Goal: Transaction & Acquisition: Complete application form

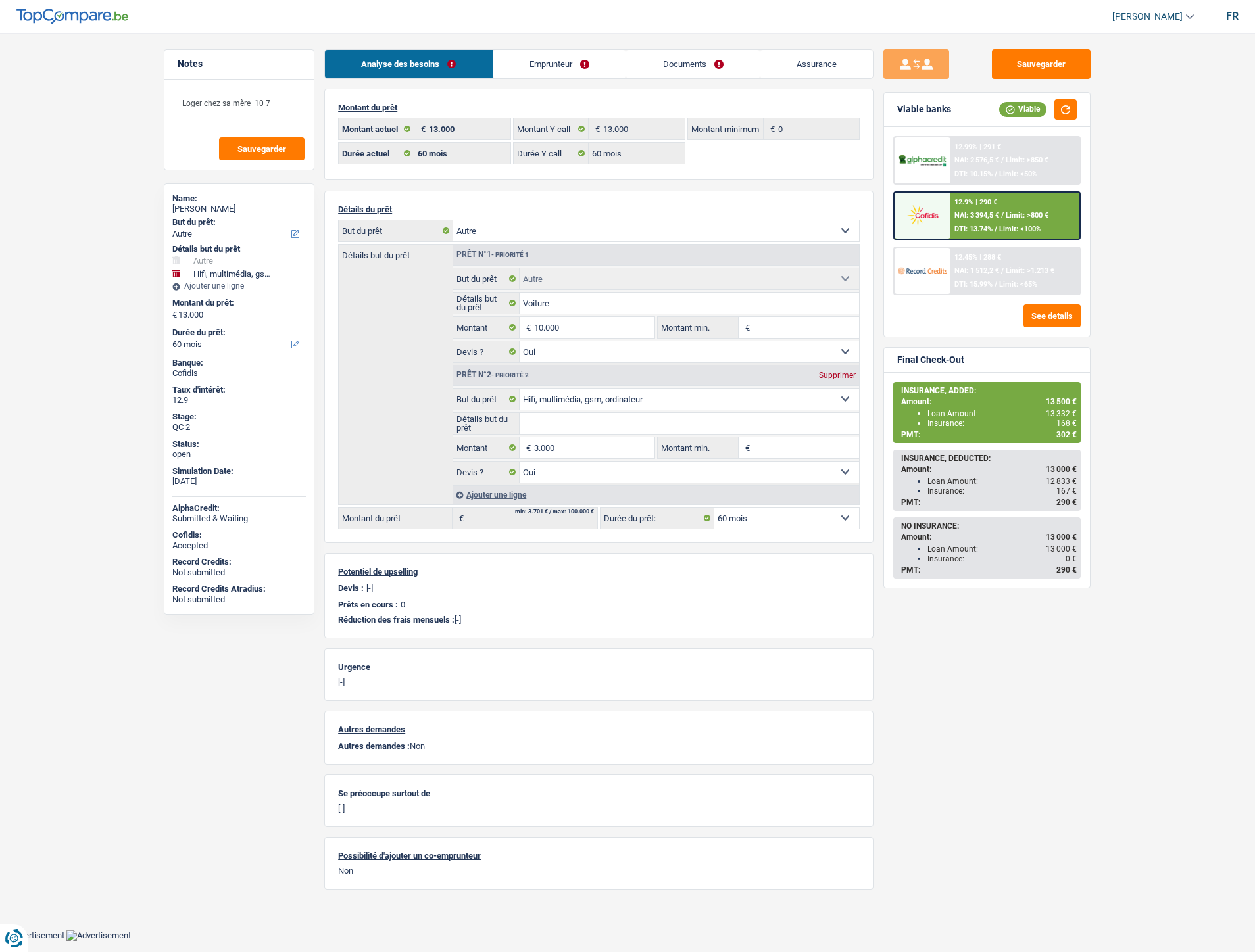
select select "other"
select select "tech"
select select "60"
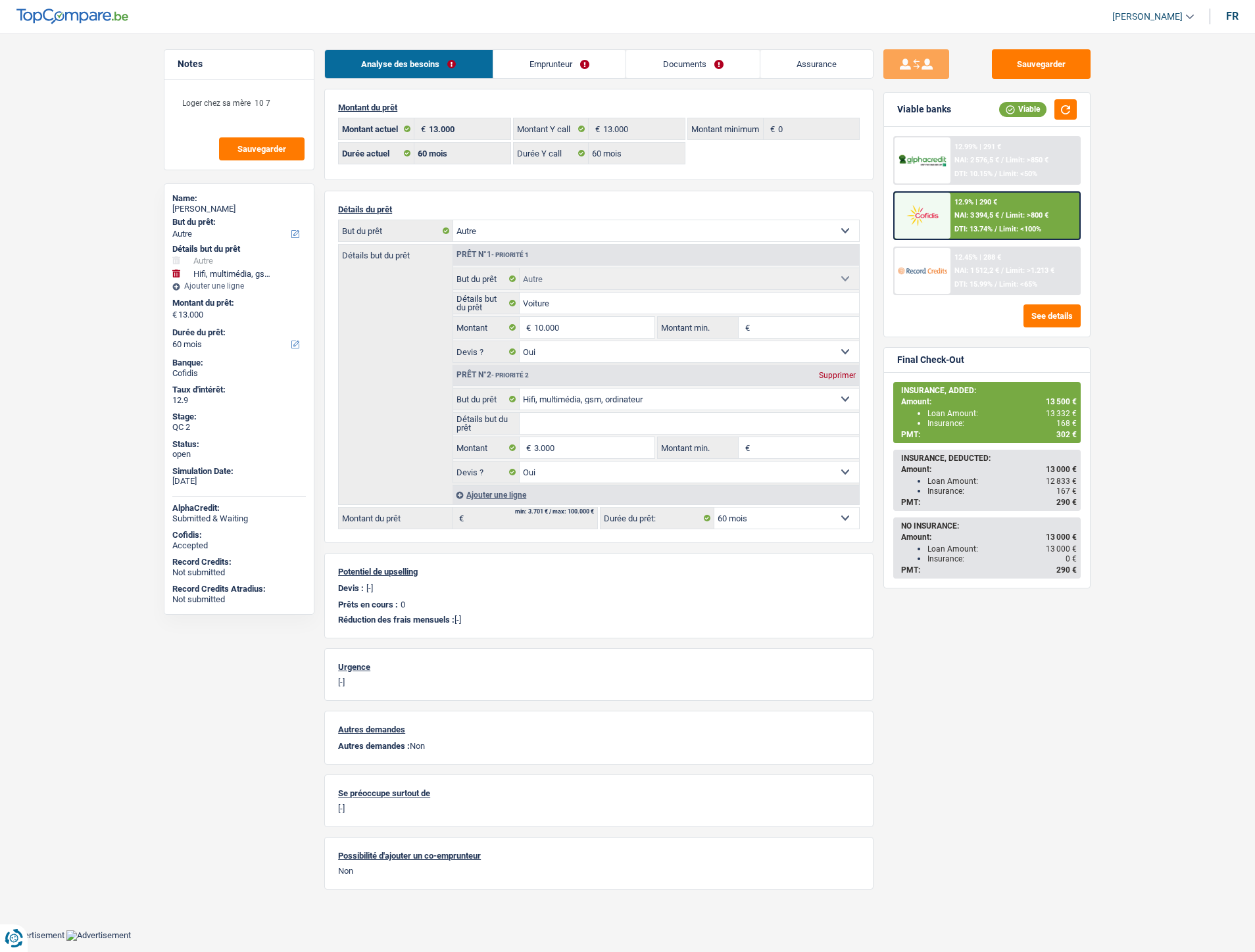
select select "60"
select select "other"
select select "yes"
select select "tech"
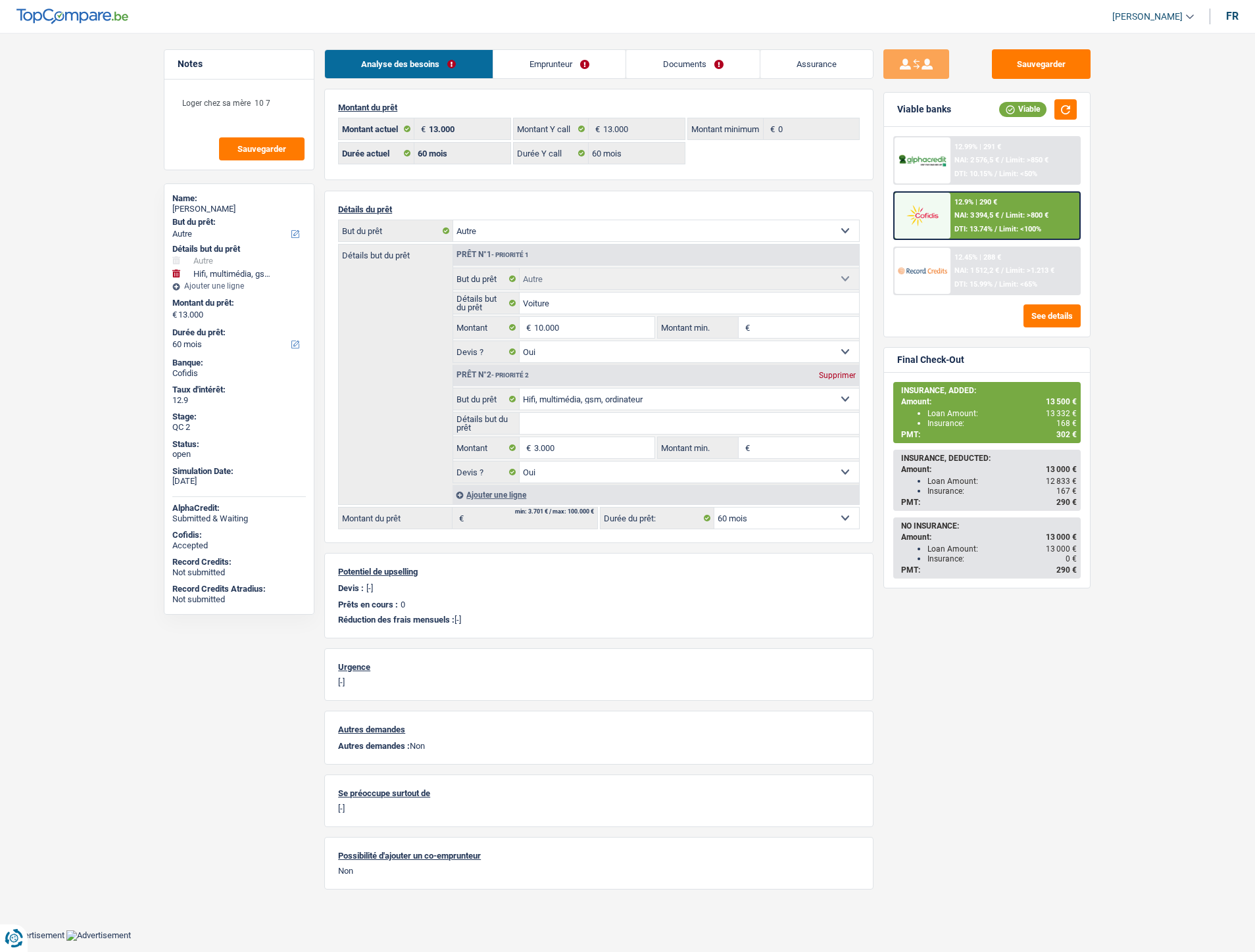
select select "yes"
select select "60"
click at [601, 449] on input "3.000" at bounding box center [594, 447] width 120 height 21
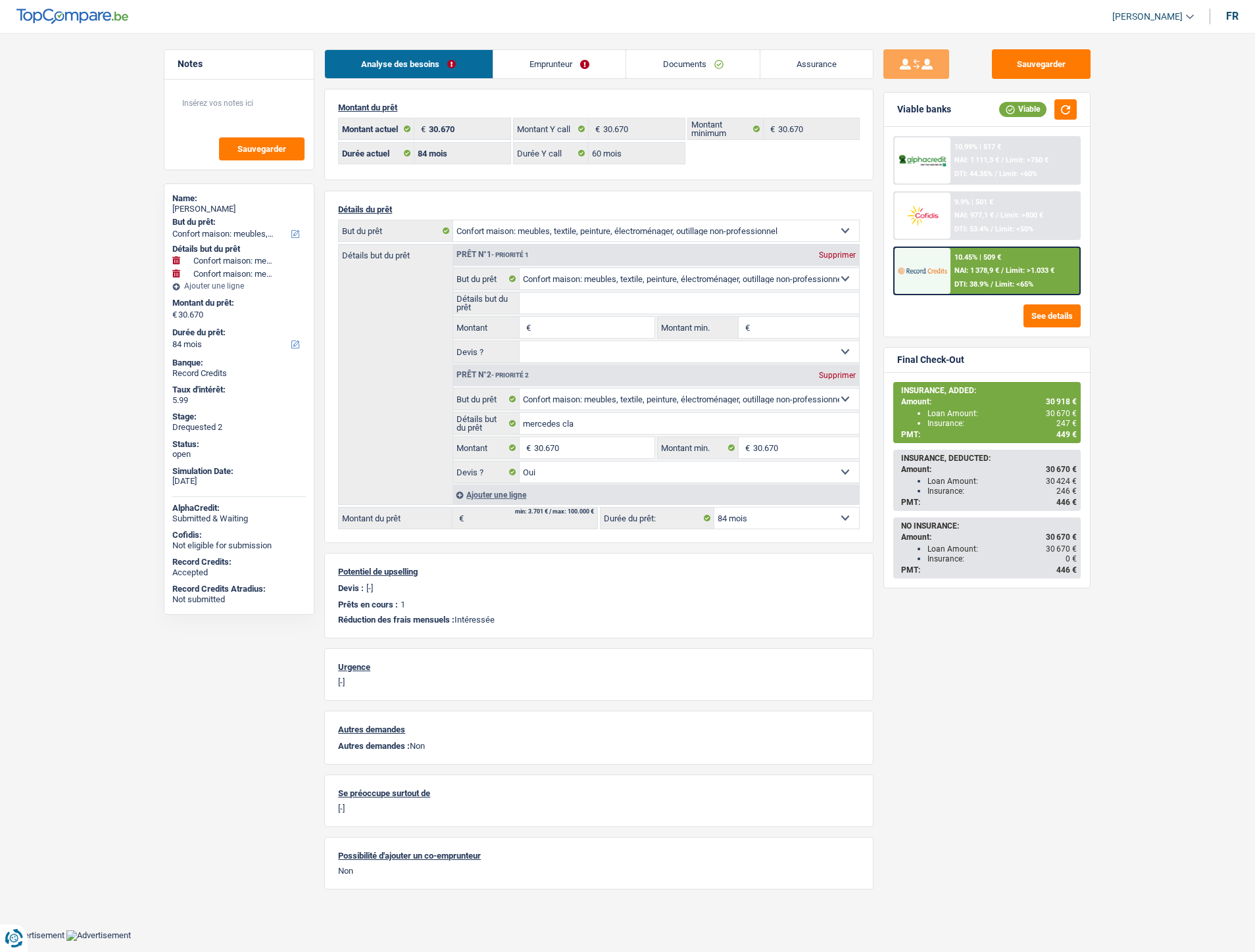
select select "household"
select select "84"
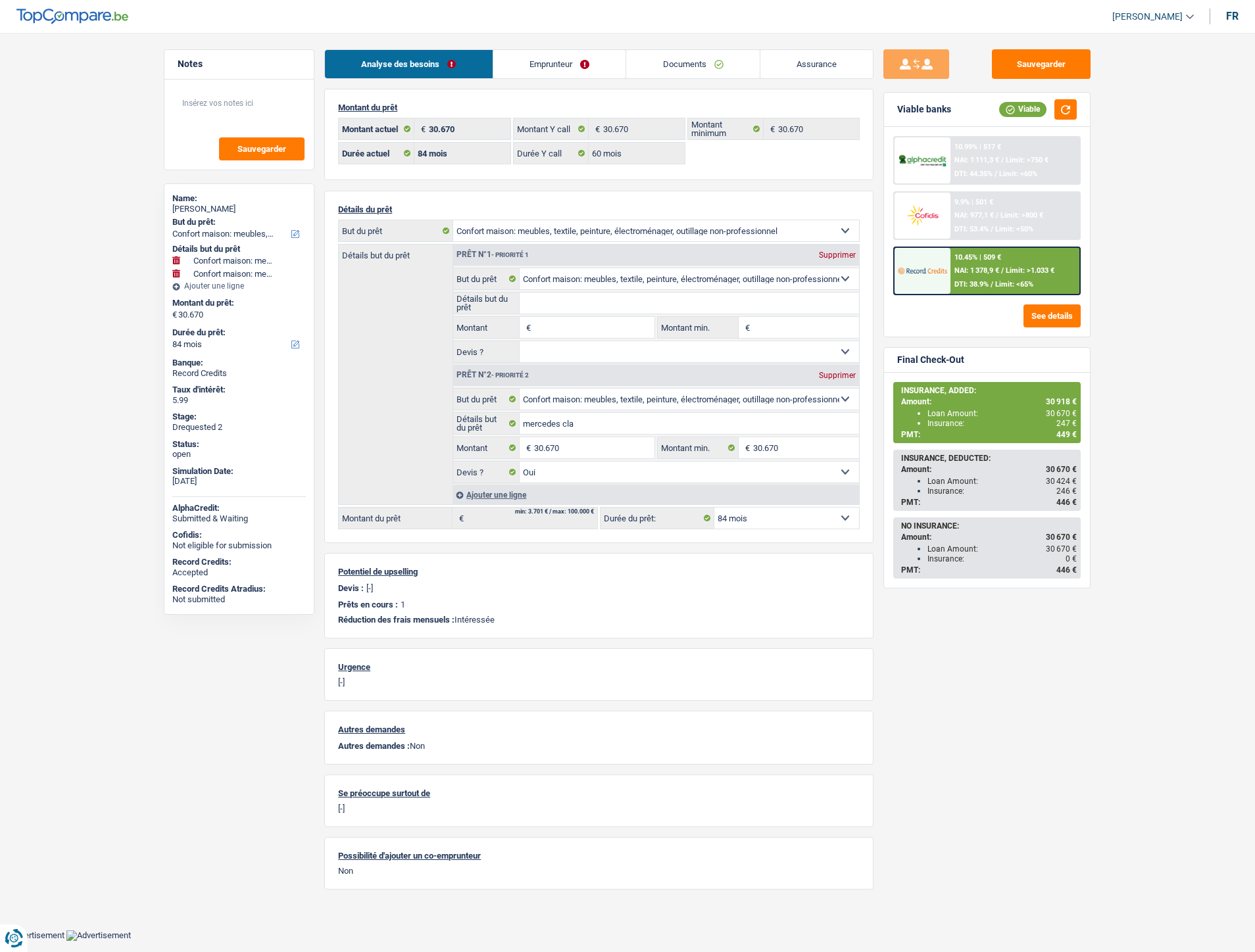
select select "60"
select select "household"
select select "yes"
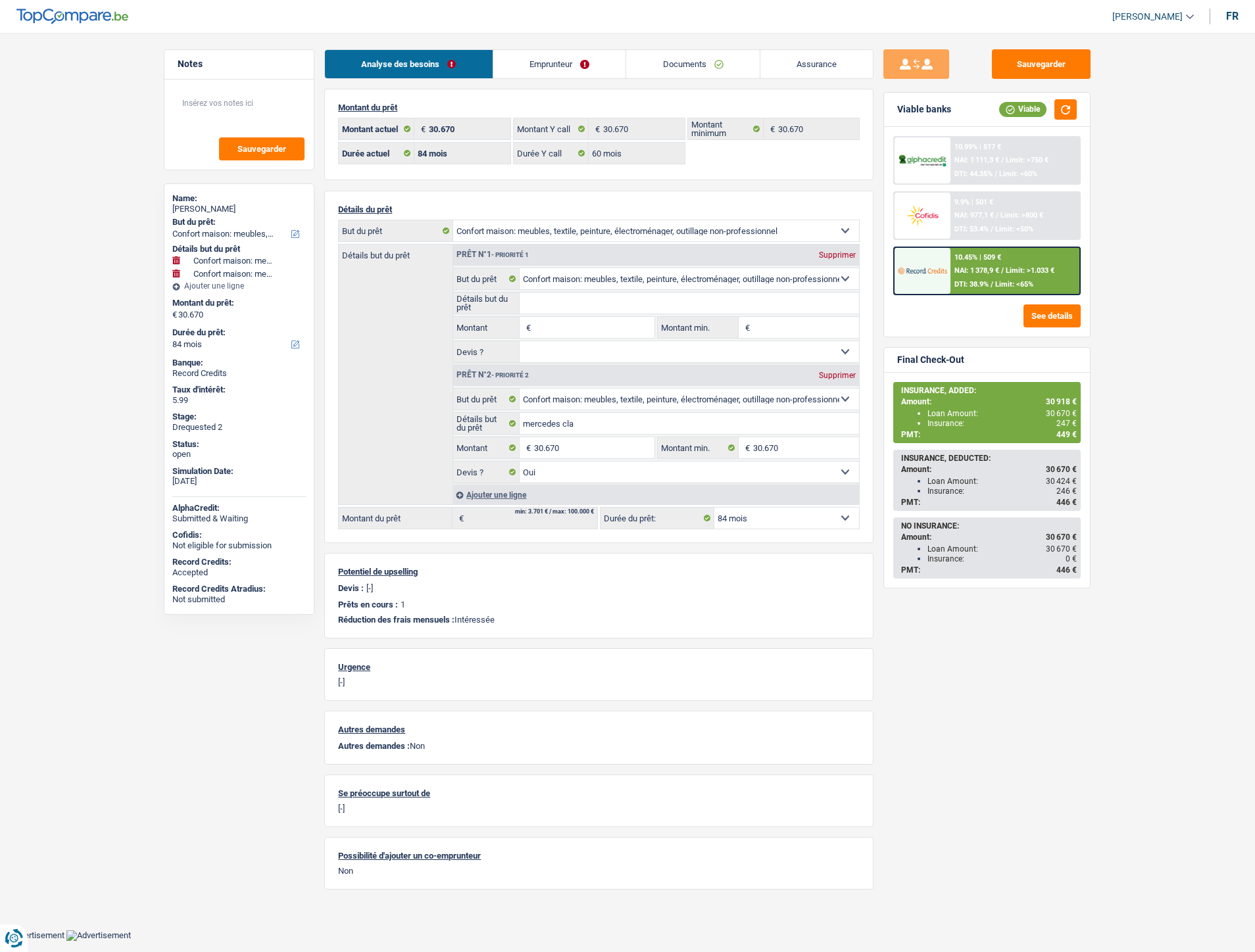
select select "84"
click at [535, 74] on link "Emprunteur" at bounding box center [560, 64] width 133 height 28
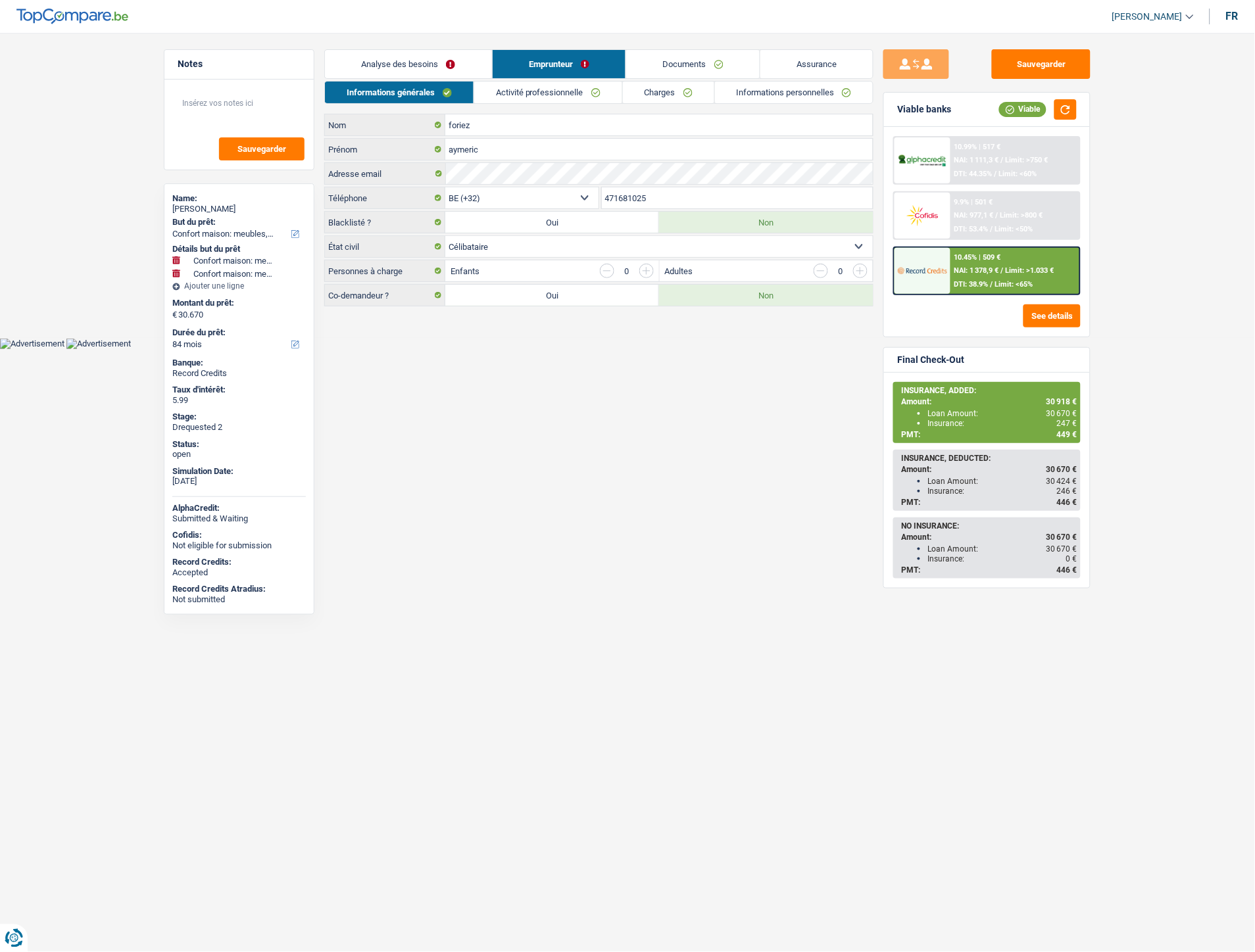
click at [564, 90] on link "Activité professionnelle" at bounding box center [548, 93] width 148 height 22
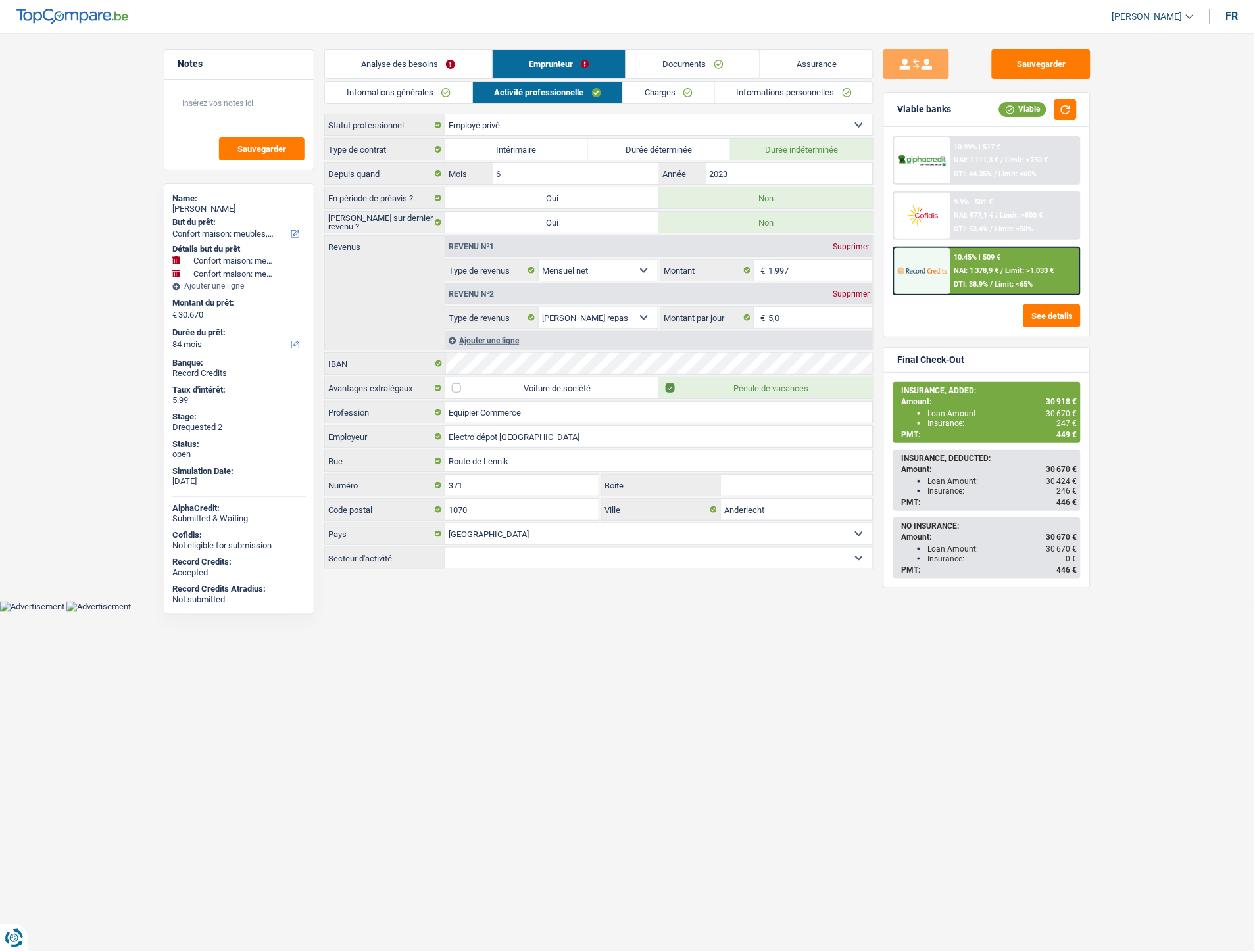
click at [649, 97] on link "Charges" at bounding box center [668, 93] width 91 height 22
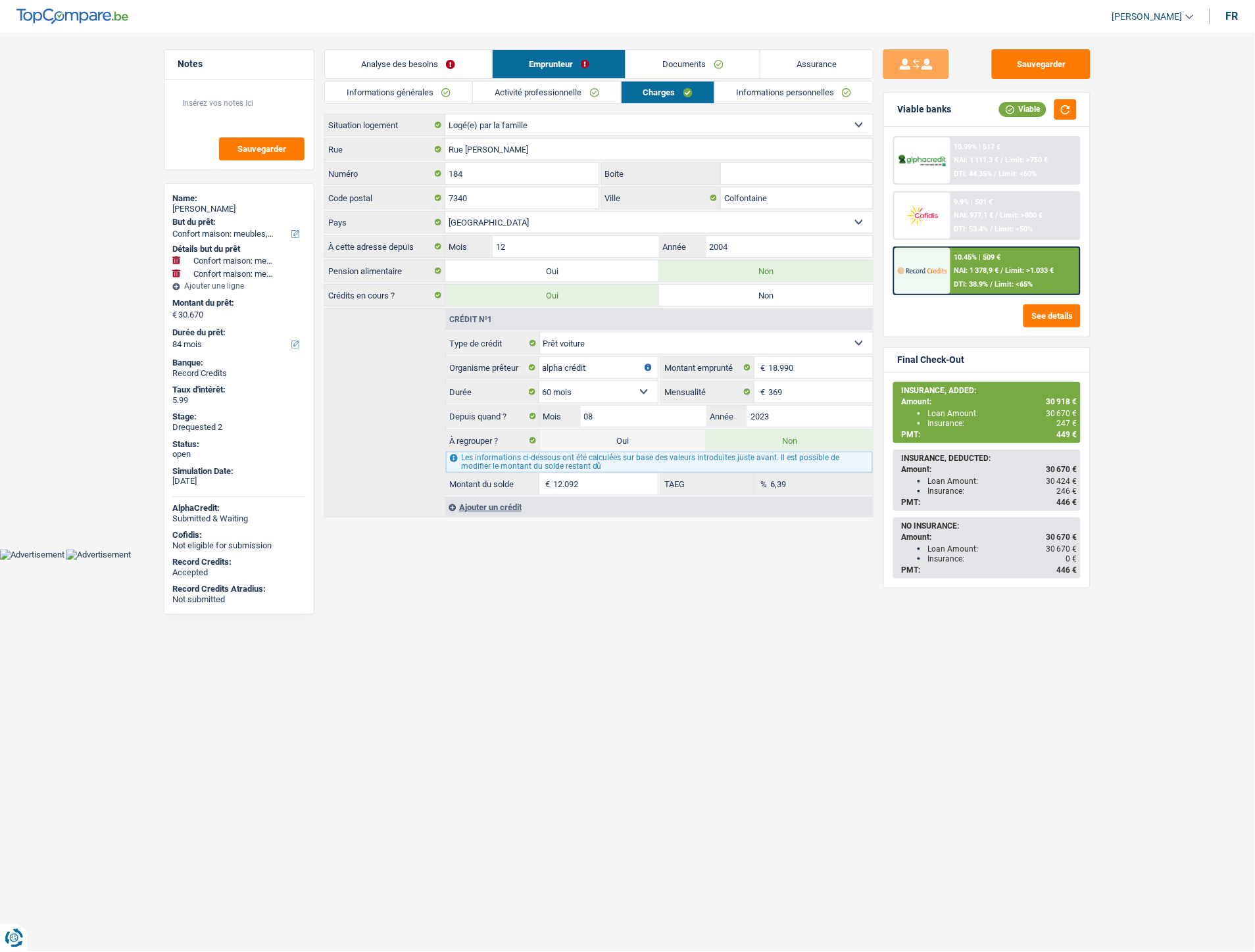
click at [741, 86] on link "Informations personnelles" at bounding box center [794, 93] width 159 height 22
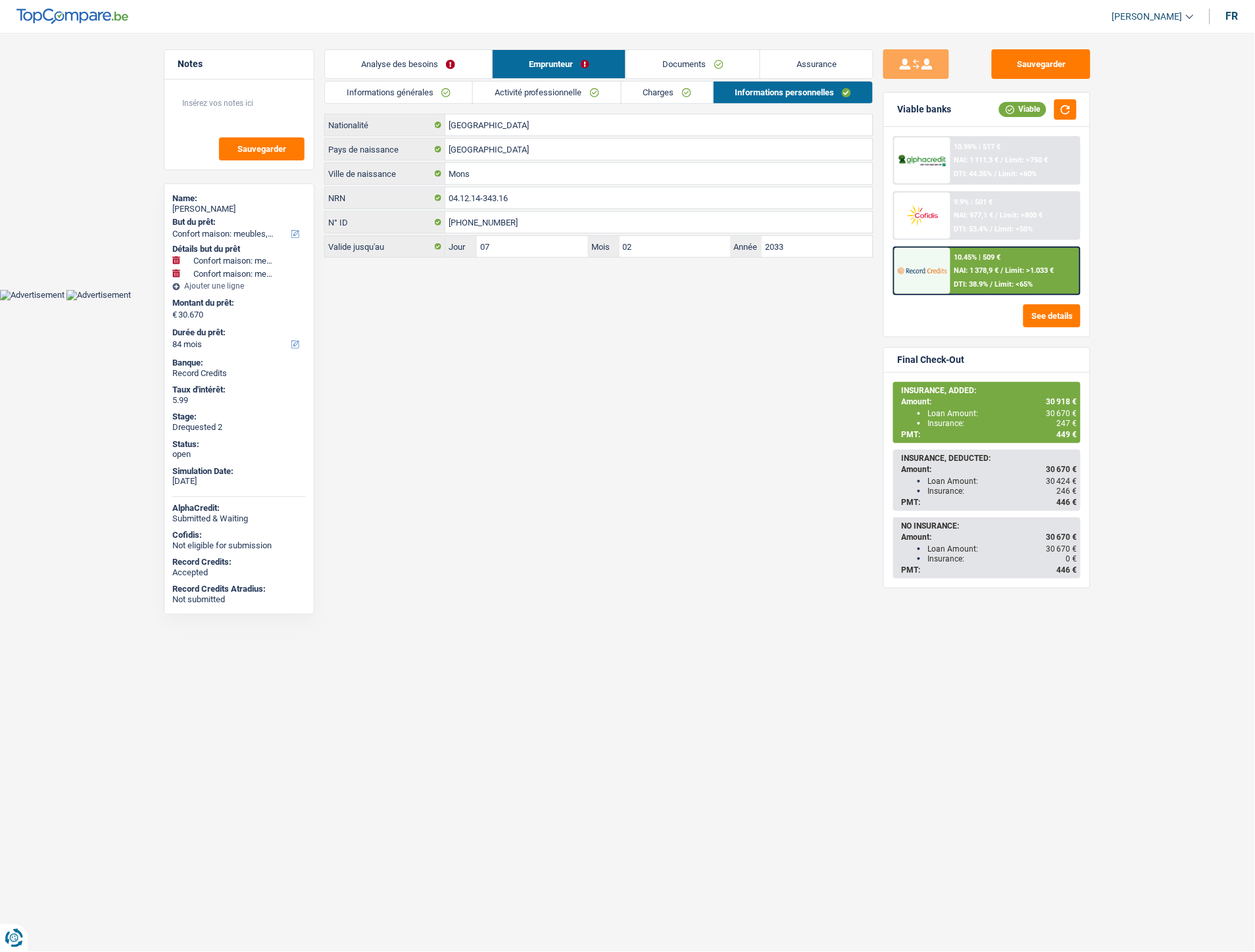
click at [679, 61] on link "Documents" at bounding box center [693, 64] width 134 height 28
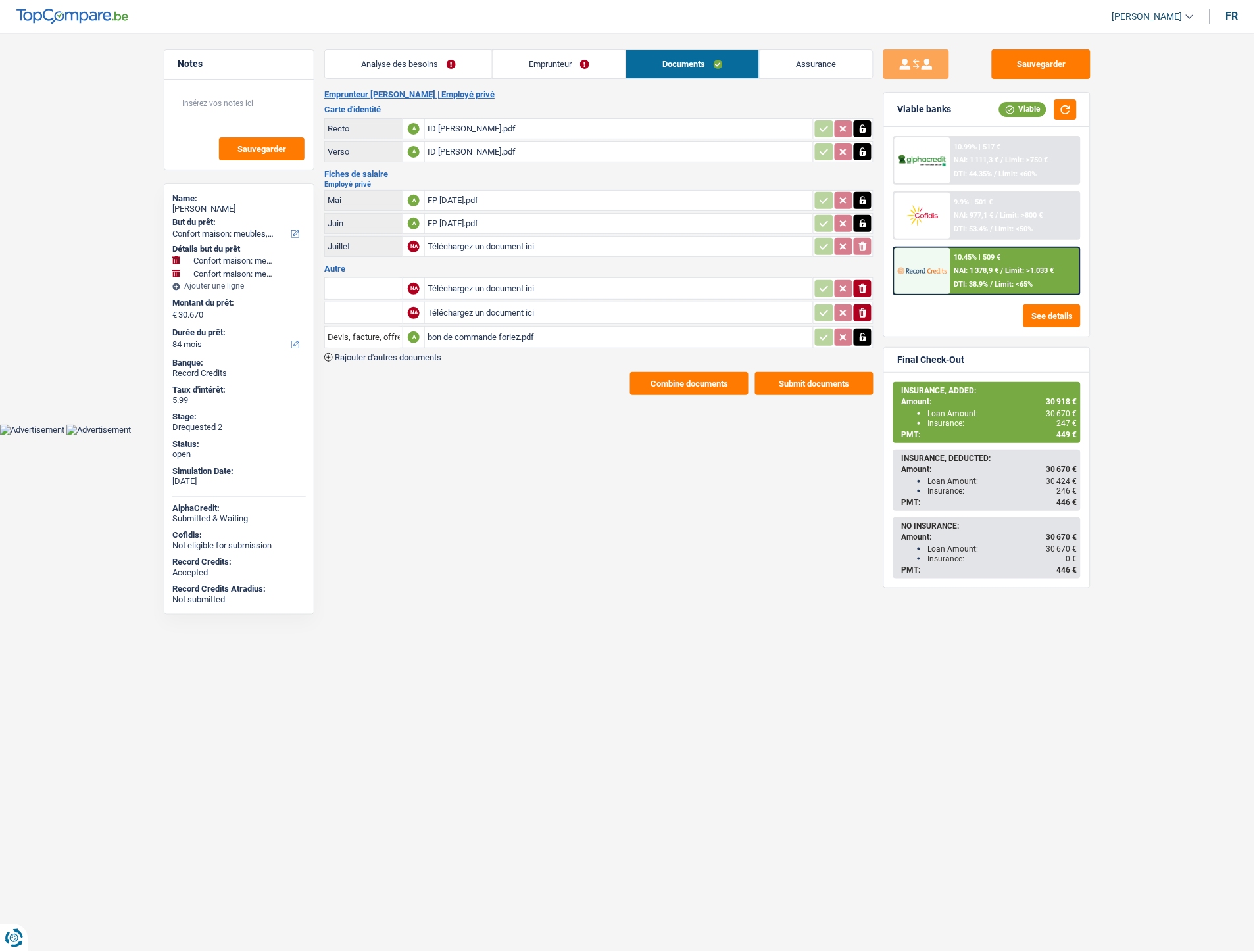
click at [482, 126] on div "ID Aymeric Foriez.pdf" at bounding box center [619, 128] width 383 height 20
click at [483, 153] on div "ID Aymeric Foriez.pdf" at bounding box center [619, 151] width 383 height 20
click at [498, 334] on div "bon de commande foriez.pdf" at bounding box center [619, 337] width 383 height 20
click at [805, 61] on link "Assurance" at bounding box center [816, 64] width 113 height 28
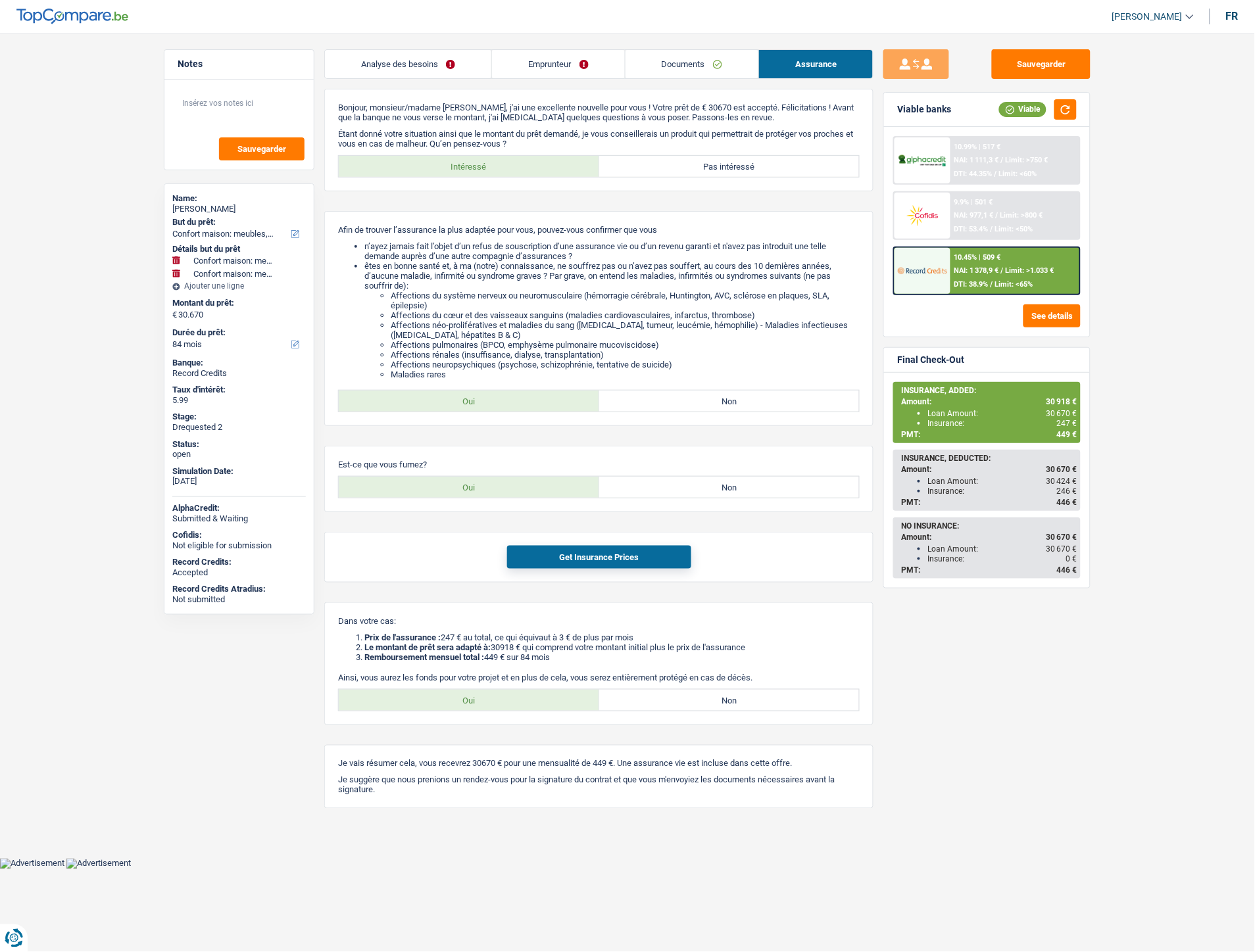
click at [681, 62] on link "Documents" at bounding box center [692, 64] width 133 height 28
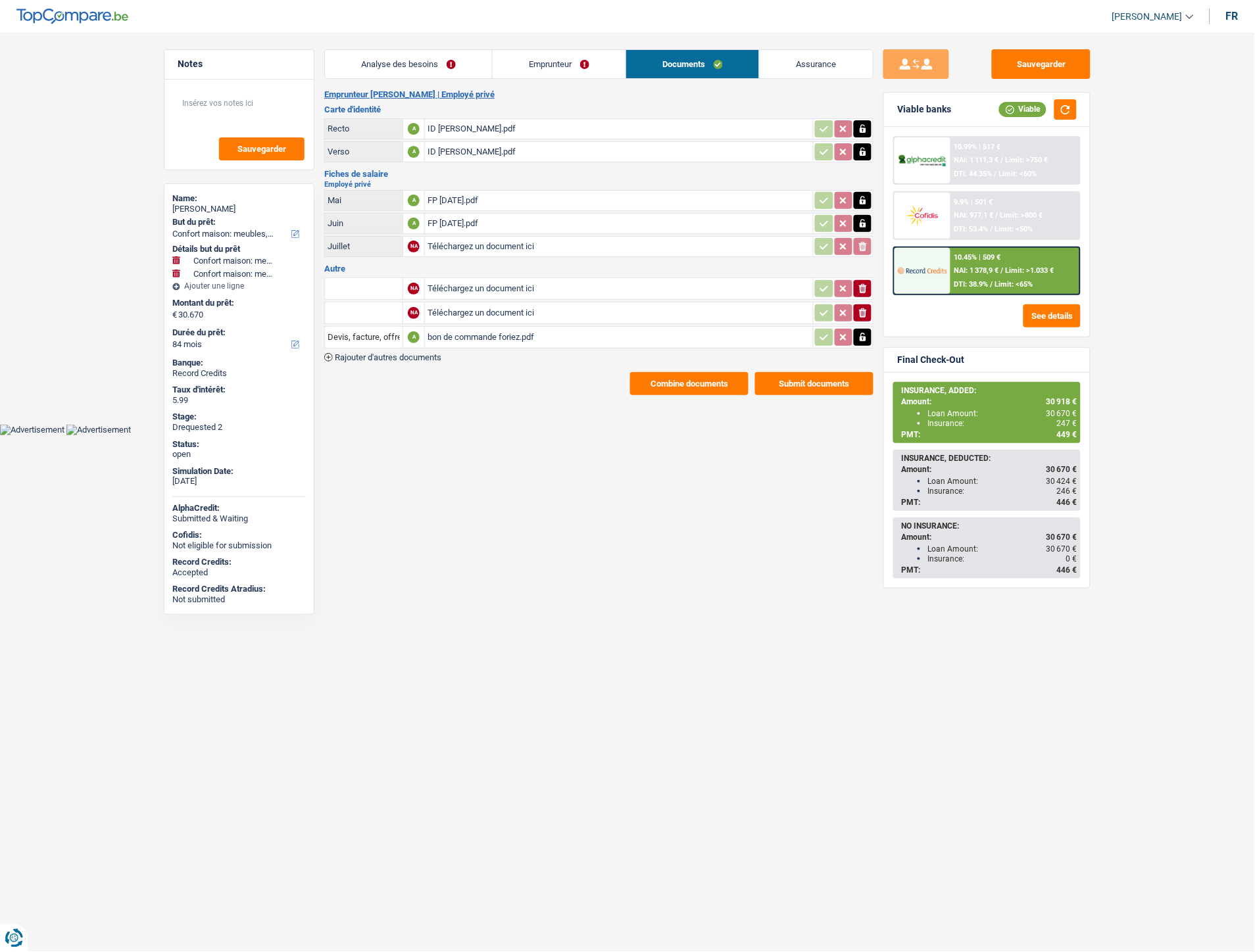
click at [493, 330] on div "bon de commande foriez.pdf" at bounding box center [619, 337] width 383 height 20
click at [549, 57] on link "Emprunteur" at bounding box center [559, 64] width 133 height 28
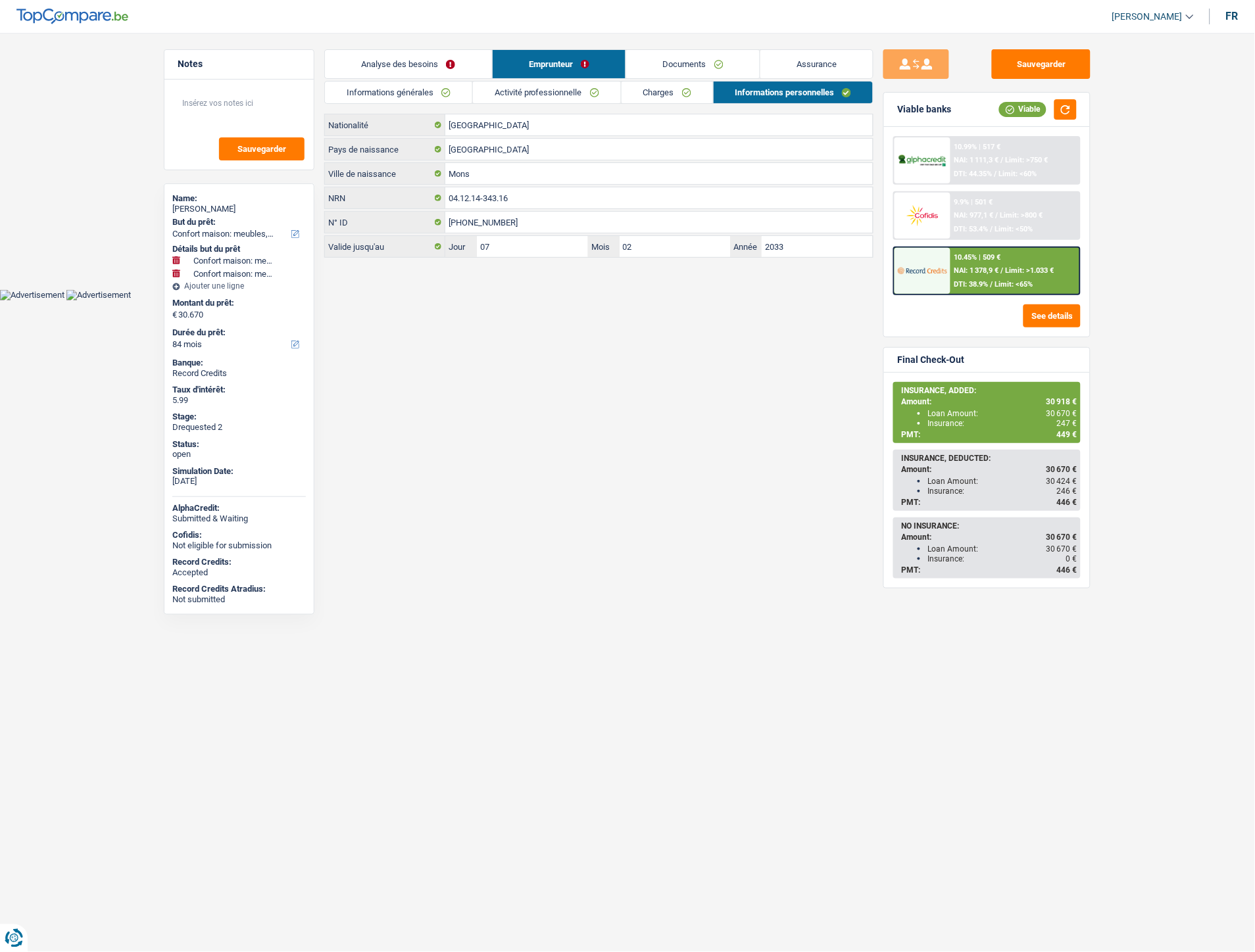
click at [404, 87] on link "Informations générales" at bounding box center [399, 93] width 147 height 22
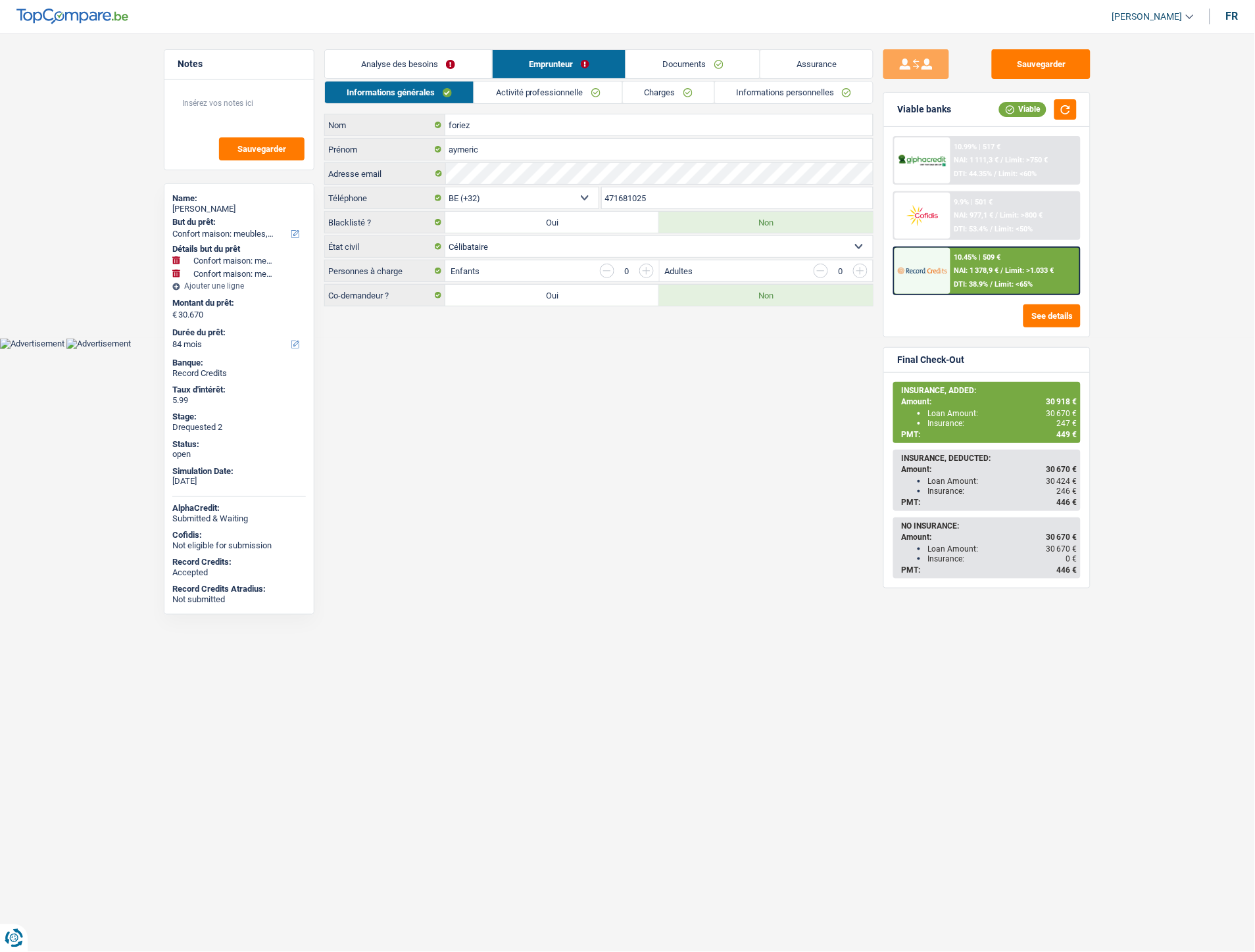
click at [412, 62] on link "Analyse des besoins" at bounding box center [408, 64] width 167 height 28
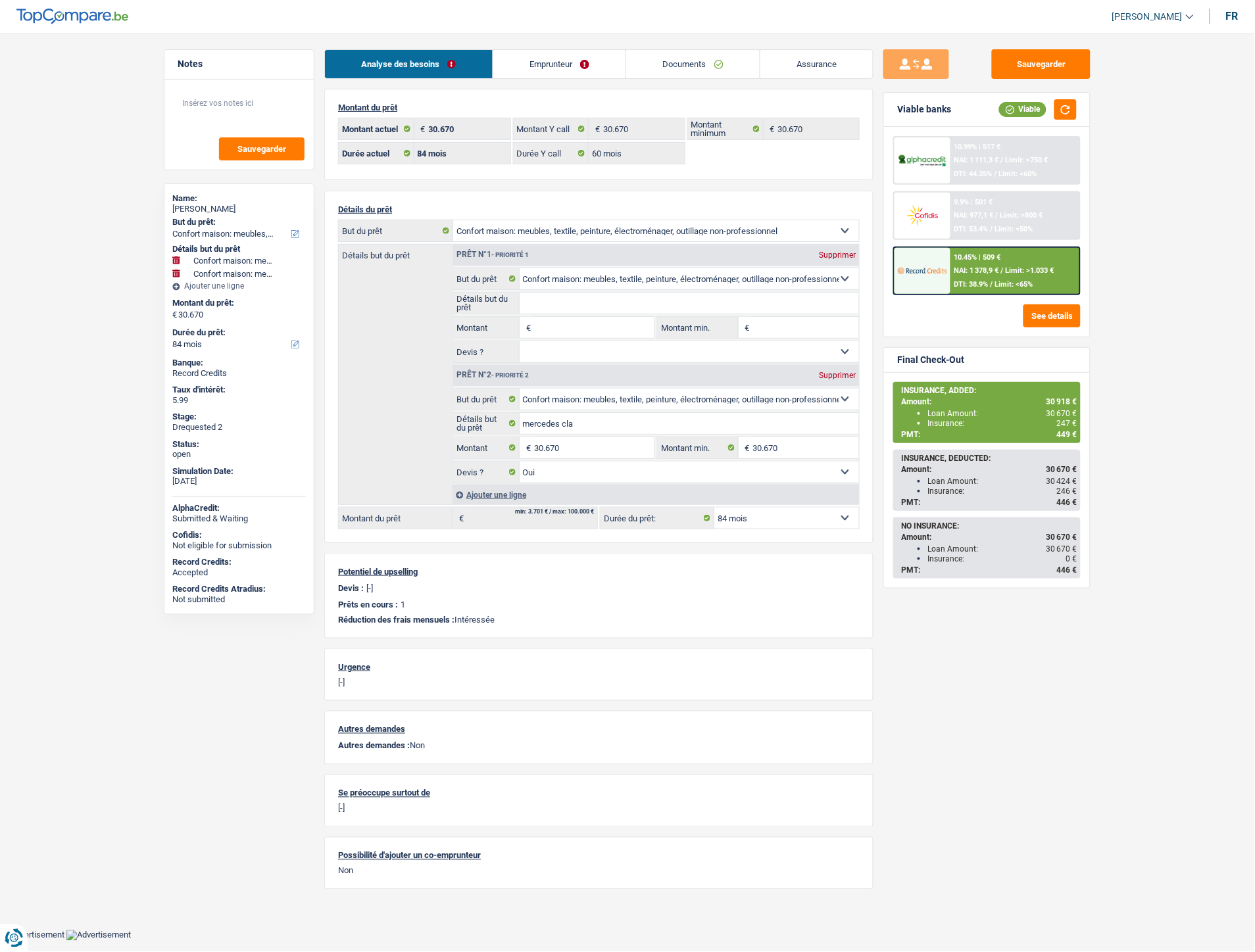
click at [560, 64] on link "Emprunteur" at bounding box center [560, 64] width 133 height 28
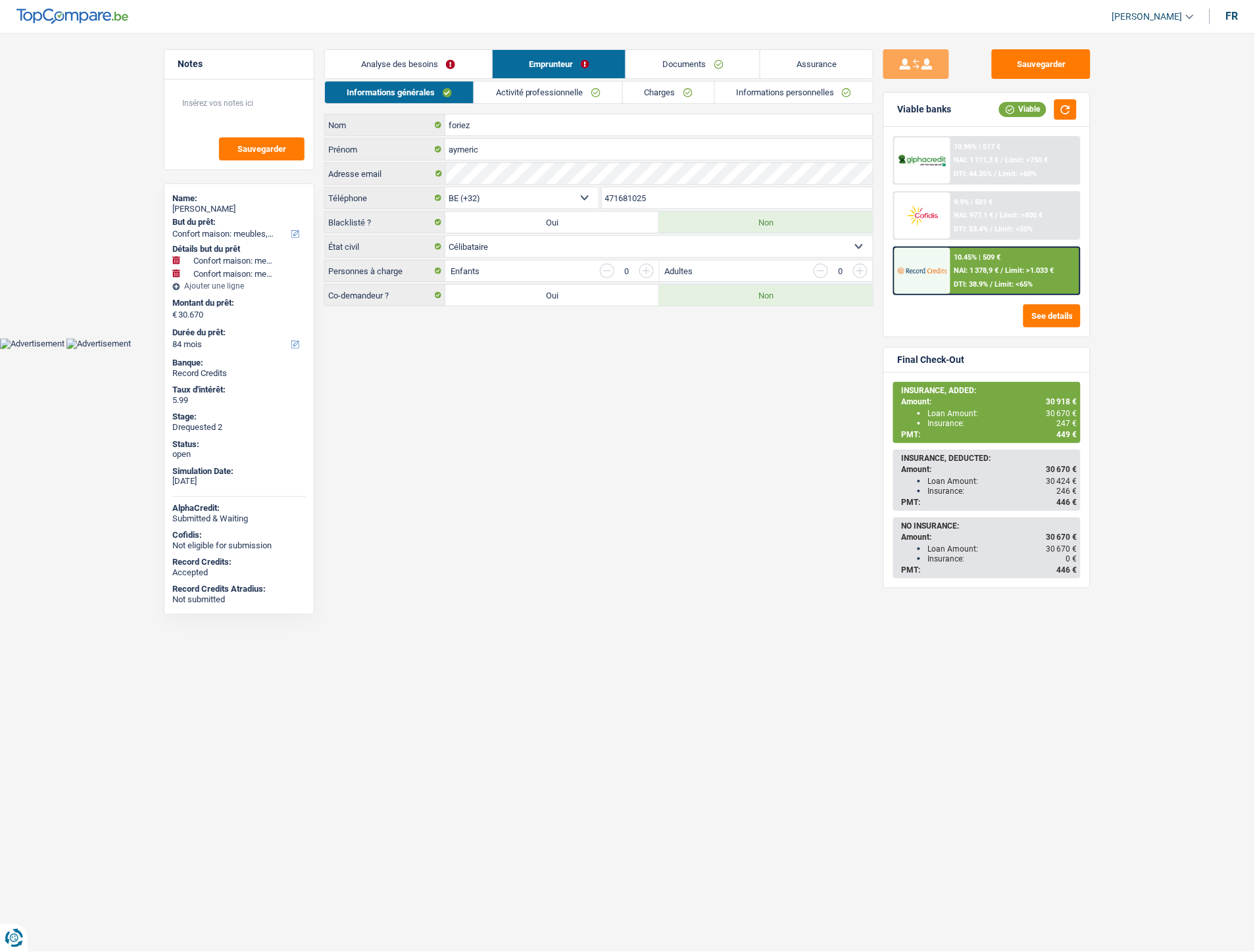
click at [574, 92] on link "Activité professionnelle" at bounding box center [548, 93] width 148 height 22
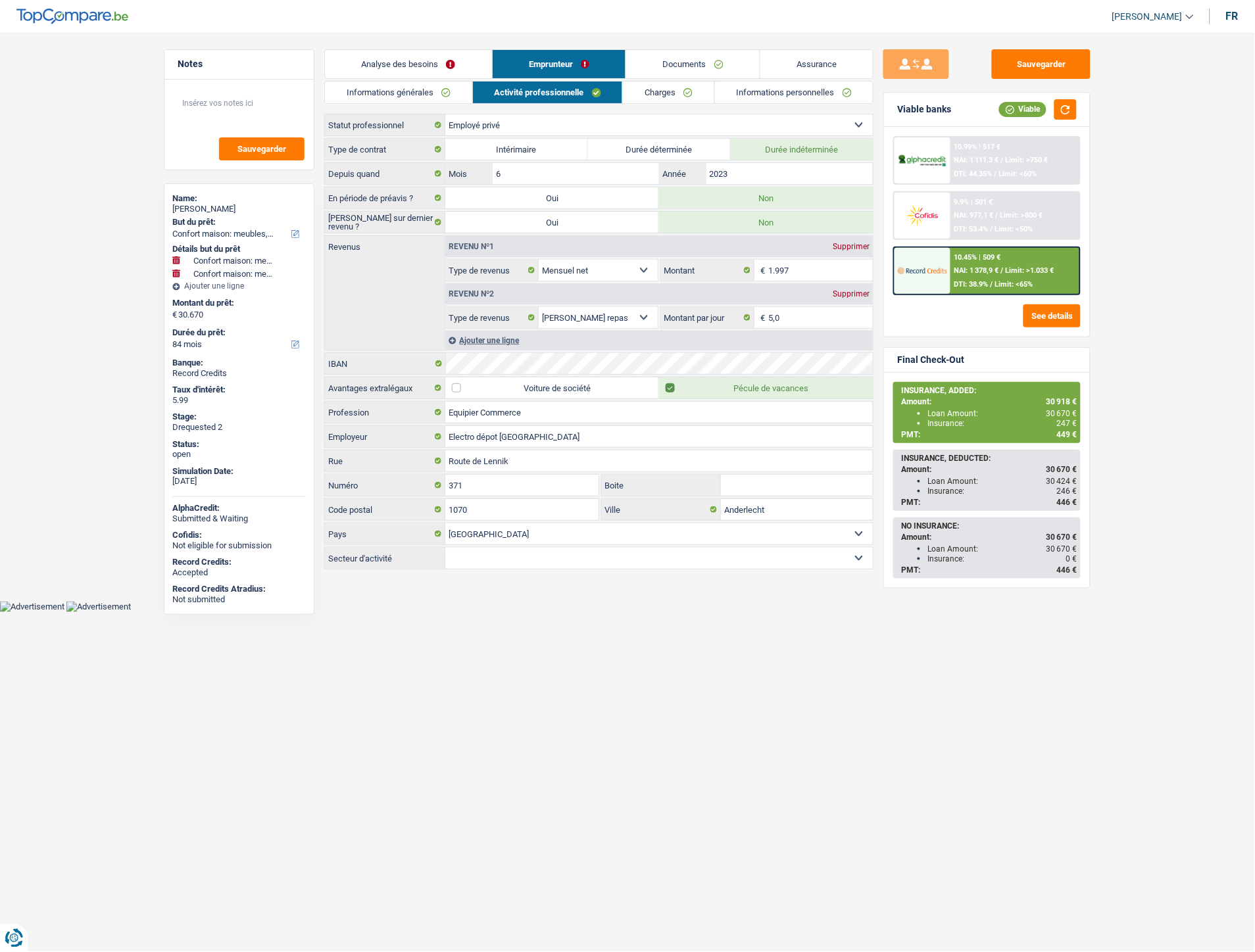
click at [668, 96] on link "Charges" at bounding box center [668, 93] width 91 height 22
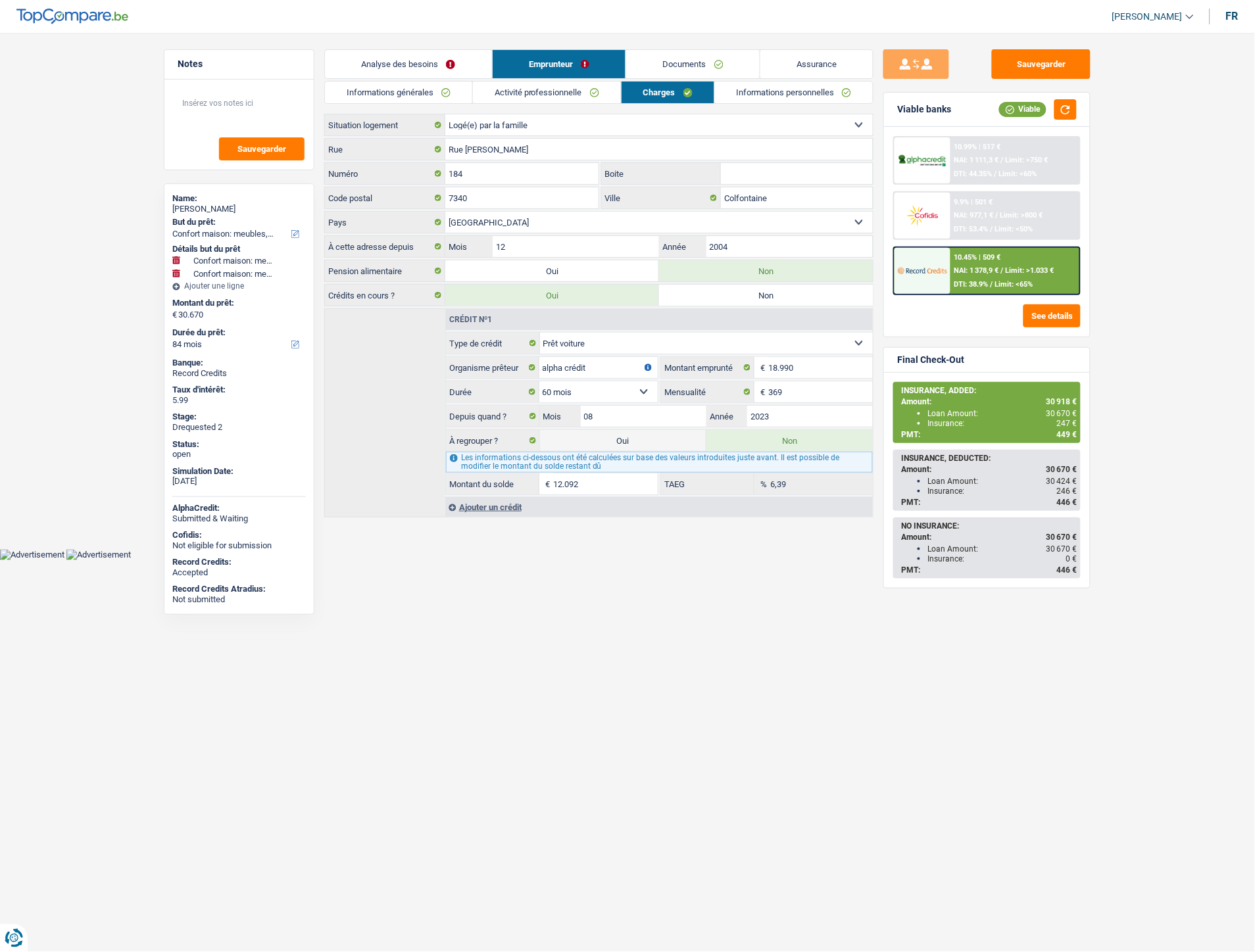
click at [741, 97] on link "Informations personnelles" at bounding box center [794, 93] width 159 height 22
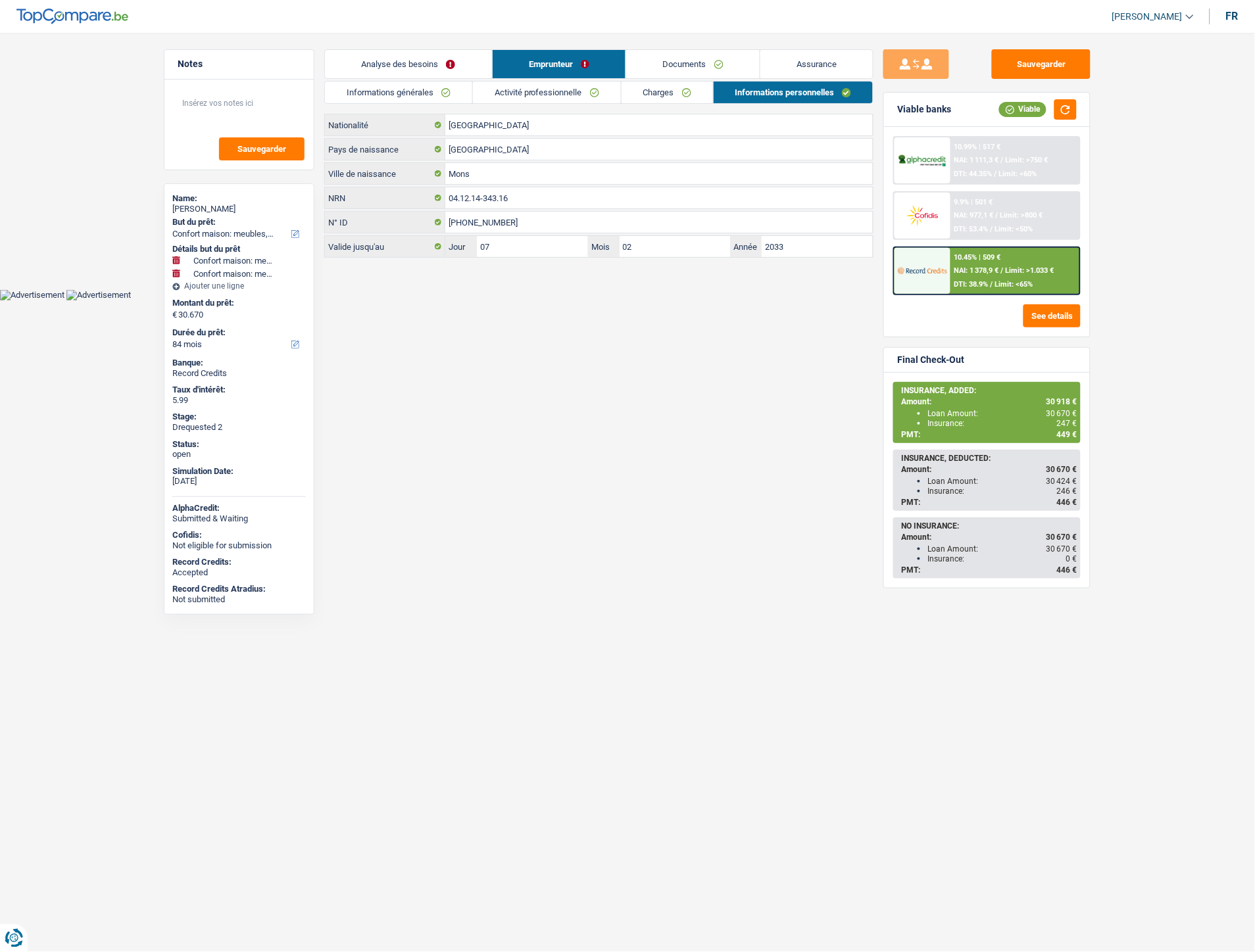
click at [435, 94] on link "Informations générales" at bounding box center [399, 93] width 147 height 22
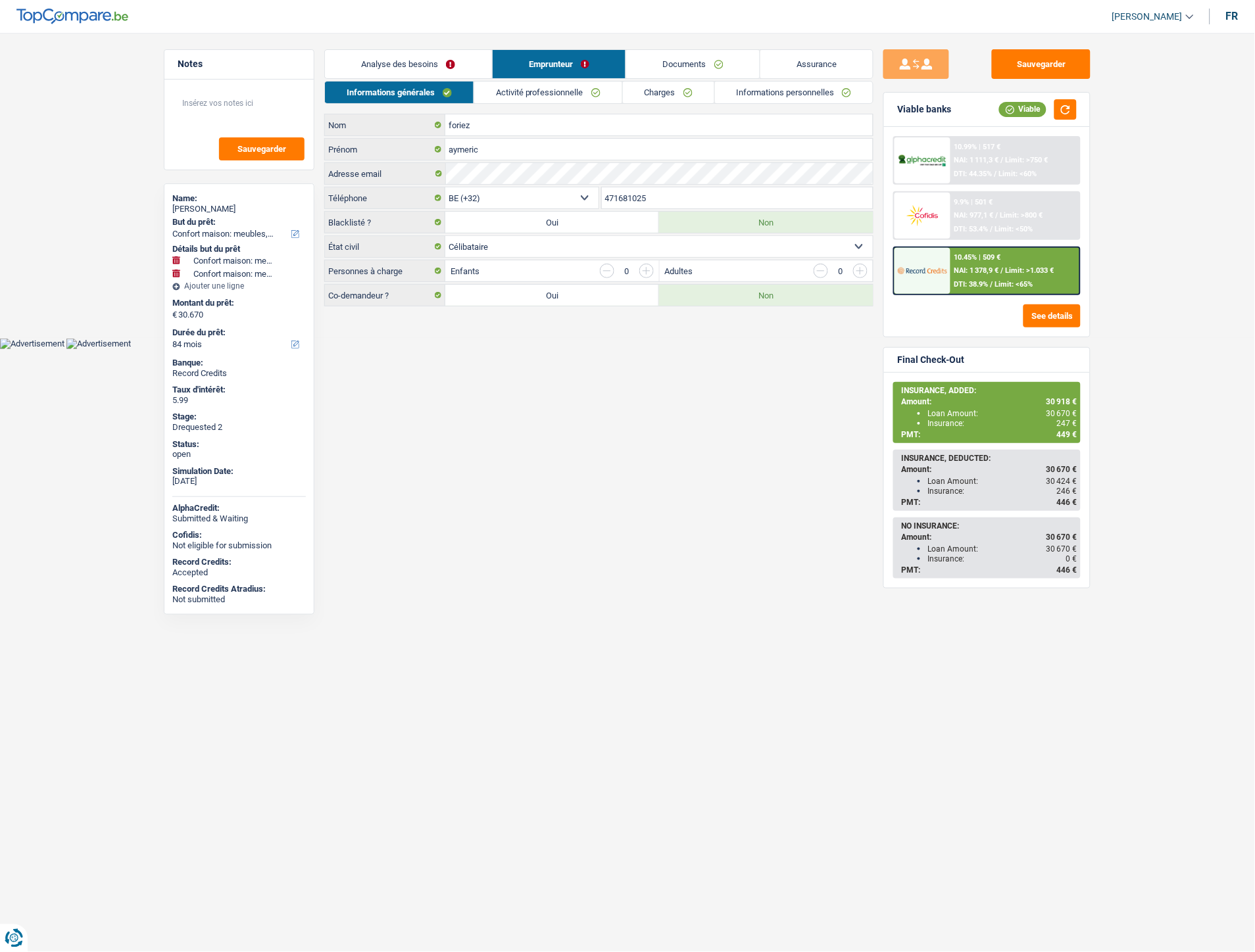
click at [804, 93] on link "Informations personnelles" at bounding box center [794, 93] width 159 height 22
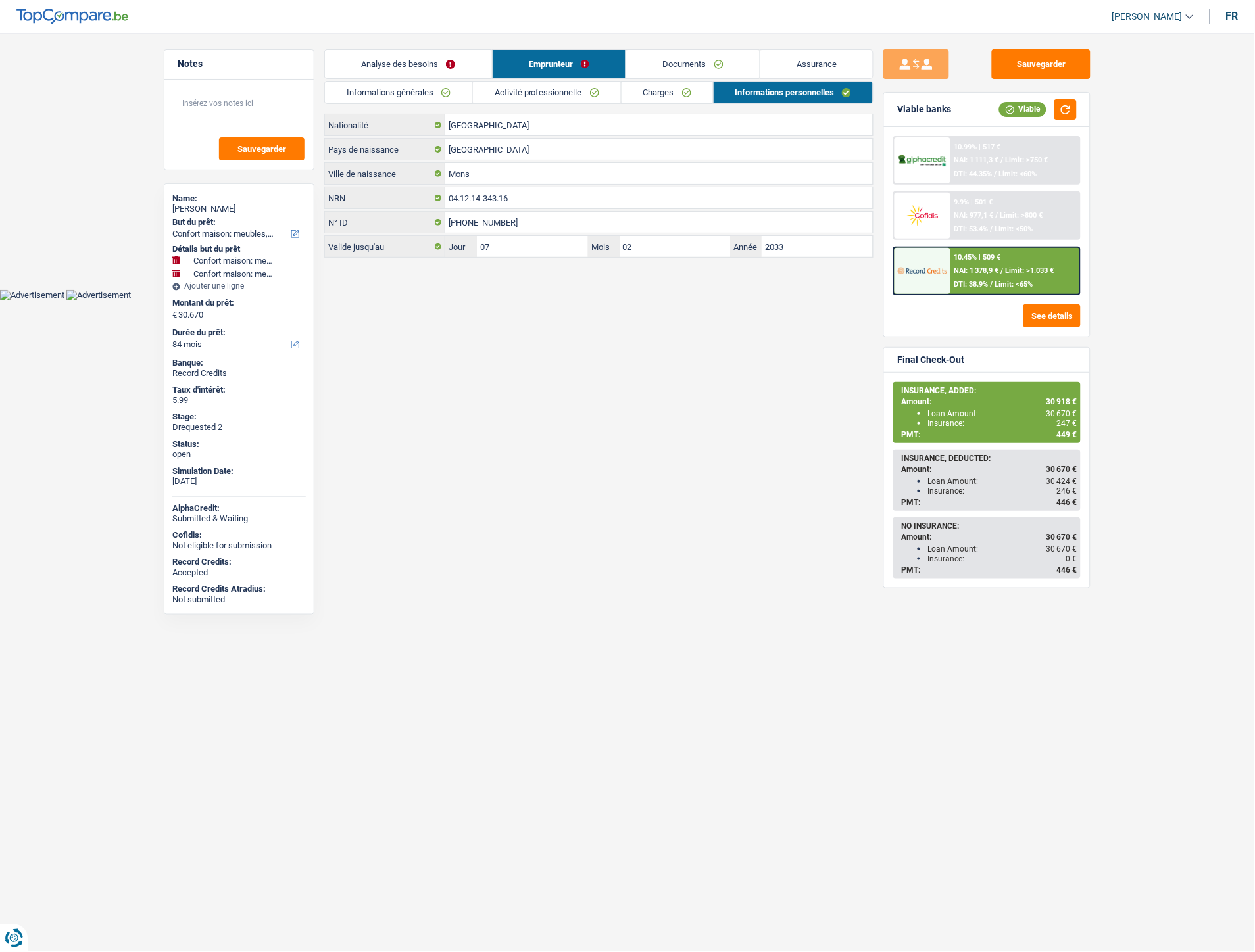
click at [569, 96] on link "Activité professionnelle" at bounding box center [547, 93] width 148 height 22
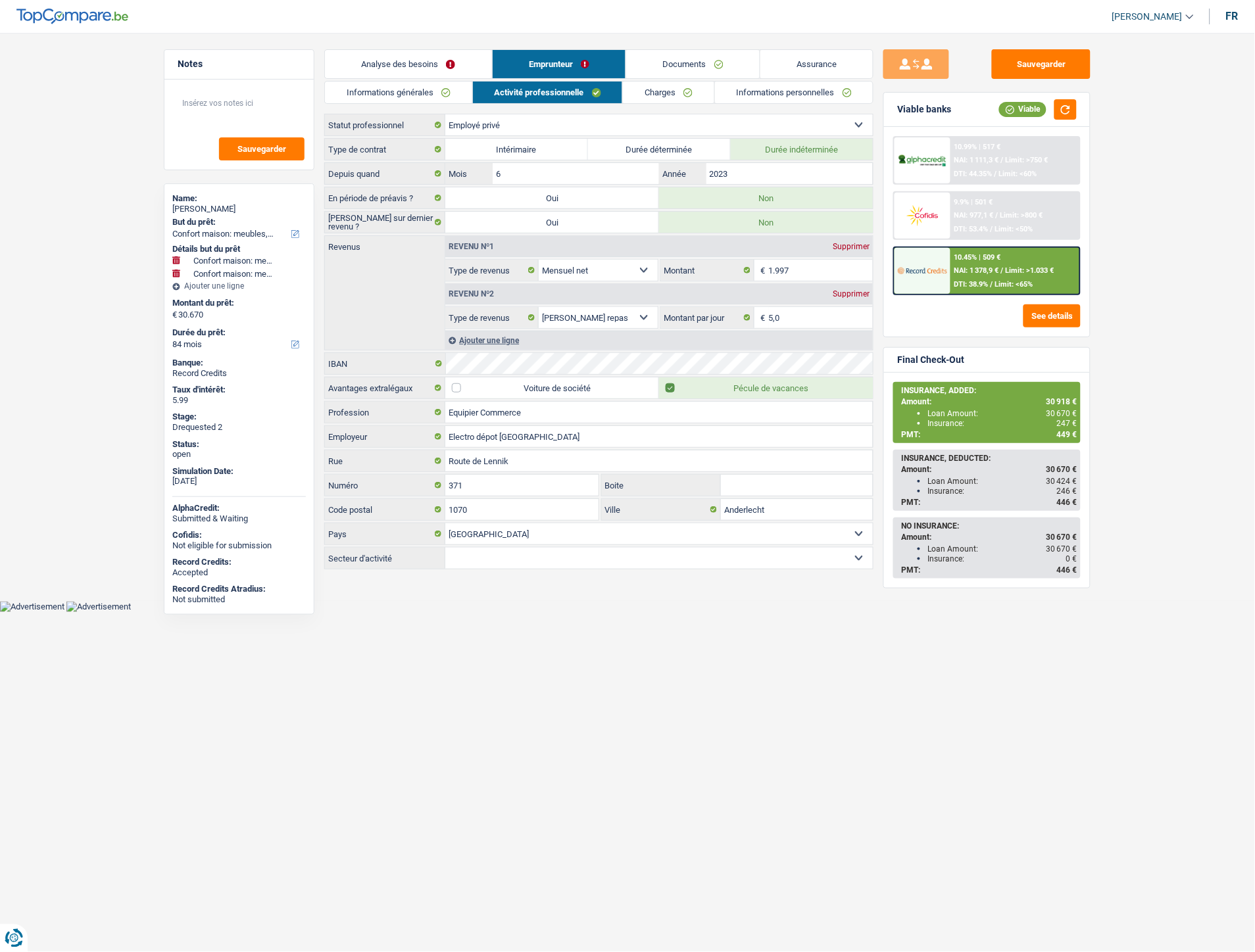
click at [718, 53] on link "Documents" at bounding box center [693, 64] width 134 height 28
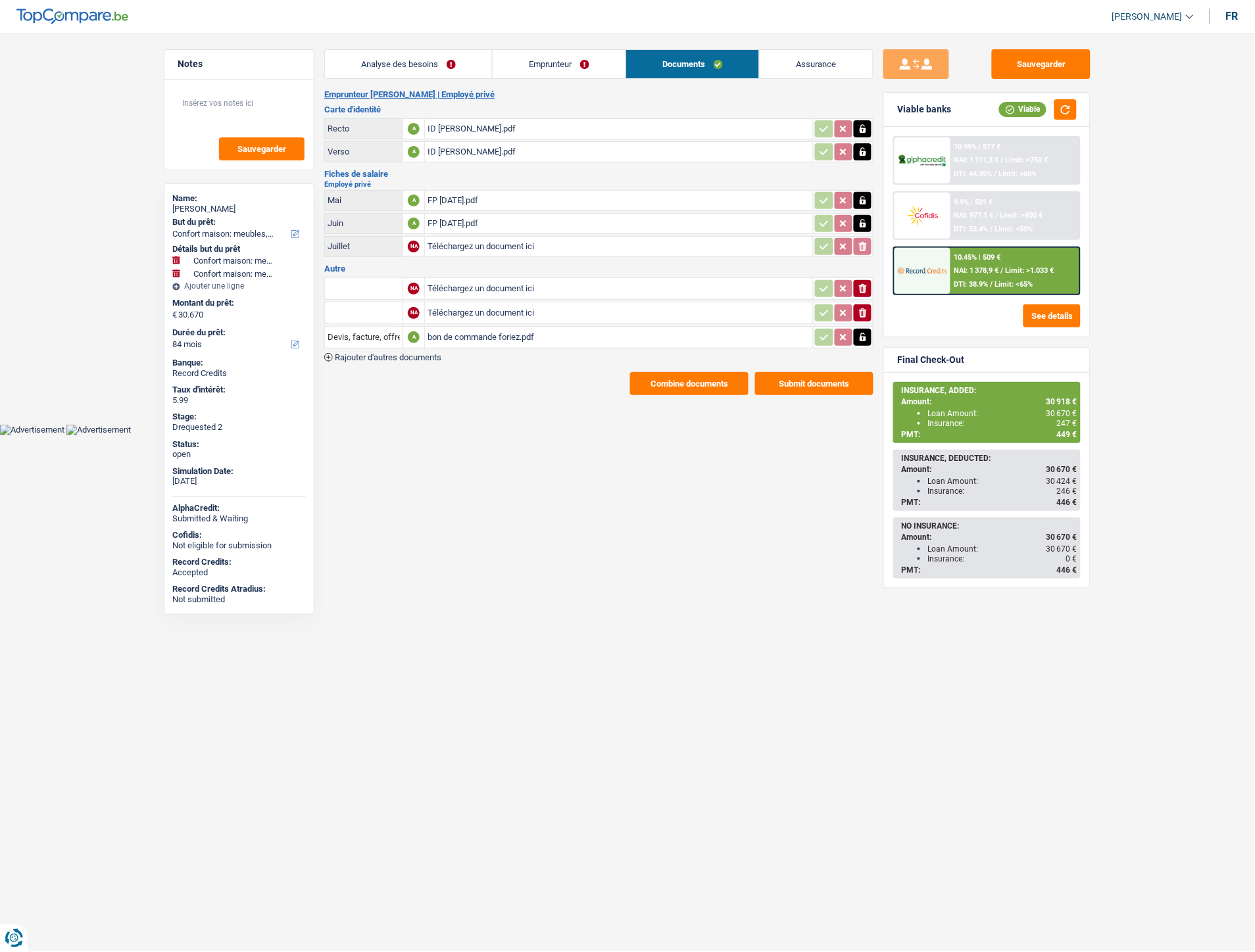
click at [665, 376] on button "Combine documents" at bounding box center [689, 384] width 118 height 23
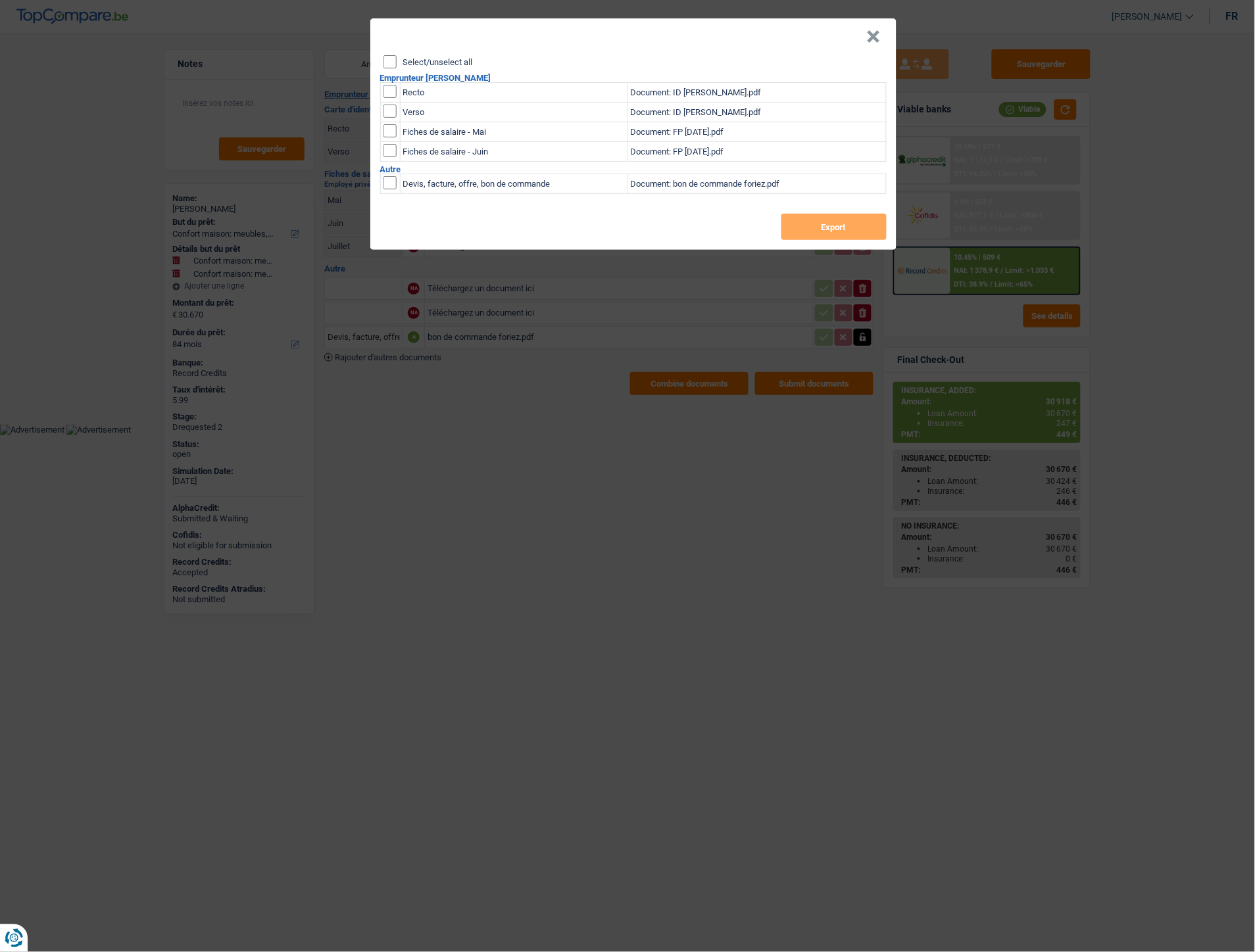
click at [391, 89] on input "checkbox" at bounding box center [389, 91] width 13 height 13
checkbox input "true"
click at [392, 98] on input "checkbox" at bounding box center [389, 91] width 13 height 13
checkbox input "true"
click at [809, 228] on button "Export" at bounding box center [834, 226] width 105 height 26
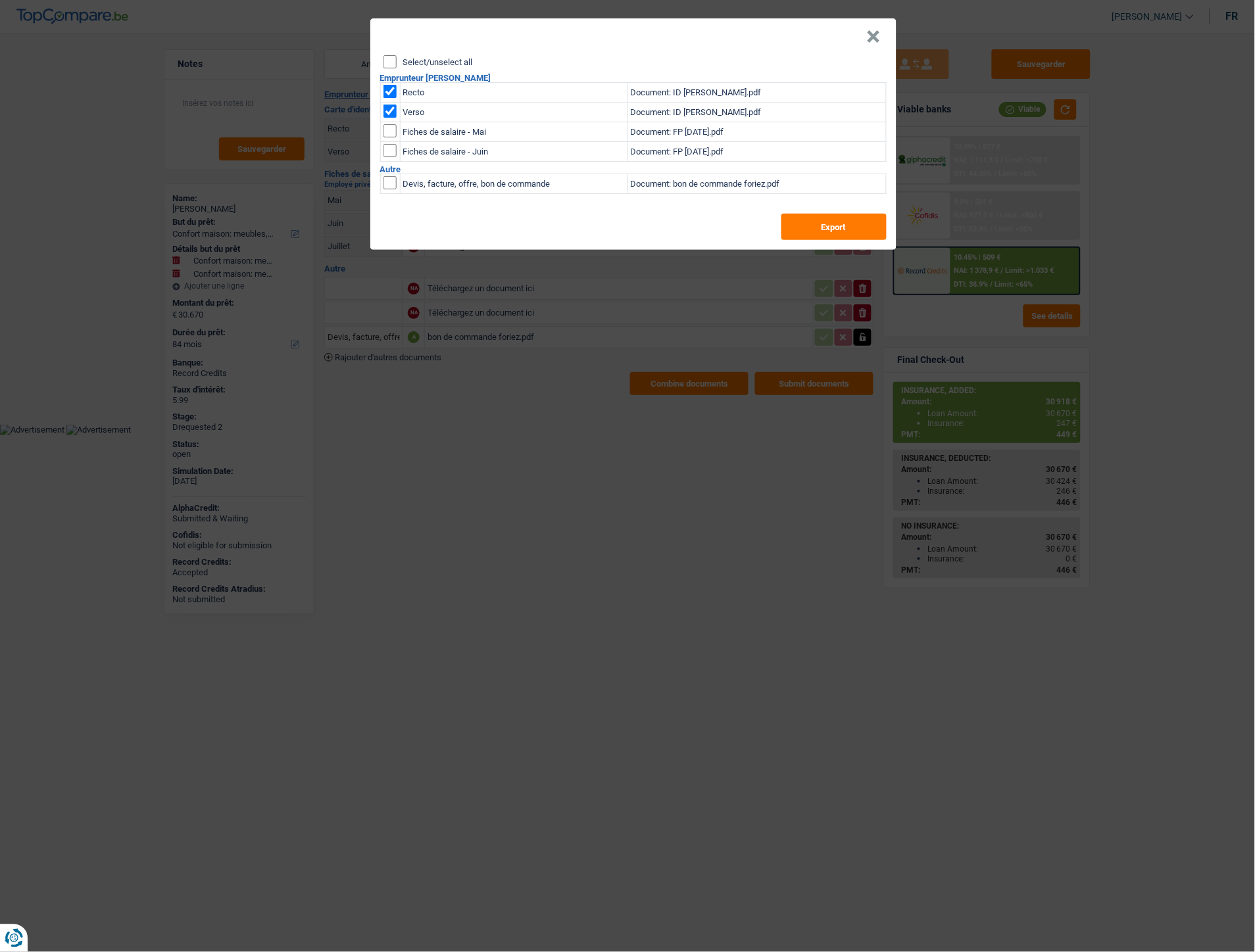
click at [873, 31] on button "×" at bounding box center [874, 36] width 14 height 13
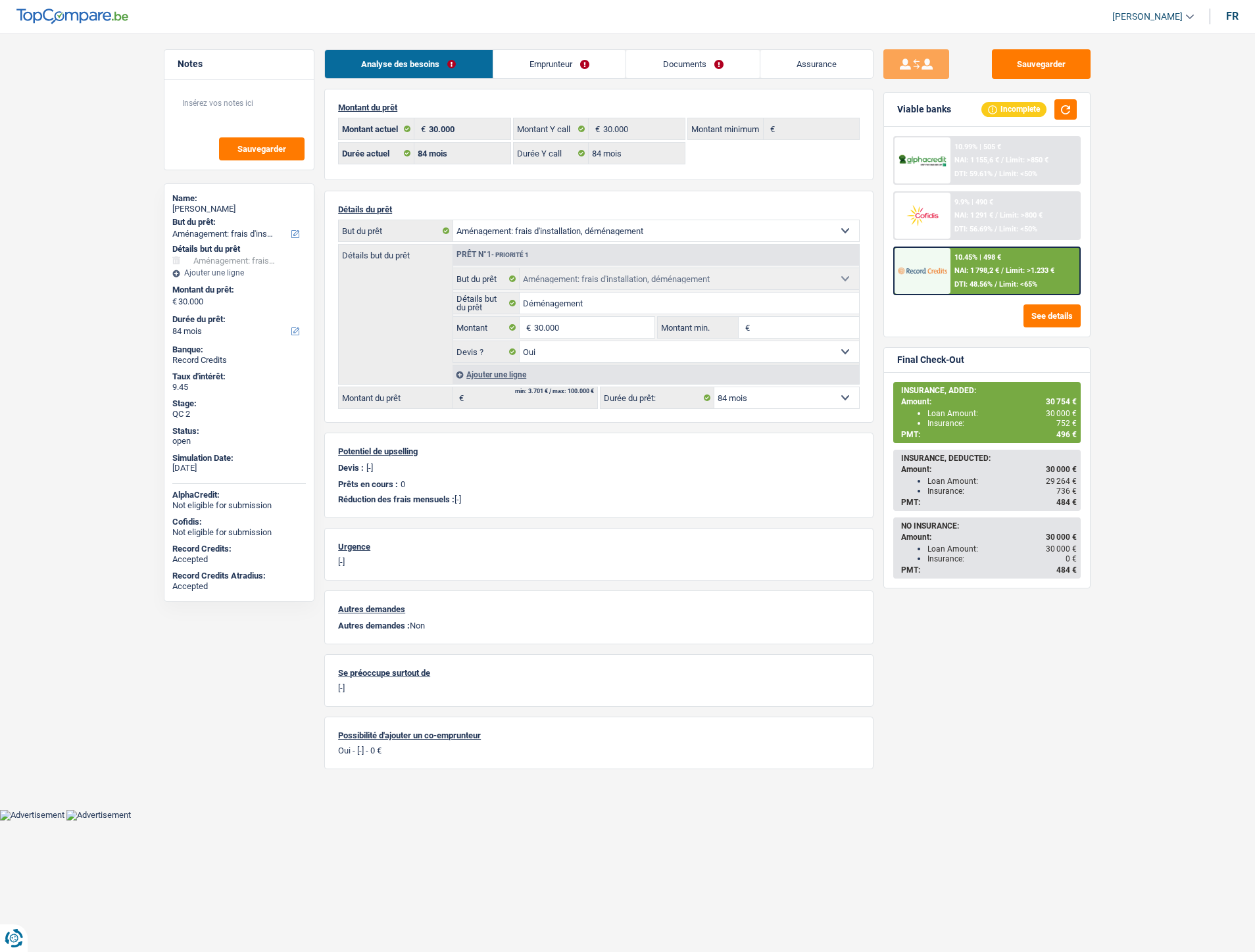
select select "movingOrInstallation"
select select "84"
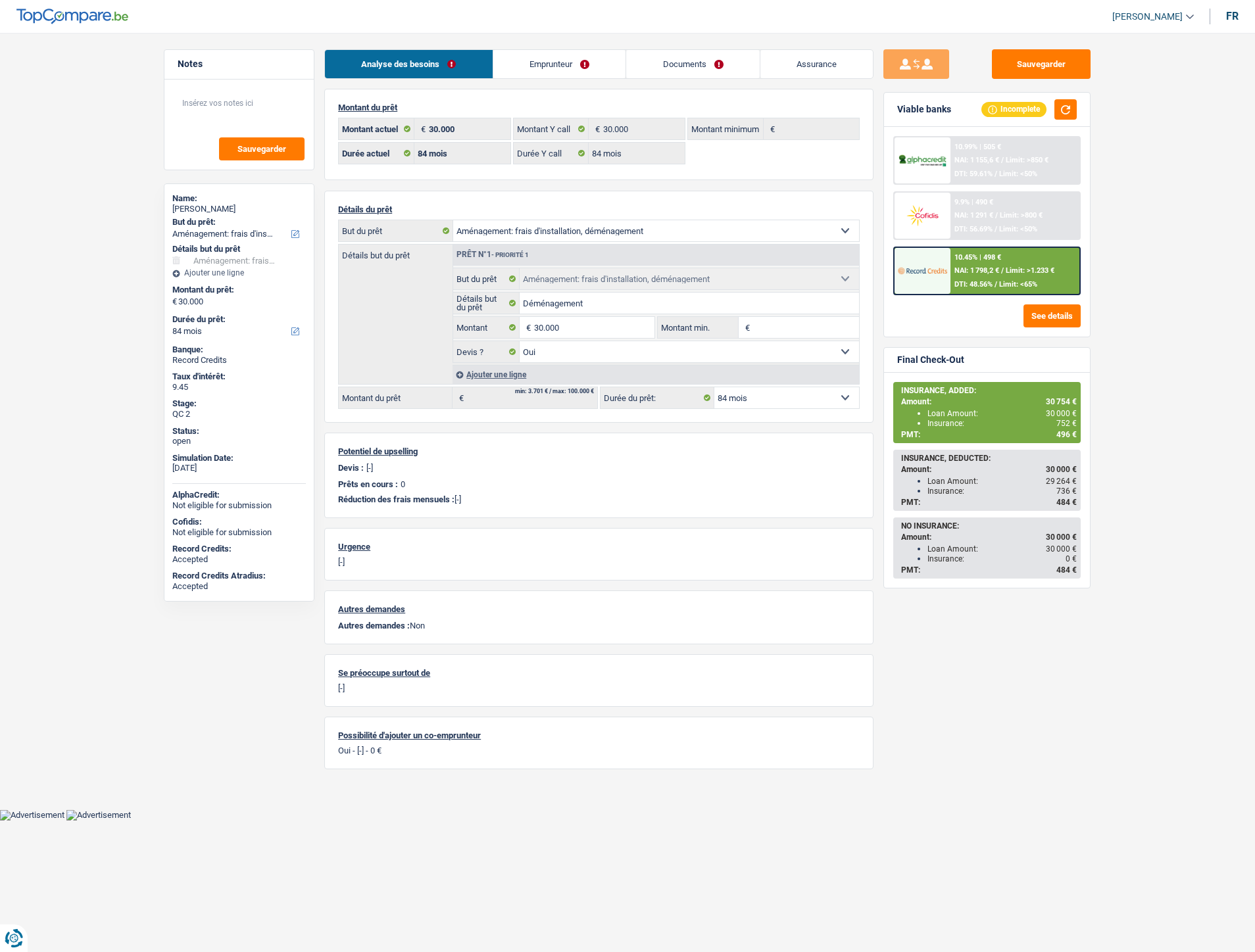
select select "movingOrInstallation"
select select "yes"
select select "84"
click at [509, 376] on div "Ajouter une ligne" at bounding box center [656, 374] width 407 height 19
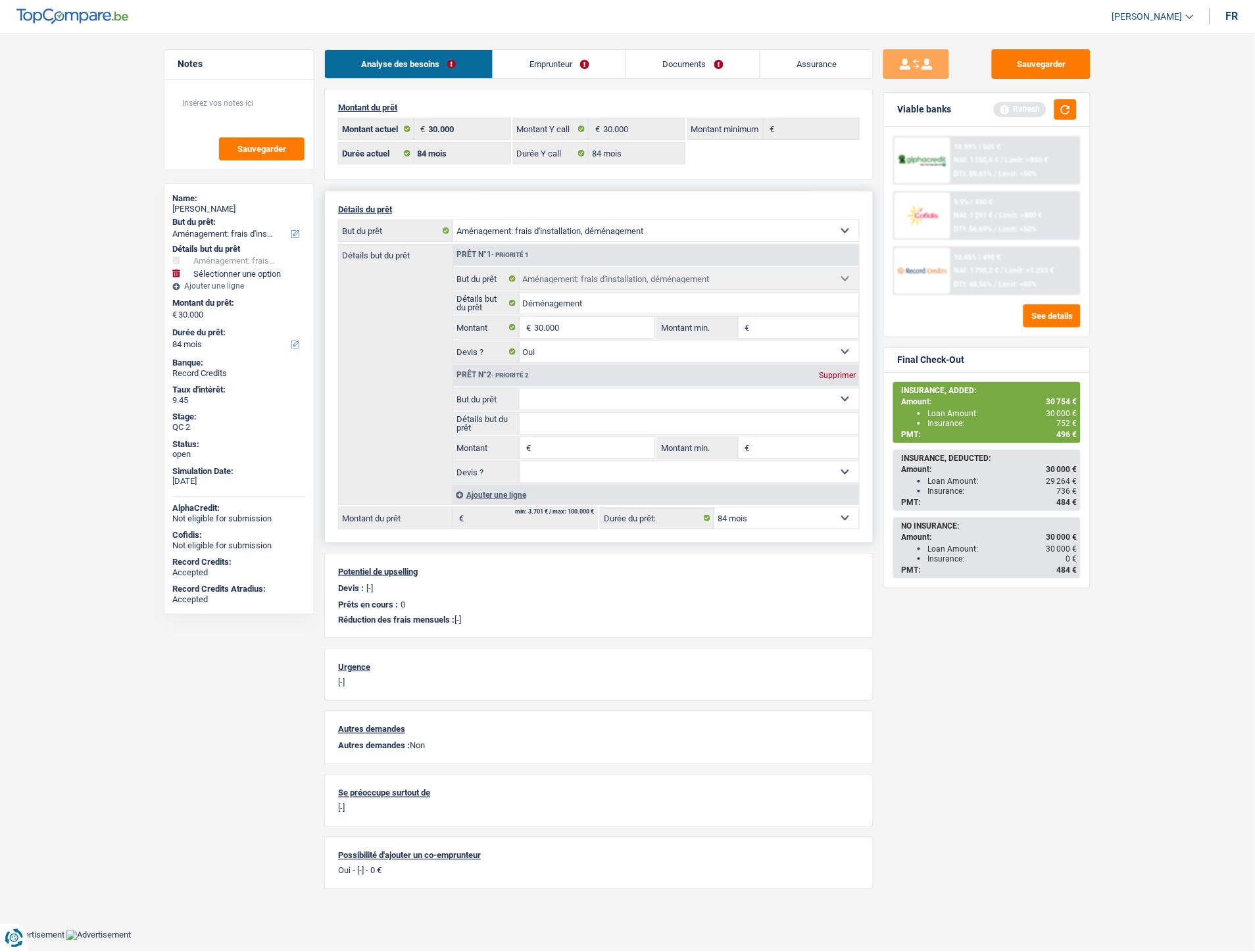
click at [581, 395] on select "Confort maison: meubles, textile, peinture, électroménager, outillage non-profe…" at bounding box center [689, 399] width 340 height 21
select select "insurance"
click at [520, 391] on select "Confort maison: meubles, textile, peinture, électroménager, outillage non-profe…" at bounding box center [689, 399] width 340 height 21
type input "0"
select select "insurance"
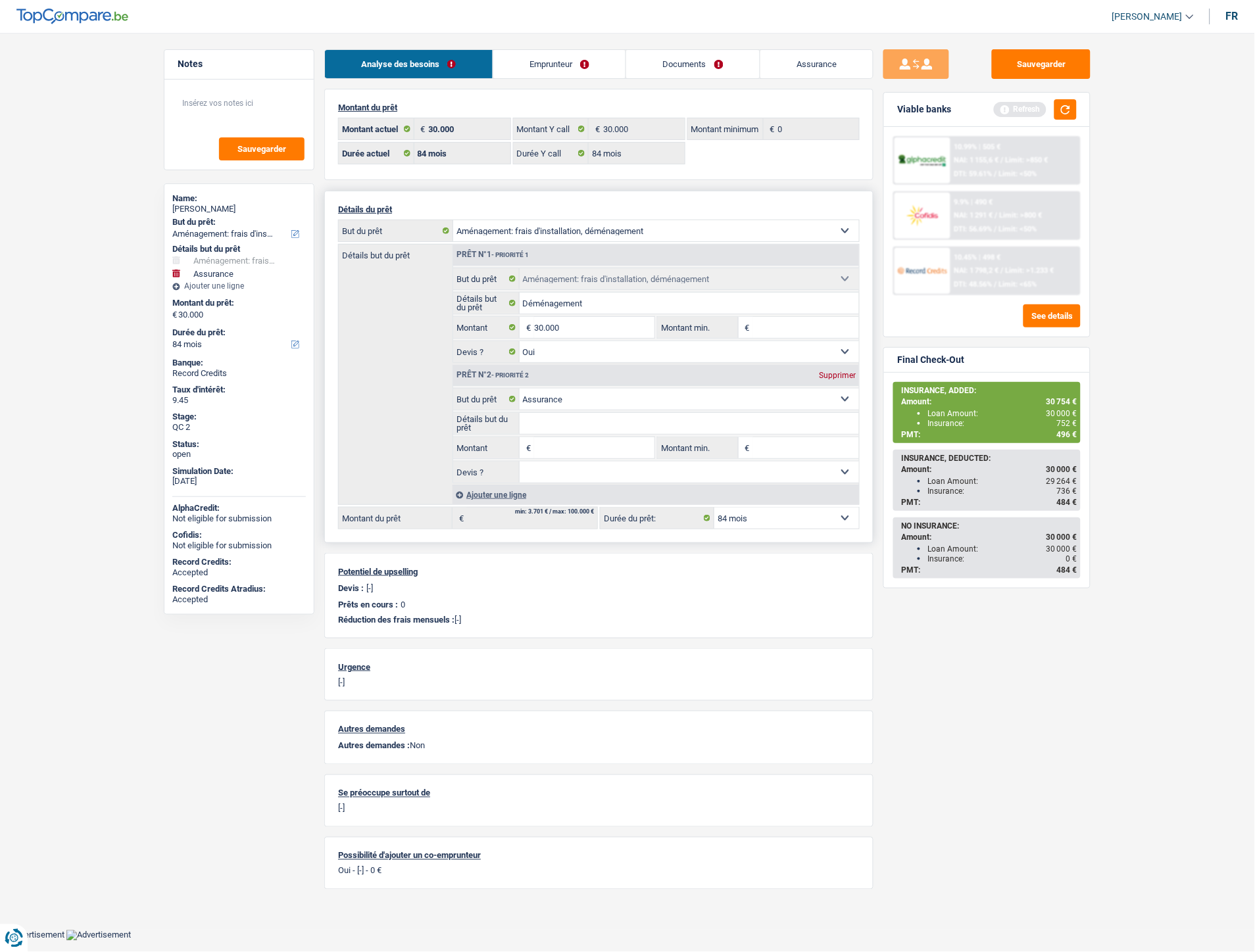
click at [562, 455] on input "Montant" at bounding box center [594, 447] width 120 height 21
type input "755"
type input "30.755"
select select "120"
type input "30.755"
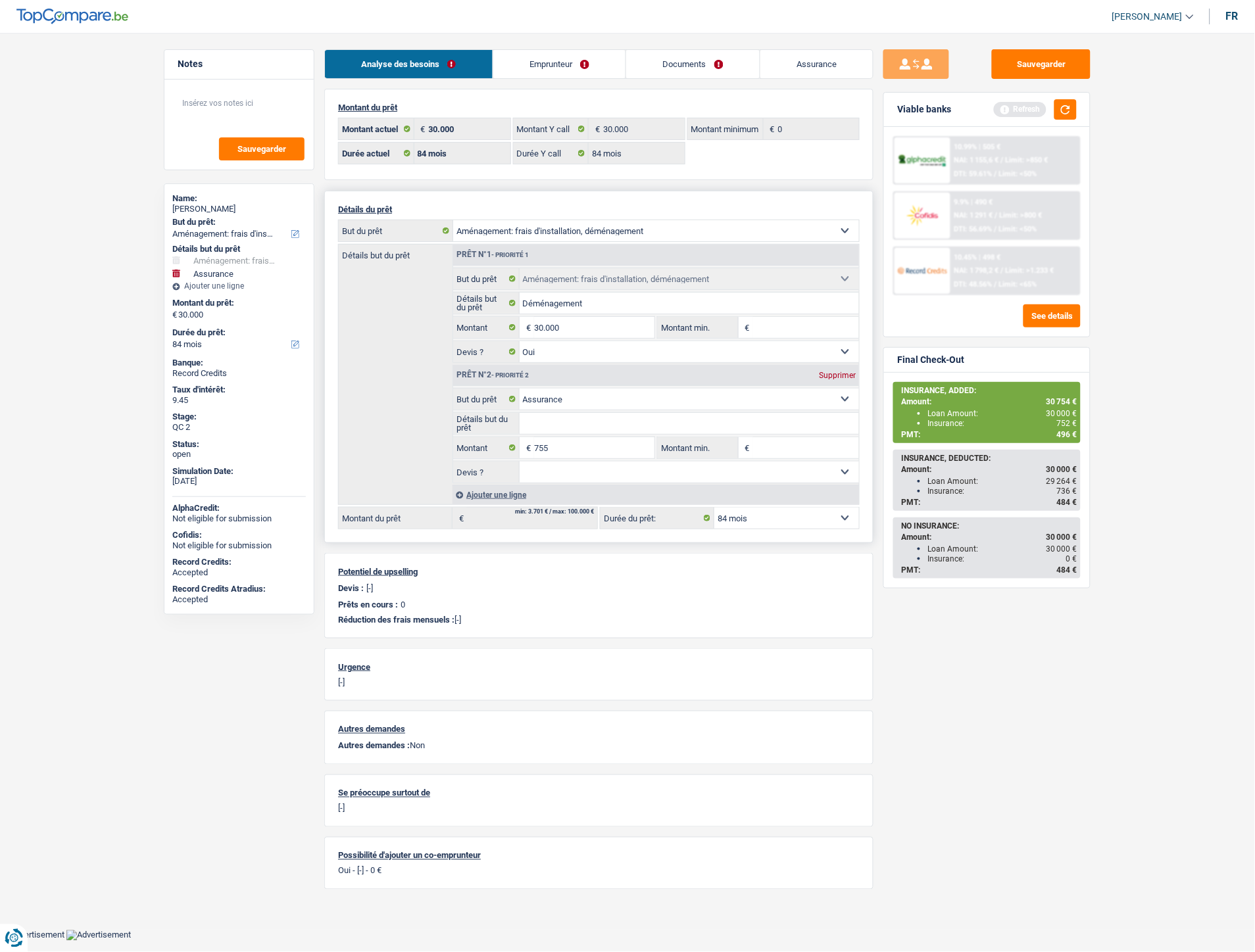
select select "120"
type input "30.755"
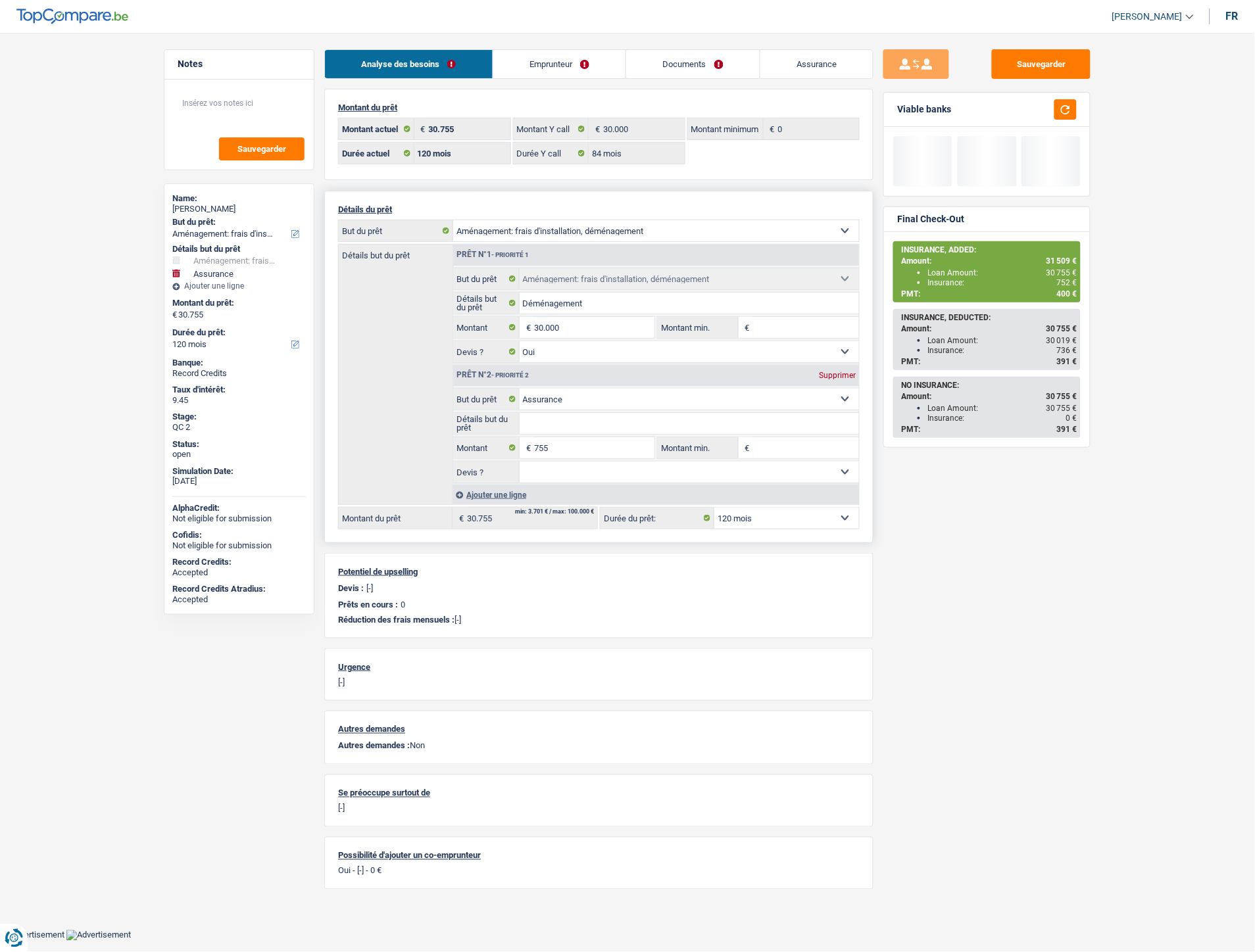
click at [774, 518] on select "12 mois 18 mois 24 mois 30 mois 36 mois 42 mois 48 mois 60 mois 72 mois 84 mois…" at bounding box center [787, 518] width 145 height 21
select select "84"
click at [714, 510] on select "12 mois 18 mois 24 mois 30 mois 36 mois 42 mois 48 mois 60 mois 72 mois 84 mois…" at bounding box center [787, 518] width 145 height 21
select select "84"
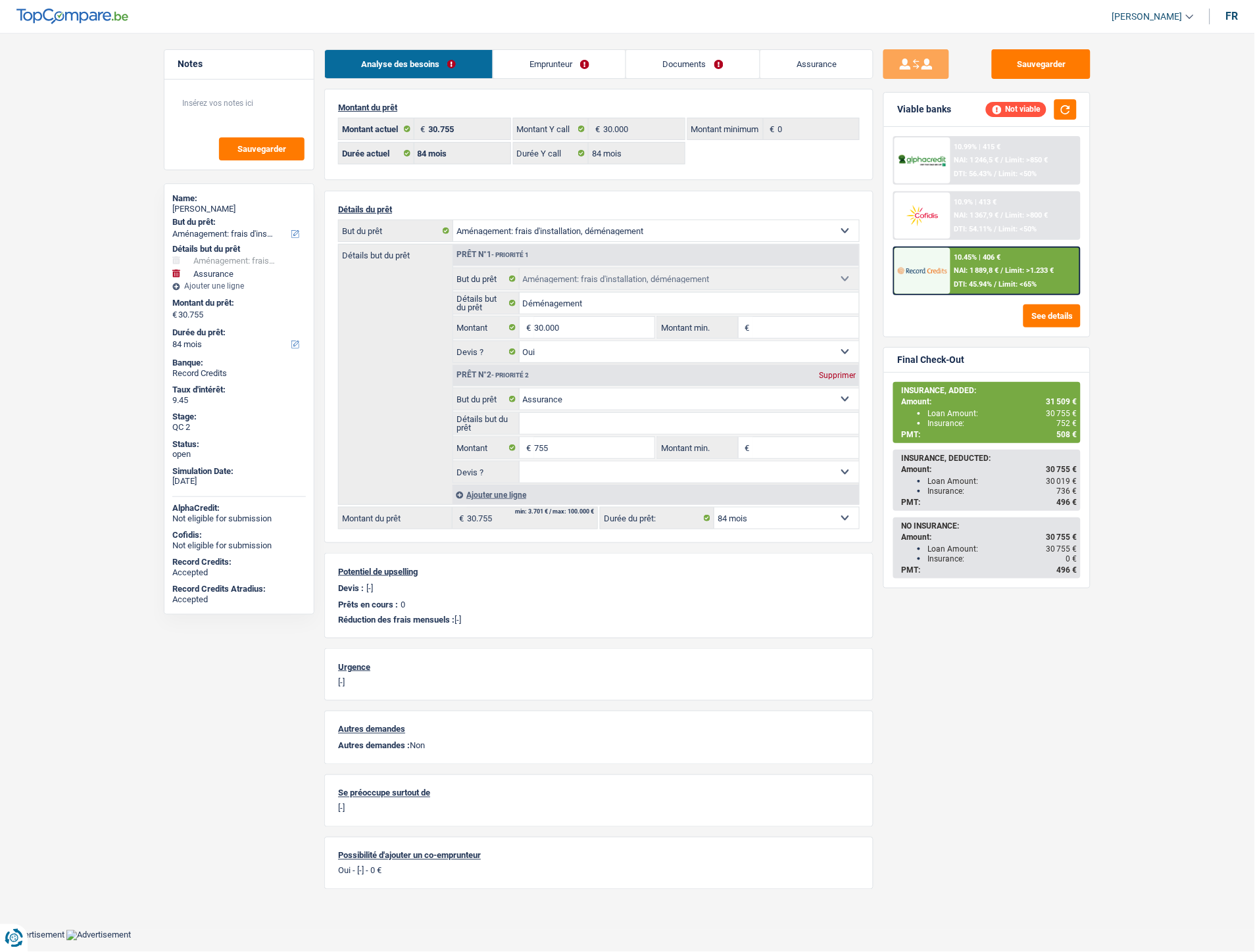
click at [1023, 257] on div "10.45% | 406 € NAI: 1 889,8 € / Limit: >1.233 € DTI: 45.94% / Limit: <65%" at bounding box center [1016, 271] width 130 height 46
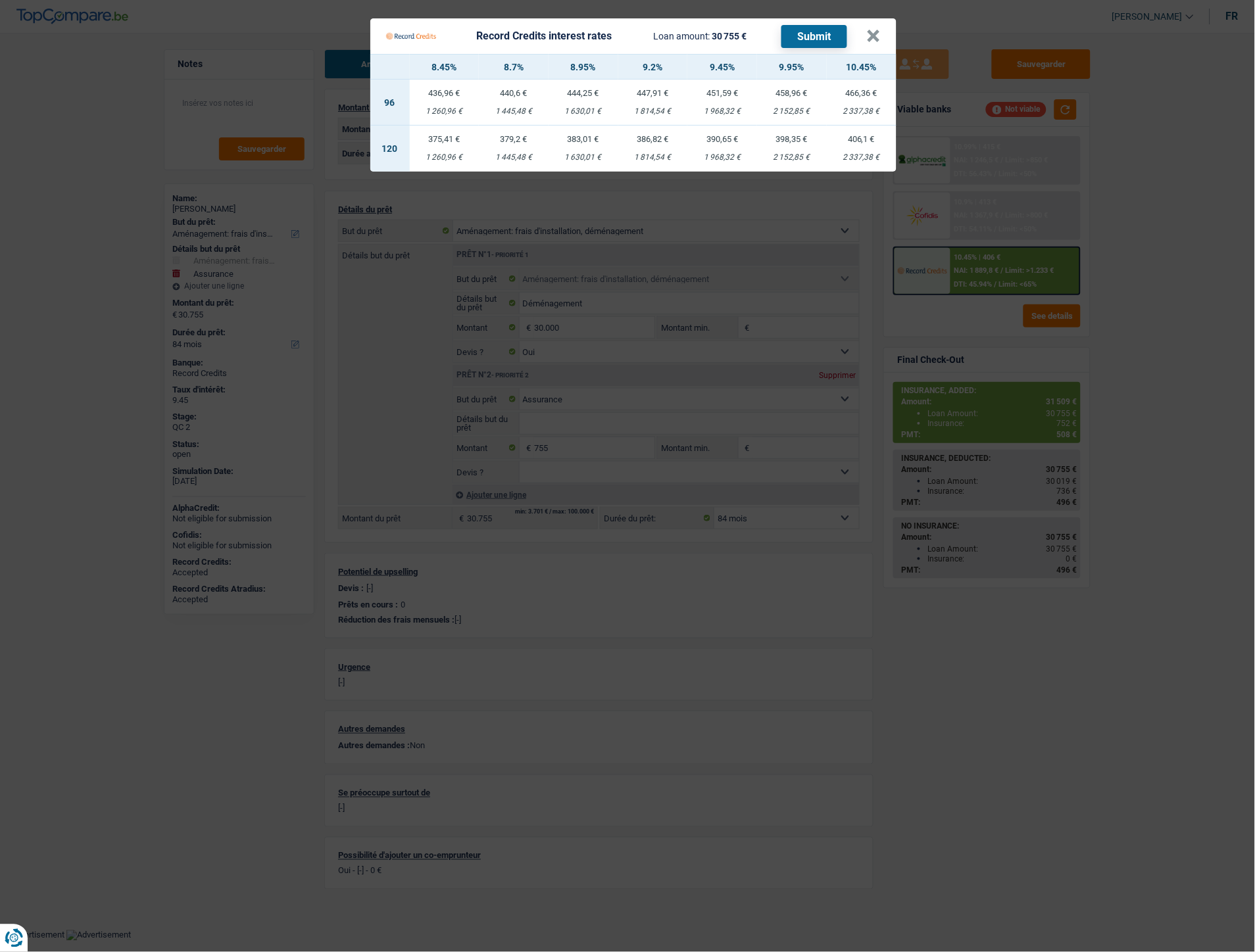
drag, startPoint x: 705, startPoint y: 110, endPoint x: 741, endPoint y: 111, distance: 36.0
click at [741, 111] on div "1 968,32 €" at bounding box center [722, 111] width 70 height 9
select select "96"
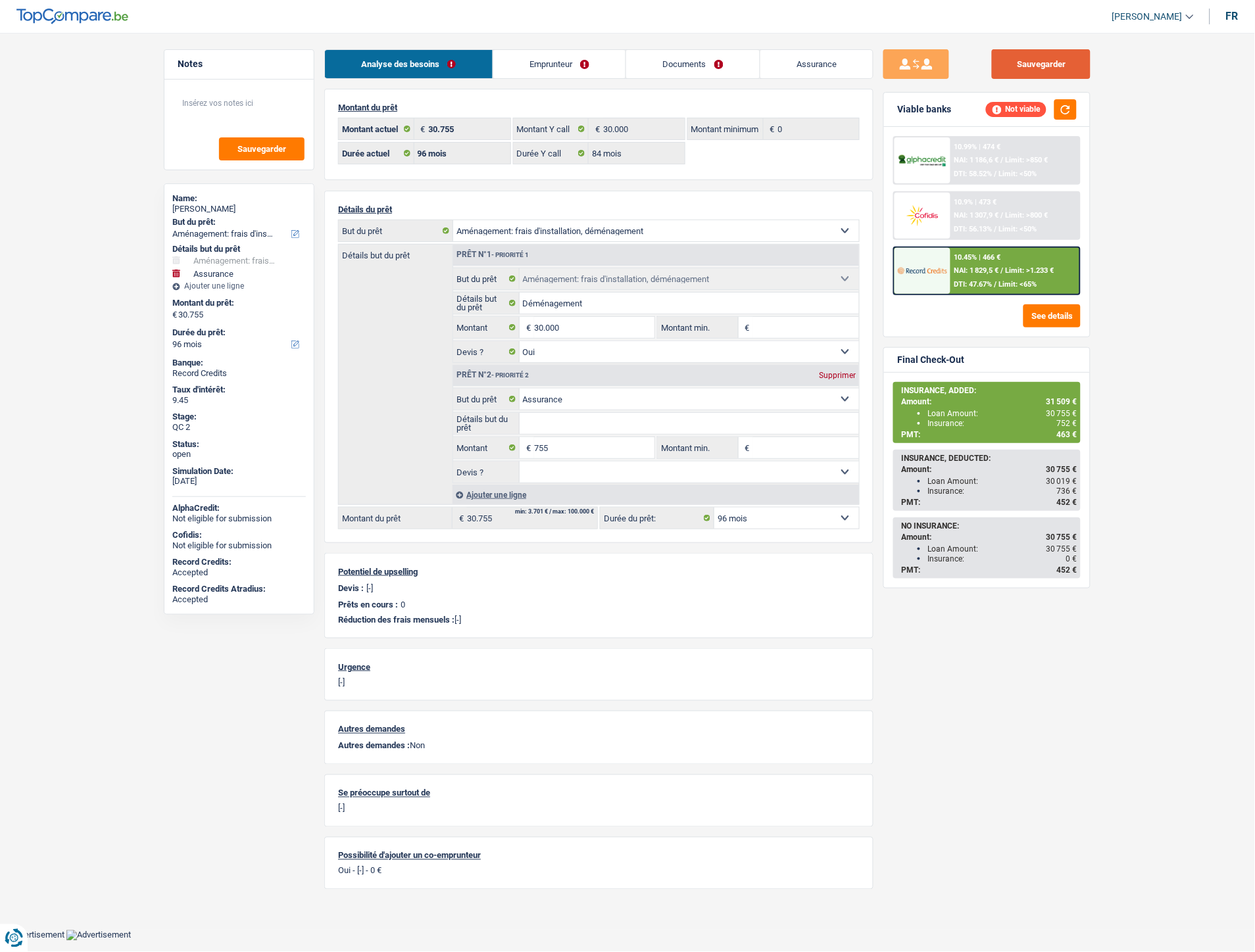
click at [1035, 63] on button "Sauvegarder" at bounding box center [1041, 64] width 99 height 30
click at [964, 261] on div "10.45% | 466 € NAI: 1 829,5 € / Limit: >1.233 € DTI: 47.67% / Limit: <65%" at bounding box center [1016, 271] width 130 height 46
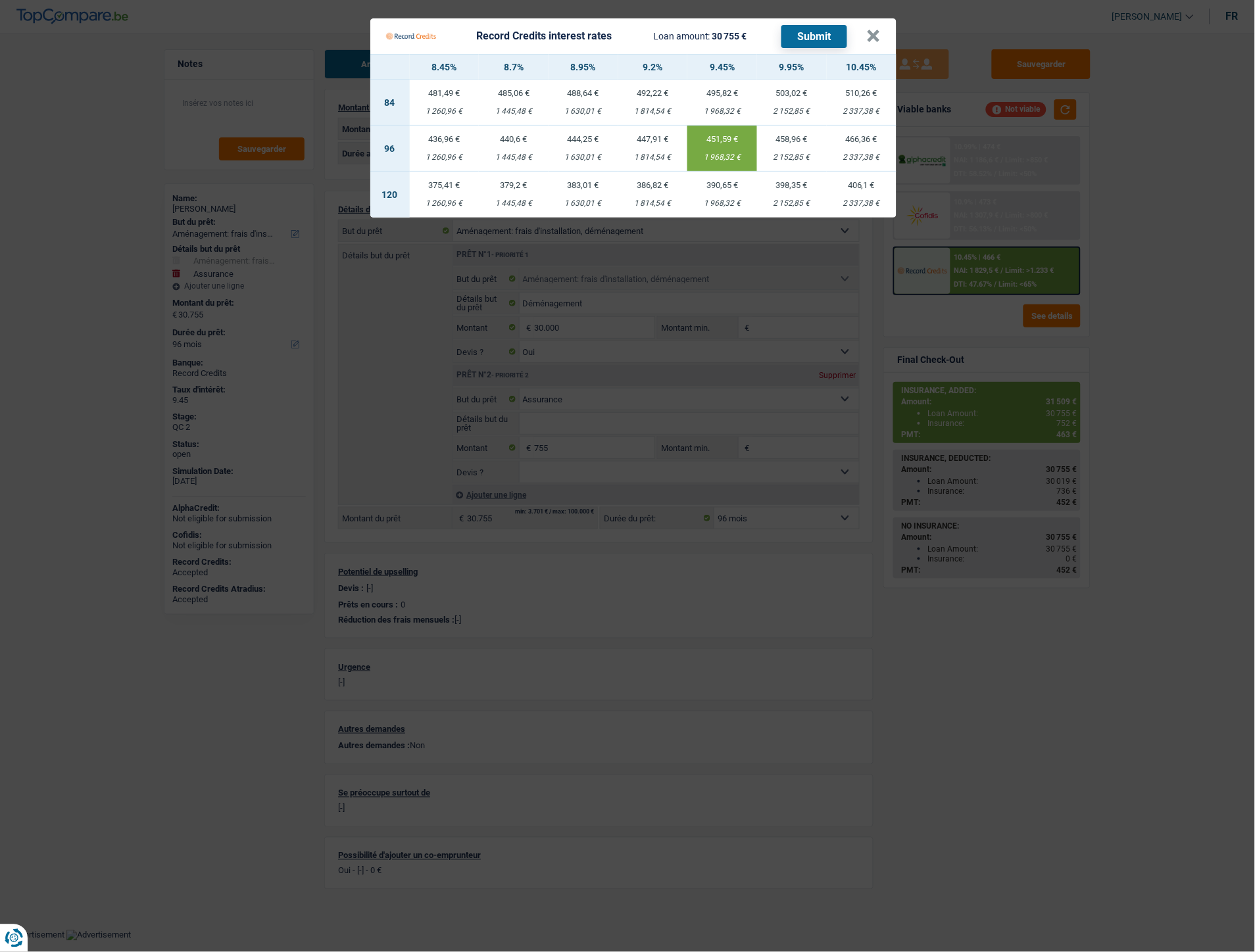
click at [718, 107] on div "1 968,32 €" at bounding box center [722, 111] width 70 height 9
select select "84"
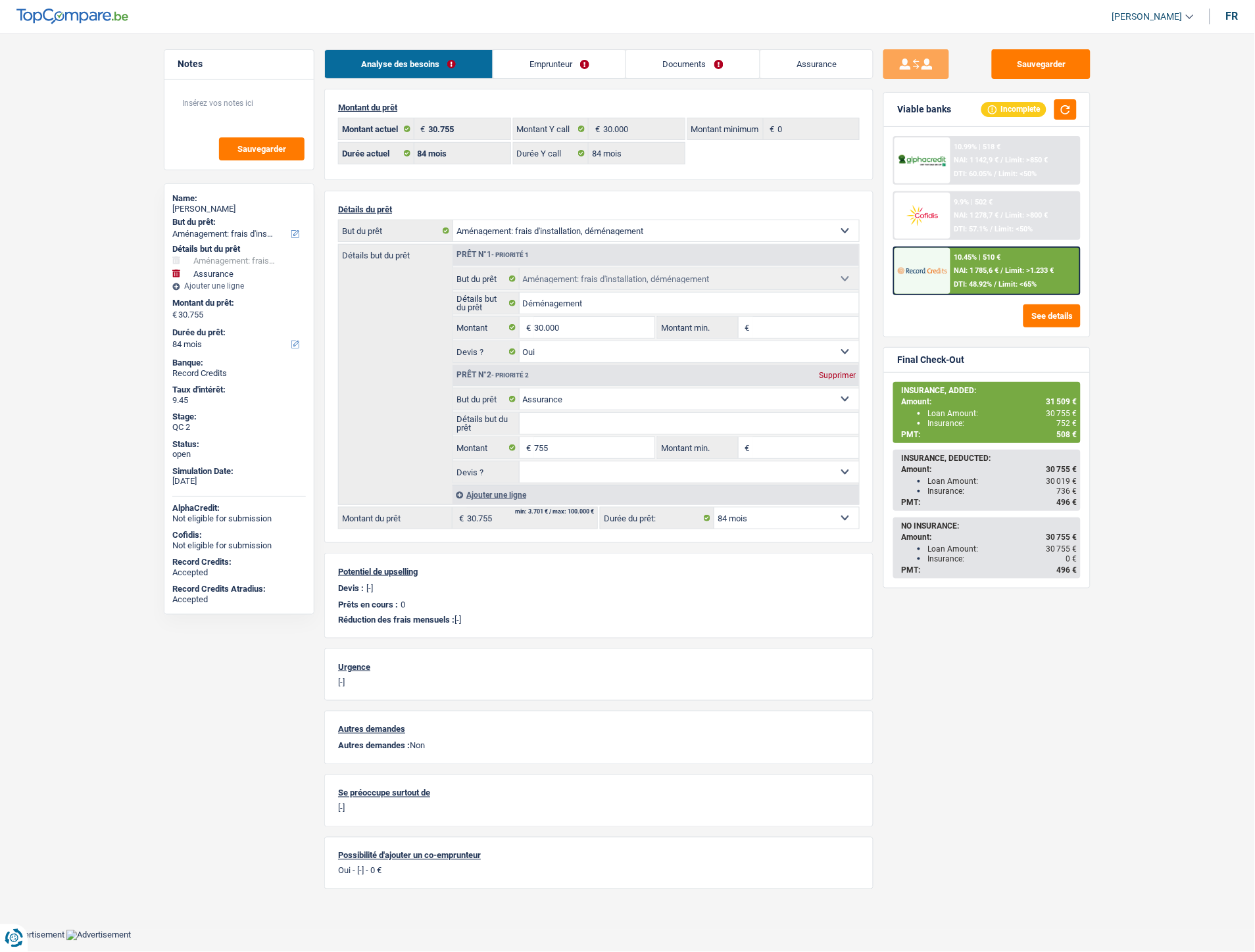
click at [958, 270] on span "NAI: 1 785,6 €" at bounding box center [977, 270] width 45 height 9
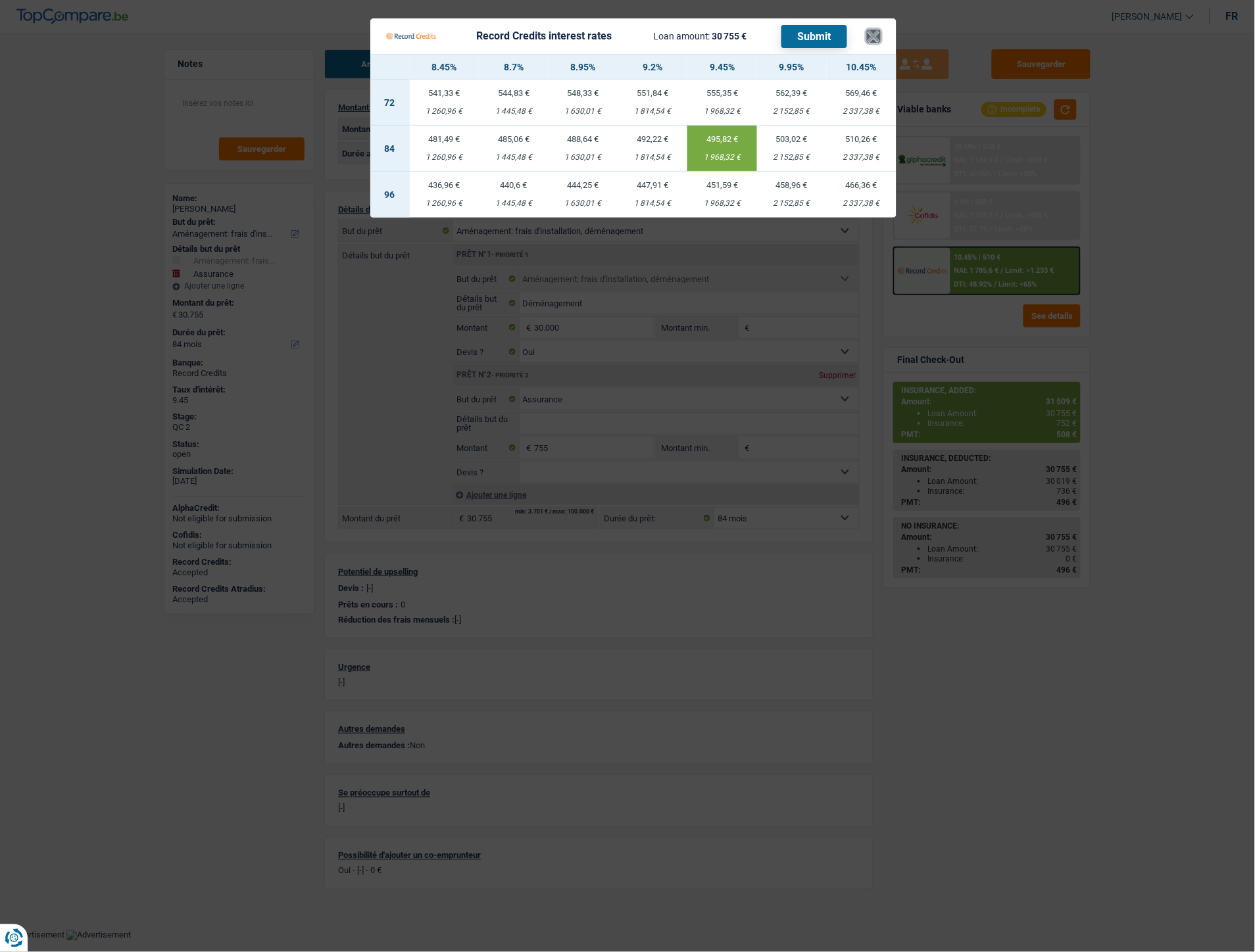
click at [870, 32] on button "×" at bounding box center [874, 36] width 14 height 13
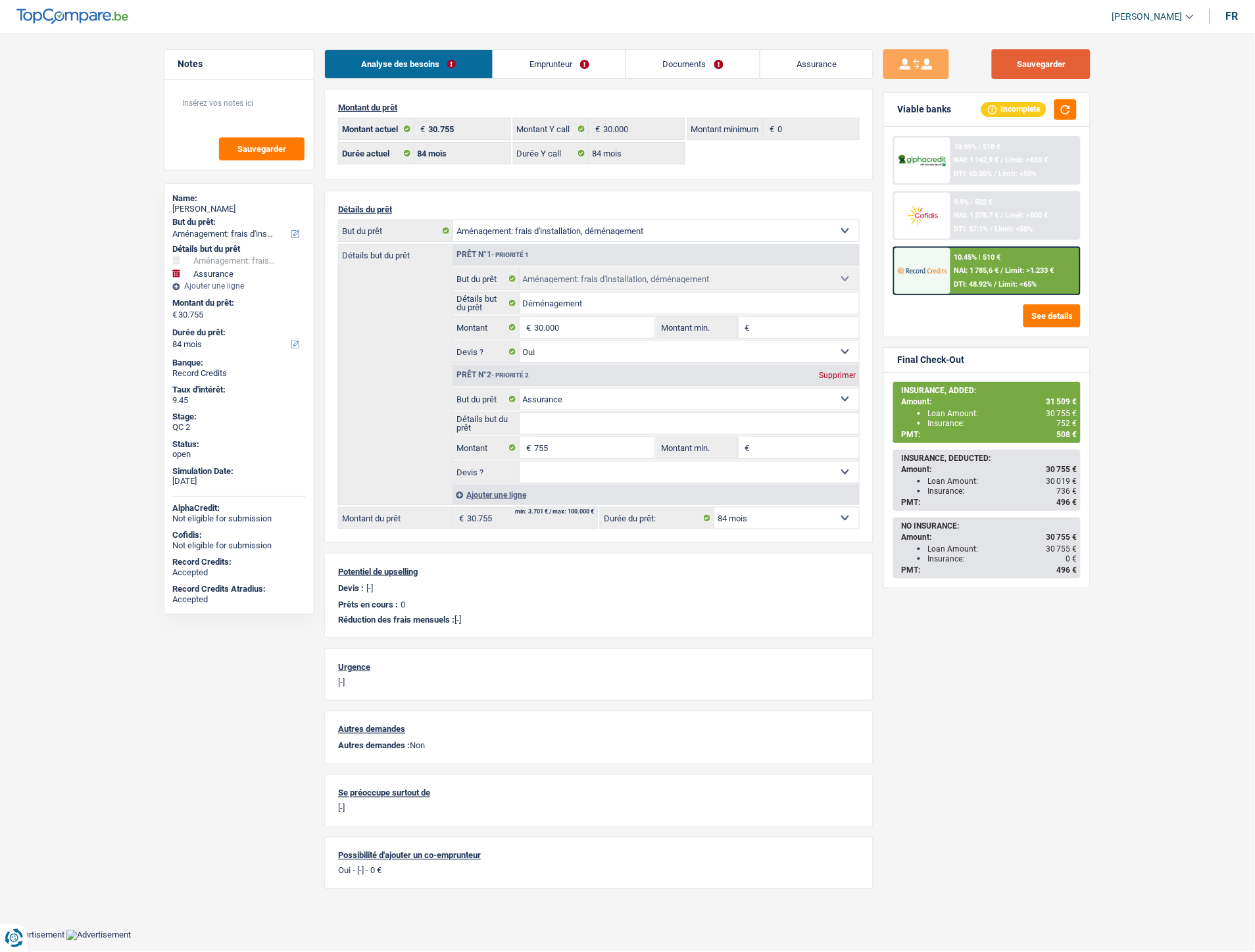
click at [1071, 72] on button "Sauvegarder" at bounding box center [1041, 64] width 99 height 30
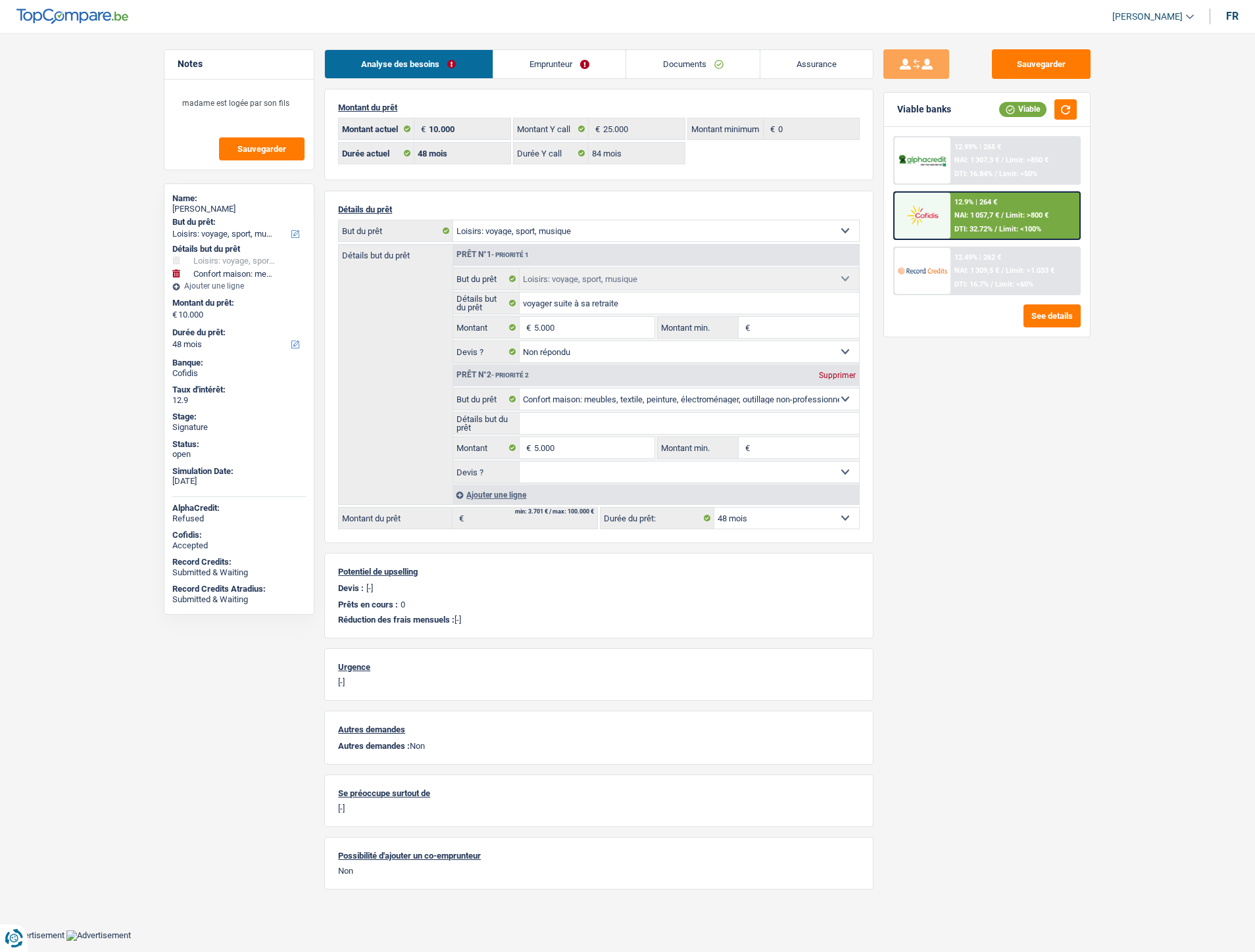
select select "hobbies"
select select "household"
select select "48"
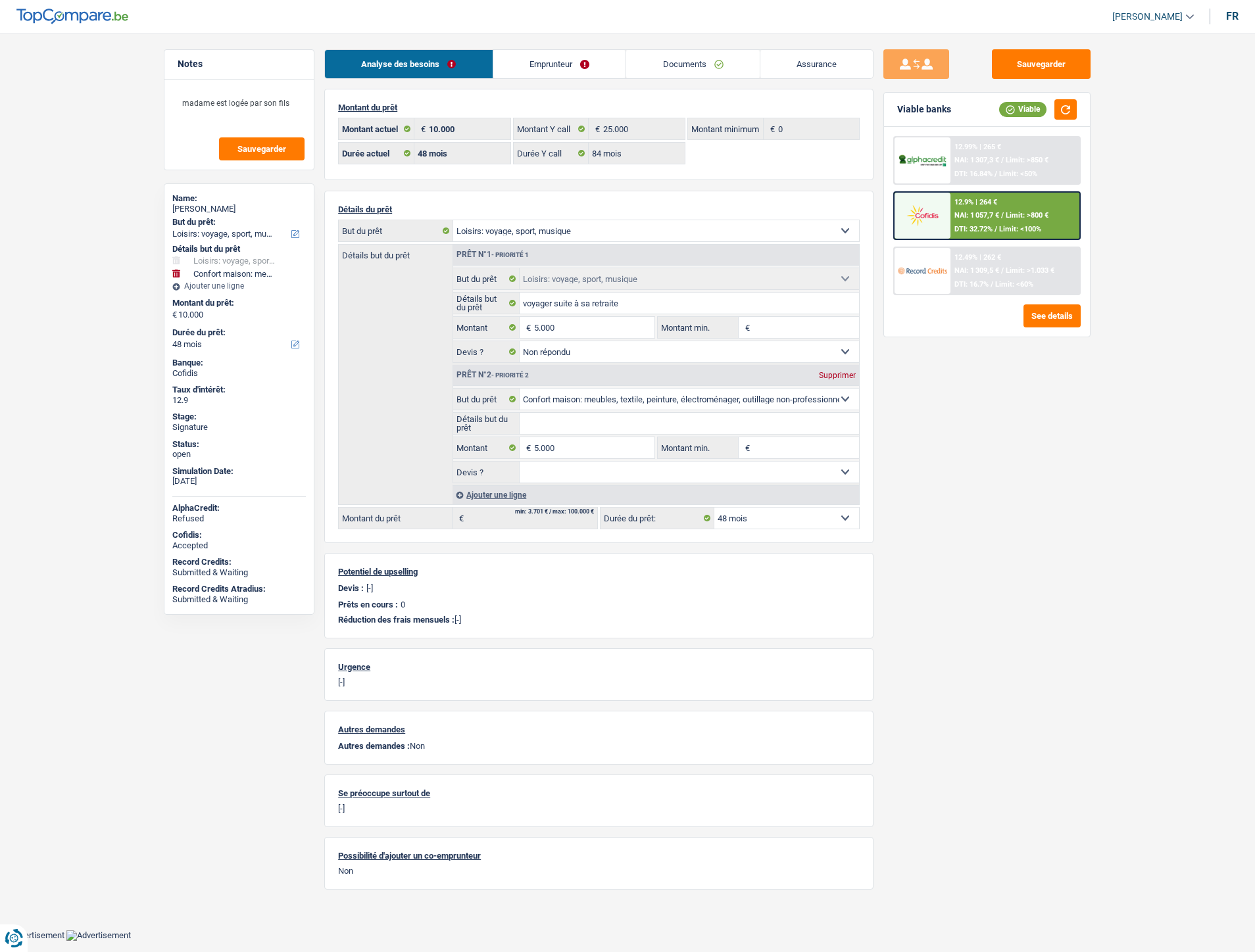
select select "84"
select select "hobbies"
select select "not_answered"
select select "household"
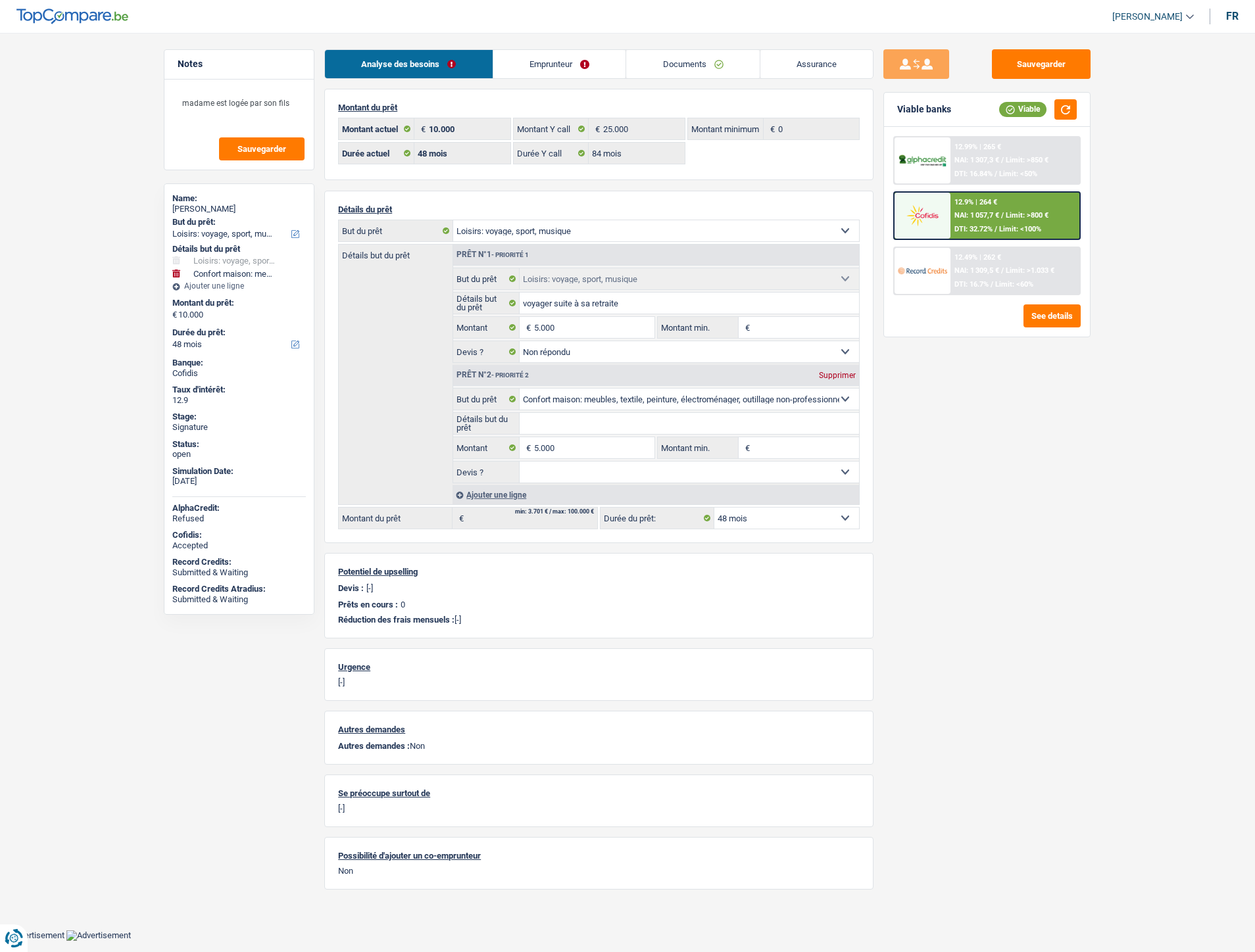
select select "48"
click at [706, 62] on link "Documents" at bounding box center [693, 64] width 134 height 28
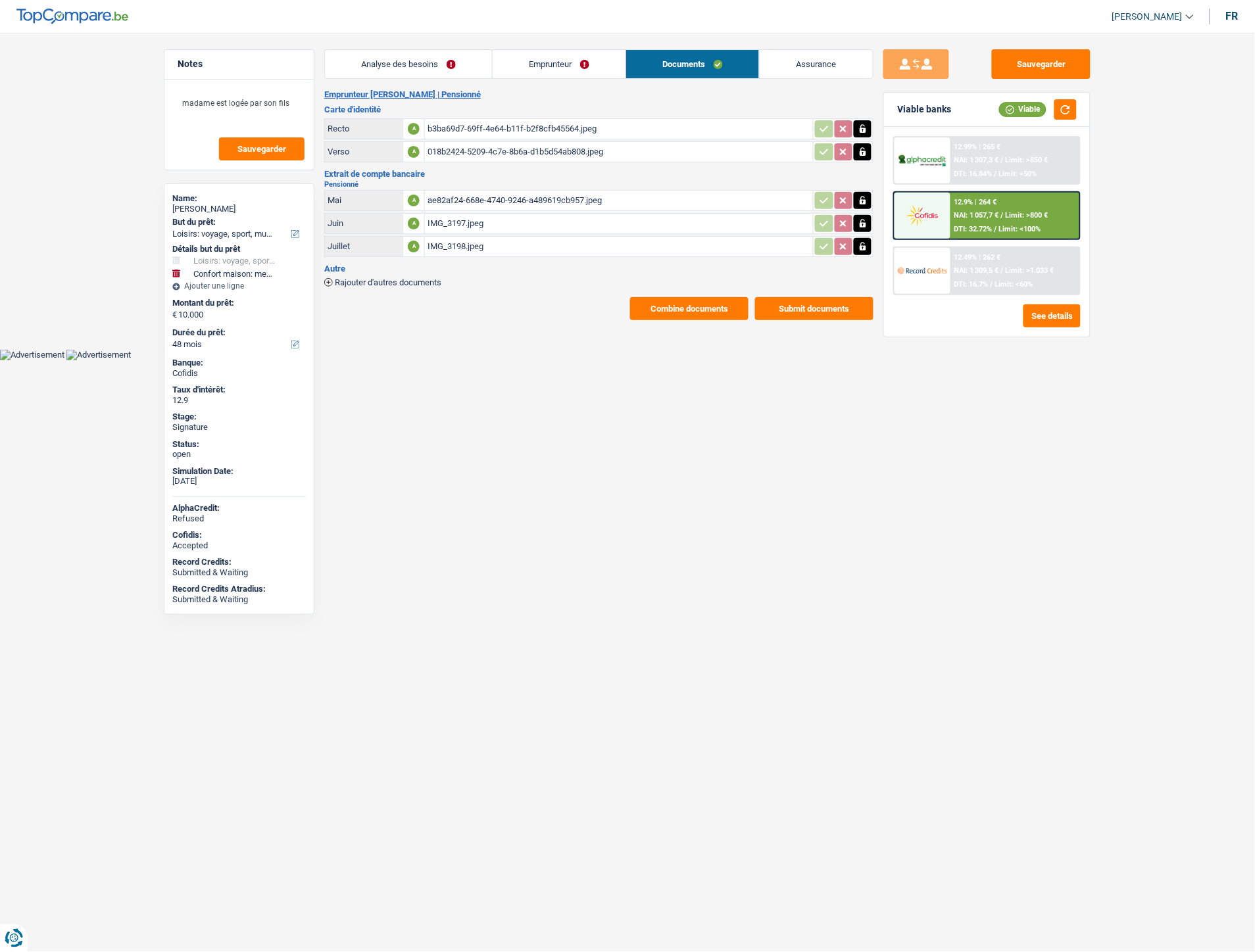
click at [416, 282] on span "Rajouter d'autres documents" at bounding box center [388, 282] width 107 height 9
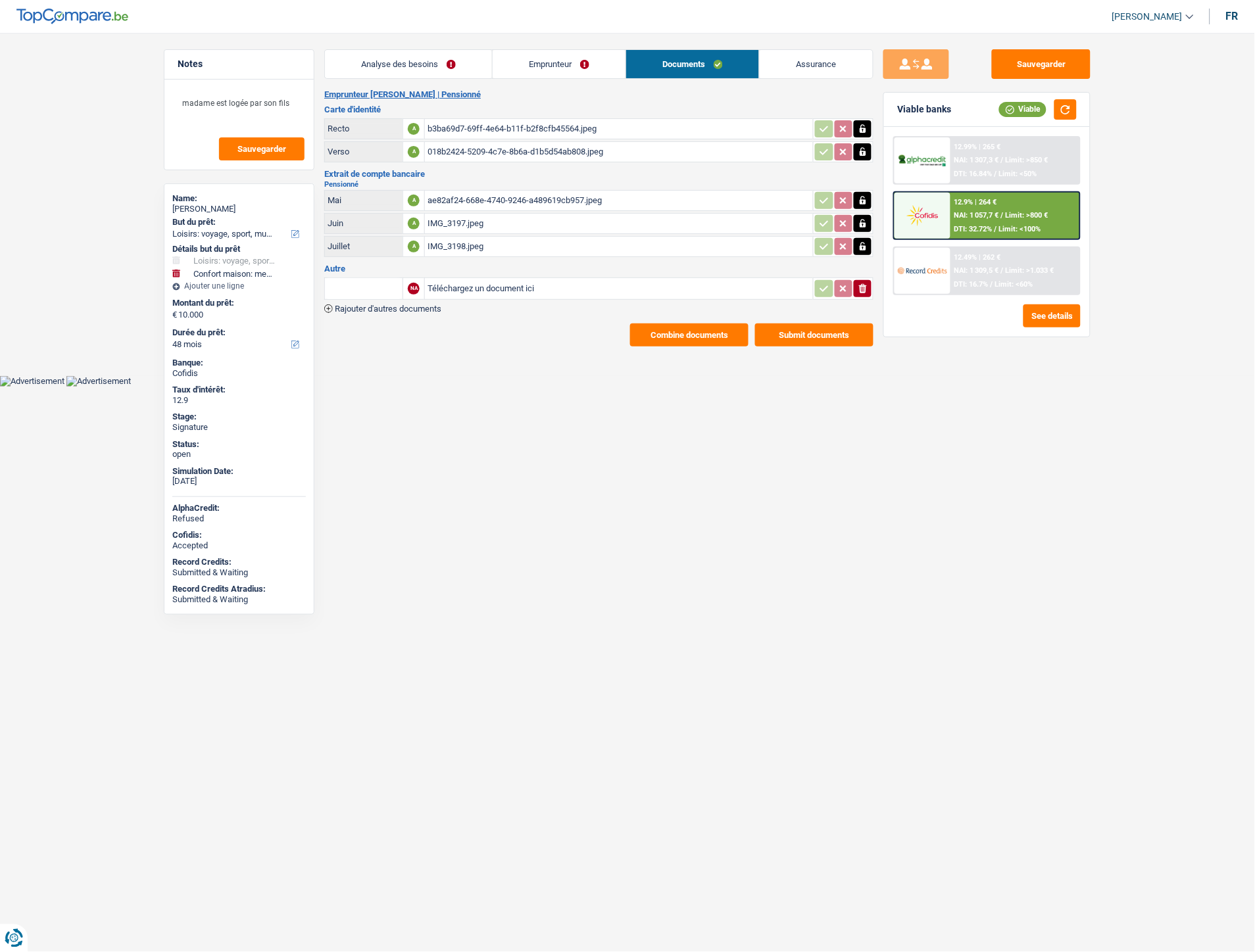
click at [535, 289] on input "Téléchargez un document ici" at bounding box center [619, 289] width 383 height 20
type input "C:\fakepath\image1.jpeg"
click at [343, 280] on input "text" at bounding box center [364, 289] width 72 height 21
click at [389, 316] on li "Carte bancaire" at bounding box center [399, 315] width 135 height 16
type input "Carte bancaire"
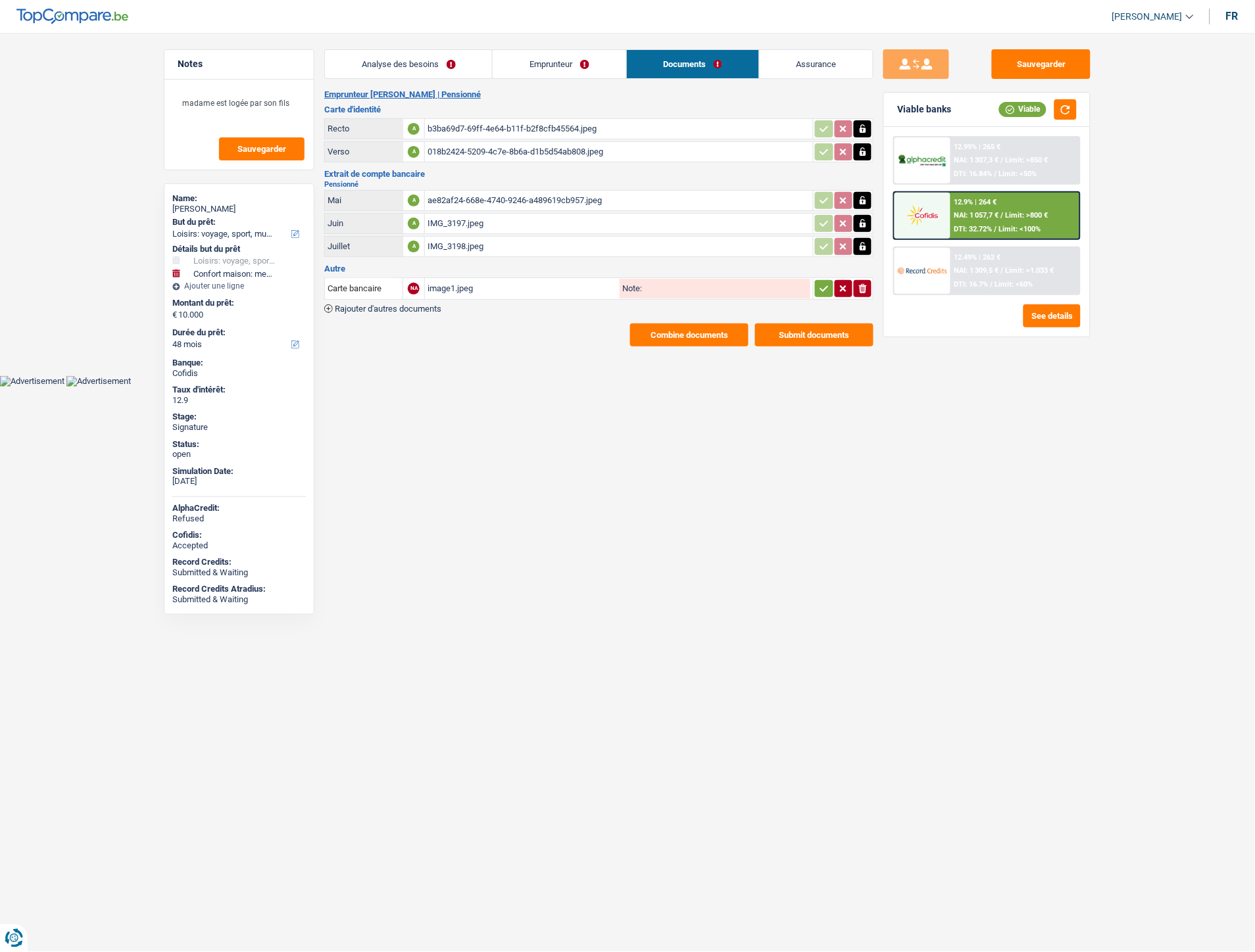
click at [830, 286] on button "button" at bounding box center [824, 289] width 18 height 17
click at [1027, 61] on button "Sauvegarder" at bounding box center [1041, 64] width 99 height 30
click at [1028, 68] on button "Sauvegarder" at bounding box center [1041, 64] width 99 height 30
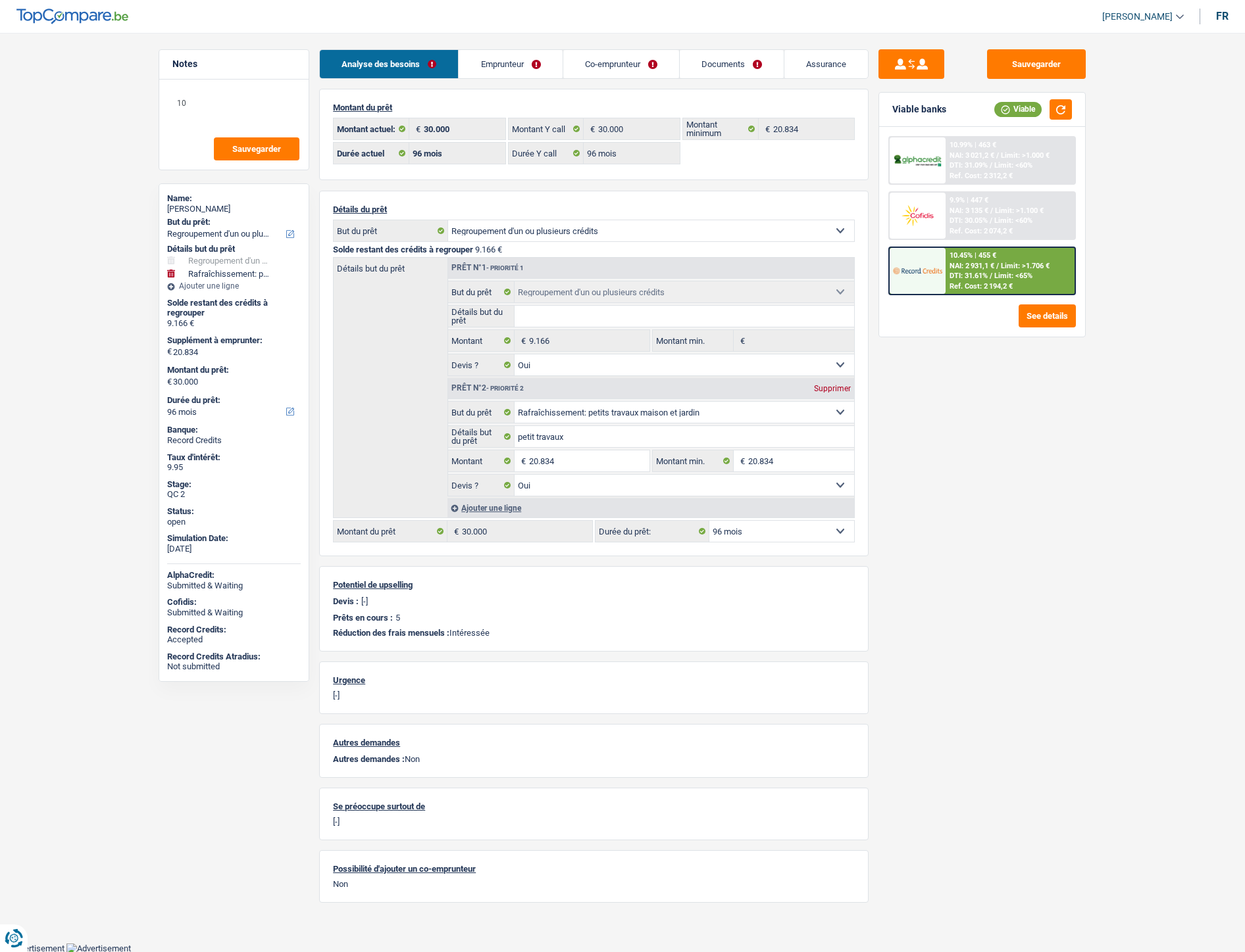
select select "refinancing"
select select "houseOrGarden"
select select "96"
select select "32"
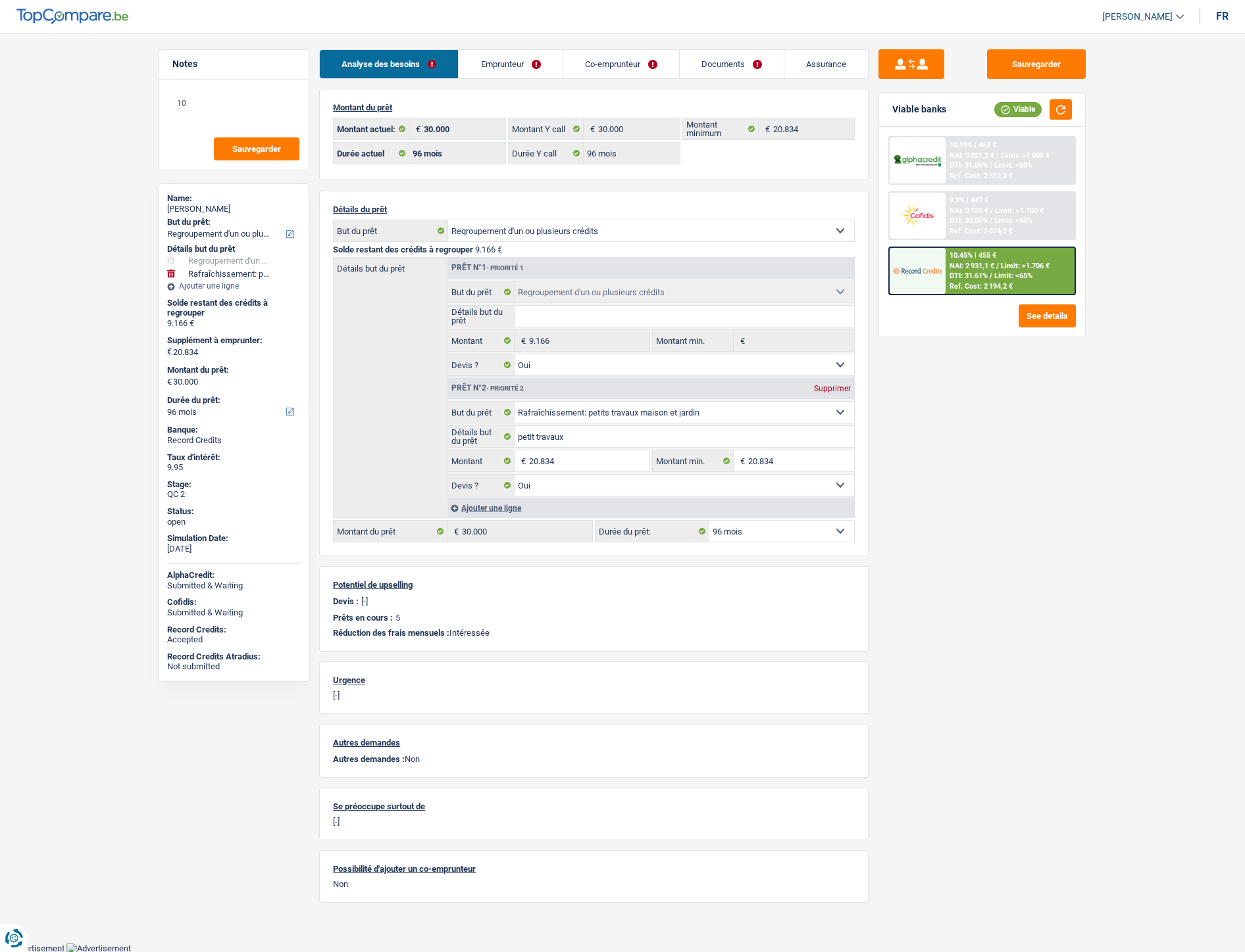
select select "mutuality"
select select "familyAllowances"
select select "mutualityIndemnity"
select select "mutualia"
select select "BE"
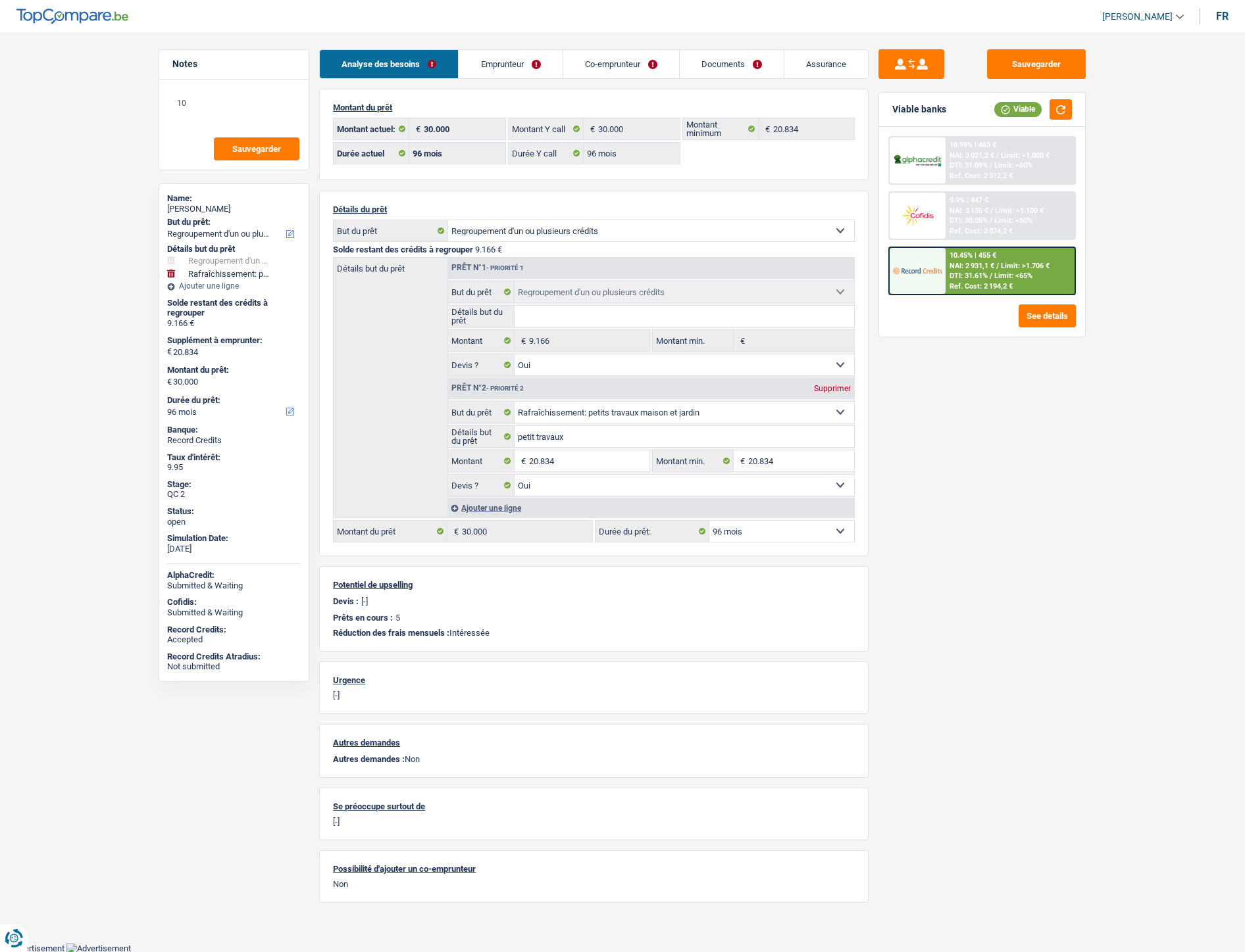
drag, startPoint x: 0, startPoint y: 0, endPoint x: 610, endPoint y: 61, distance: 613.0
click at [610, 61] on link "Co-emprunteur" at bounding box center [620, 64] width 116 height 28
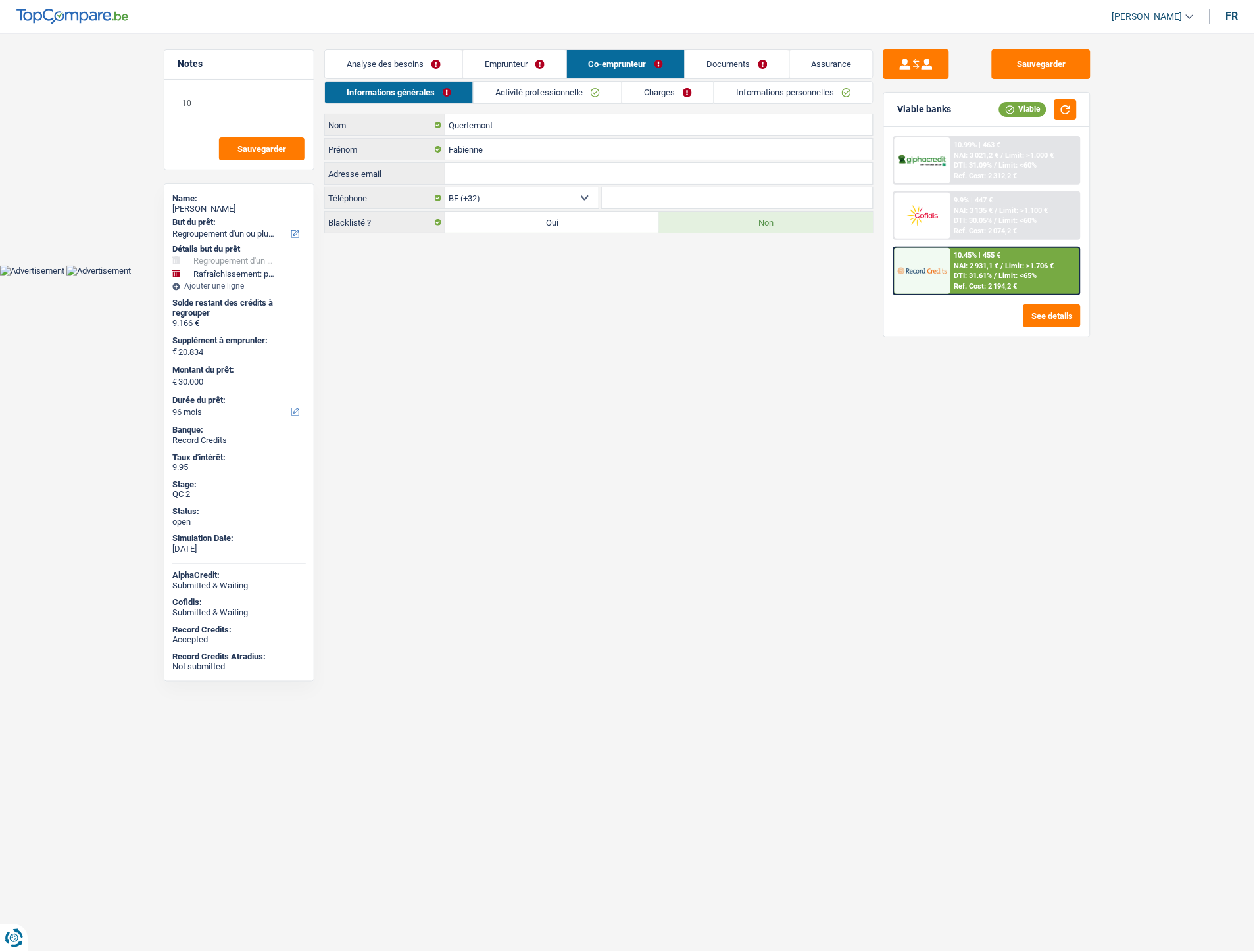
click at [503, 100] on link "Activité professionnelle" at bounding box center [547, 93] width 148 height 22
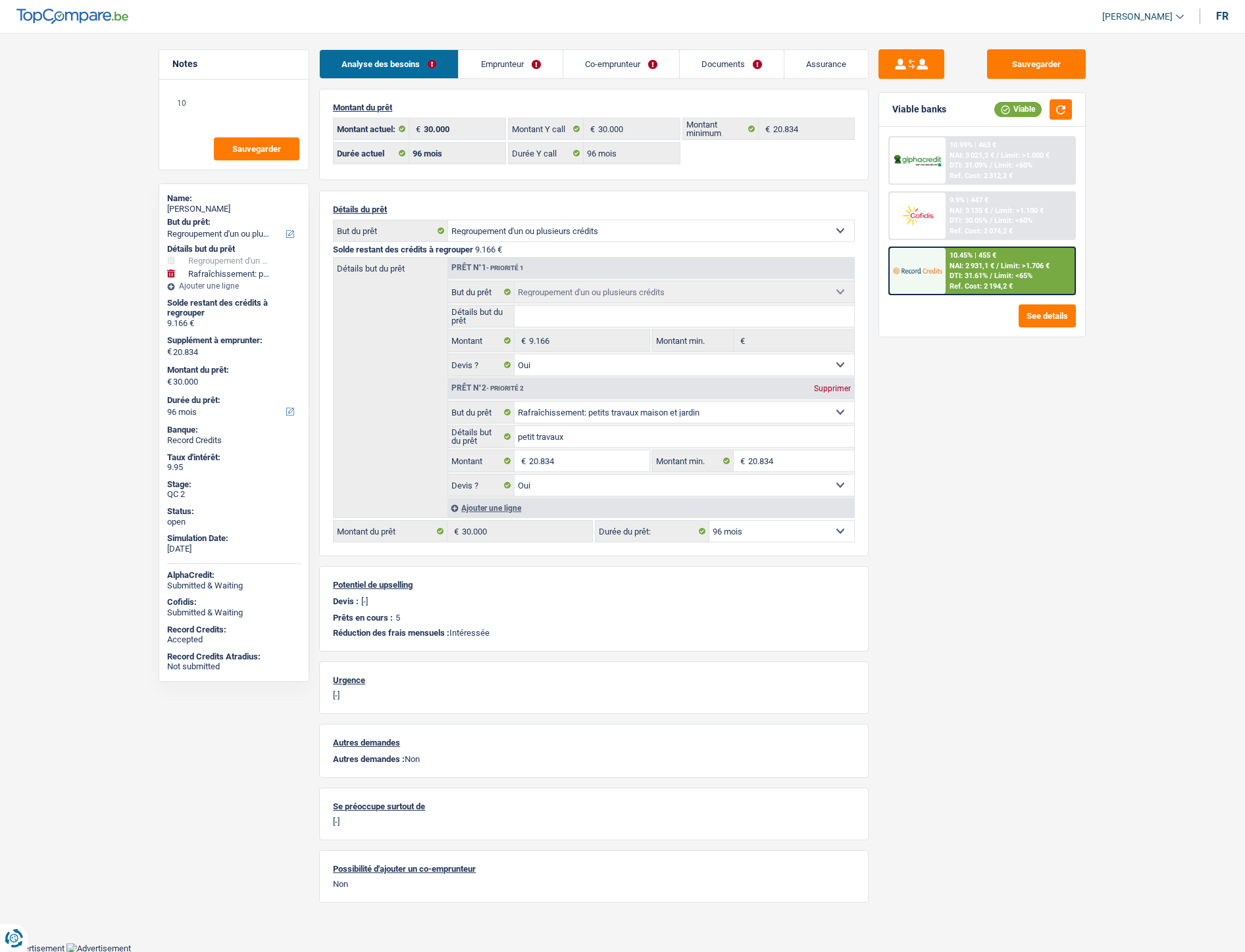
select select "refinancing"
select select "houseOrGarden"
select select "96"
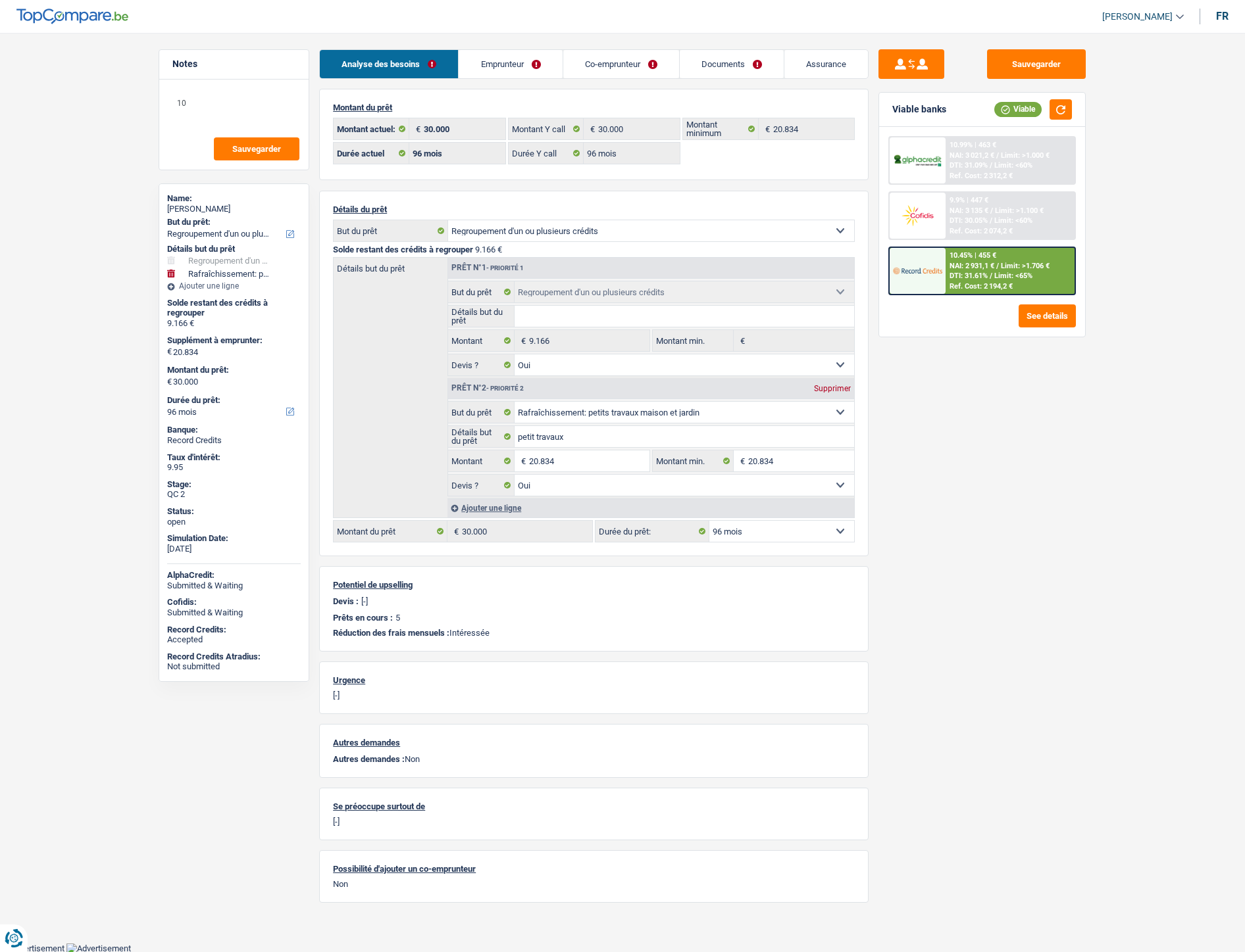
select select "96"
select select "refinancing"
select select "yes"
select select "houseOrGarden"
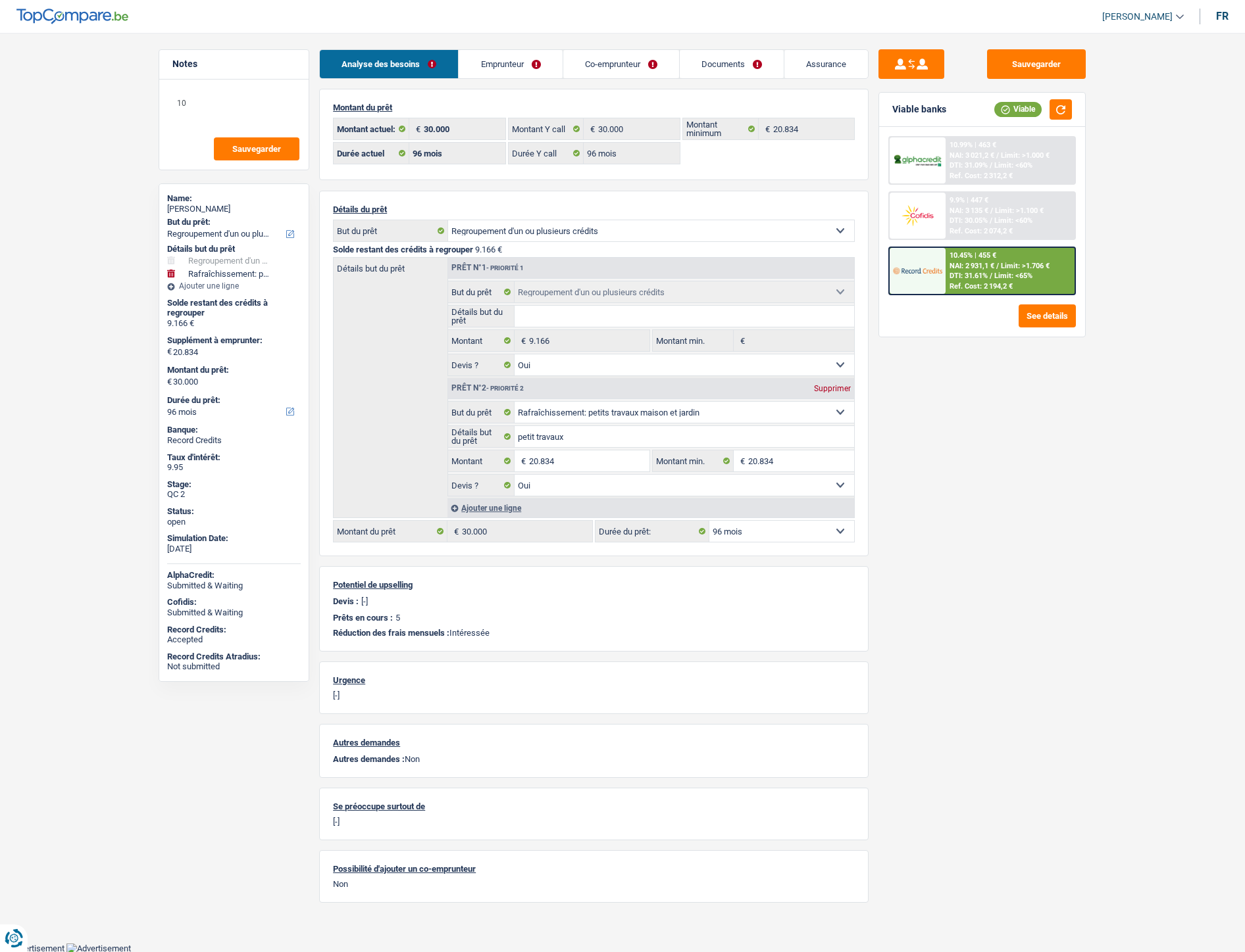
select select "yes"
select select "96"
select select "ownerWithMortgage"
select select "BE"
select select "mortgage"
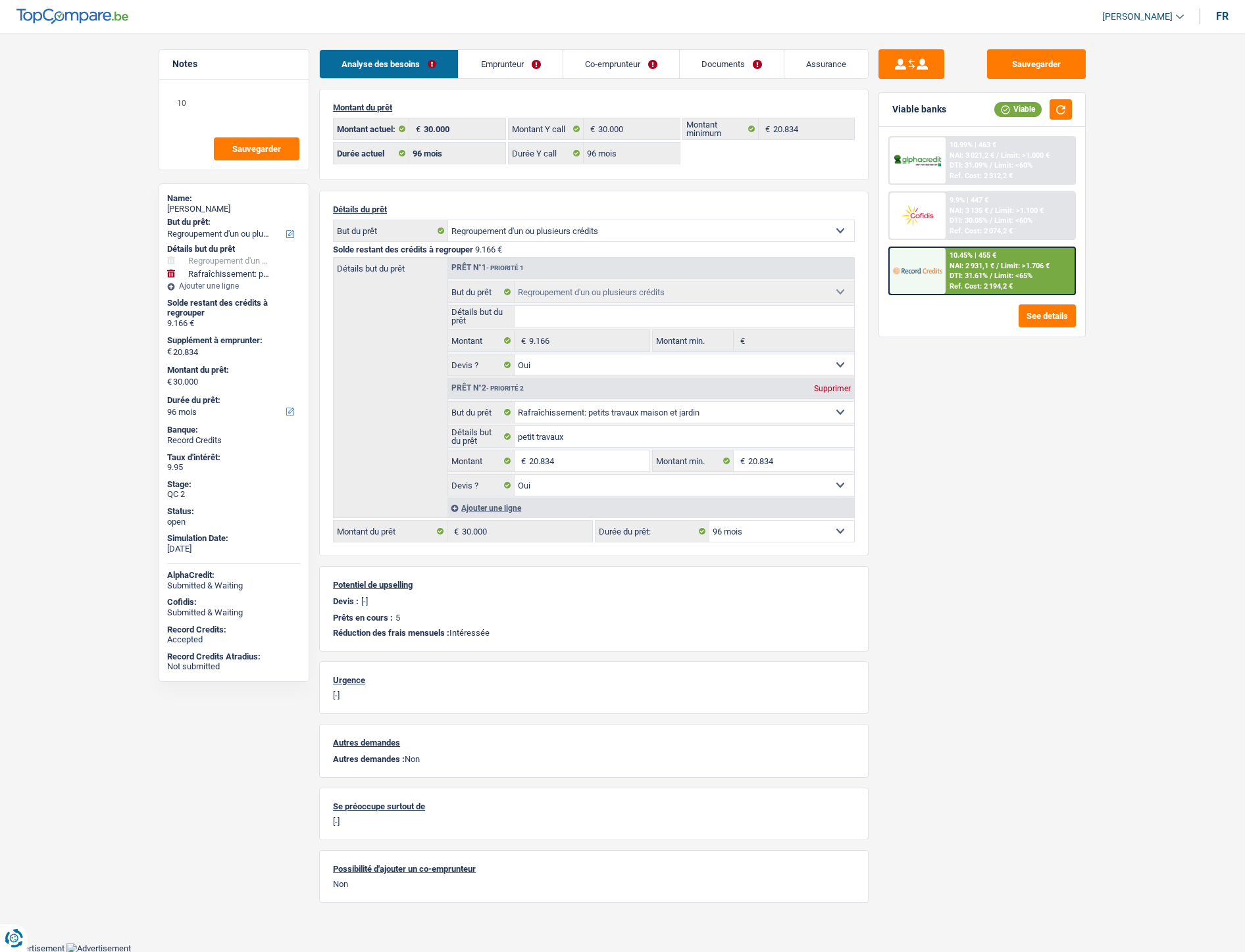
select select "240"
select select "carLoan"
select select "60"
select select "personalLoan"
select select "homeFurnishingOrRelocation"
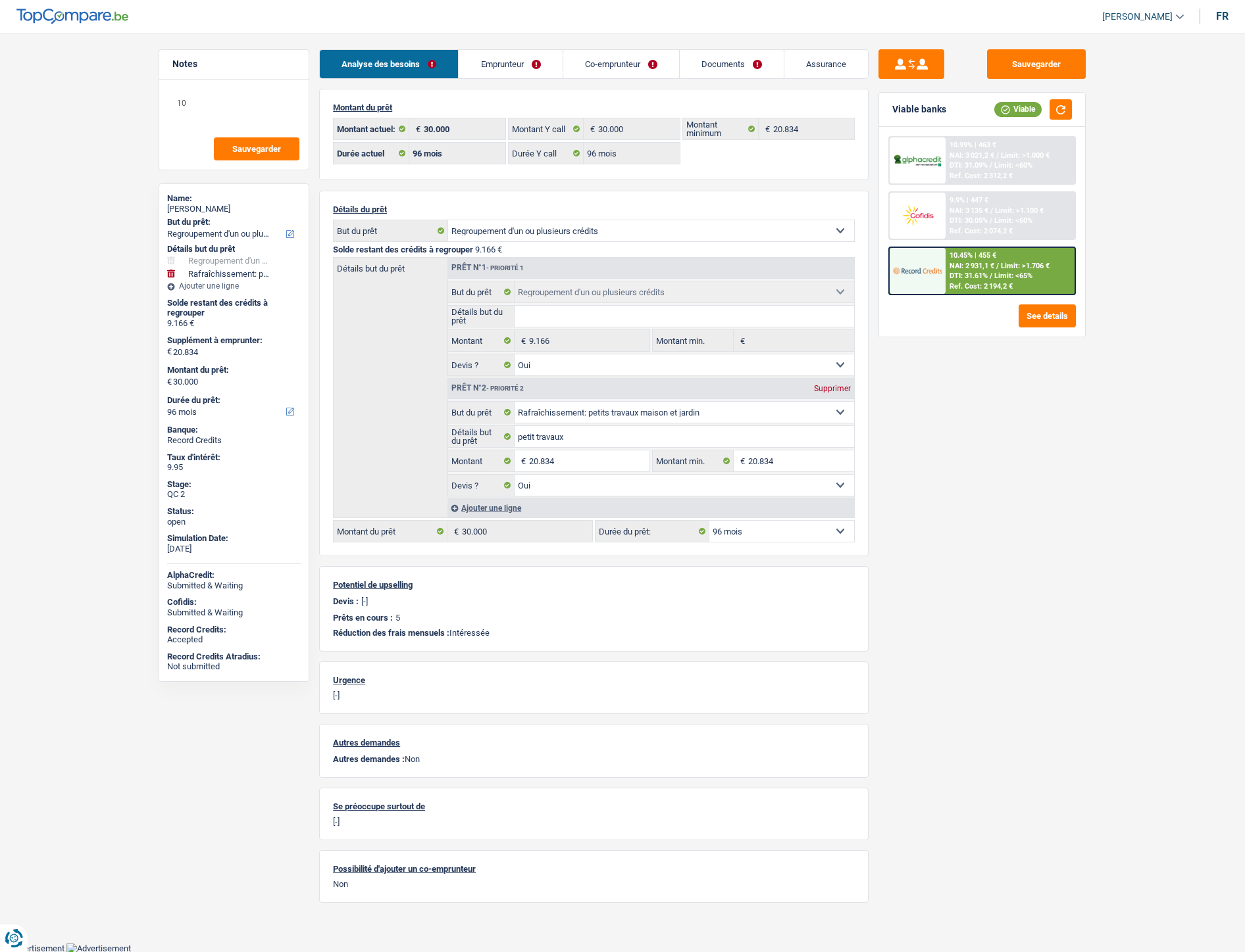
select select "60"
select select "cardOrCredit"
select select "personalLoan"
select select "homeFurnishingOrRelocation"
select select "12"
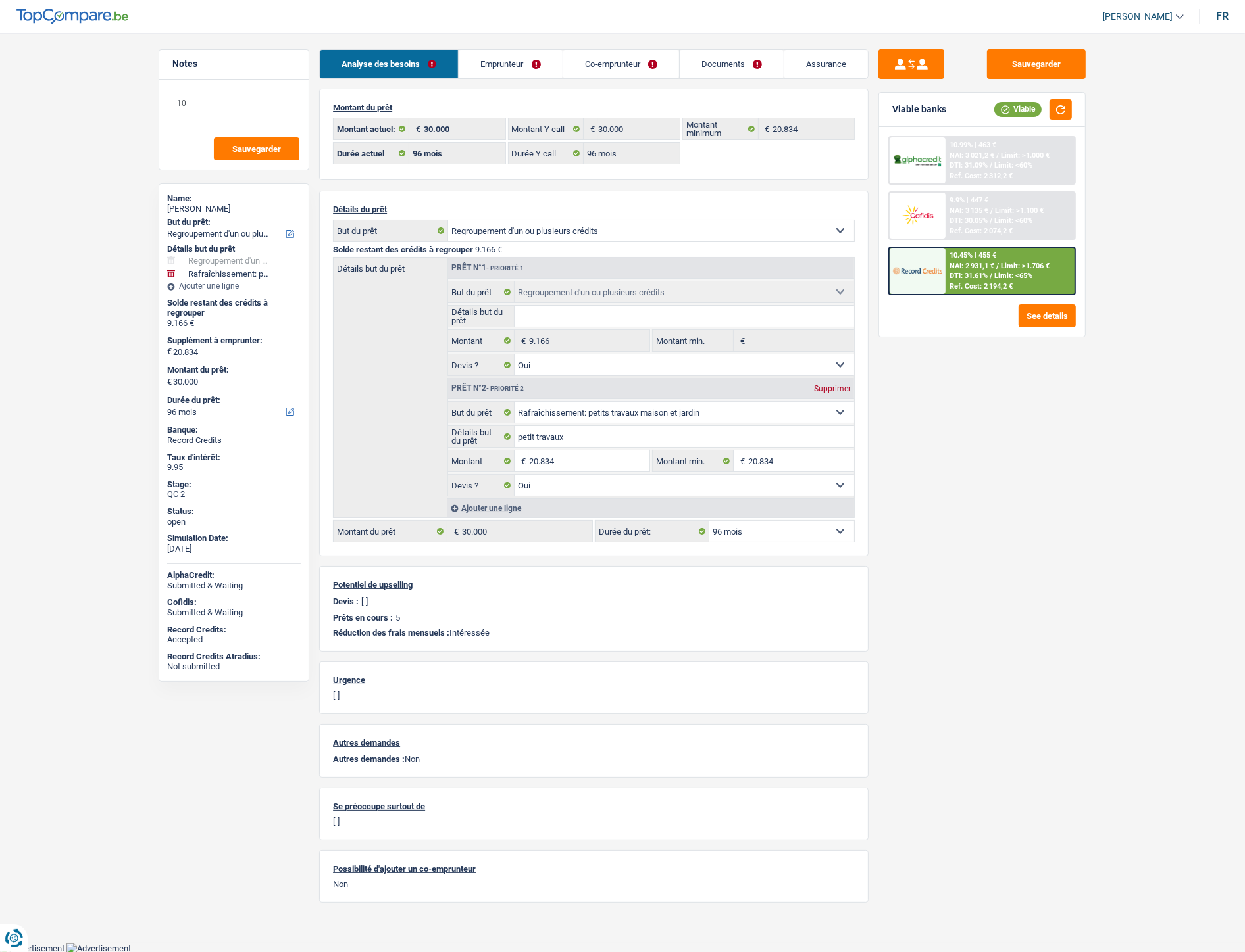
click at [524, 64] on link "Emprunteur" at bounding box center [510, 64] width 103 height 28
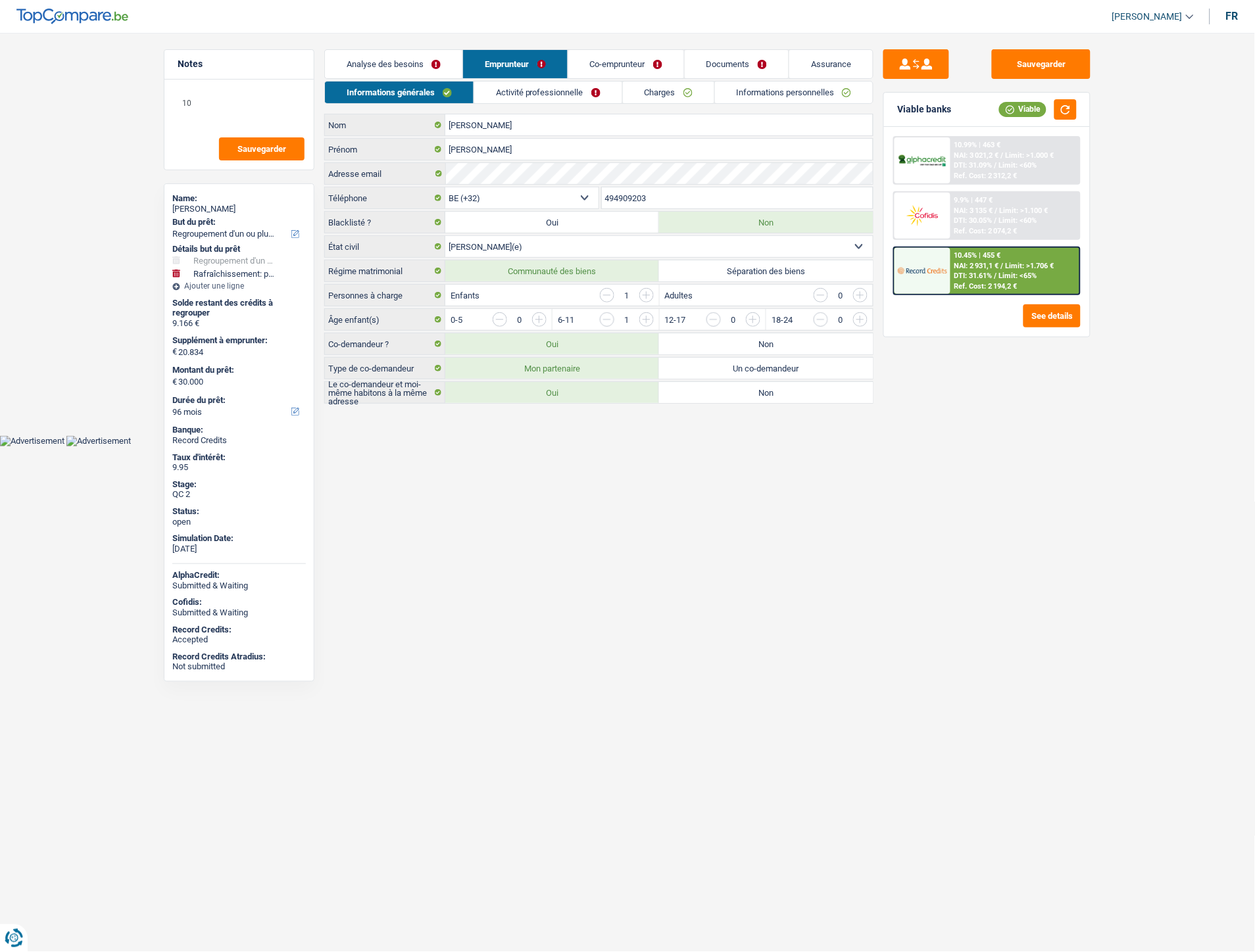
click at [680, 90] on link "Charges" at bounding box center [668, 93] width 91 height 22
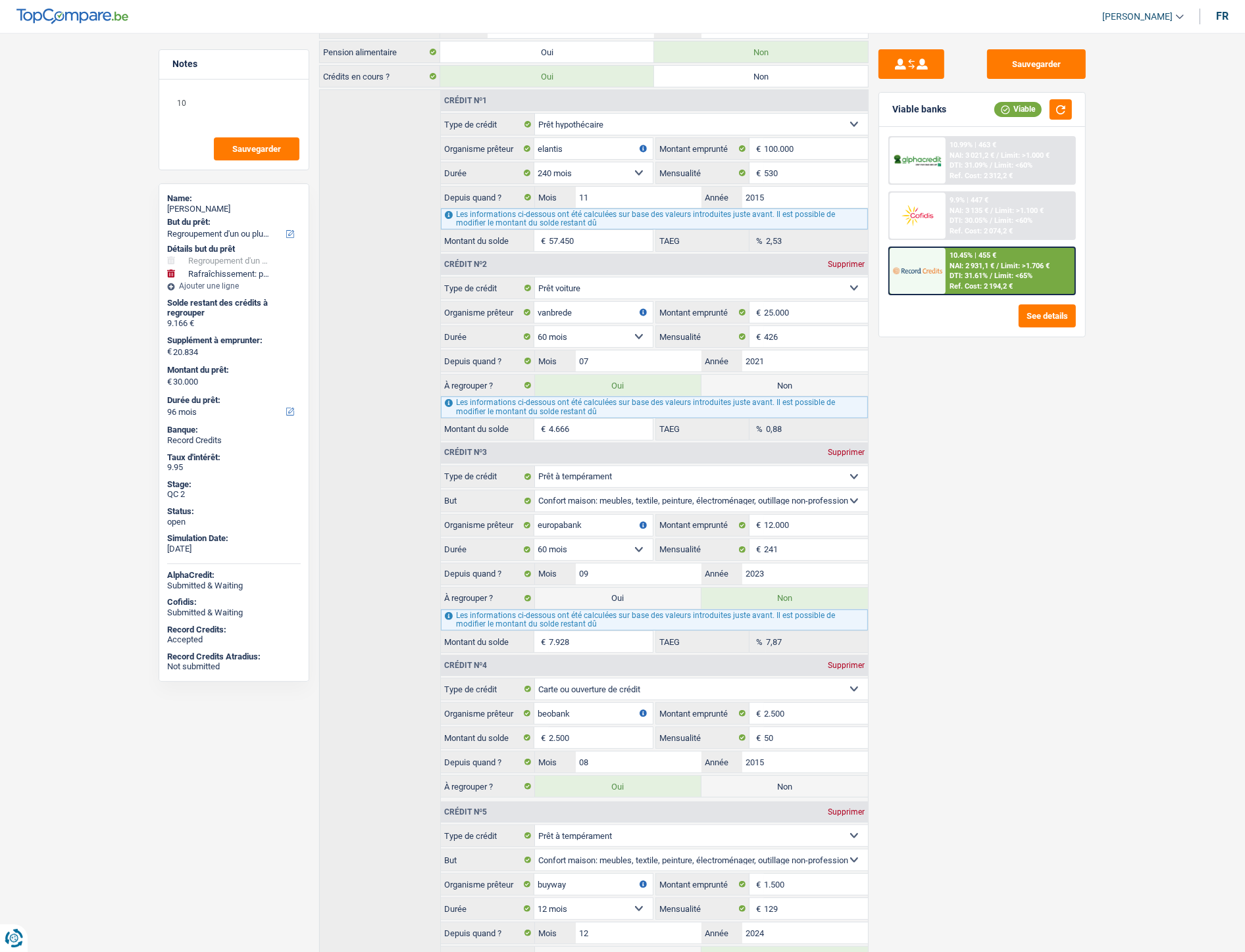
scroll to position [292, 0]
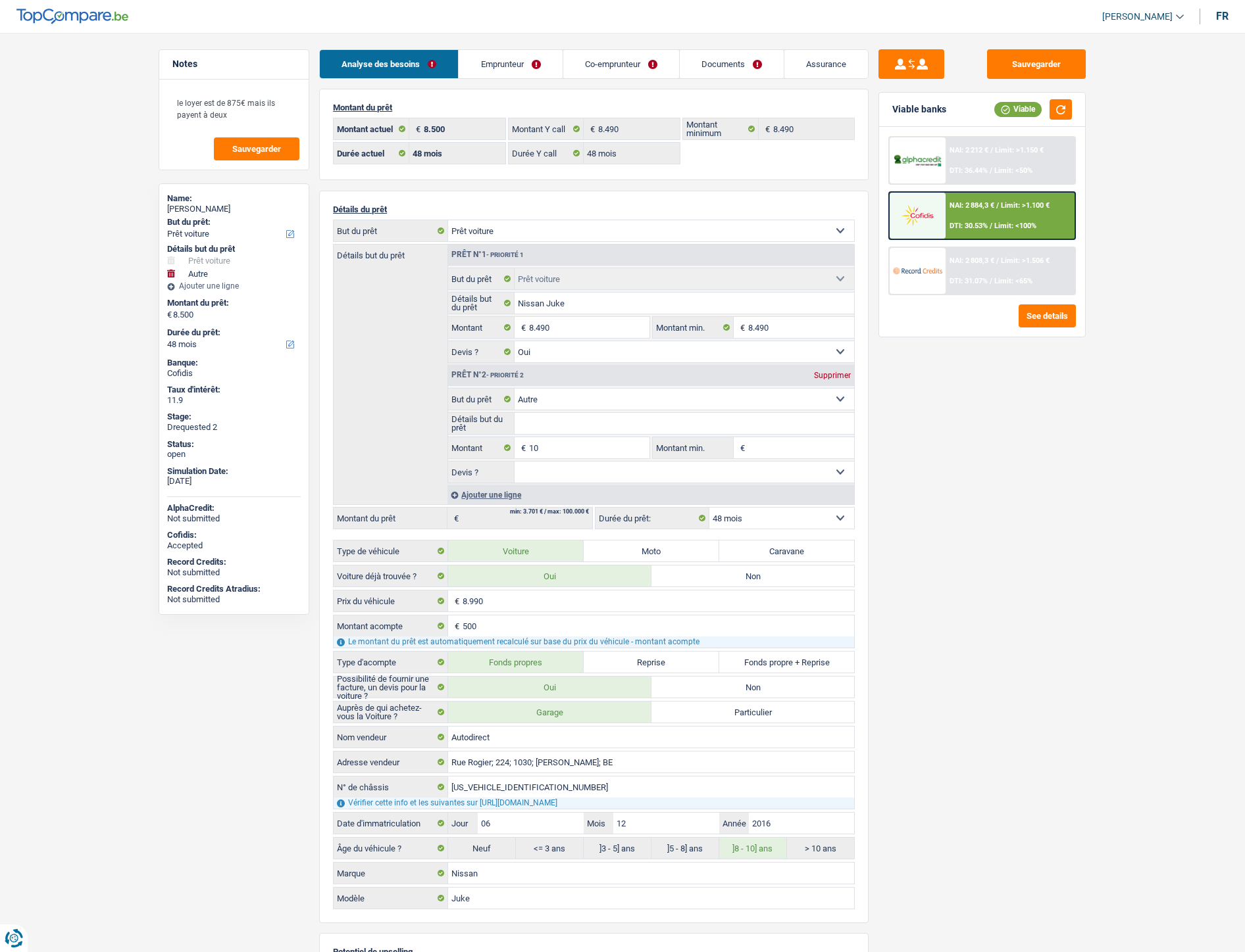
select select "car"
select select "other"
select select "48"
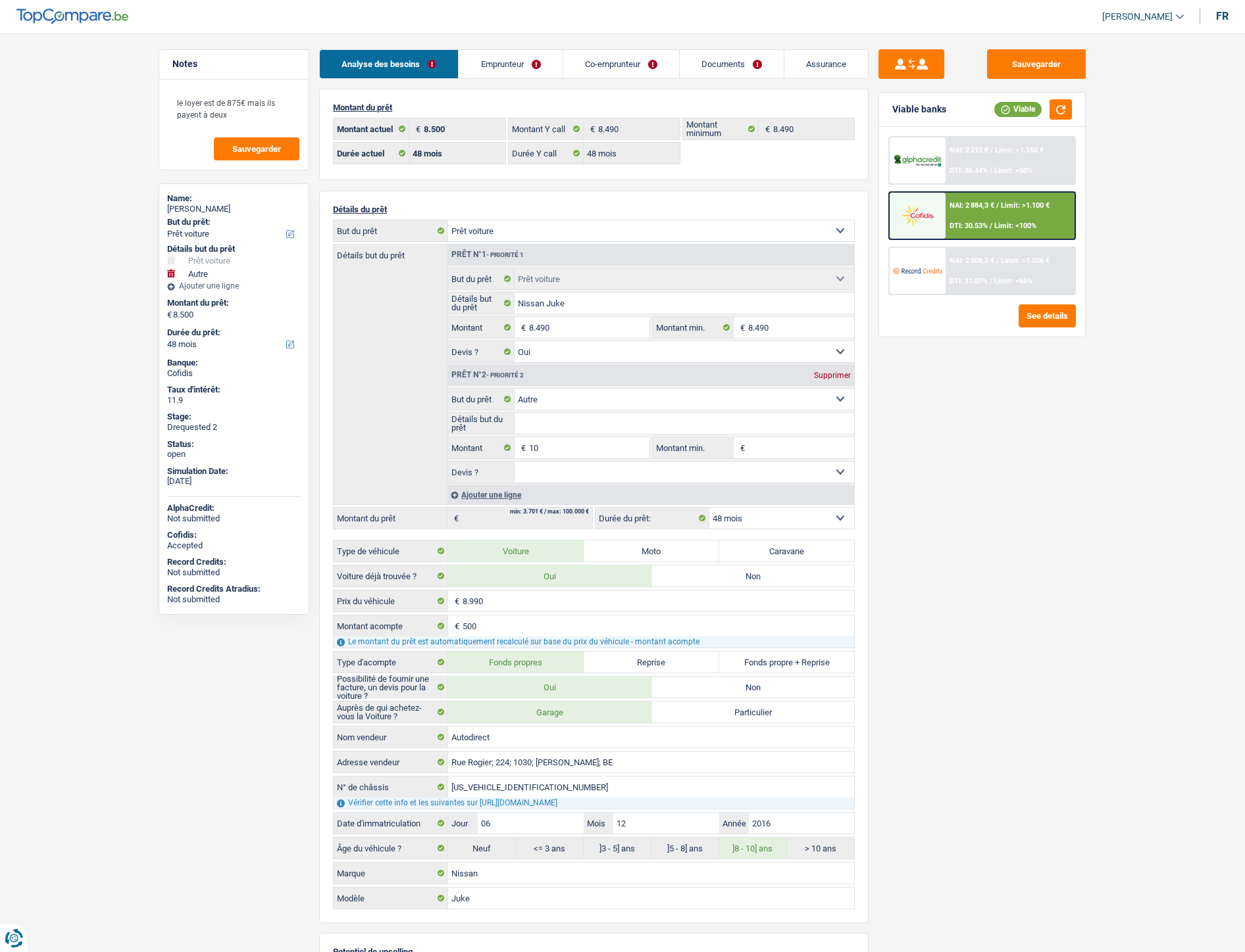
select select "48"
select select "car"
select select "yes"
select select "other"
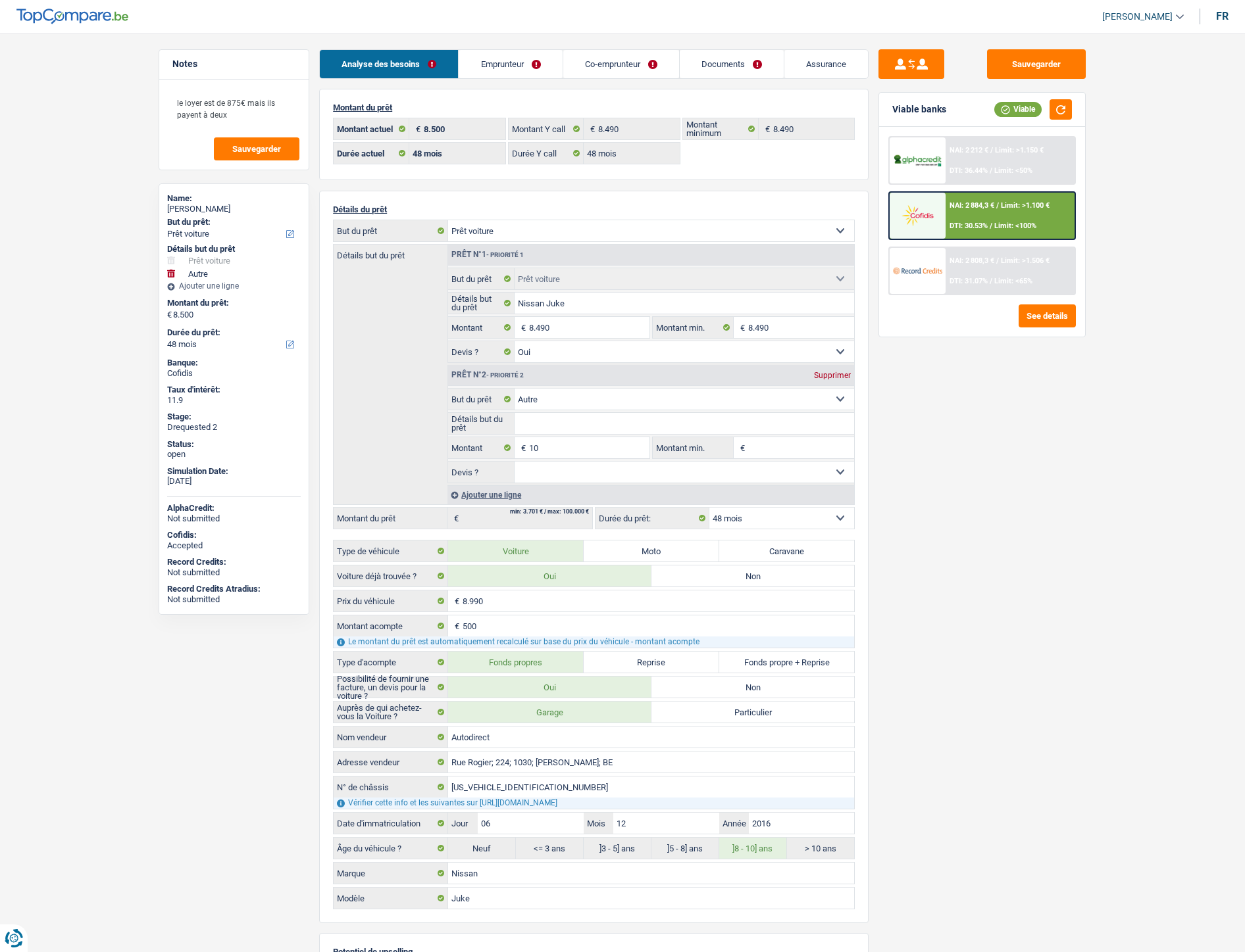
select select "48"
select select "car"
select select "other"
select select "48"
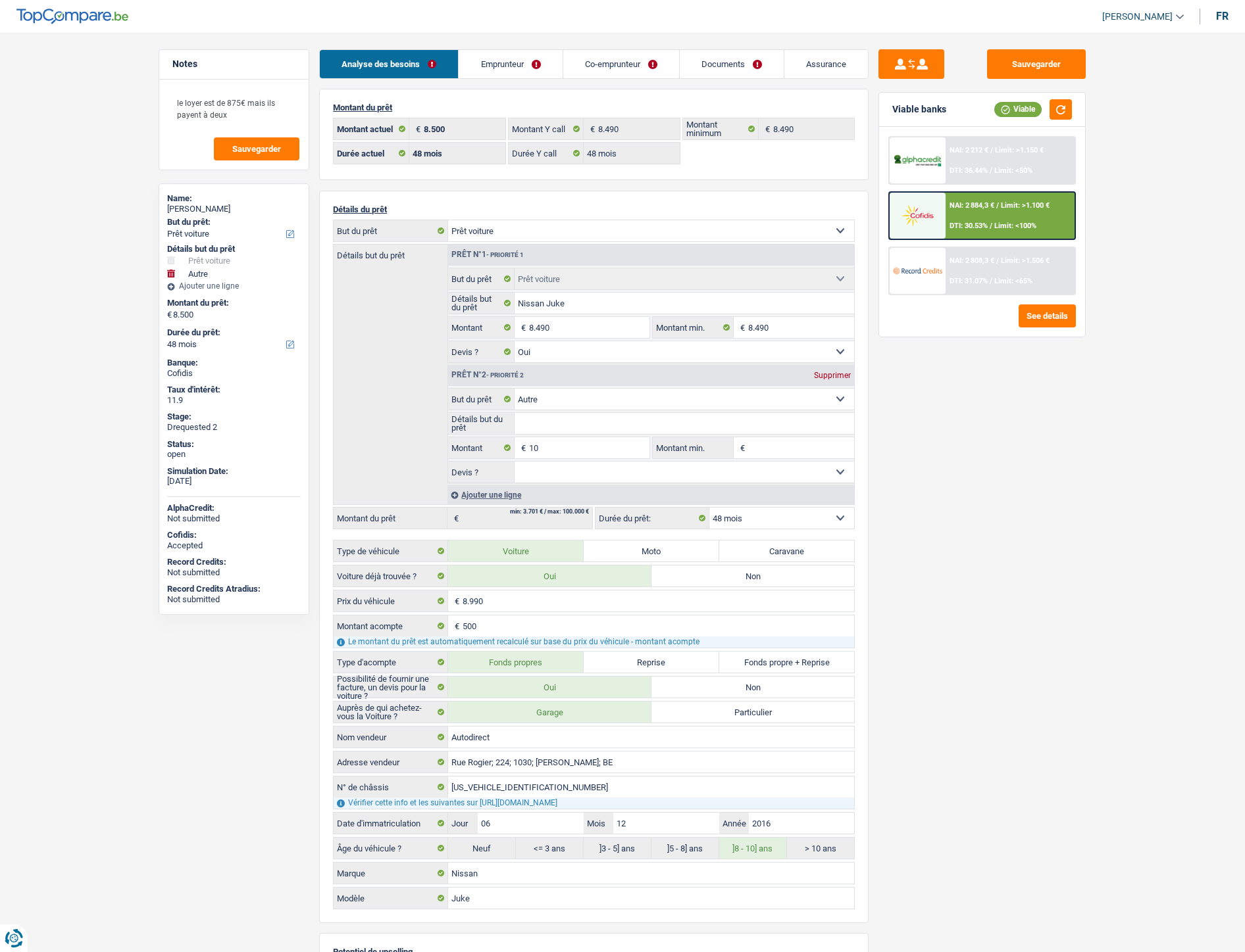
select select "48"
select select "car"
select select "yes"
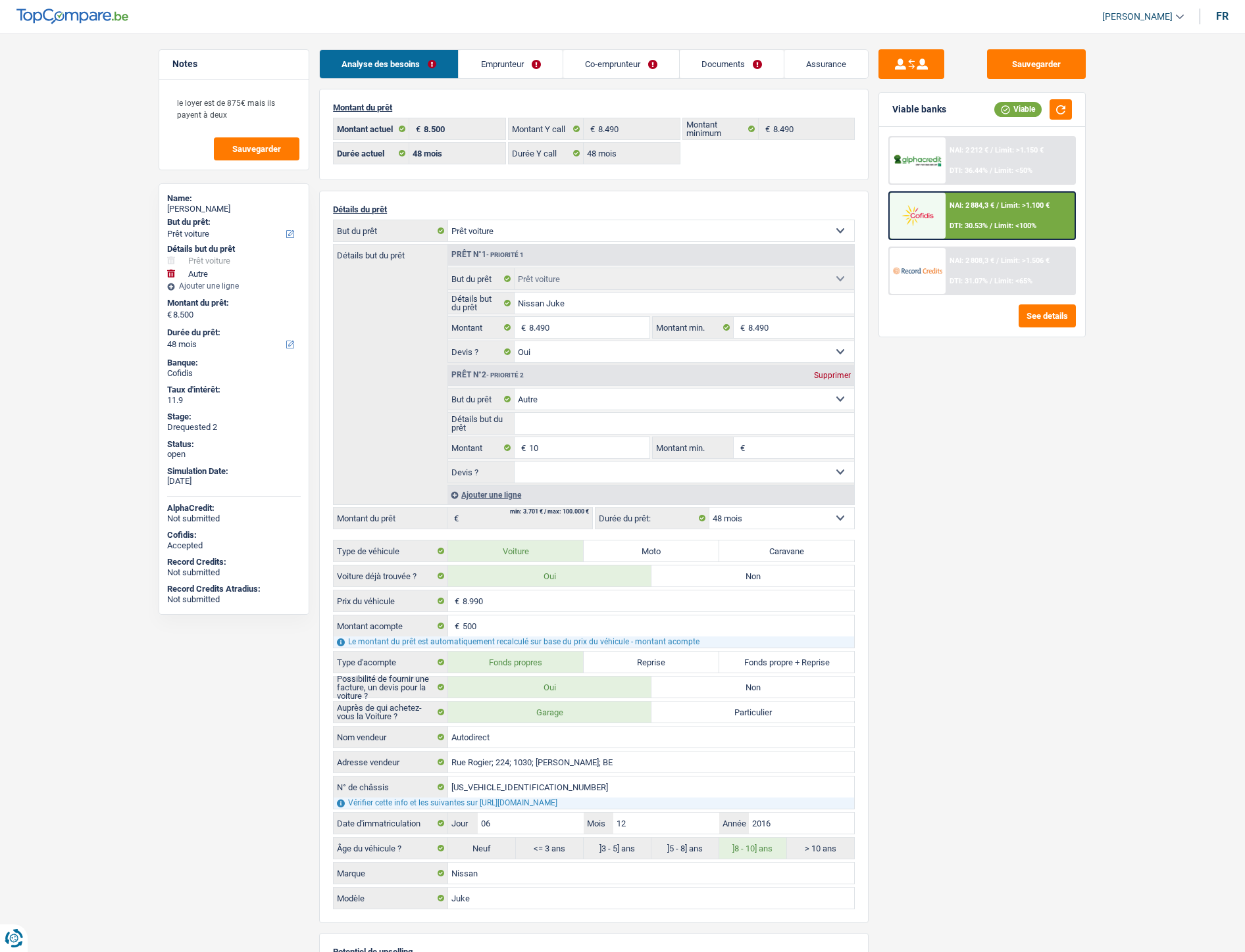
select select "other"
select select "48"
click at [730, 71] on link "Documents" at bounding box center [732, 64] width 104 height 28
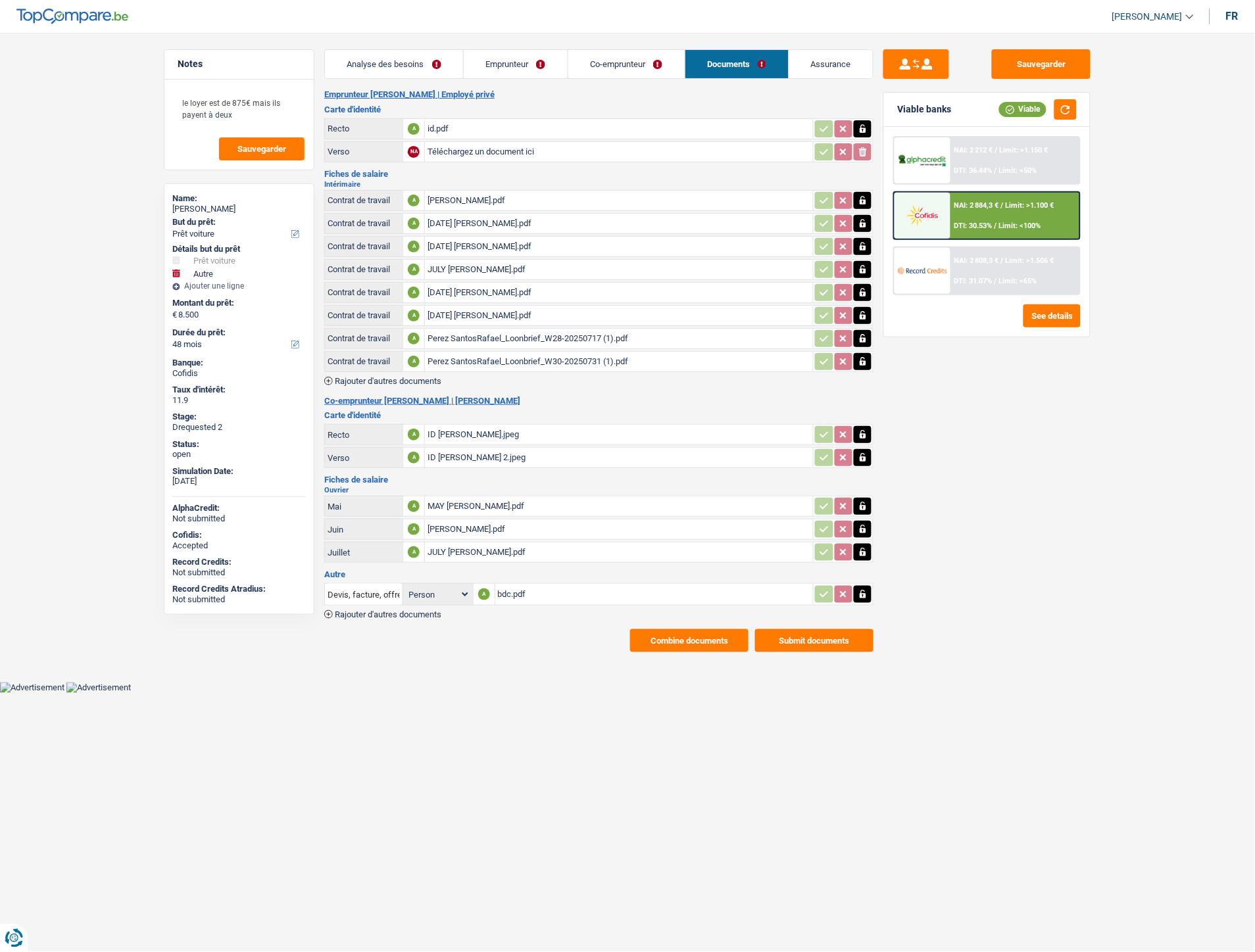
click at [410, 610] on span "Rajouter d'autres documents" at bounding box center [388, 614] width 107 height 9
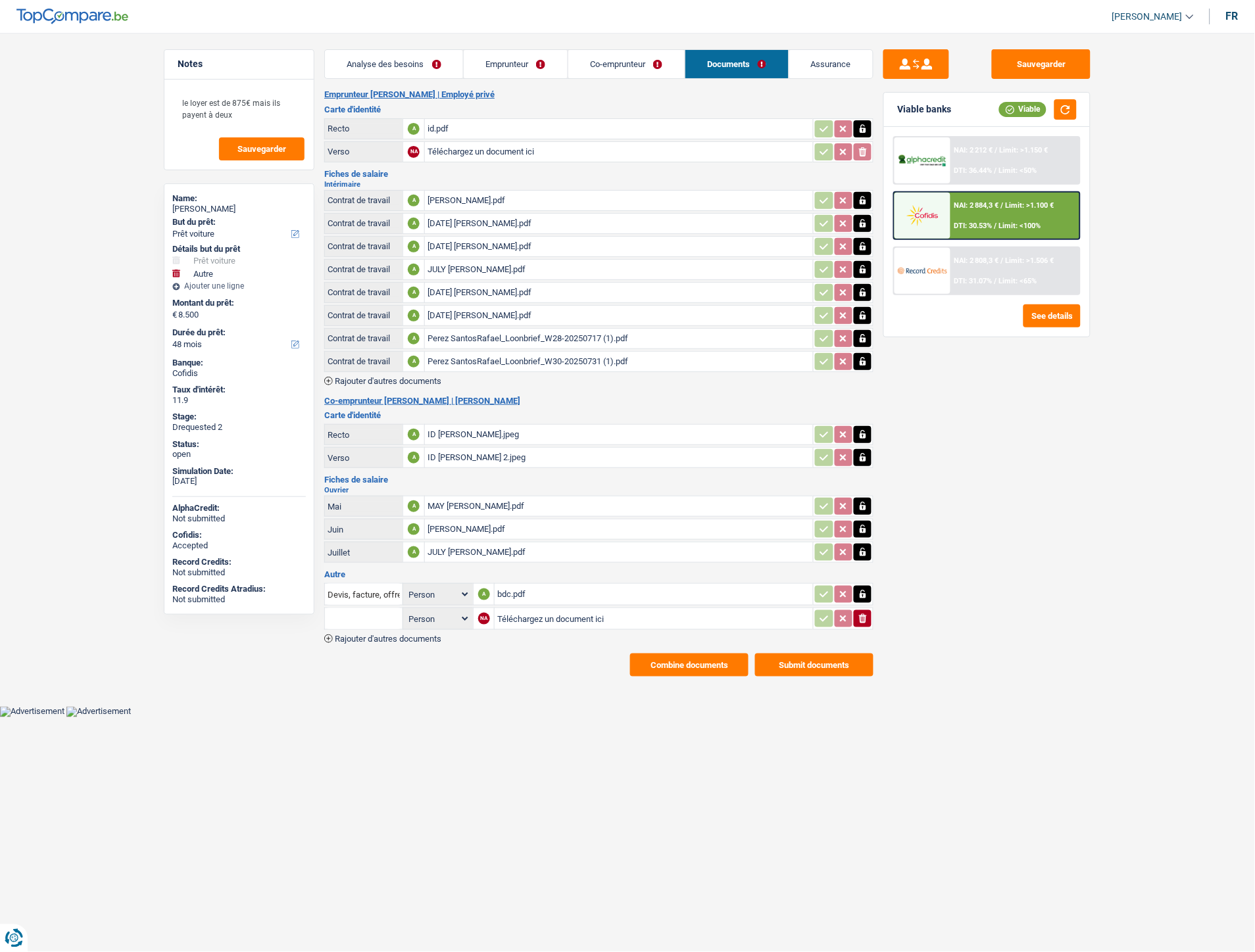
click at [370, 634] on span "Rajouter d'autres documents" at bounding box center [388, 638] width 107 height 9
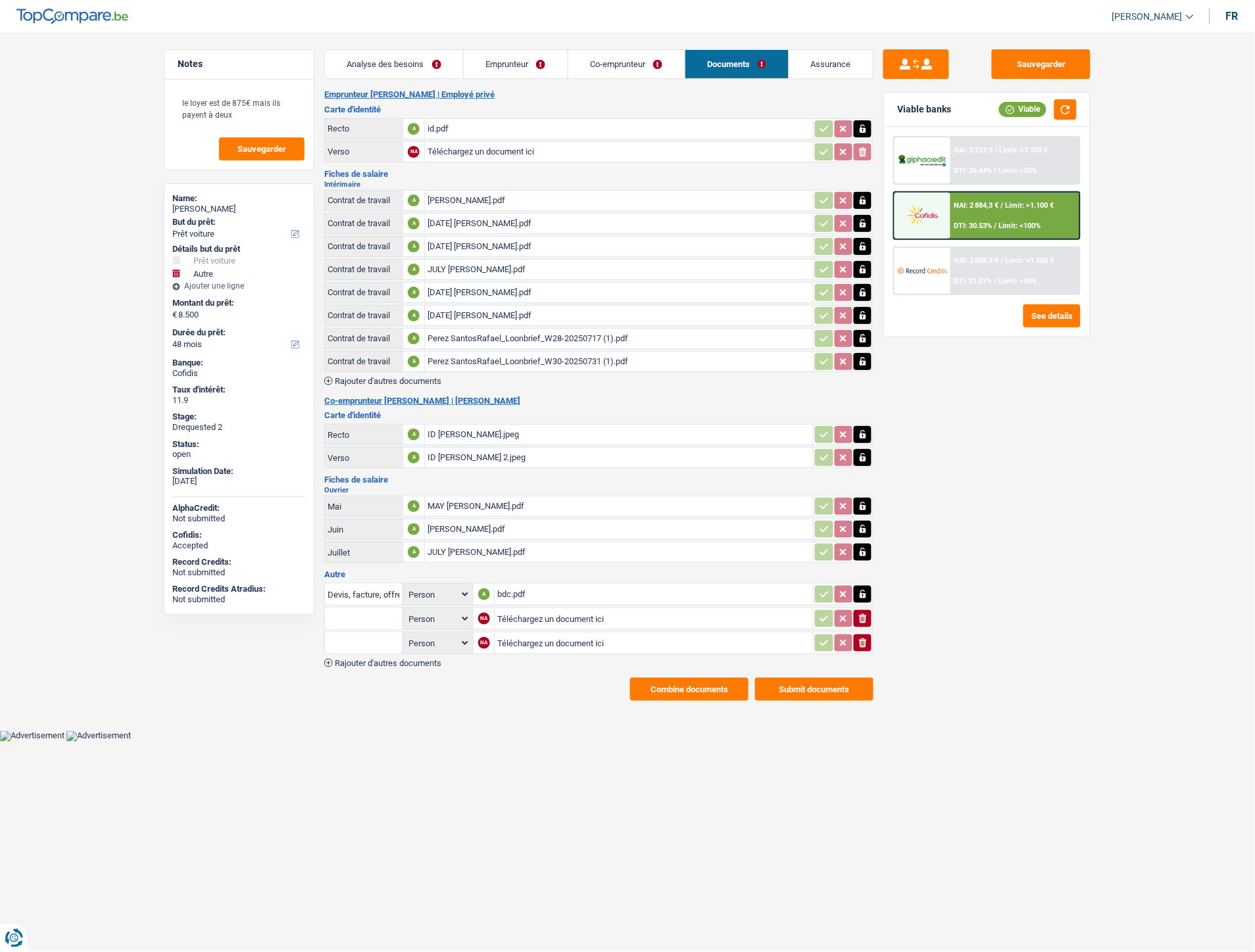
drag, startPoint x: 863, startPoint y: 633, endPoint x: 731, endPoint y: 609, distance: 134.2
click at [864, 638] on icon "button" at bounding box center [863, 643] width 8 height 9
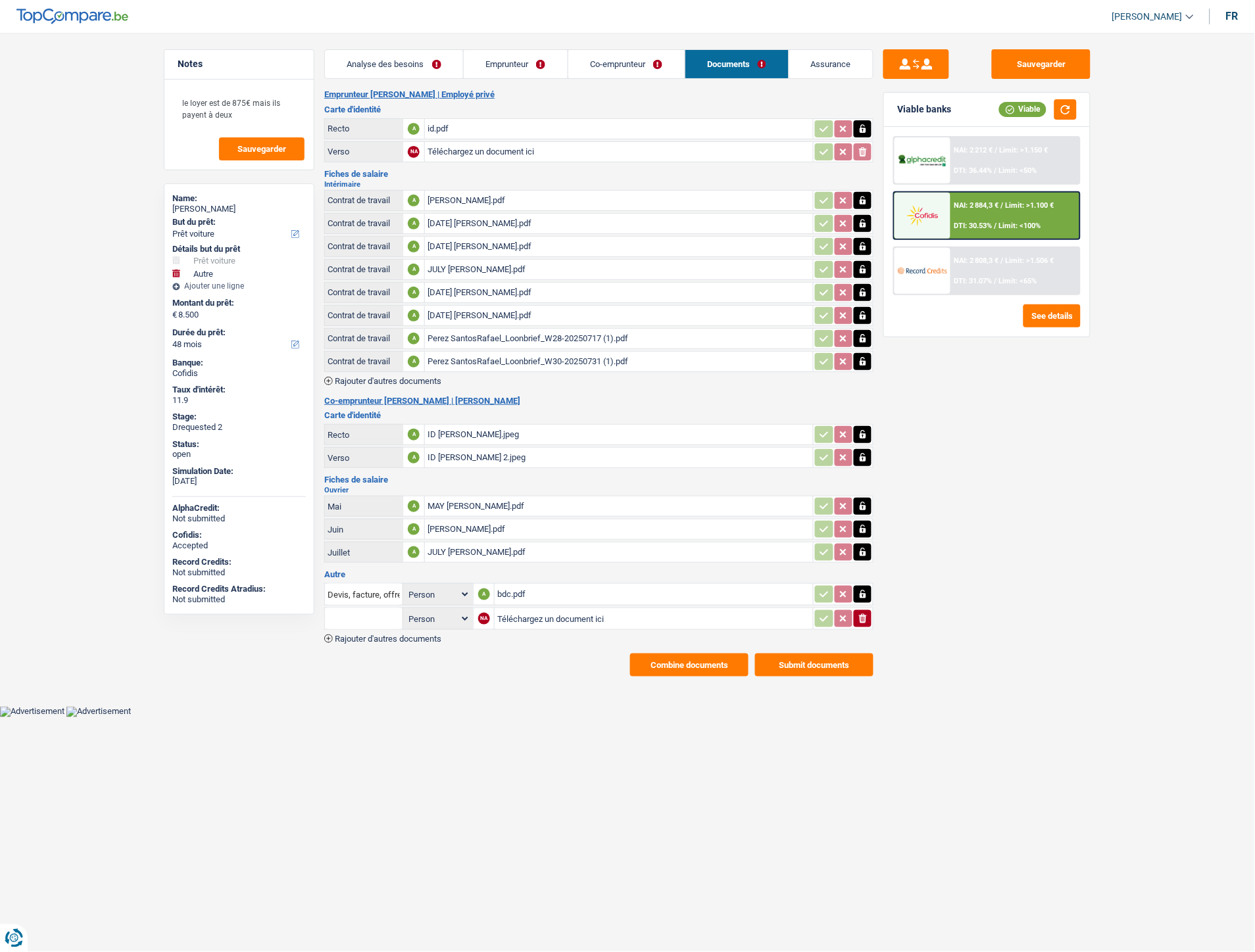
click at [570, 609] on input "Téléchargez un document ici" at bounding box center [654, 618] width 313 height 20
click at [526, 613] on input "Téléchargez un document ici" at bounding box center [654, 618] width 313 height 20
click at [501, 707] on body "Vous avez le contrôle de vos données Nous utilisons des cookies, tout comme nos…" at bounding box center [627, 368] width 1255 height 698
click at [511, 584] on div "bdc.pdf" at bounding box center [654, 594] width 313 height 20
click at [558, 609] on input "Téléchargez un document ici" at bounding box center [654, 618] width 313 height 20
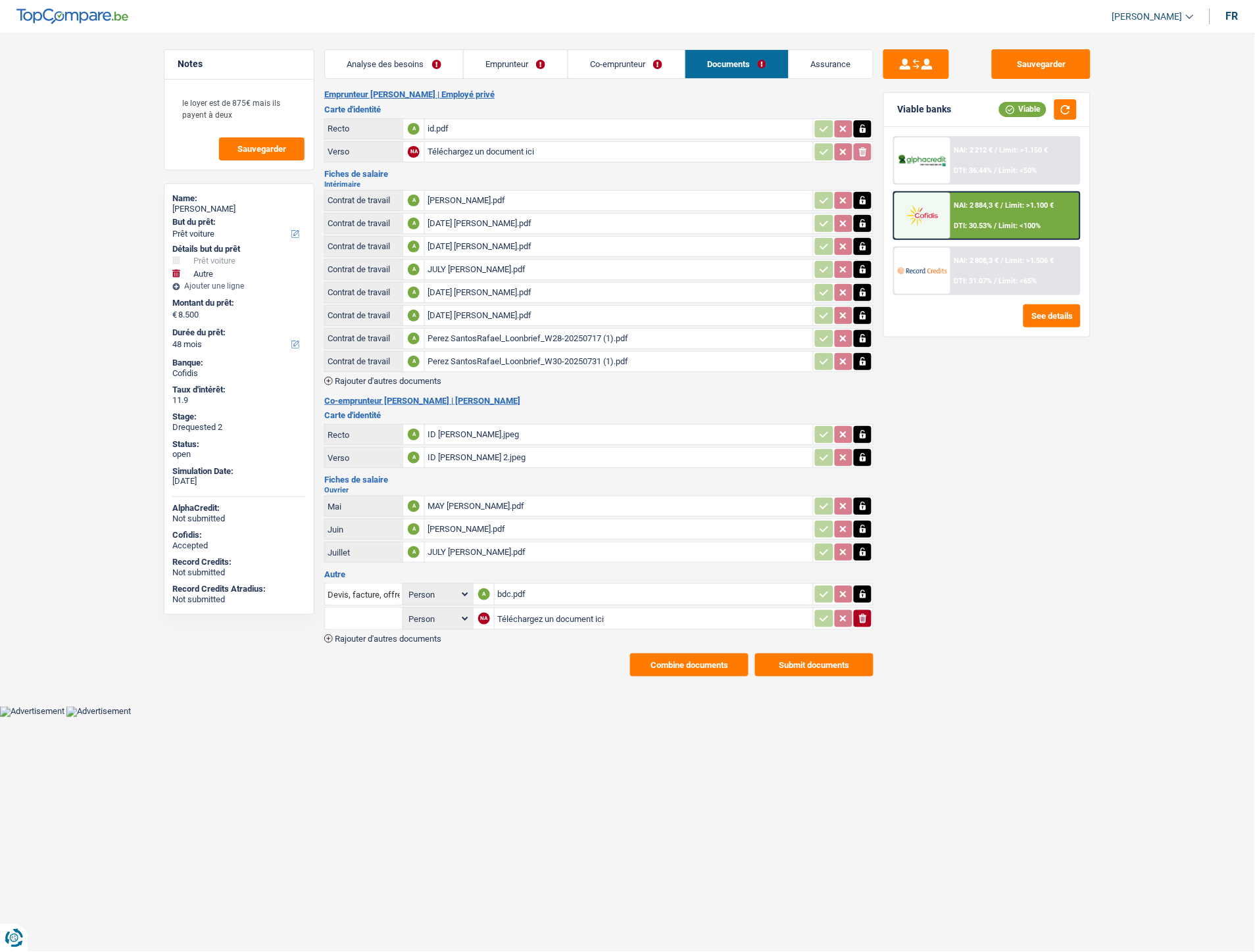
type input "C:\fakepath\processed-5986CCA1-E086-4D0A-80C9-B35F34E545BE.jpeg"
click at [370, 608] on input "text" at bounding box center [364, 618] width 72 height 21
click at [345, 640] on li "Carte bancaire" at bounding box center [399, 645] width 135 height 16
type input "Carte bancaire"
click at [822, 614] on icon "button" at bounding box center [825, 618] width 11 height 13
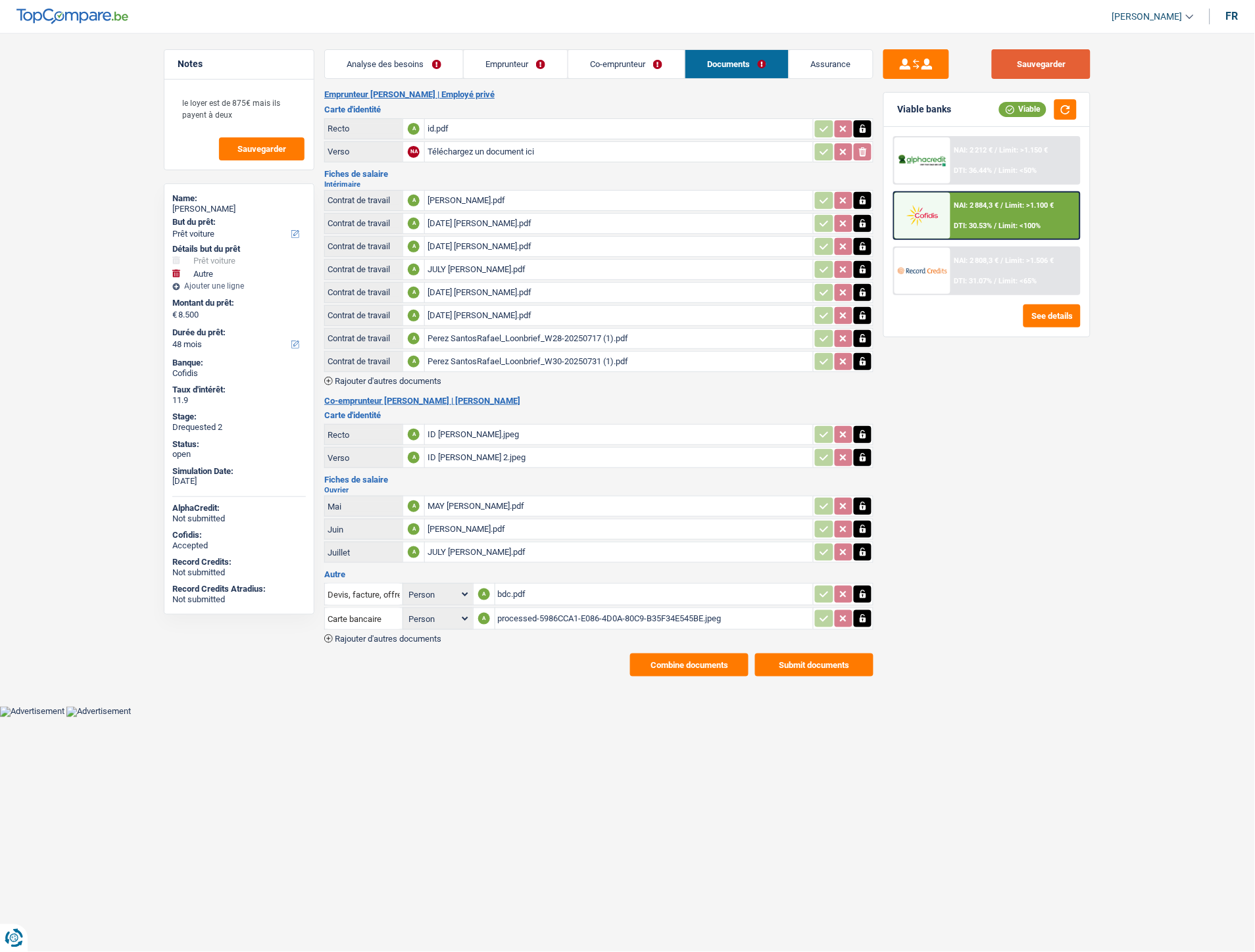
click at [1042, 64] on button "Sauvegarder" at bounding box center [1041, 64] width 99 height 30
click at [484, 309] on div "JULY 3 RAFAEL.pdf" at bounding box center [619, 316] width 383 height 20
click at [449, 128] on div "id.pdf" at bounding box center [619, 128] width 383 height 20
click at [528, 63] on link "Emprunteur" at bounding box center [516, 64] width 104 height 28
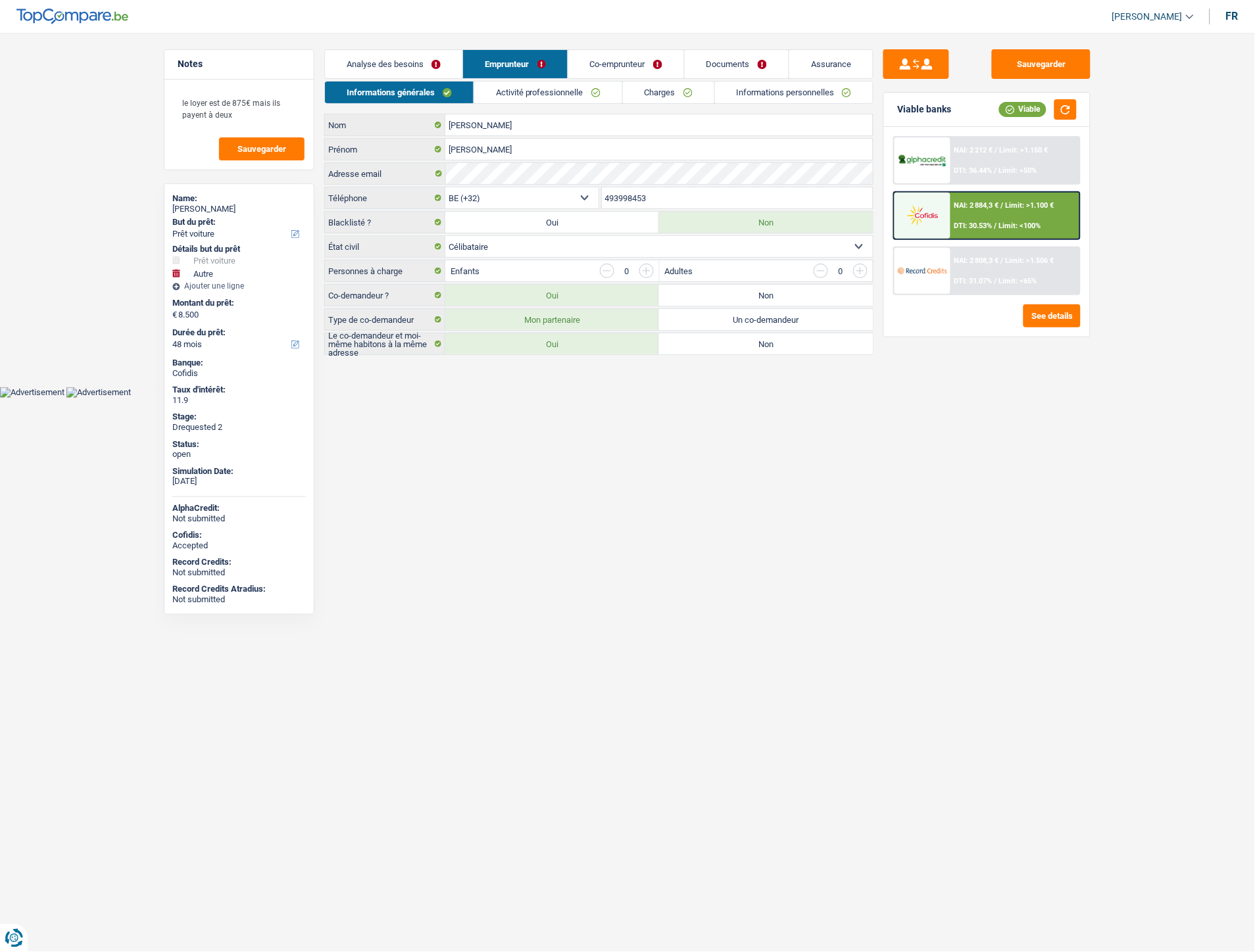
click at [594, 57] on link "Co-emprunteur" at bounding box center [626, 64] width 116 height 28
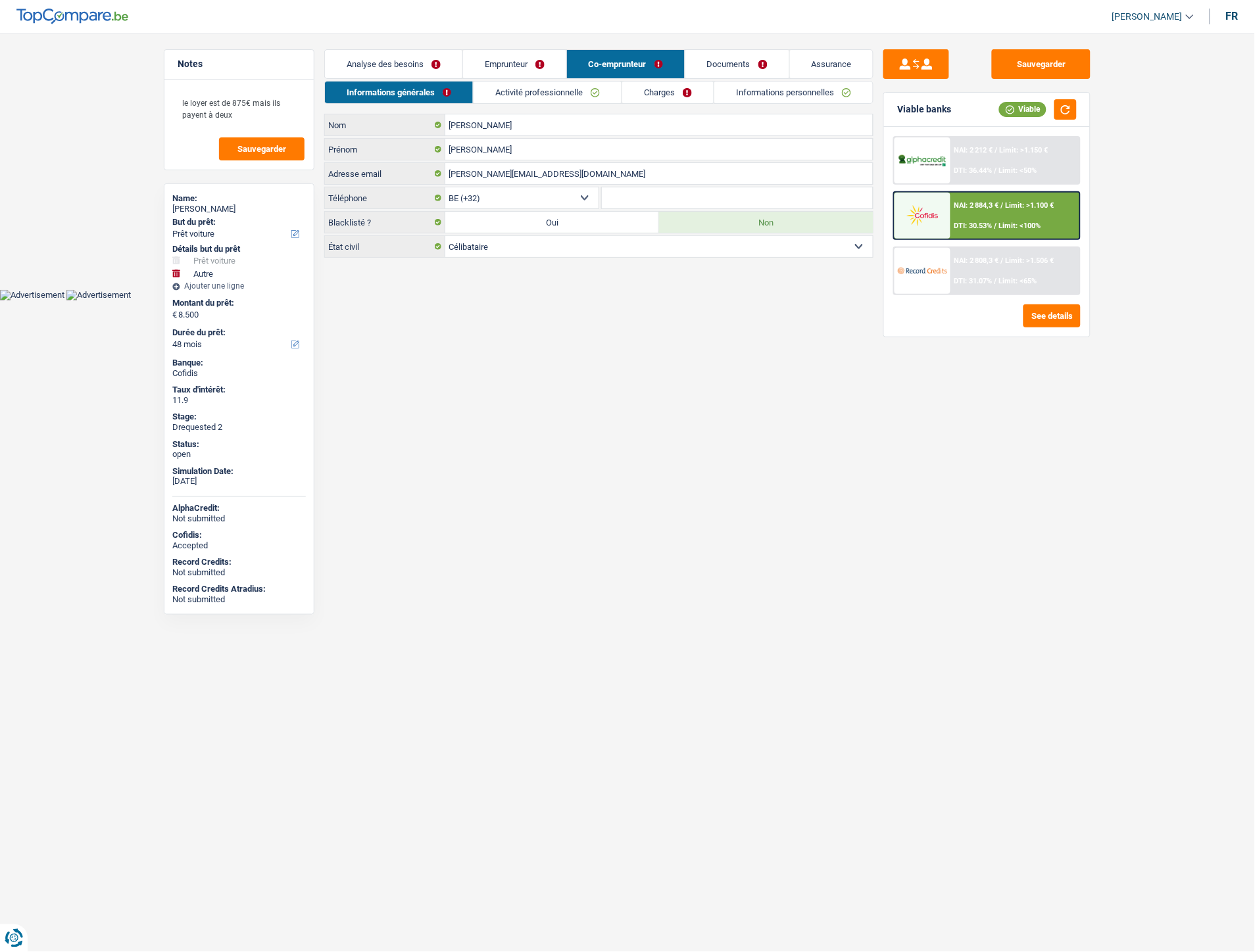
click at [501, 68] on link "Emprunteur" at bounding box center [514, 64] width 103 height 28
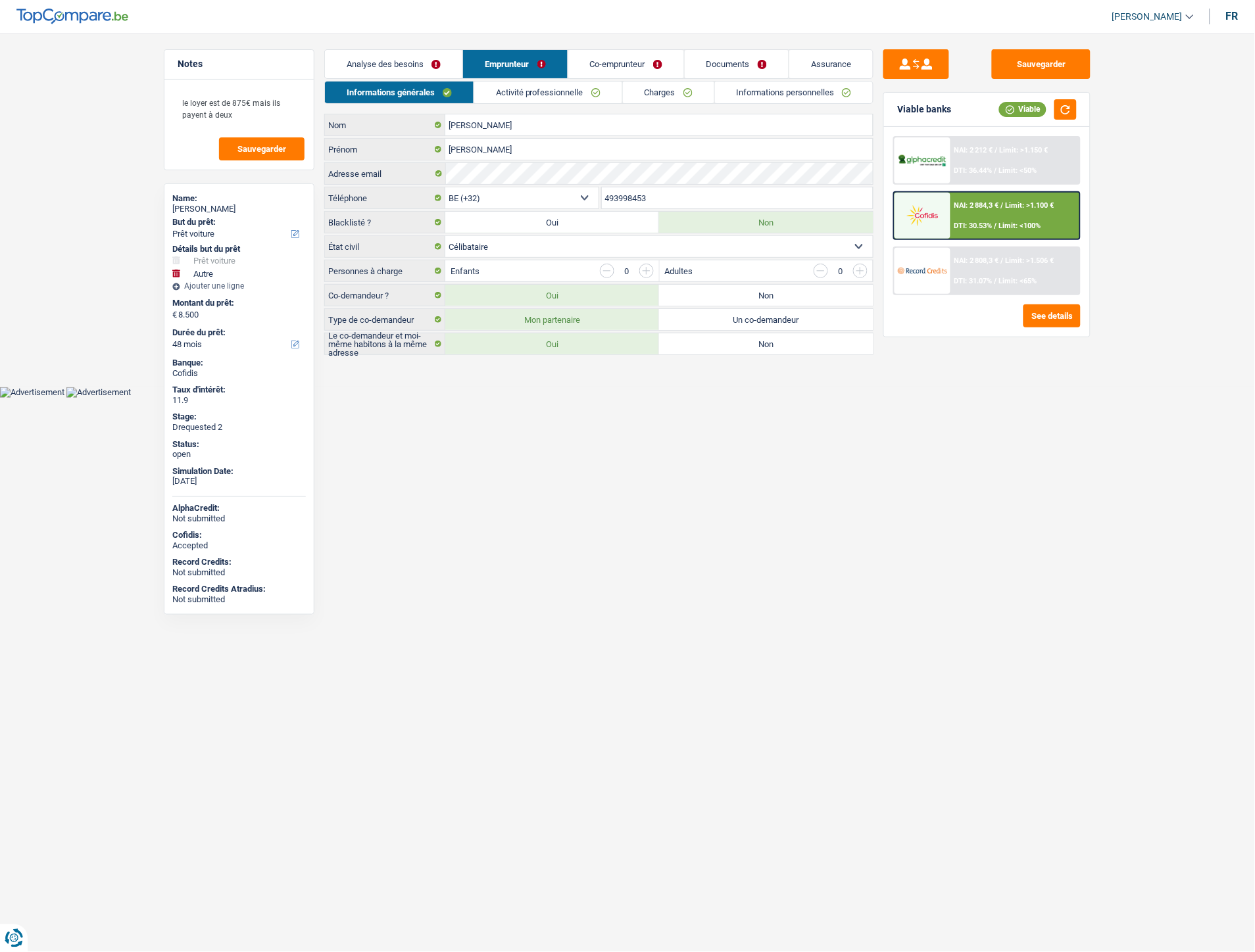
click at [747, 97] on link "Informations personnelles" at bounding box center [794, 93] width 159 height 22
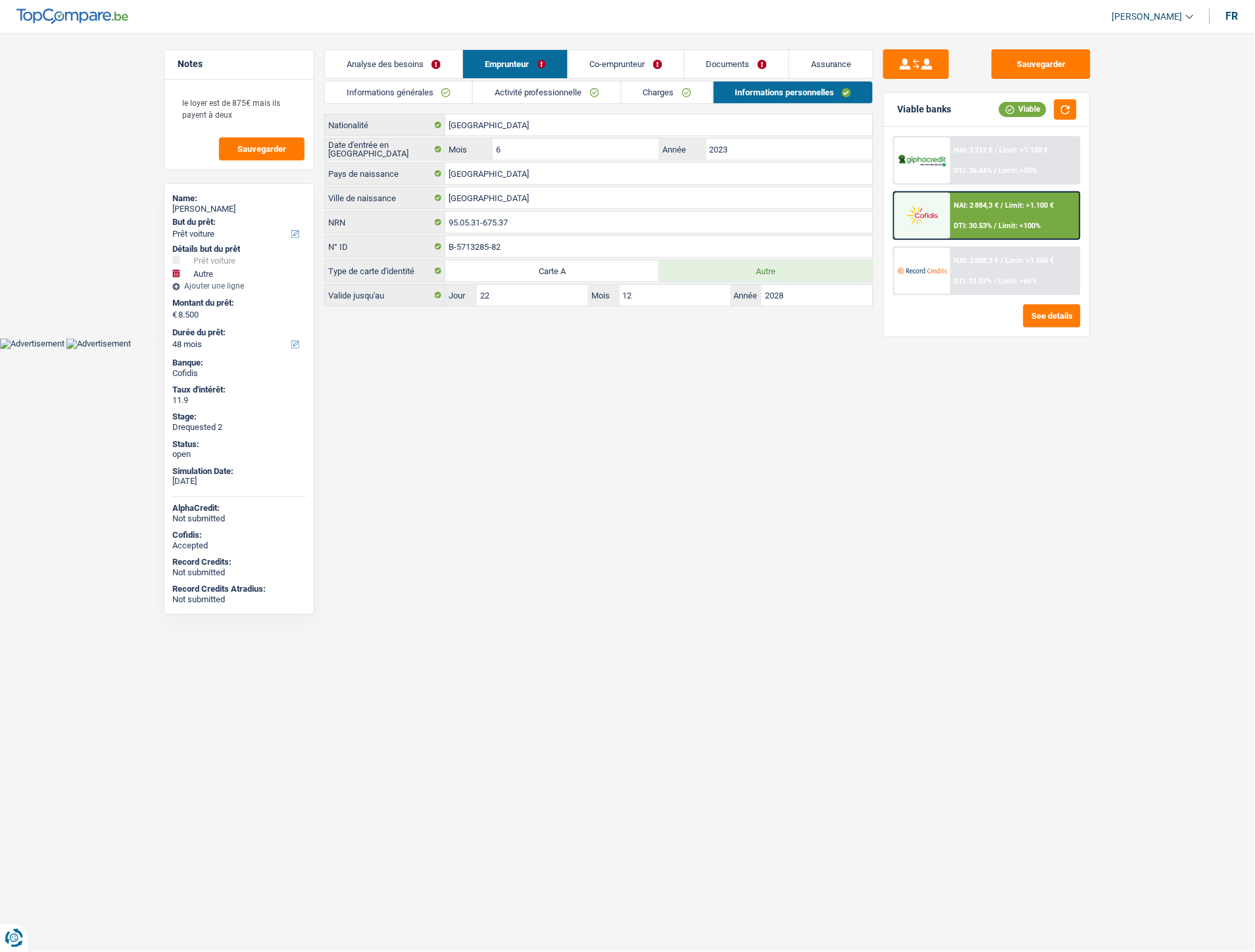
click at [668, 99] on link "Charges" at bounding box center [667, 93] width 91 height 22
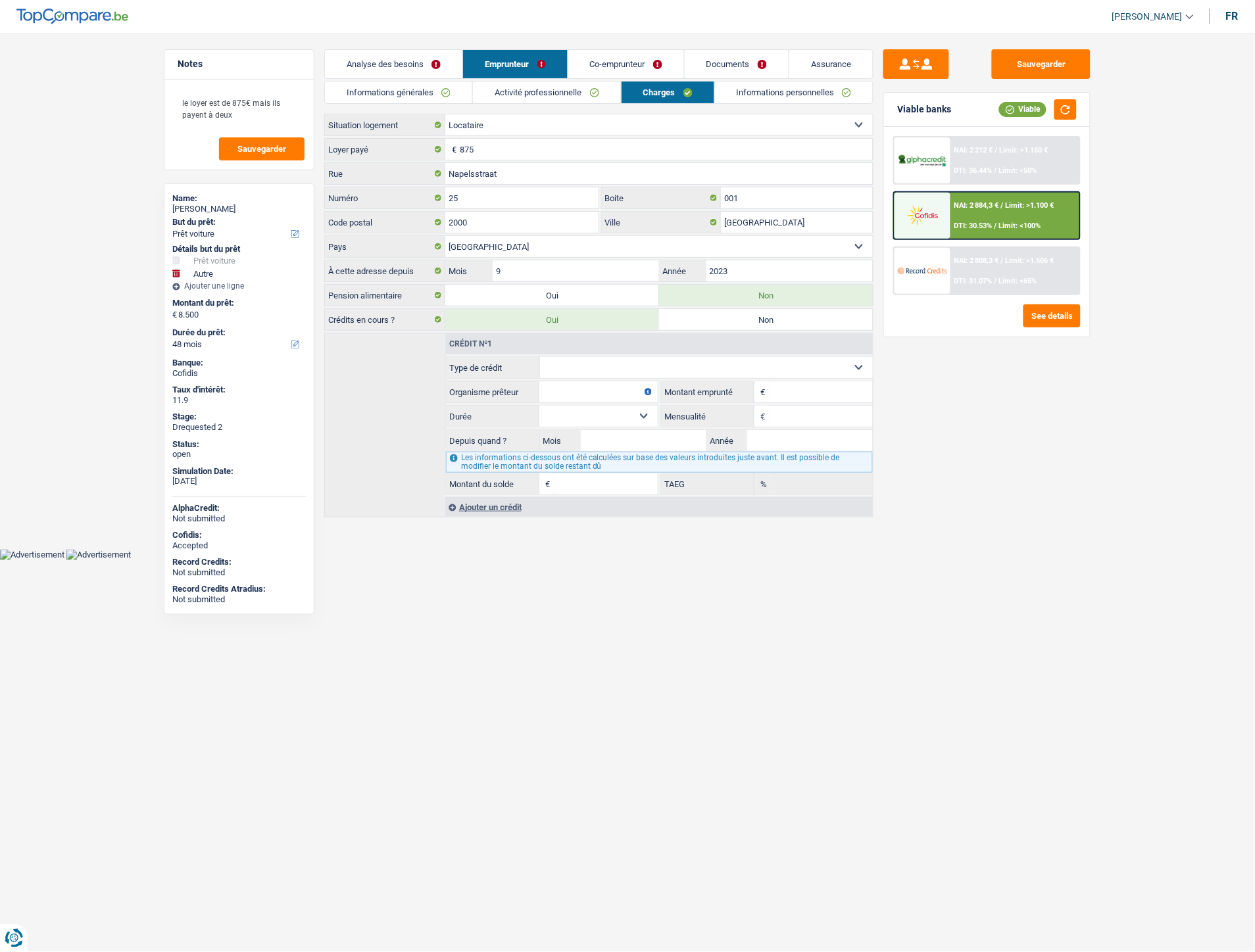
click at [604, 95] on link "Activité professionnelle" at bounding box center [547, 93] width 148 height 22
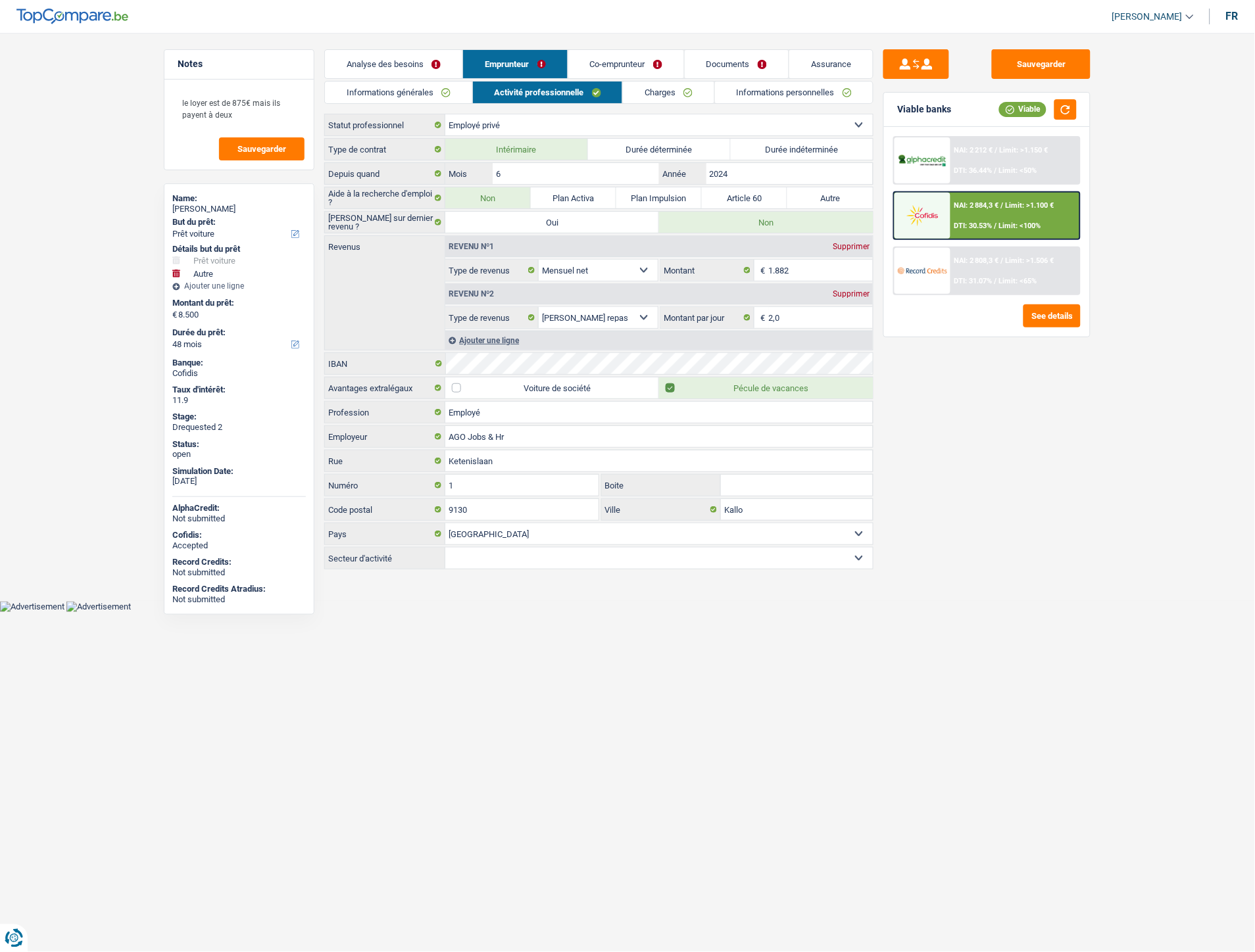
click at [413, 61] on link "Analyse des besoins" at bounding box center [393, 64] width 137 height 28
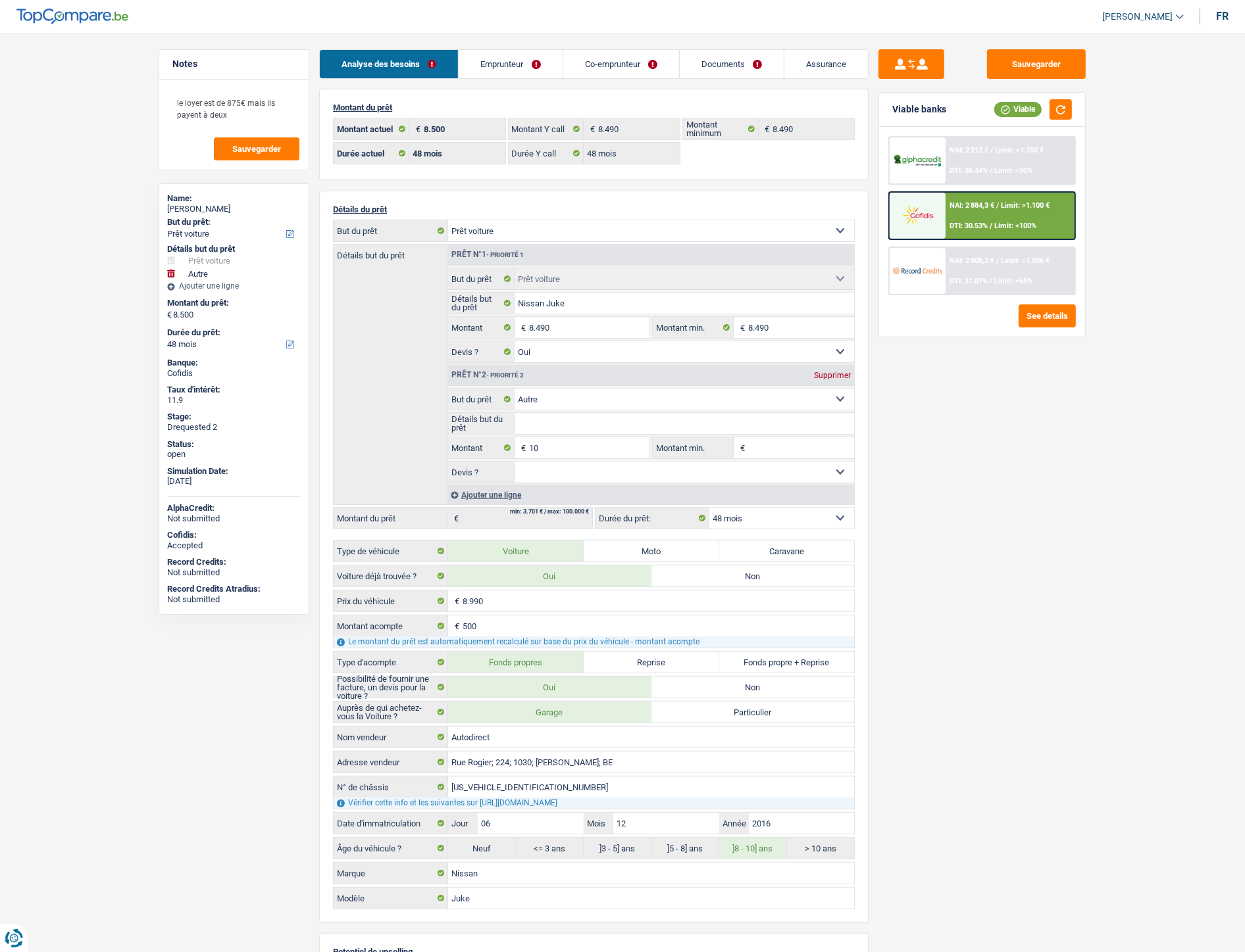
click at [752, 74] on link "Documents" at bounding box center [732, 64] width 104 height 28
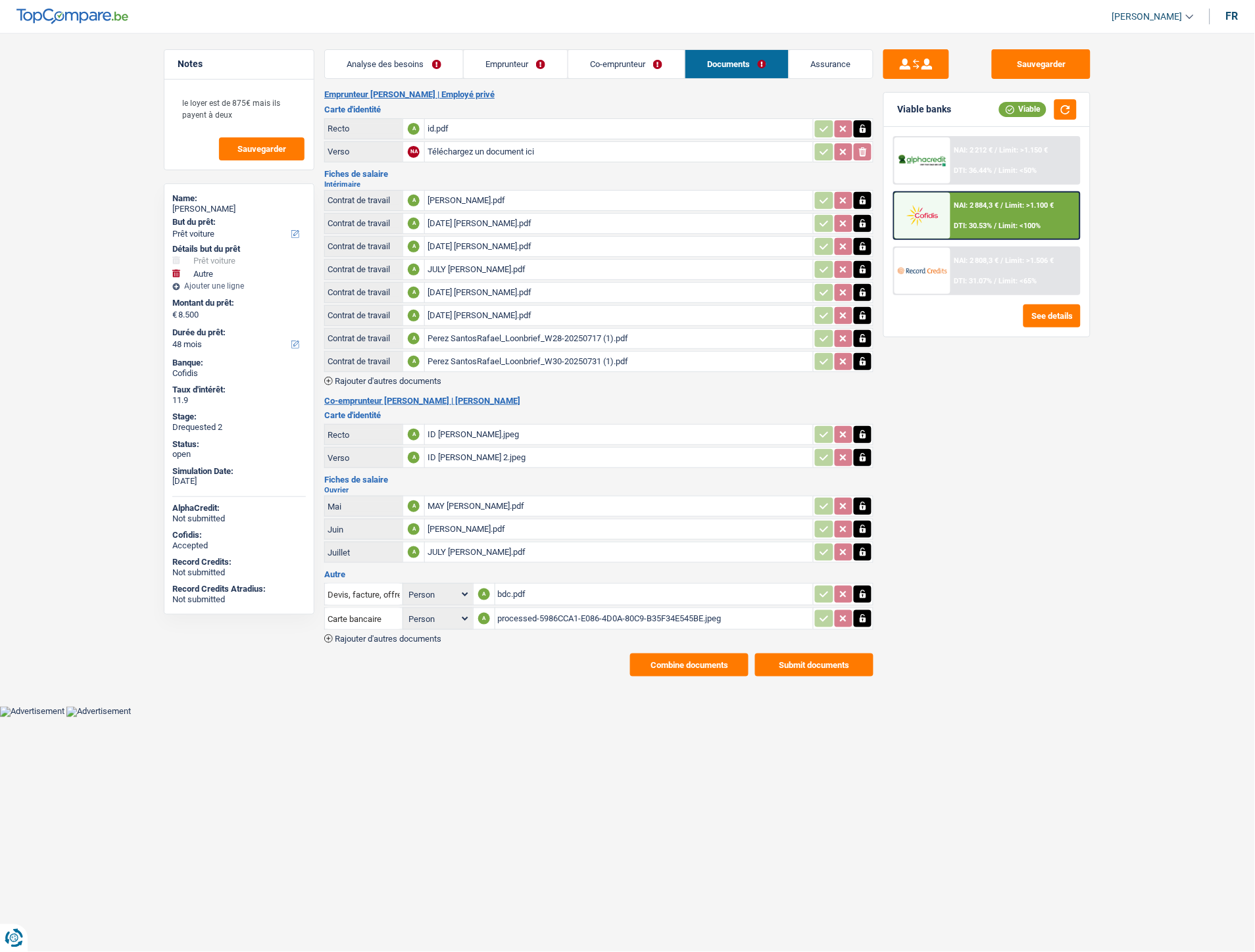
click at [459, 547] on div "JULY MELANIE.pdf" at bounding box center [619, 552] width 383 height 20
click at [482, 267] on div "JULY RAFAEL.pdf" at bounding box center [619, 269] width 383 height 20
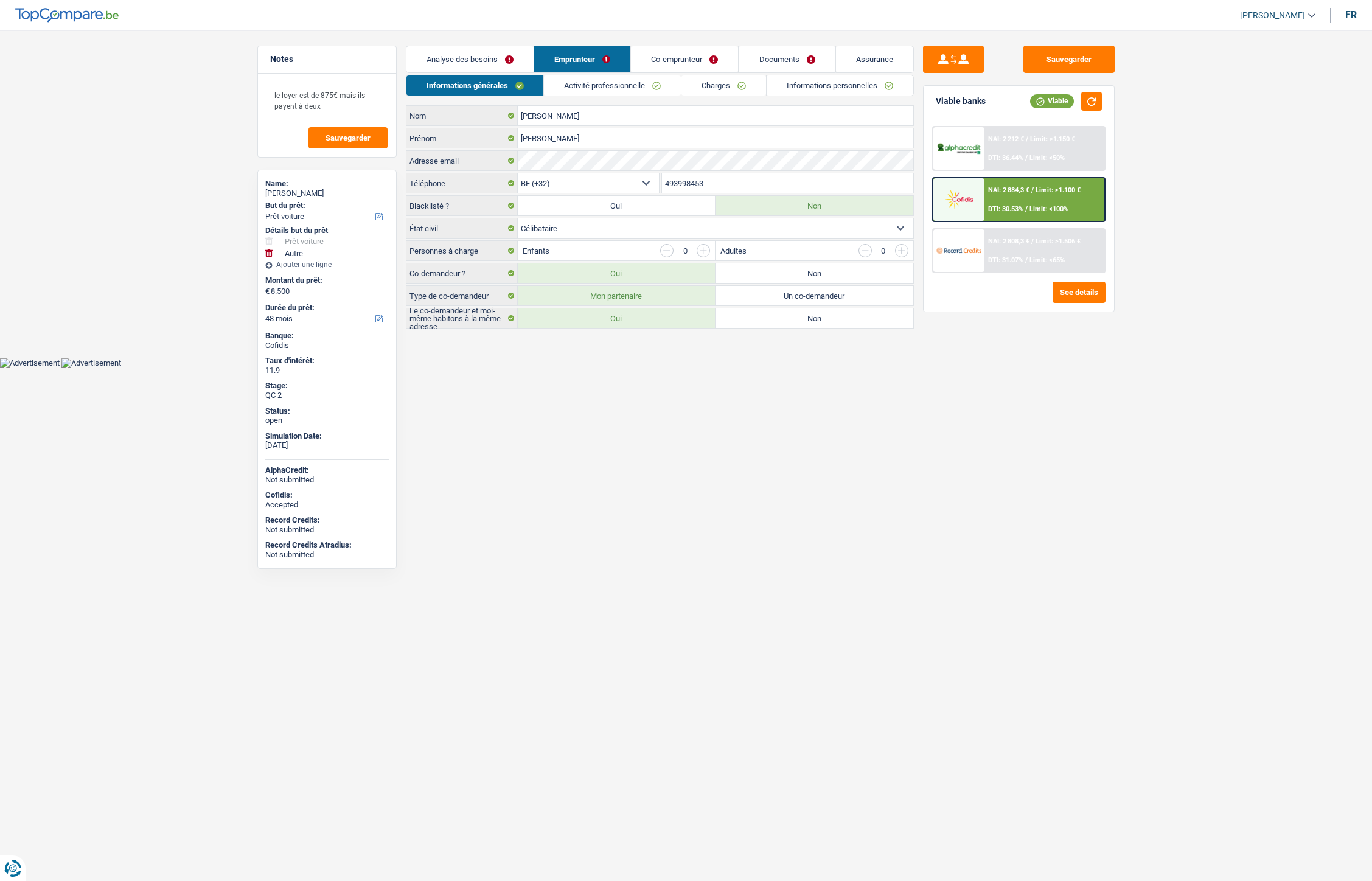
select select "car"
select select "other"
select select "48"
select select "32"
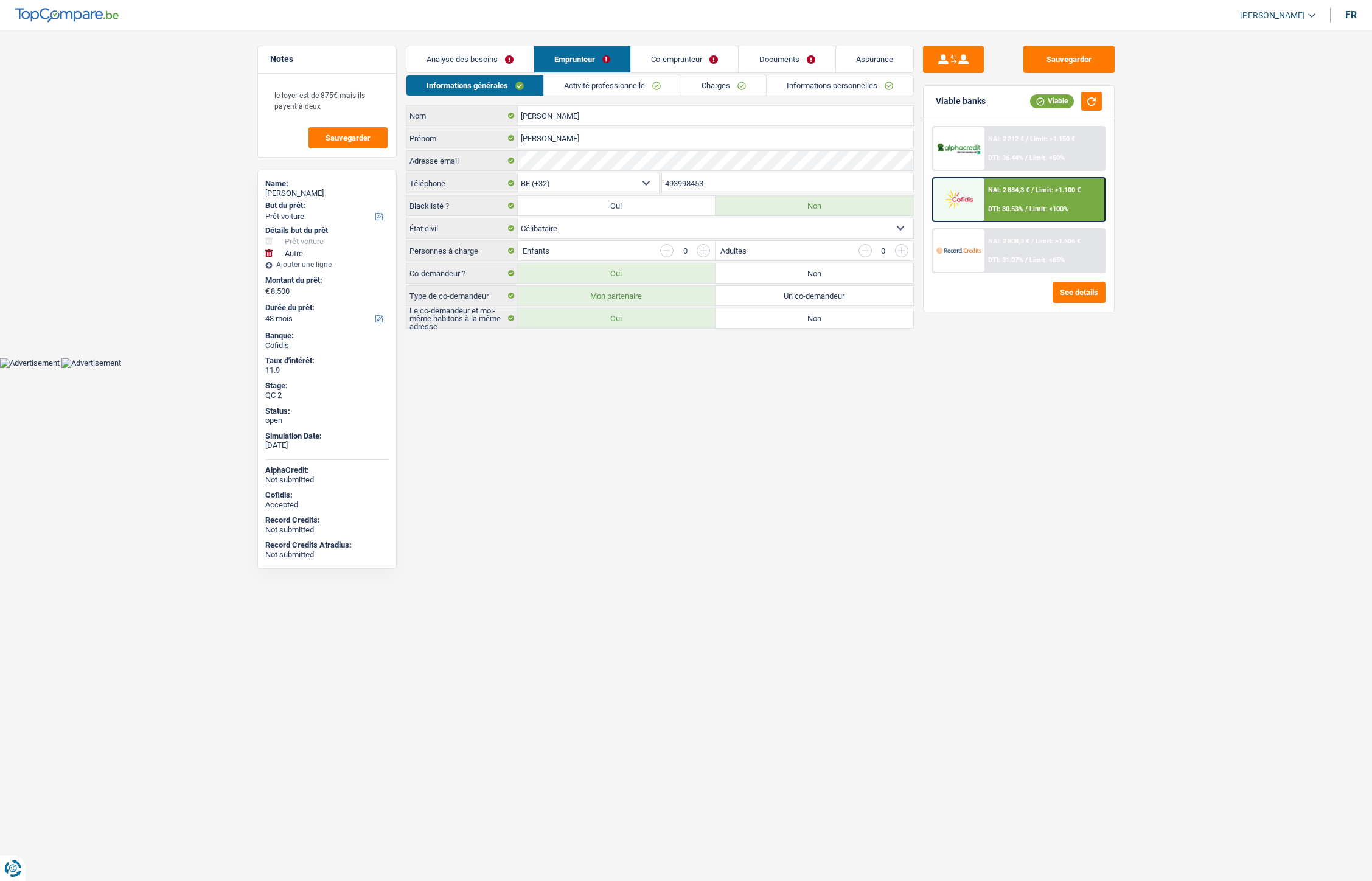
select select "single"
select select "privateEmployee"
select select "netSalary"
select select "mealVouchers"
select select "BE"
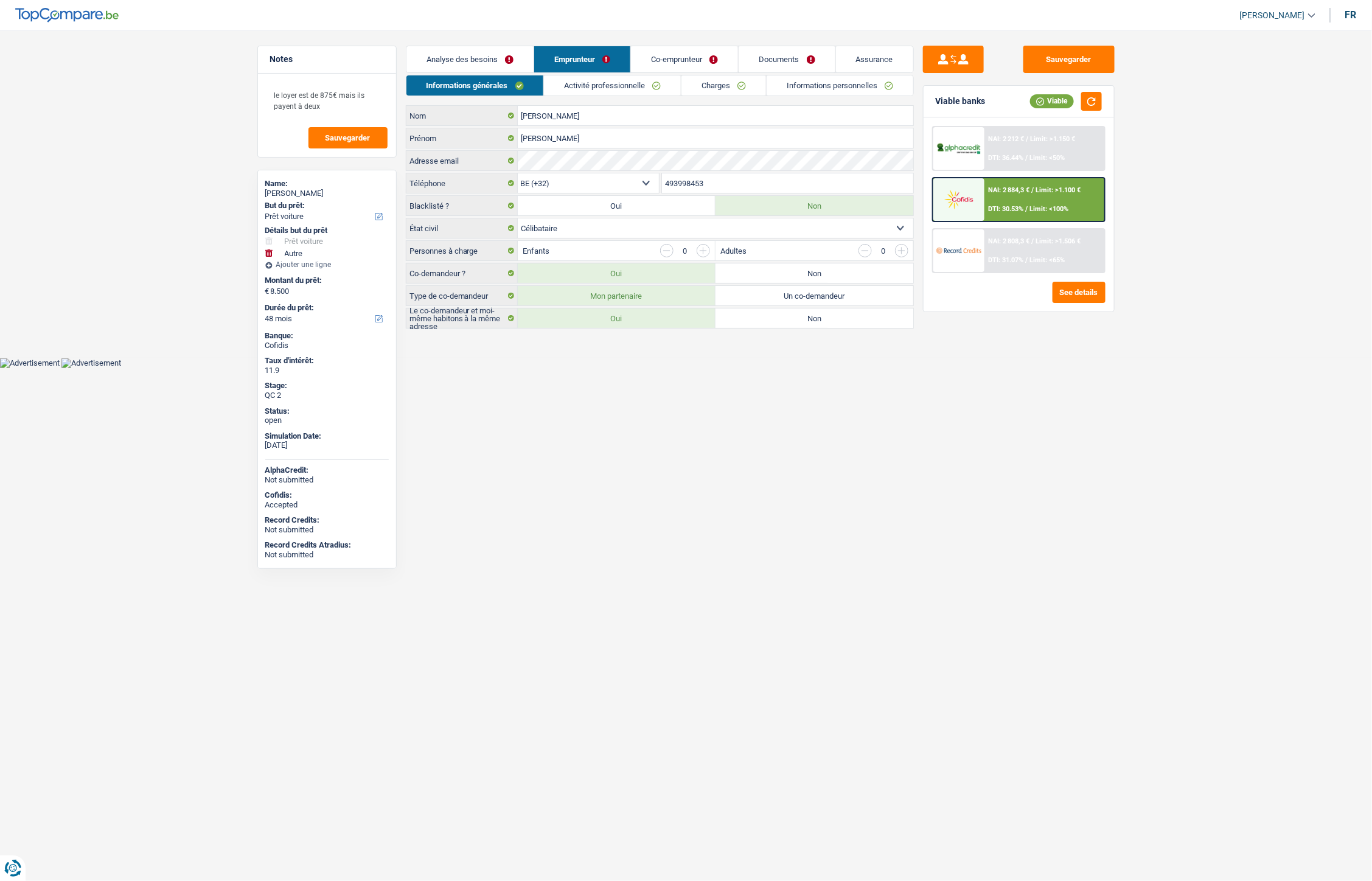
click at [616, 88] on link "Activité professionnelle" at bounding box center [612, 86] width 137 height 20
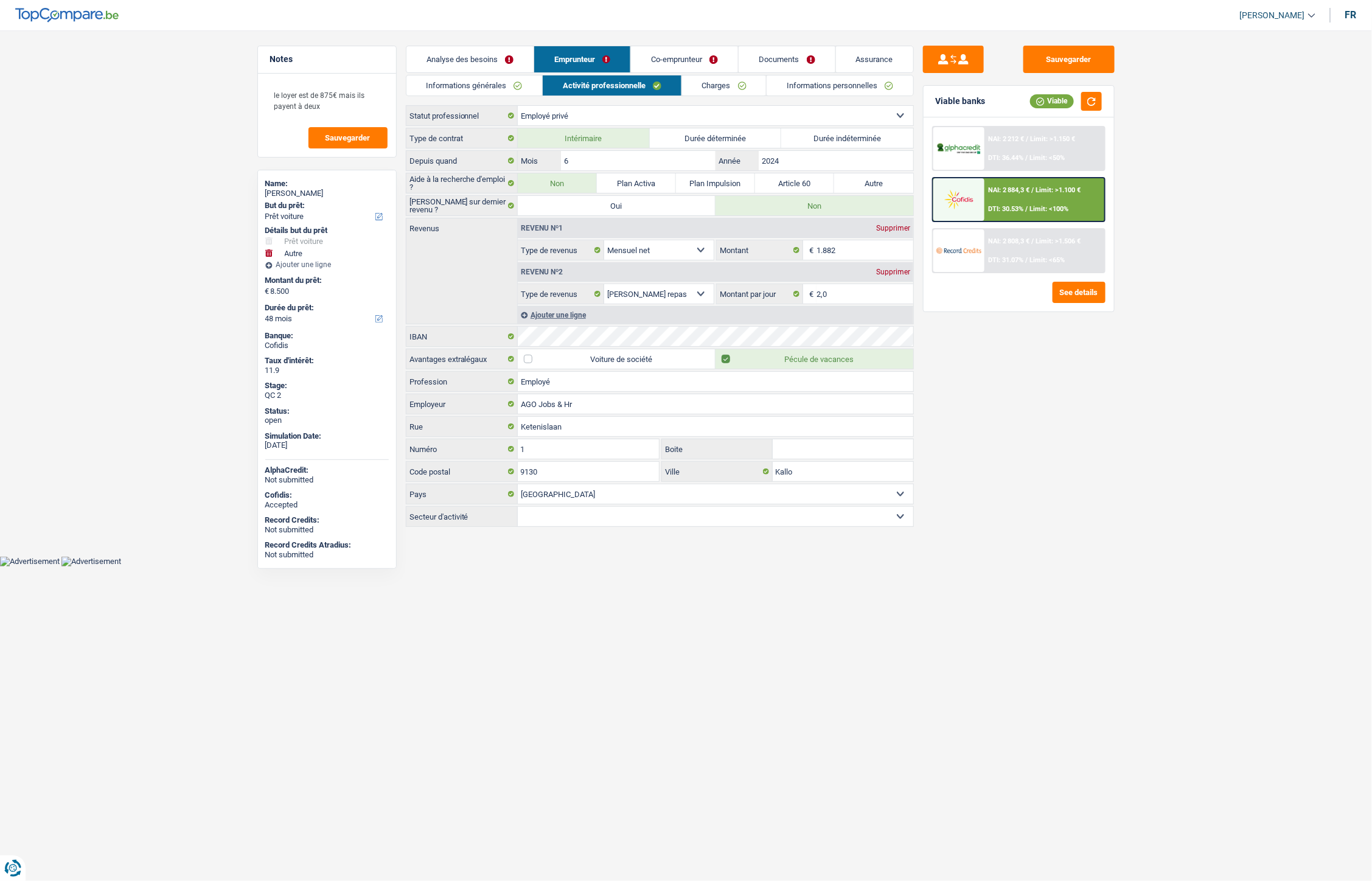
click at [684, 64] on link "Co-emprunteur" at bounding box center [684, 59] width 107 height 26
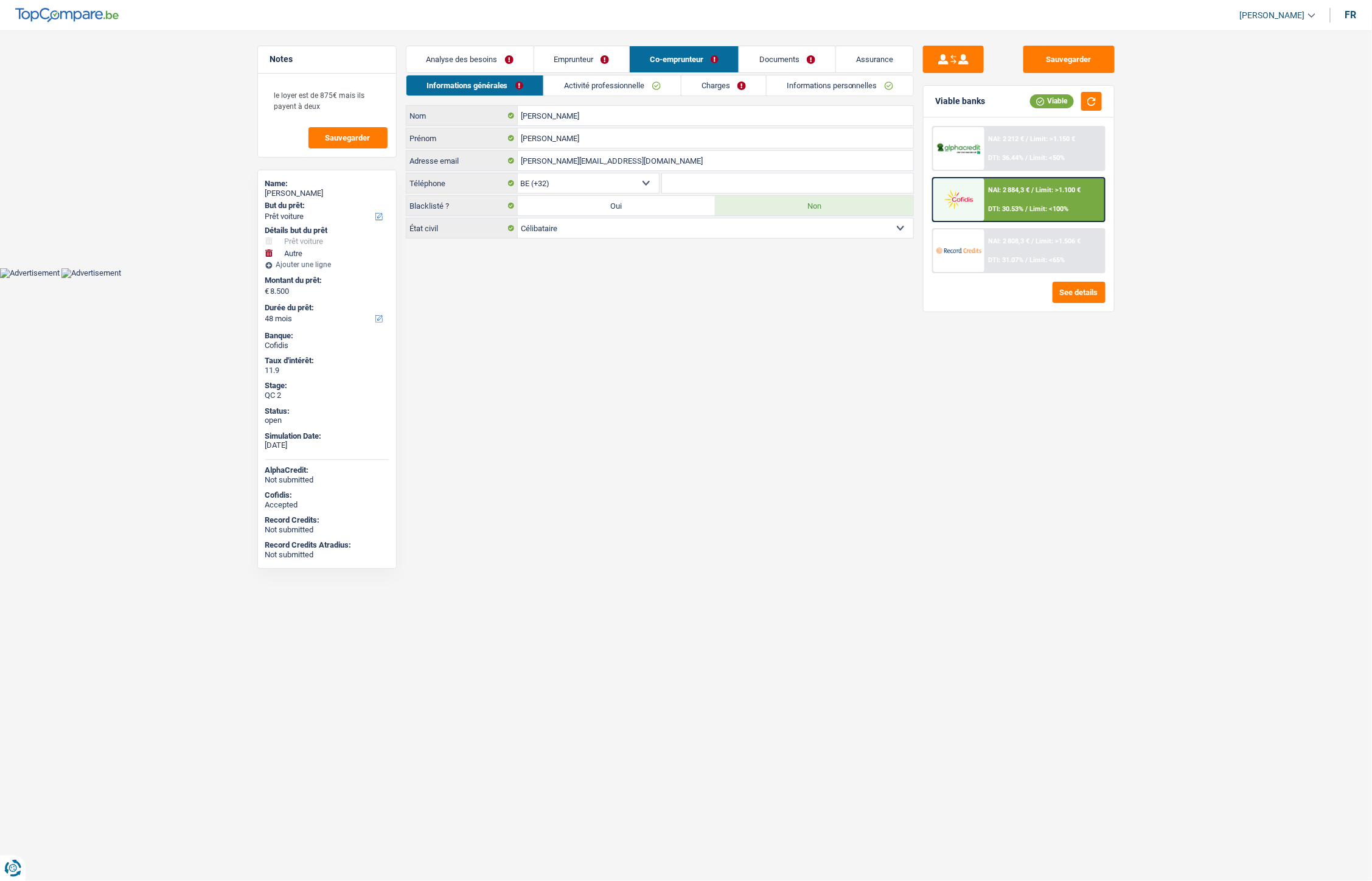
click at [710, 89] on link "Charges" at bounding box center [723, 86] width 84 height 20
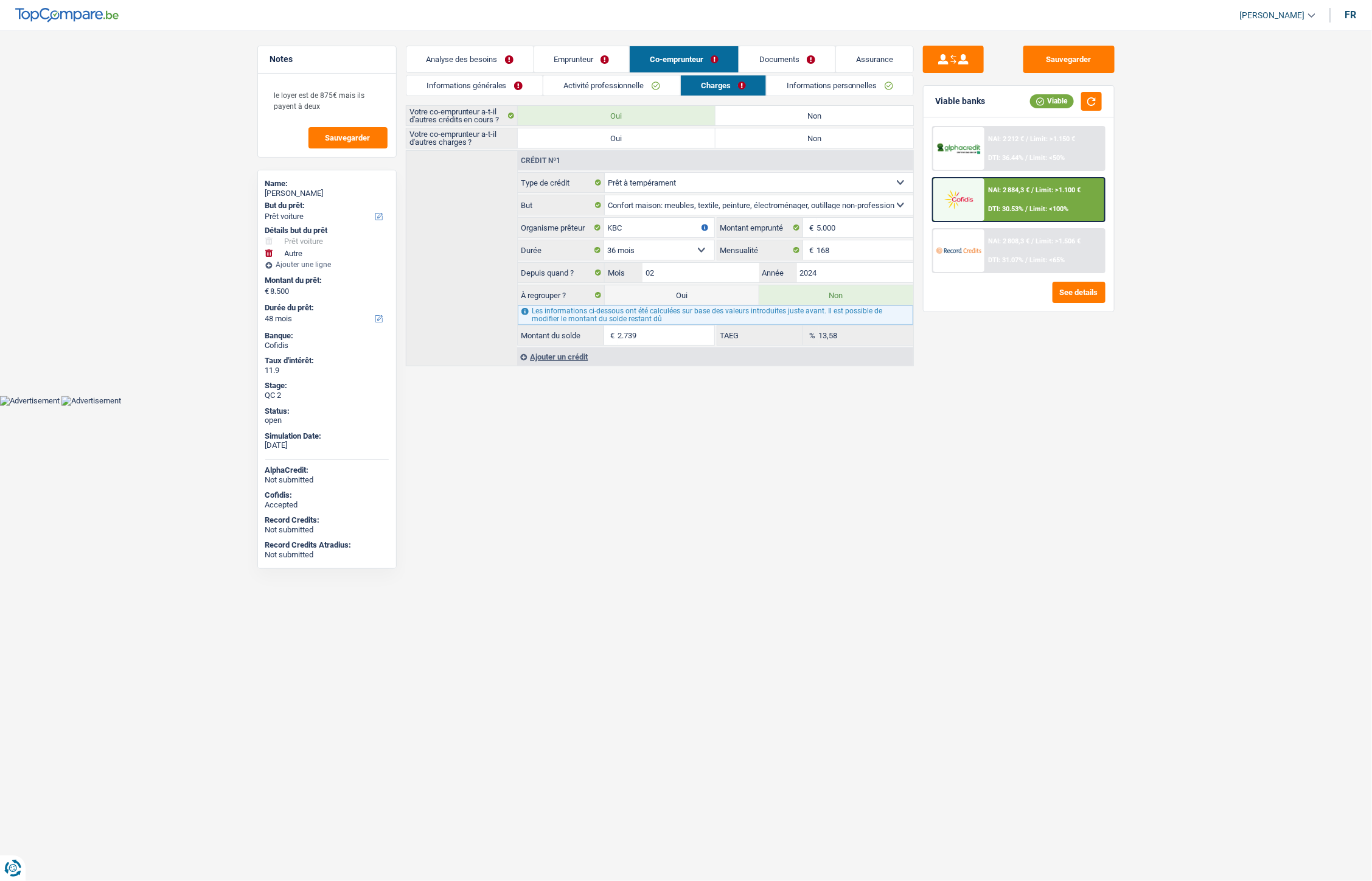
click at [647, 90] on link "Activité professionnelle" at bounding box center [611, 86] width 137 height 20
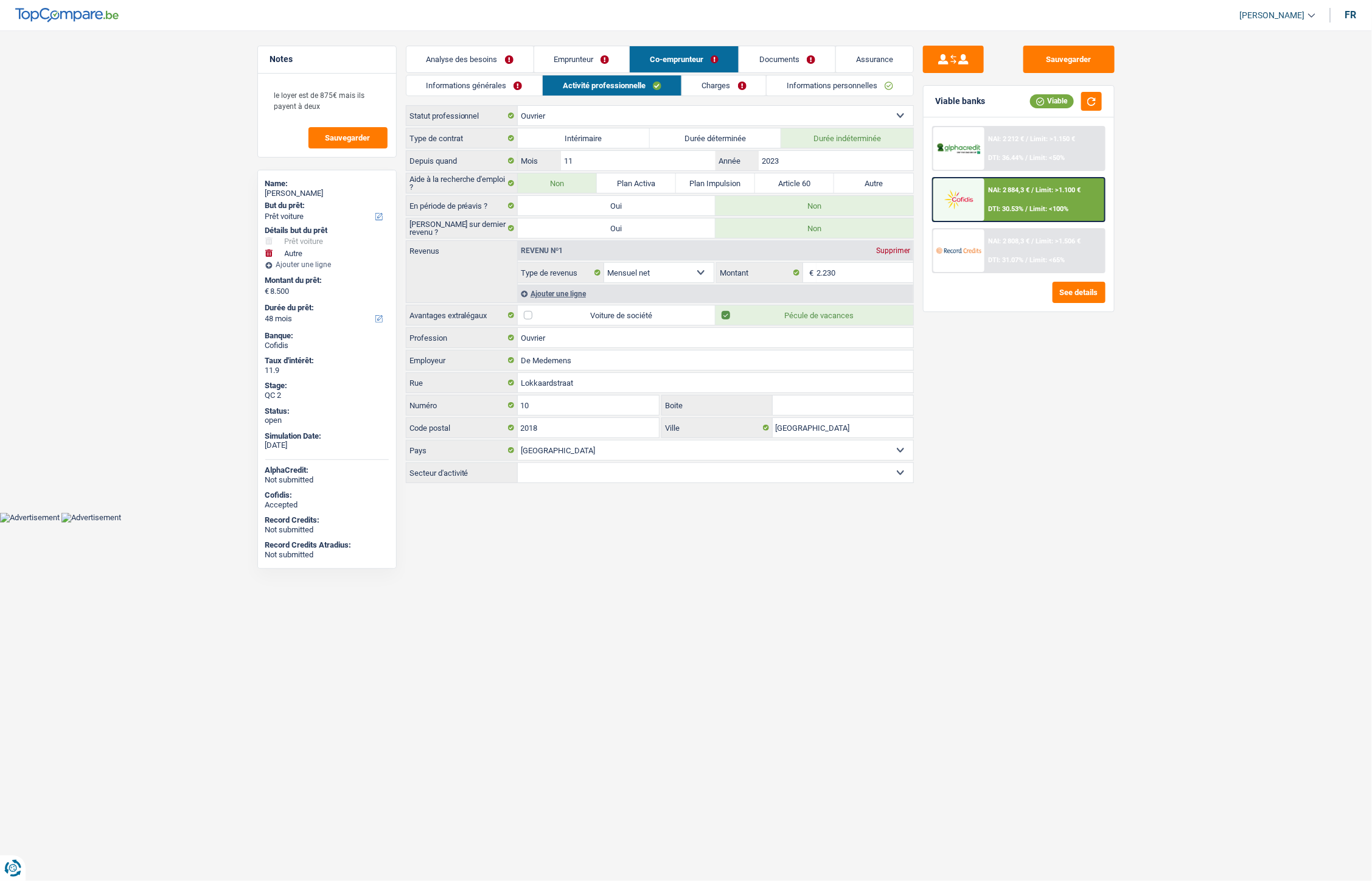
click at [819, 84] on link "Informations personnelles" at bounding box center [839, 86] width 147 height 20
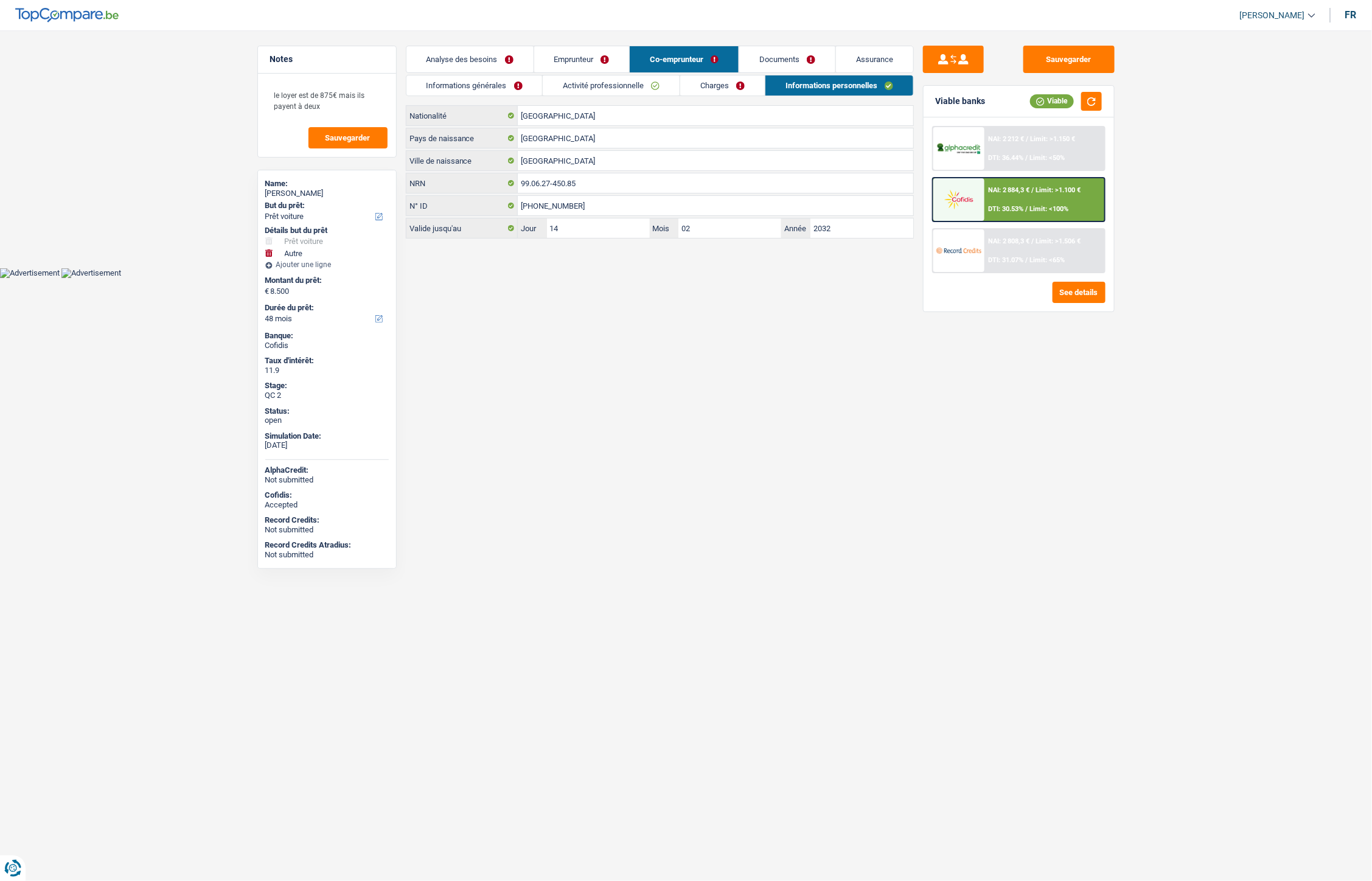
click at [470, 57] on link "Analyse des besoins" at bounding box center [469, 59] width 127 height 26
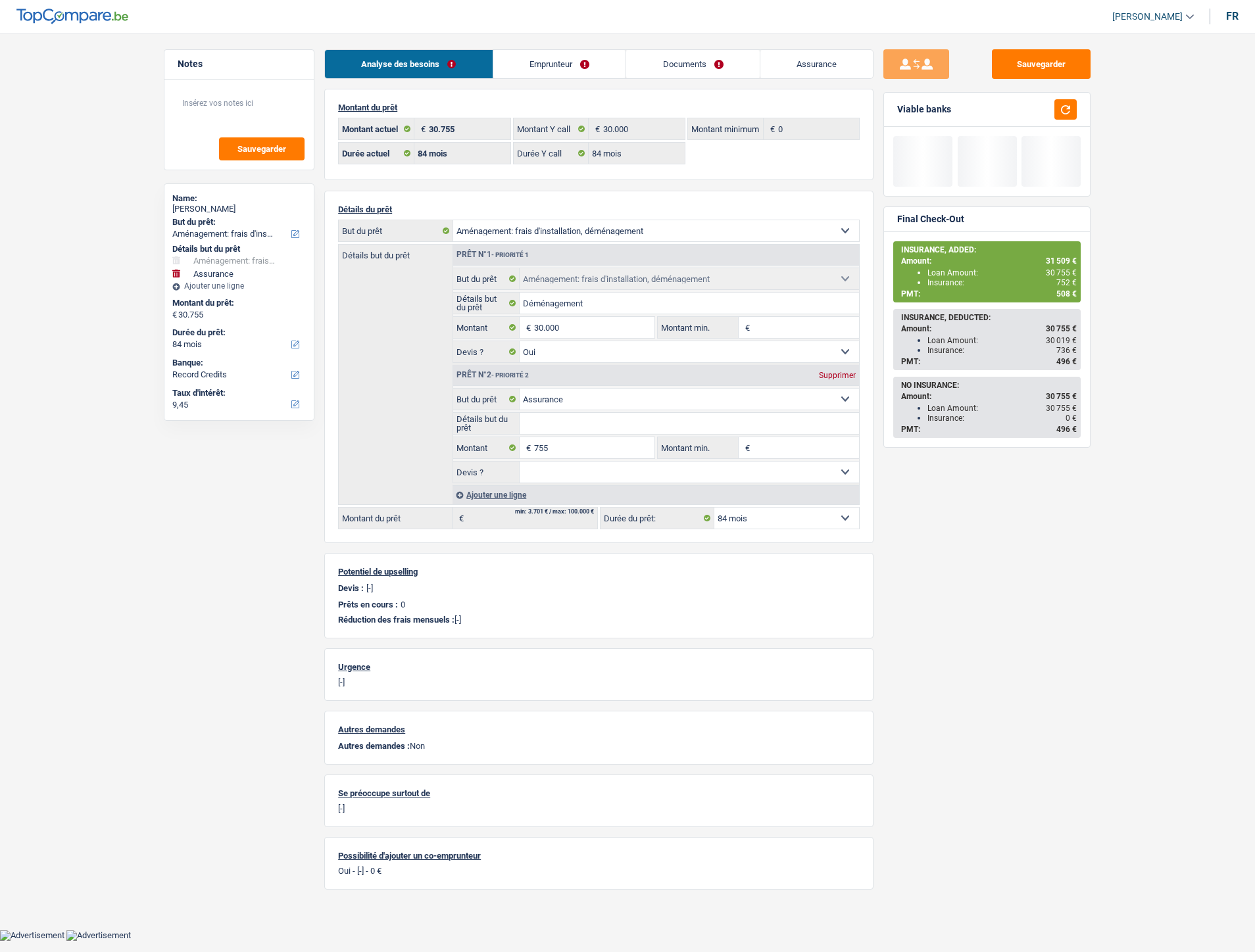
select select "movingOrInstallation"
select select "insurance"
select select "84"
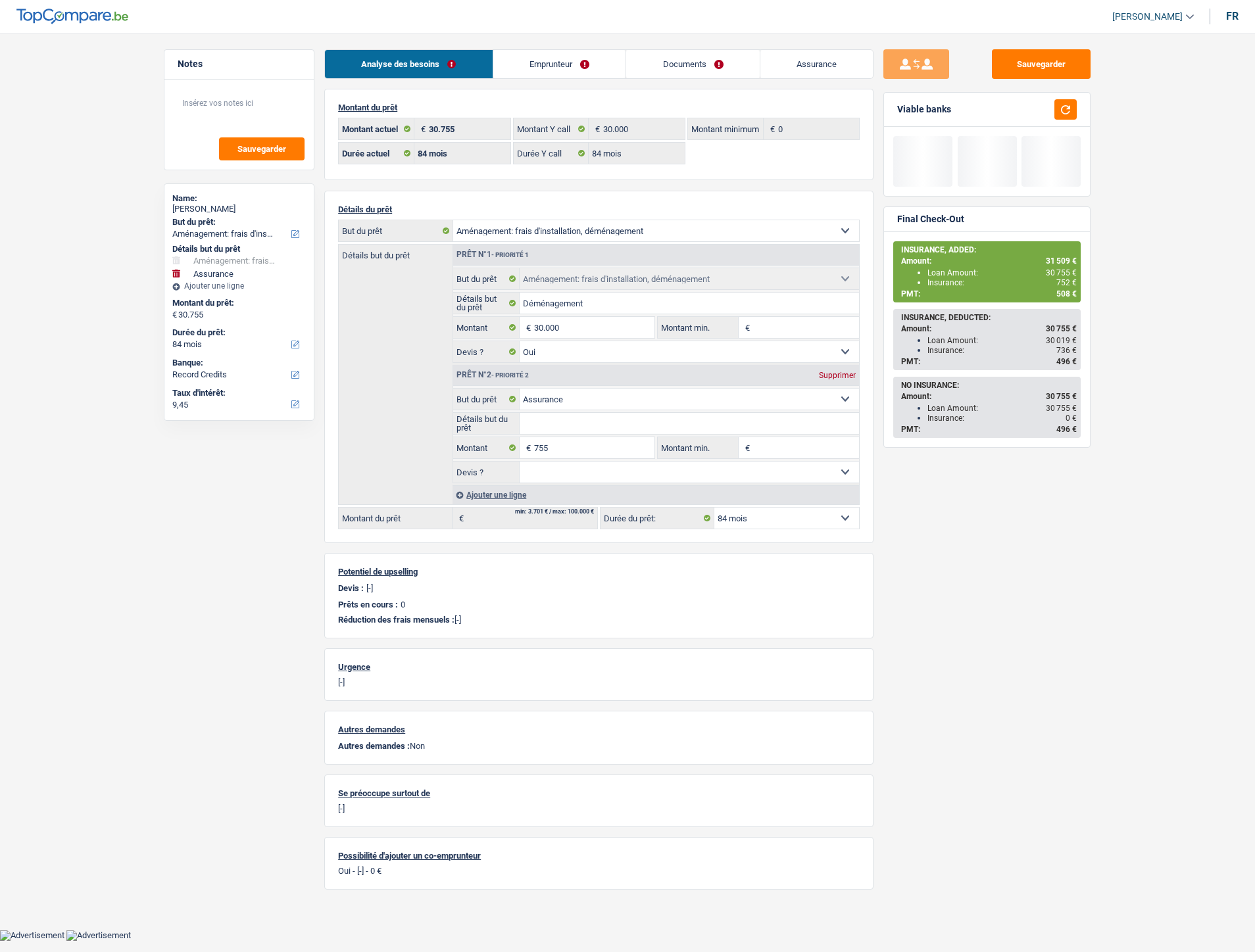
select select "84"
select select "movingOrInstallation"
select select "yes"
select select "insurance"
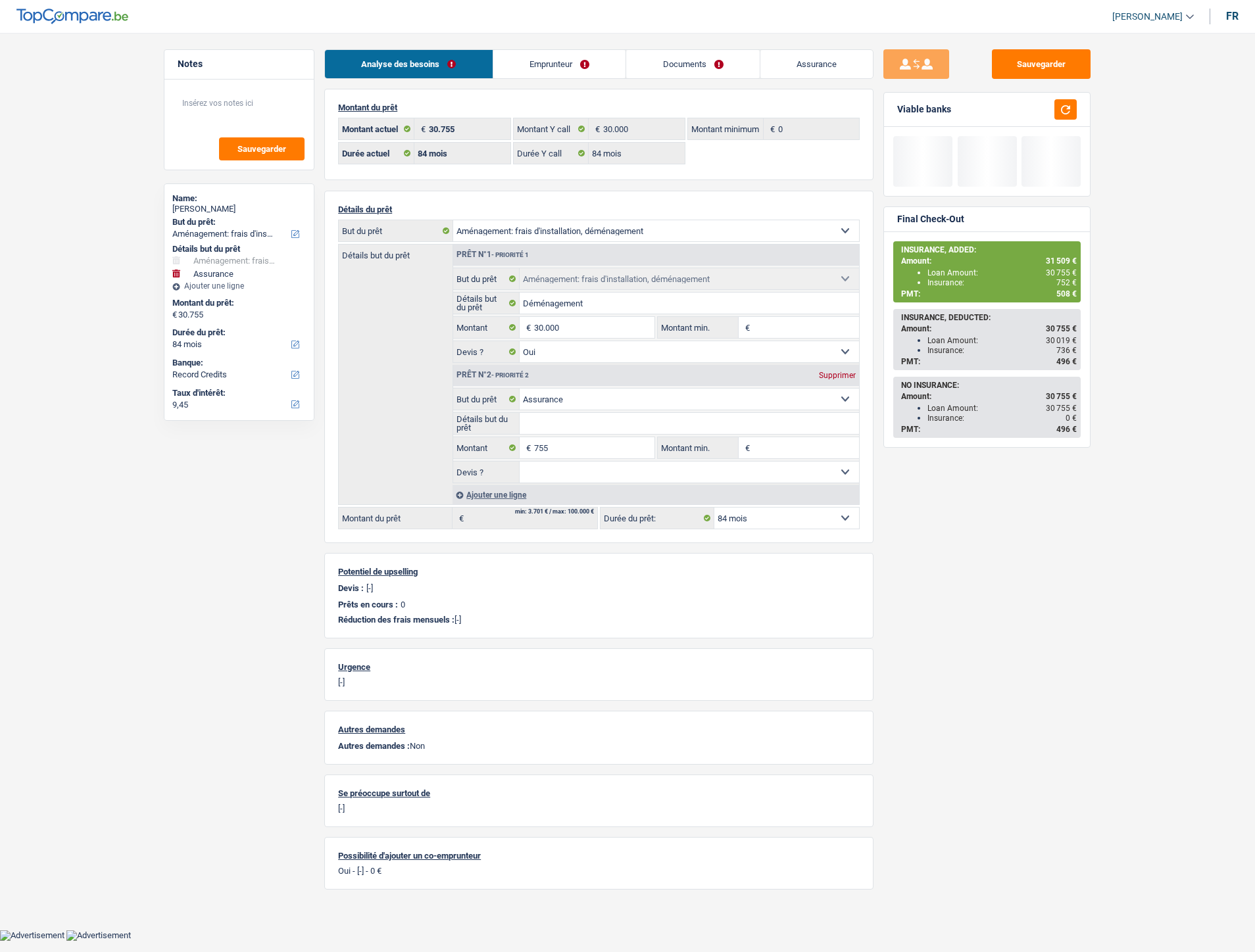
select select "84"
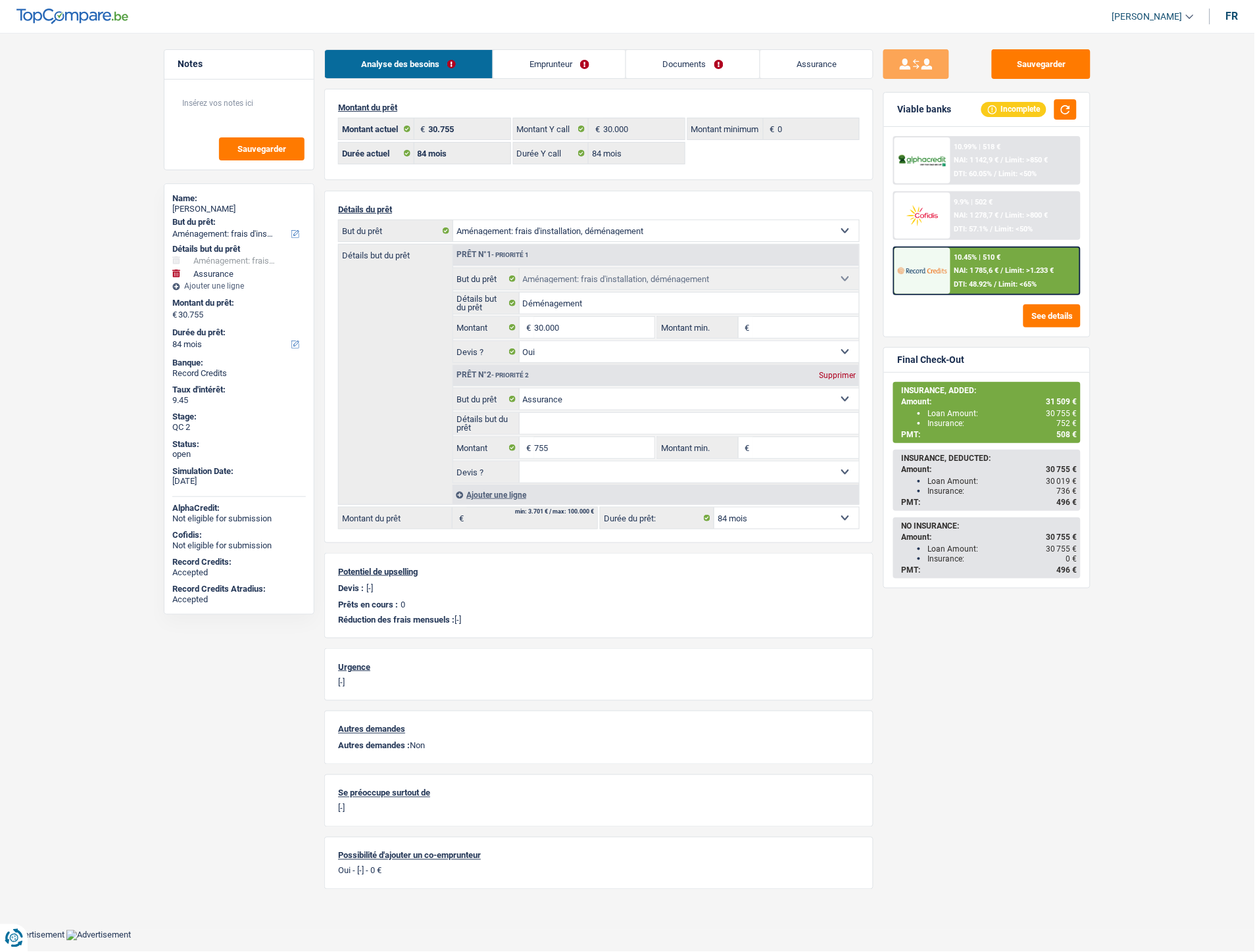
click at [694, 57] on link "Documents" at bounding box center [693, 64] width 134 height 28
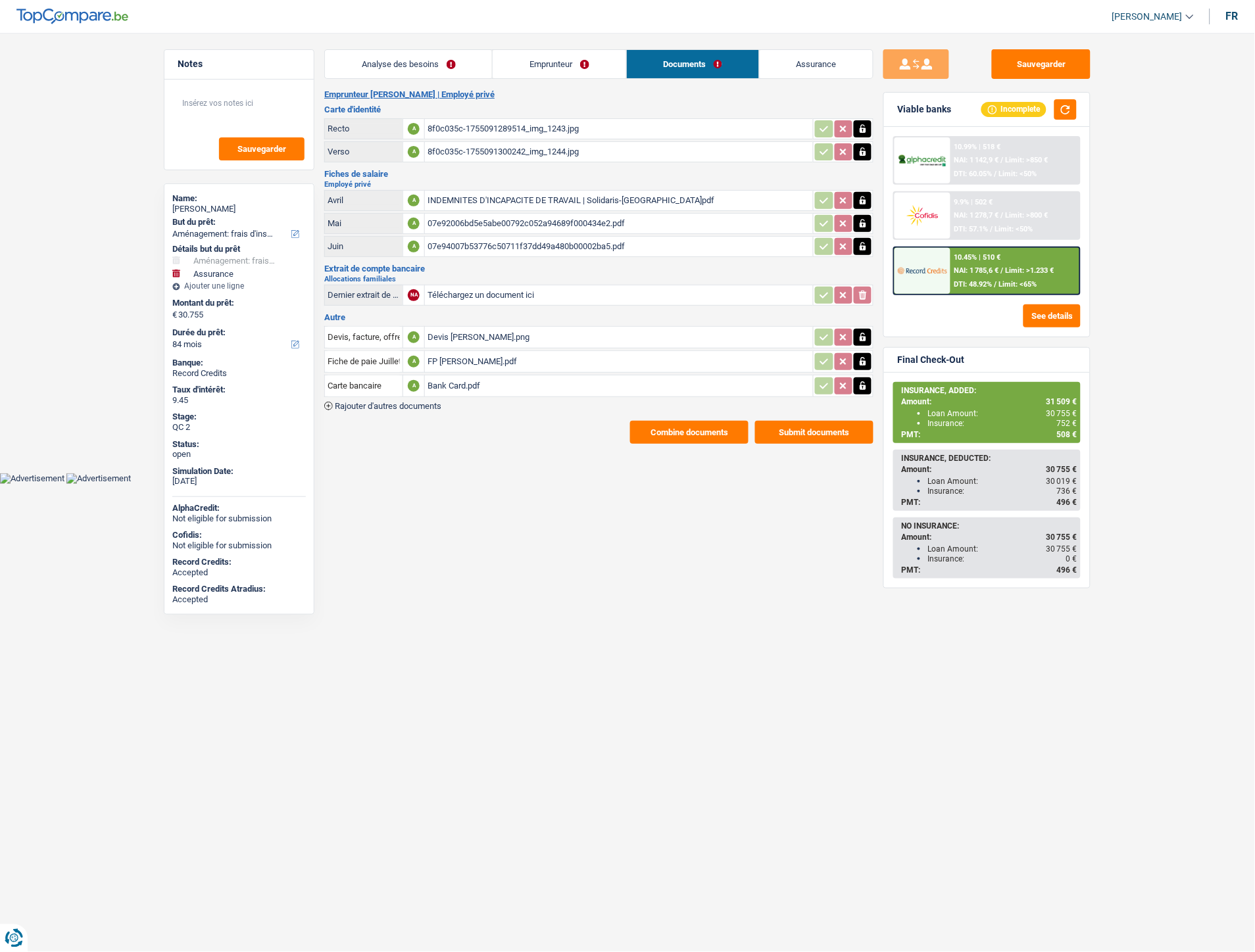
click at [673, 430] on button "Combine documents" at bounding box center [689, 432] width 118 height 23
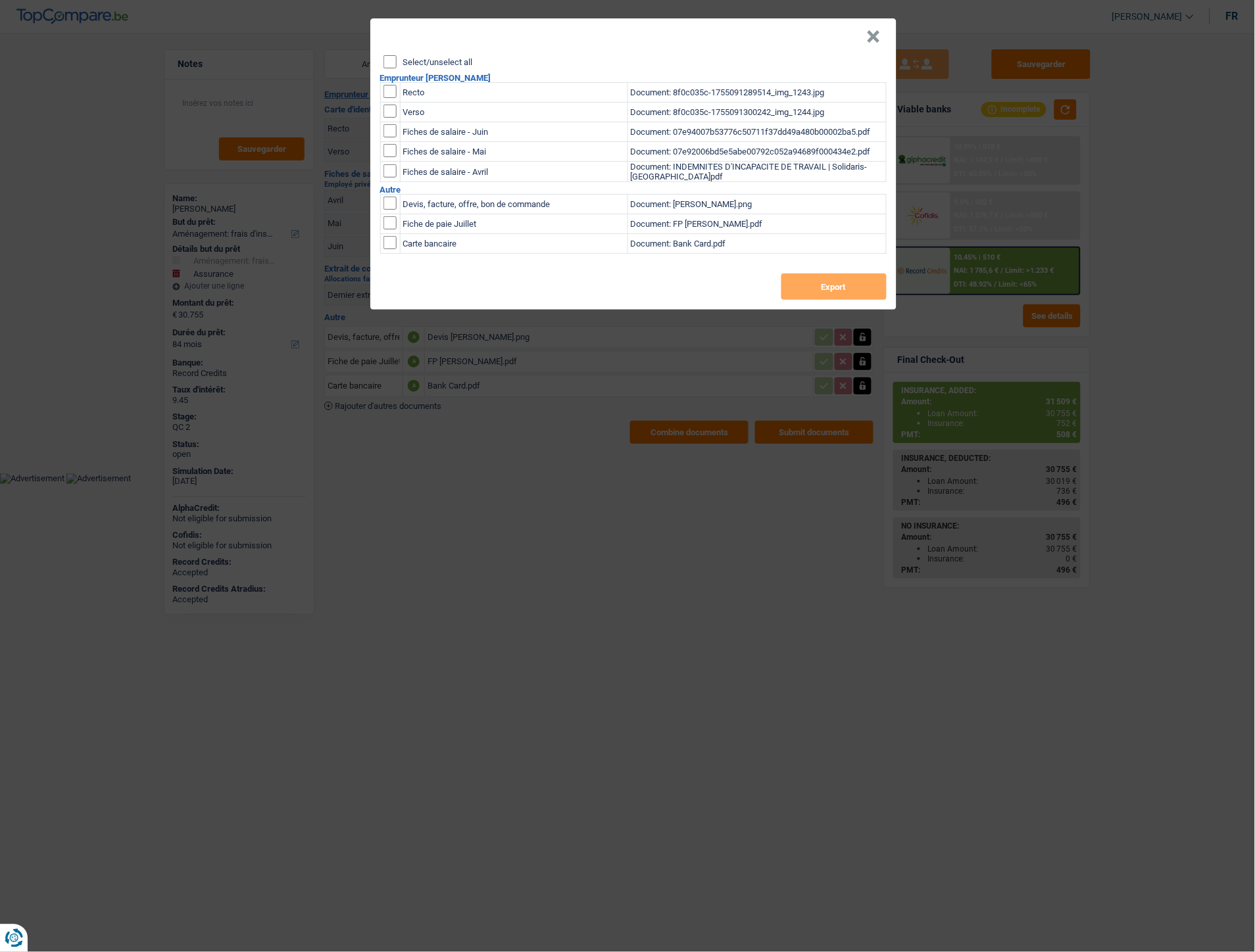
click at [391, 64] on input "Select/unselect all" at bounding box center [389, 61] width 13 height 13
checkbox input "true"
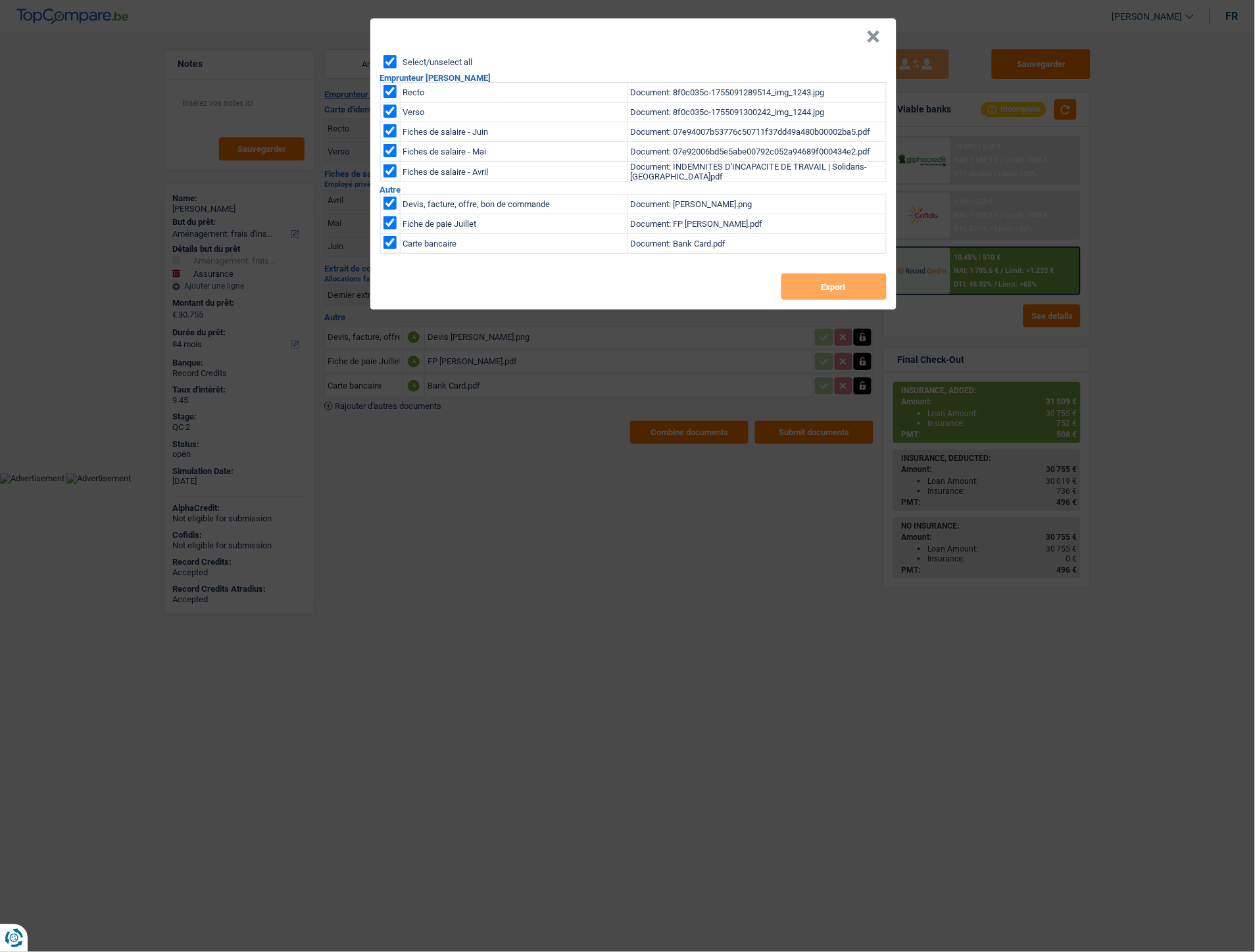
checkbox input "true"
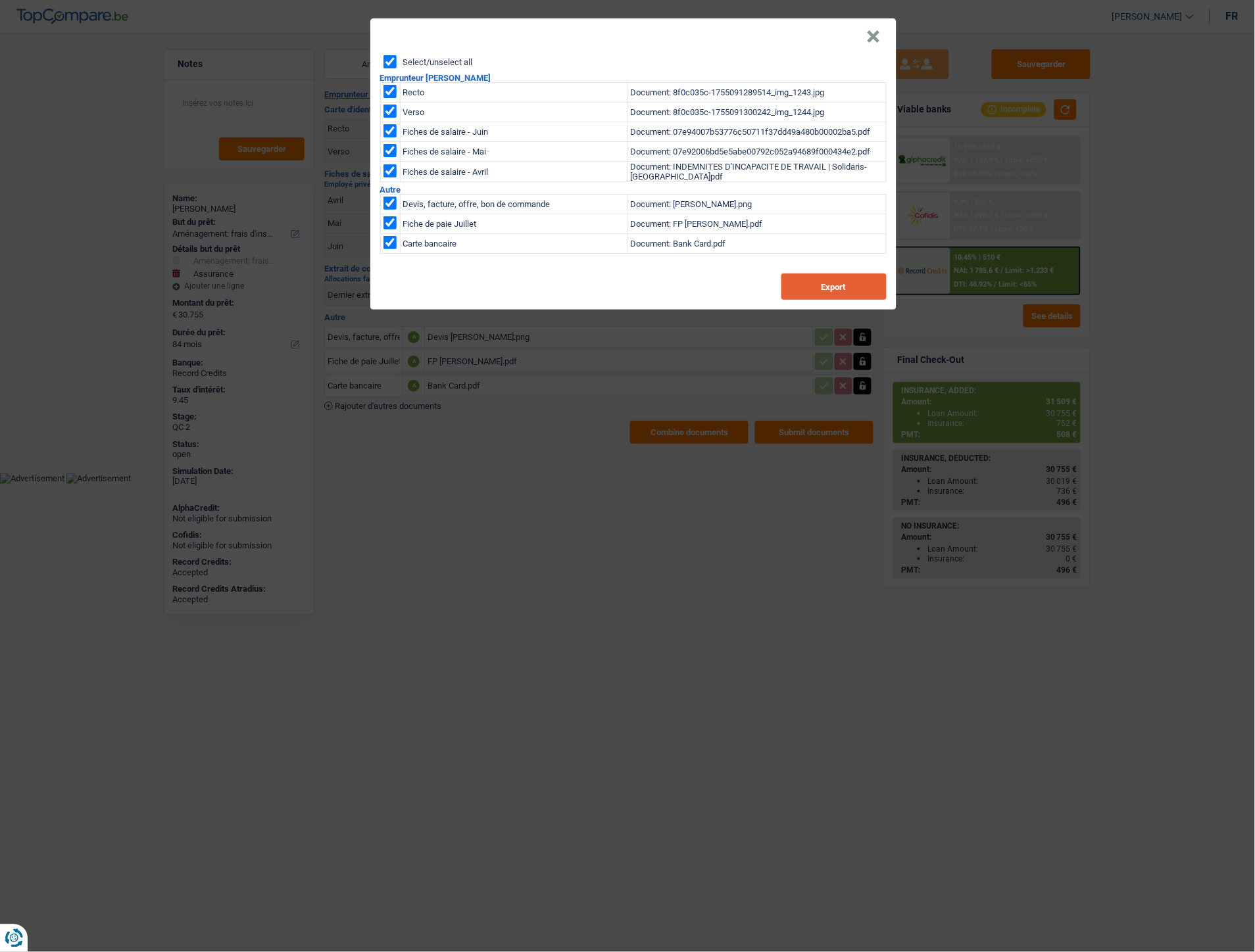
click at [862, 291] on button "Export" at bounding box center [834, 286] width 105 height 26
click at [875, 30] on button "×" at bounding box center [874, 36] width 14 height 13
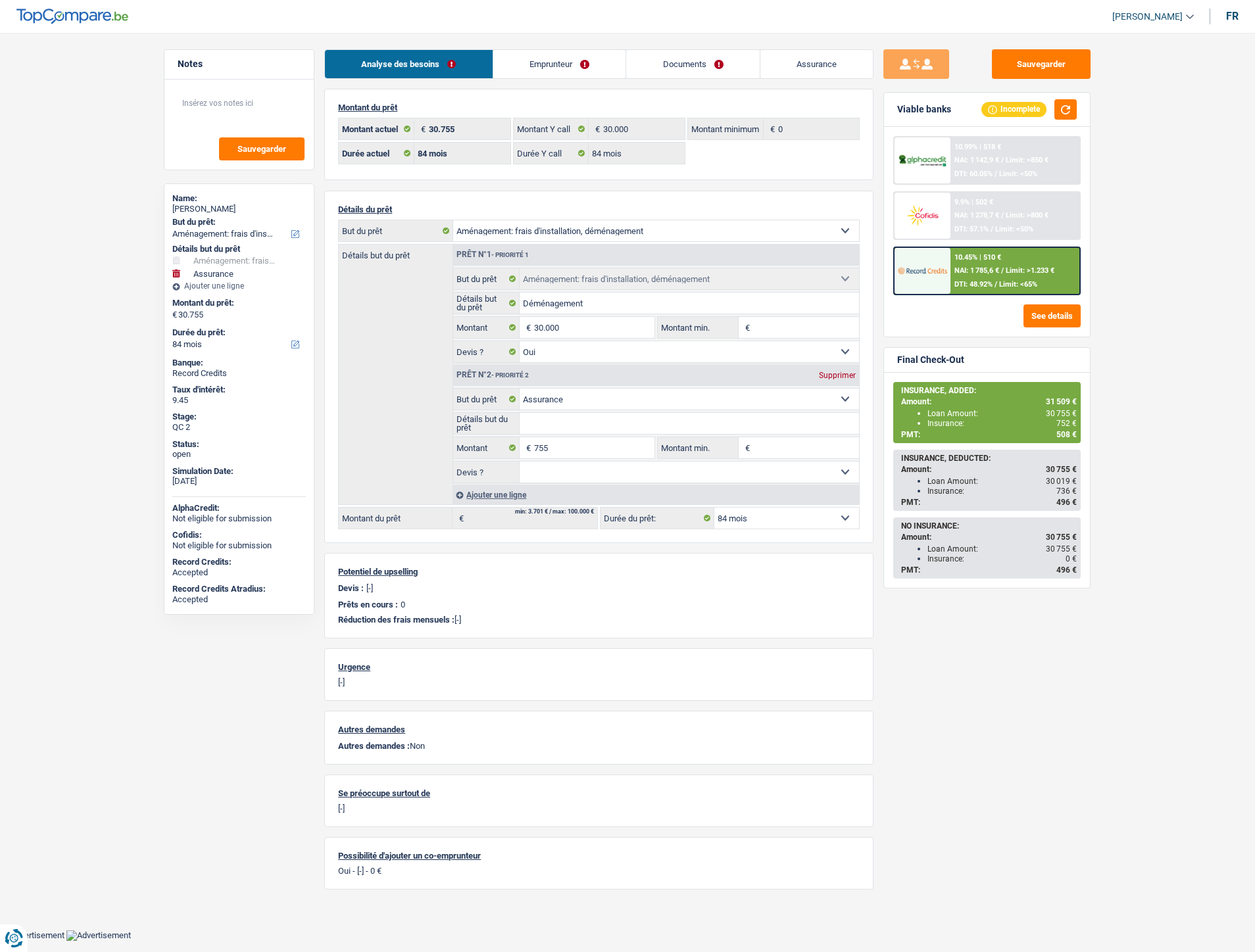
select select "movingOrInstallation"
select select "insurance"
select select "84"
select select "32"
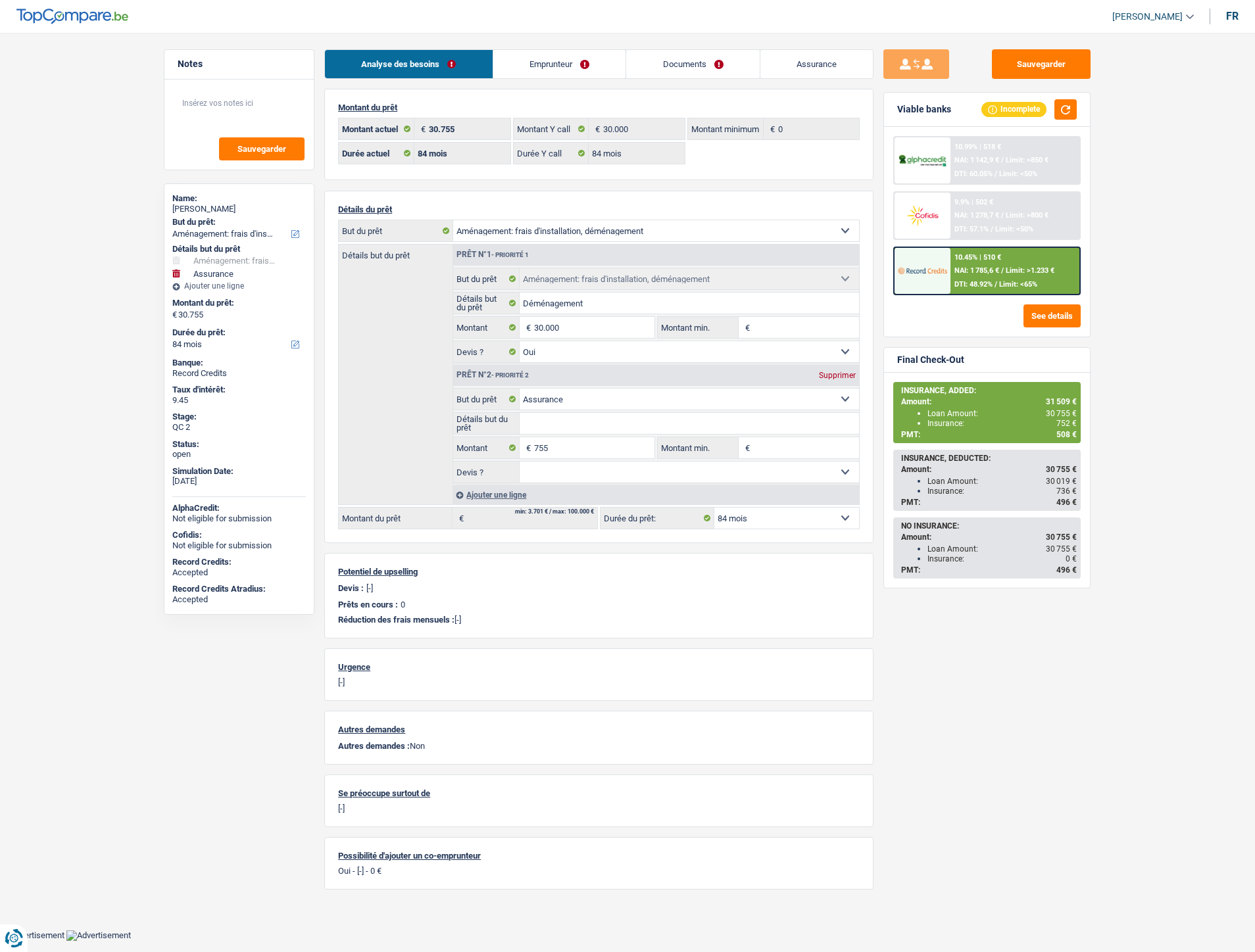
select select "cohabitation"
select select "rents"
select select "BE"
drag, startPoint x: 0, startPoint y: 0, endPoint x: 572, endPoint y: 71, distance: 576.4
click at [572, 71] on link "Emprunteur" at bounding box center [560, 64] width 133 height 28
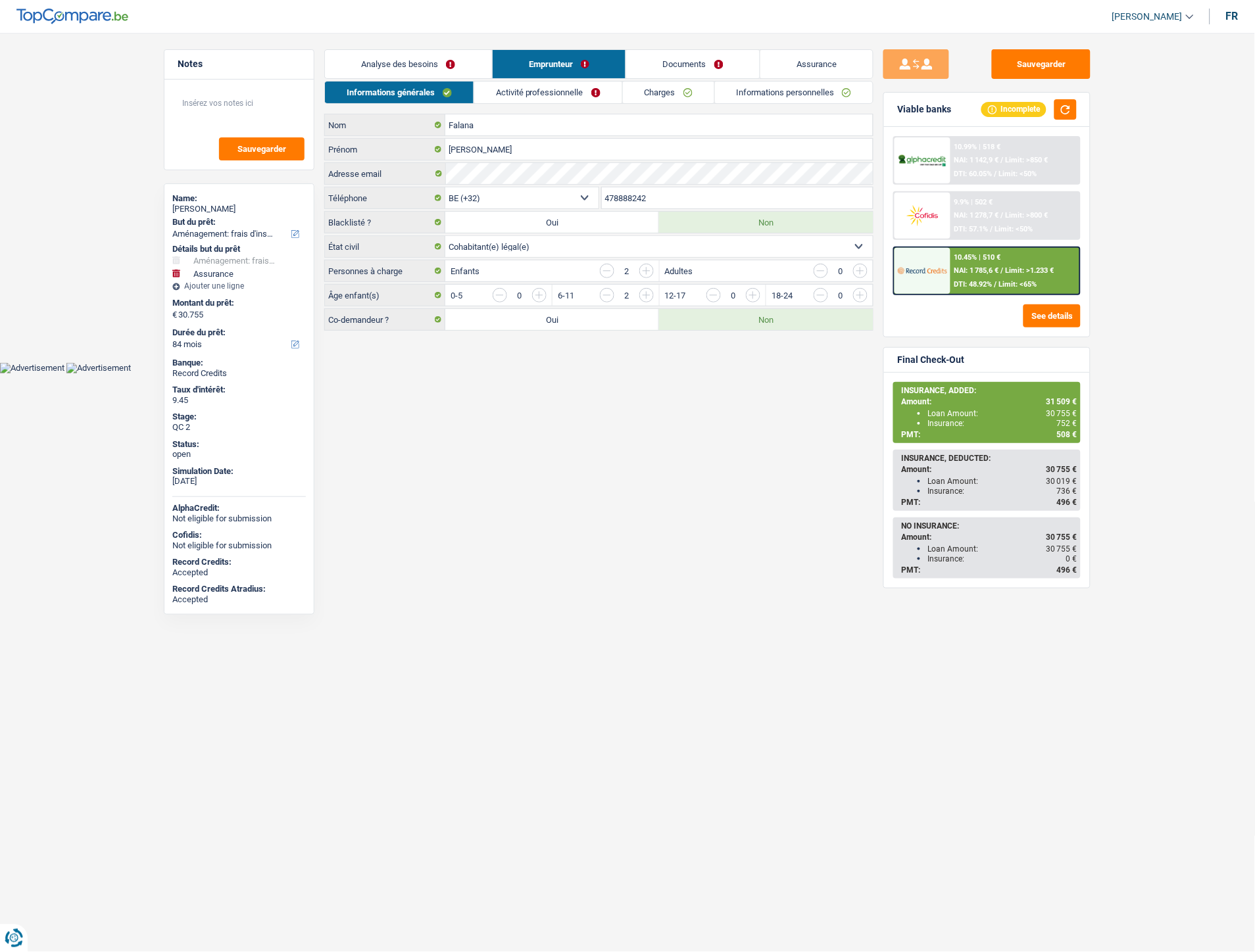
click at [645, 103] on link "Charges" at bounding box center [668, 93] width 91 height 22
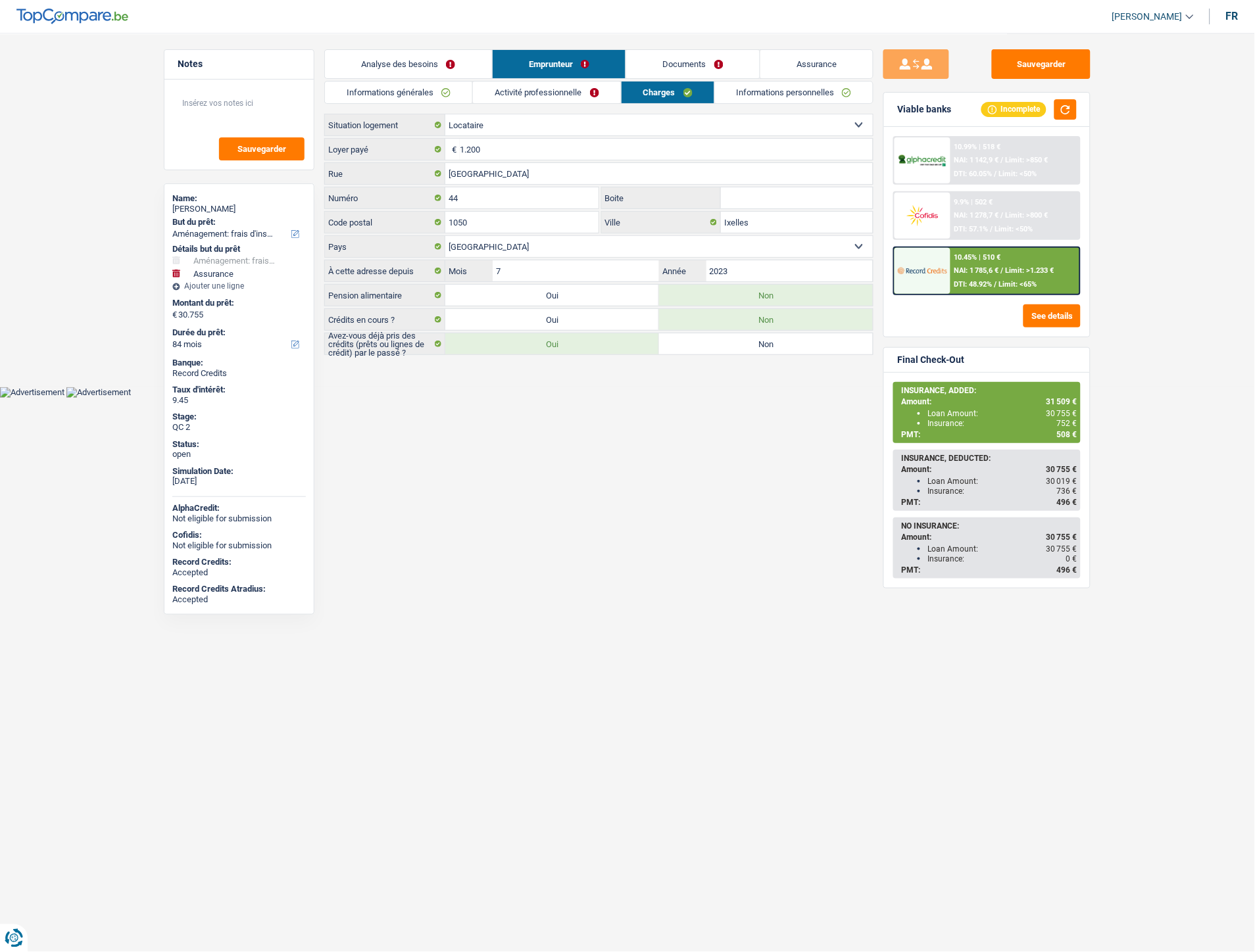
click at [684, 63] on link "Documents" at bounding box center [693, 64] width 134 height 28
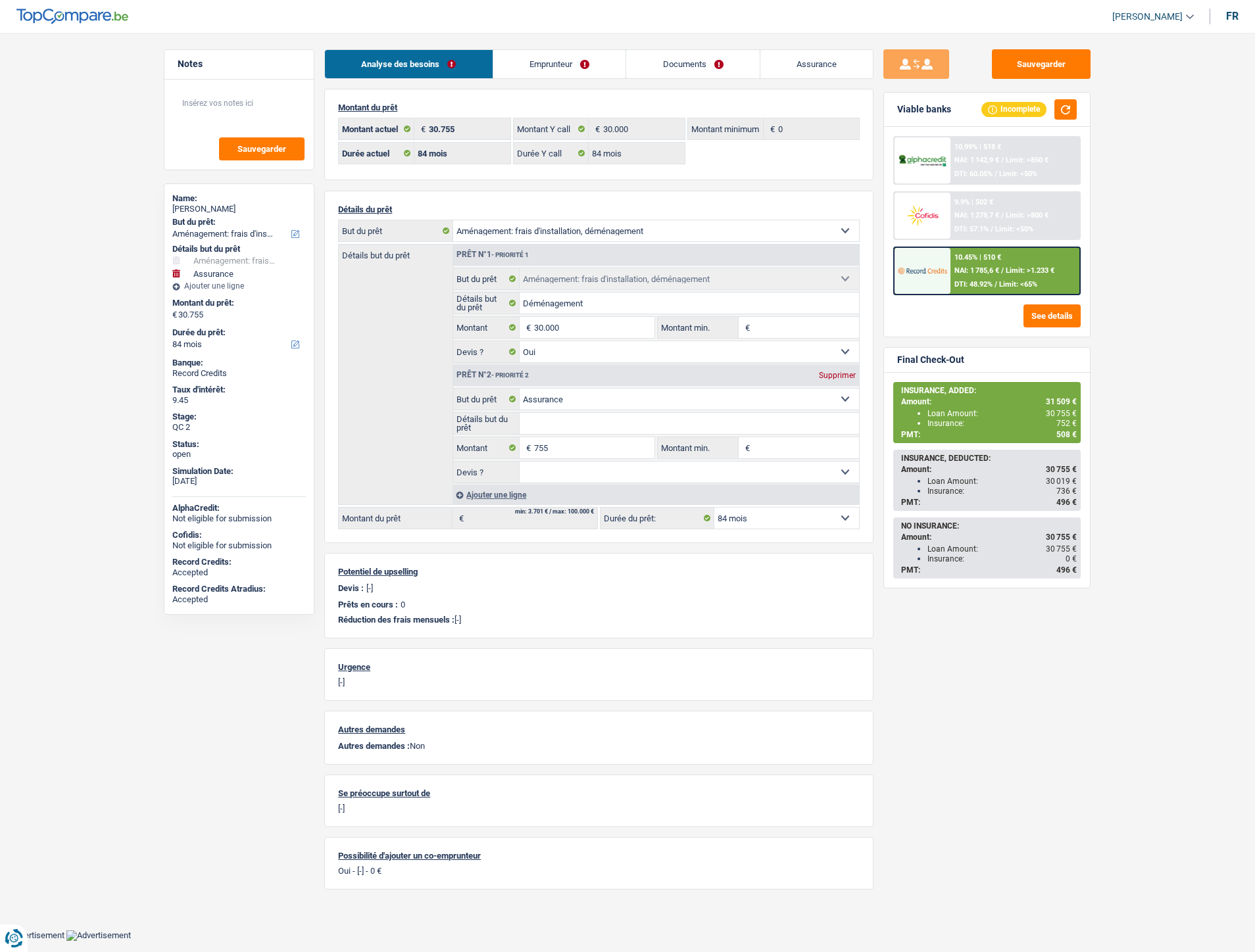
select select "movingOrInstallation"
select select "insurance"
select select "84"
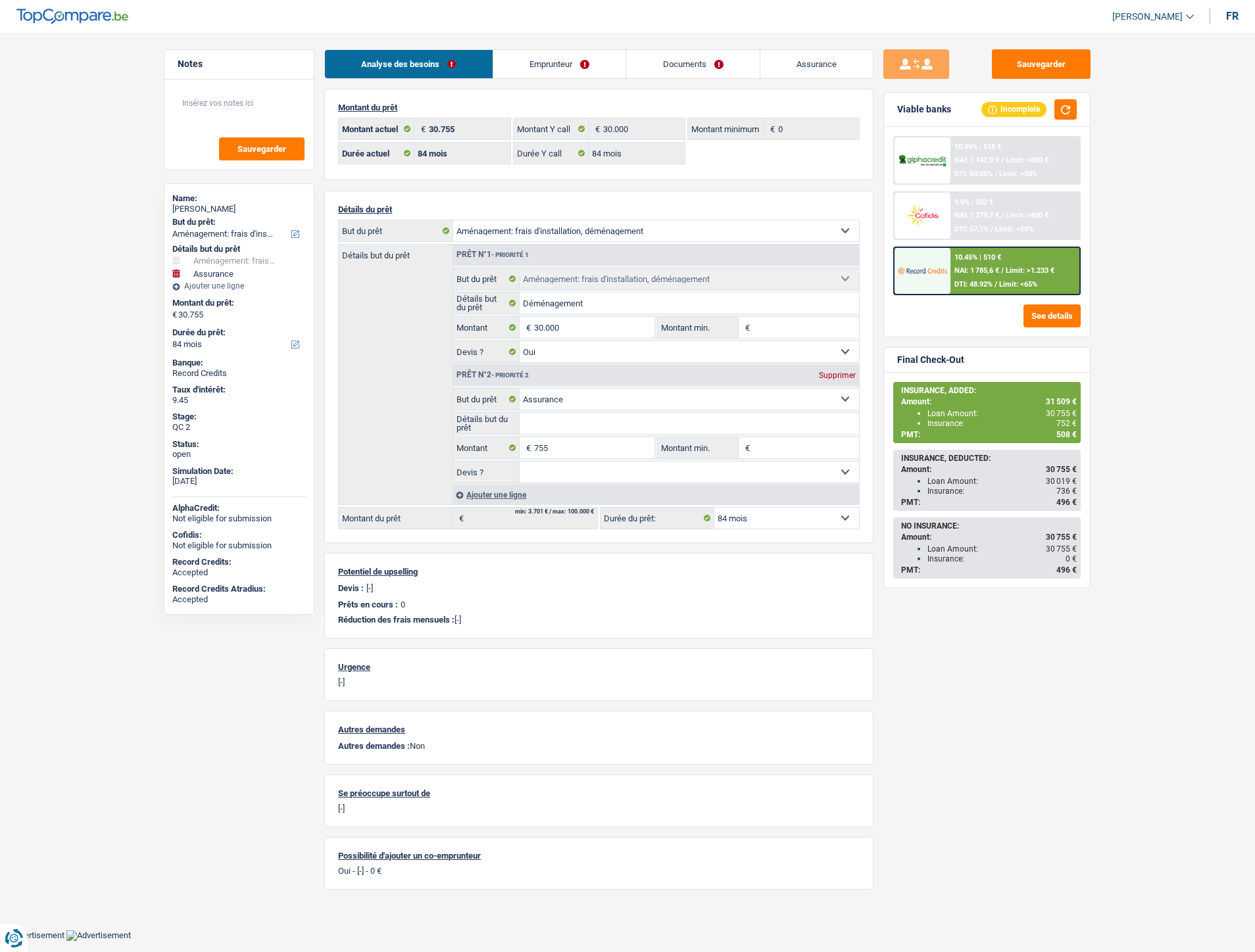
select select "84"
select select "movingOrInstallation"
select select "yes"
select select "insurance"
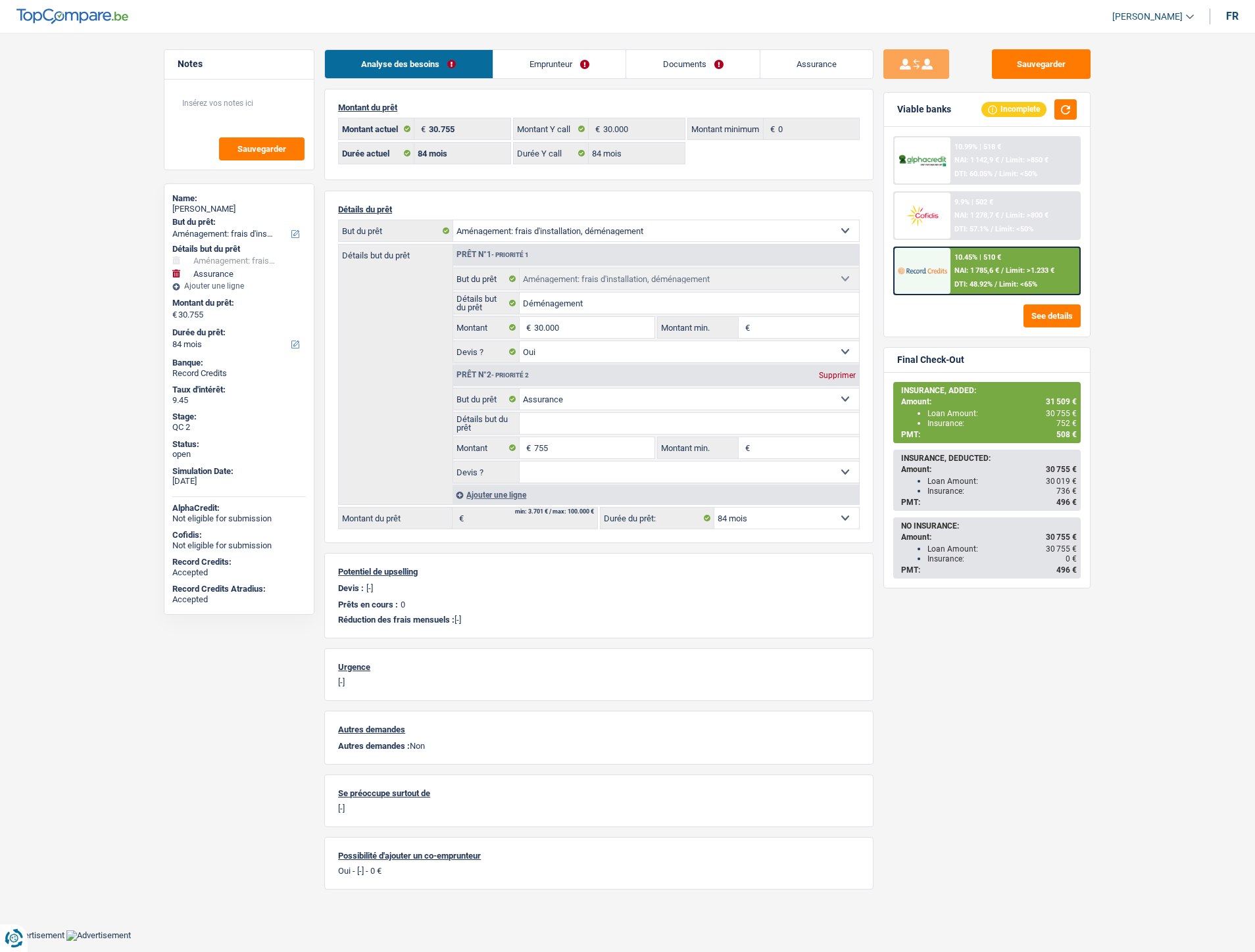
select select "84"
click at [978, 274] on div "10.45% | 510 € NAI: 1 785,6 € / Limit: >1.233 € DTI: 48.92% / Limit: <65%" at bounding box center [1016, 271] width 130 height 46
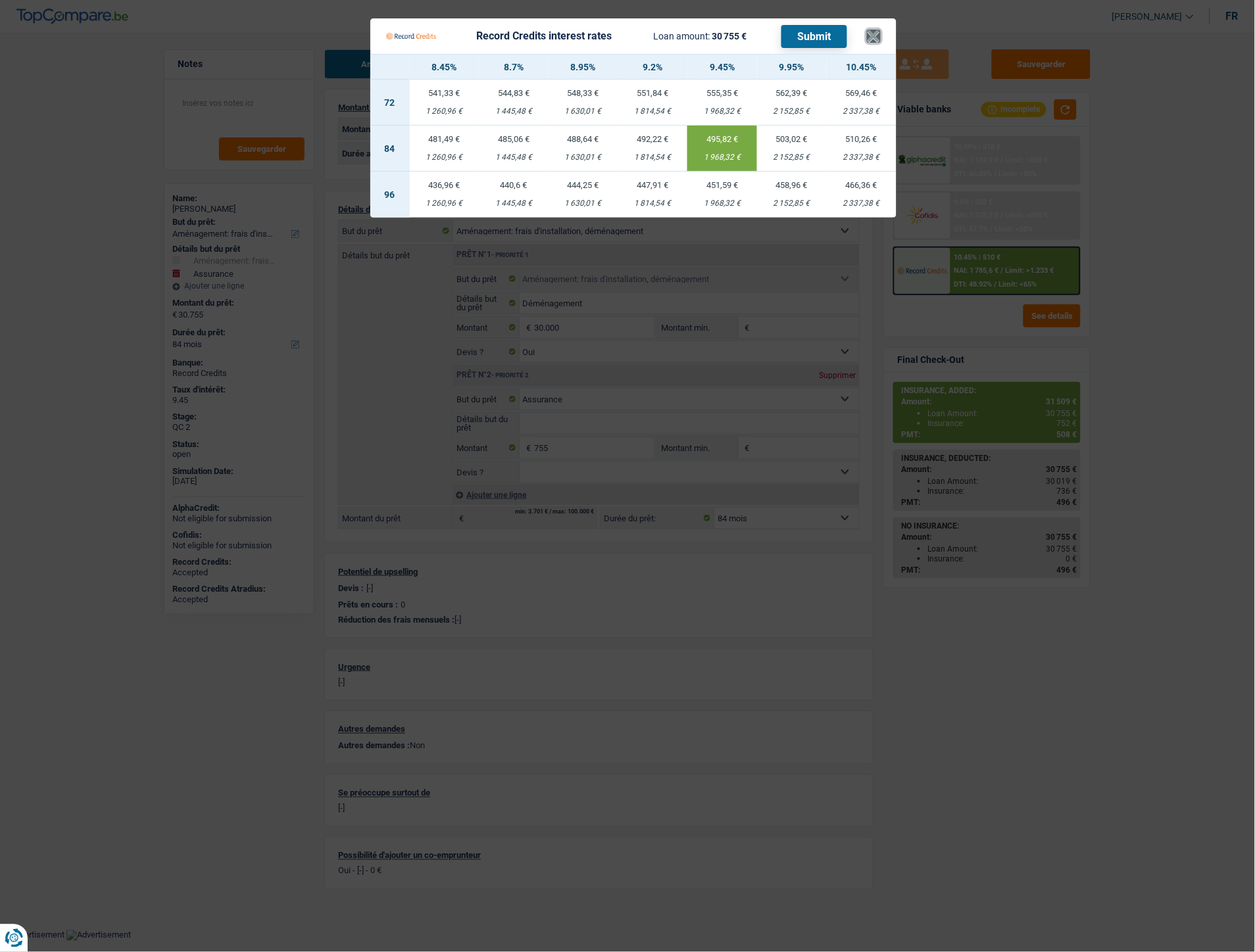
click at [871, 38] on button "×" at bounding box center [874, 36] width 14 height 13
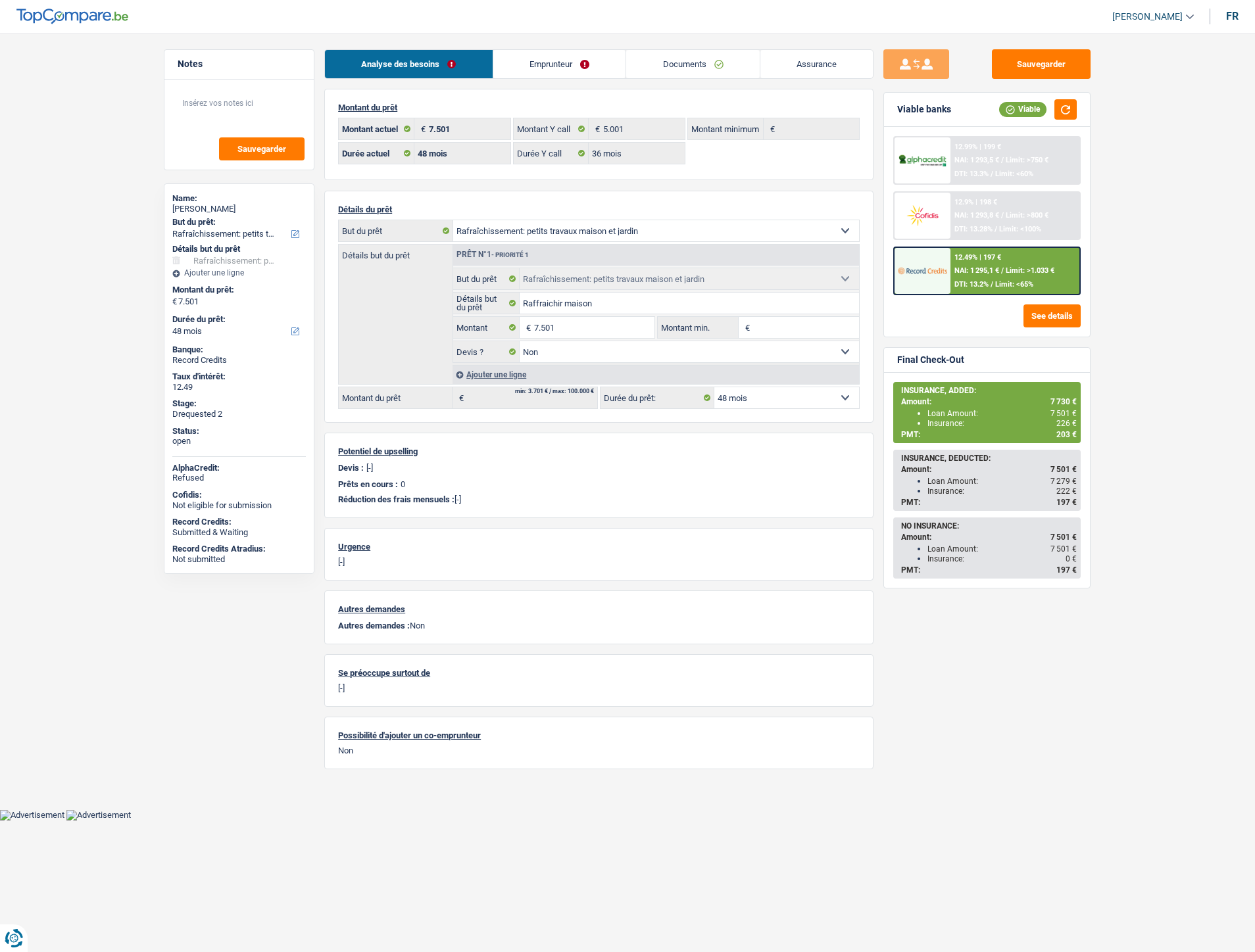
select select "houseOrGarden"
select select "48"
select select "36"
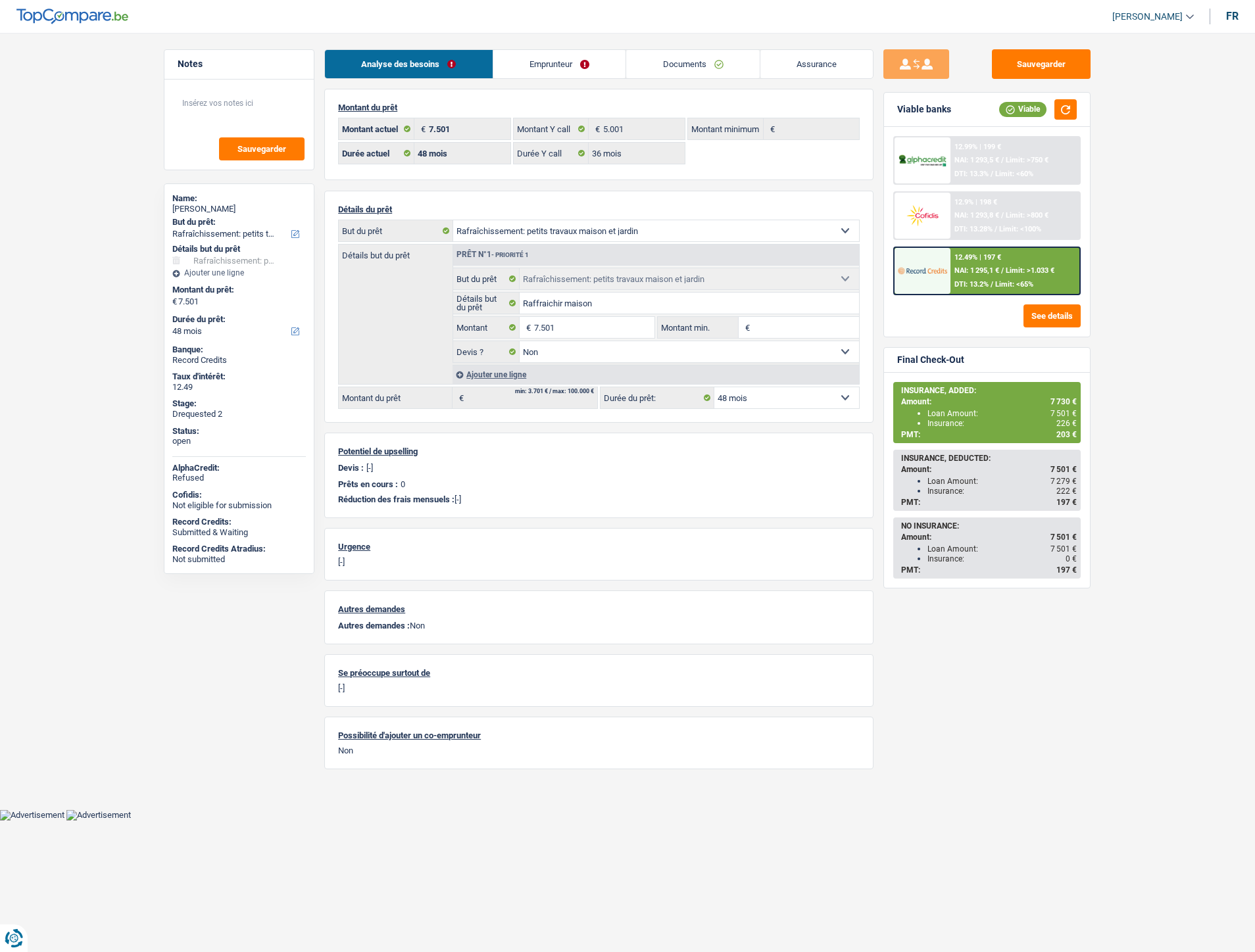
select select "houseOrGarden"
select select "false"
select select "48"
select select "unemployed"
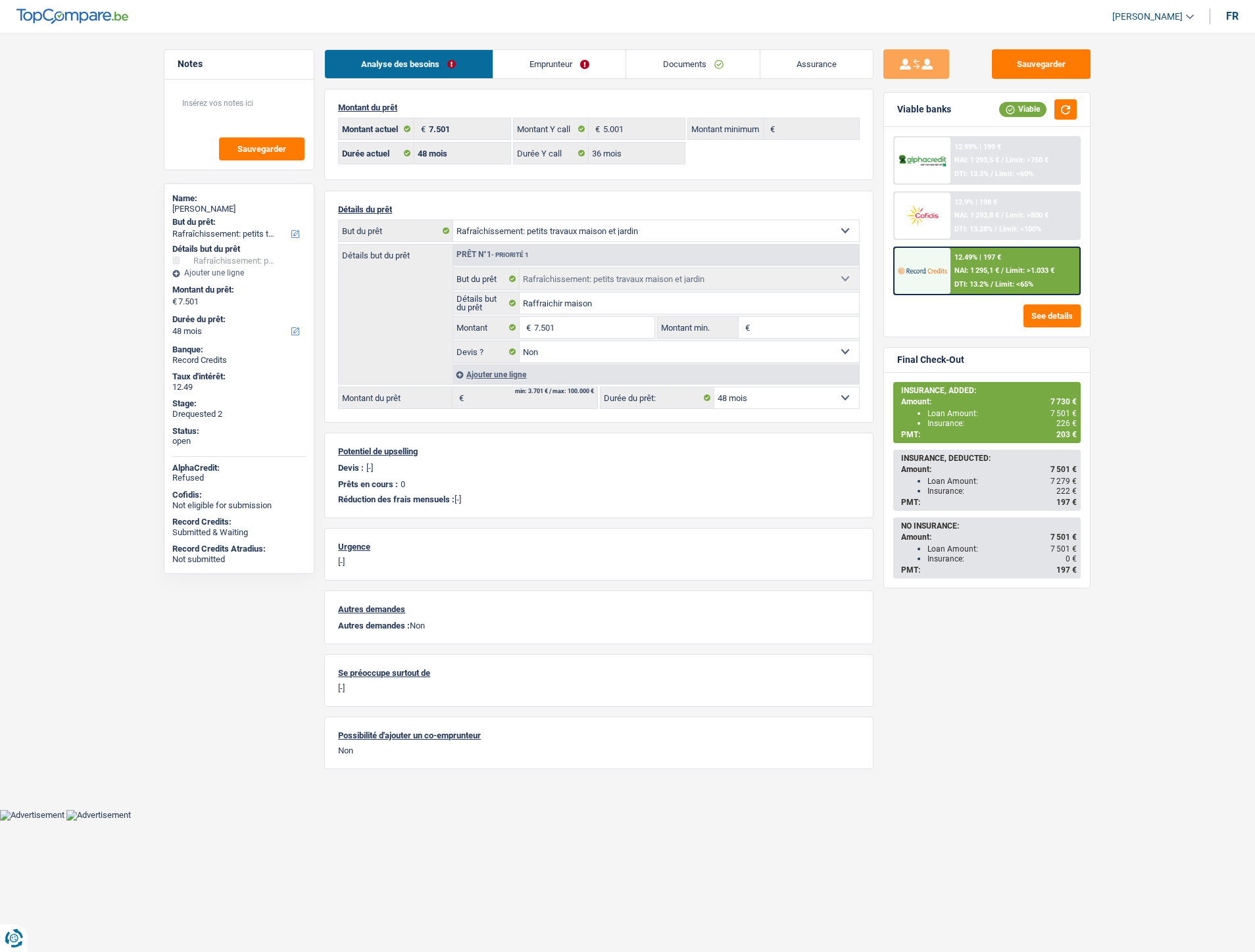
select select "unemployment"
select select "fgtb"
drag, startPoint x: 576, startPoint y: 59, endPoint x: 680, endPoint y: 57, distance: 104.0
click at [576, 59] on link "Emprunteur" at bounding box center [560, 64] width 133 height 28
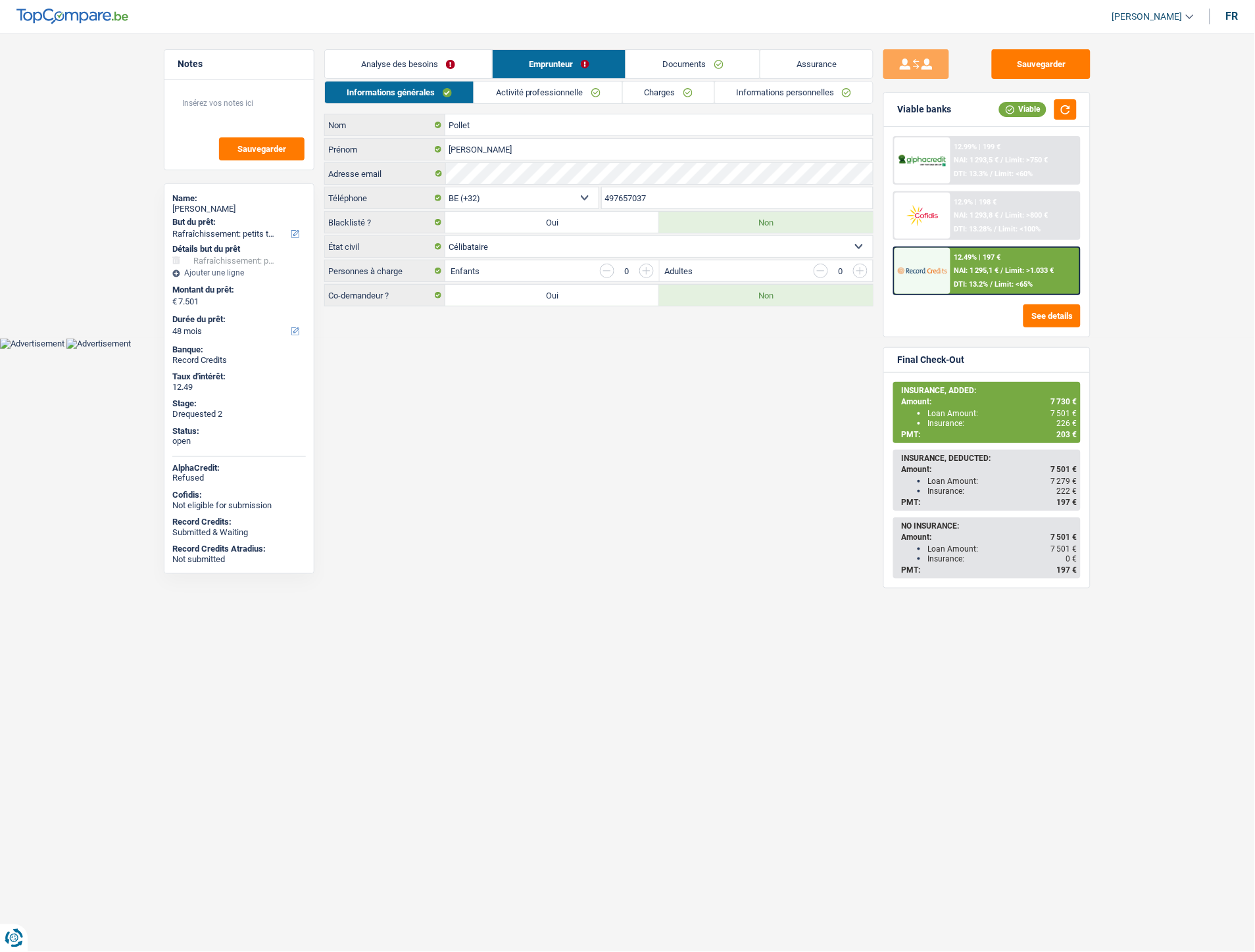
click at [535, 93] on link "Activité professionnelle" at bounding box center [548, 93] width 148 height 22
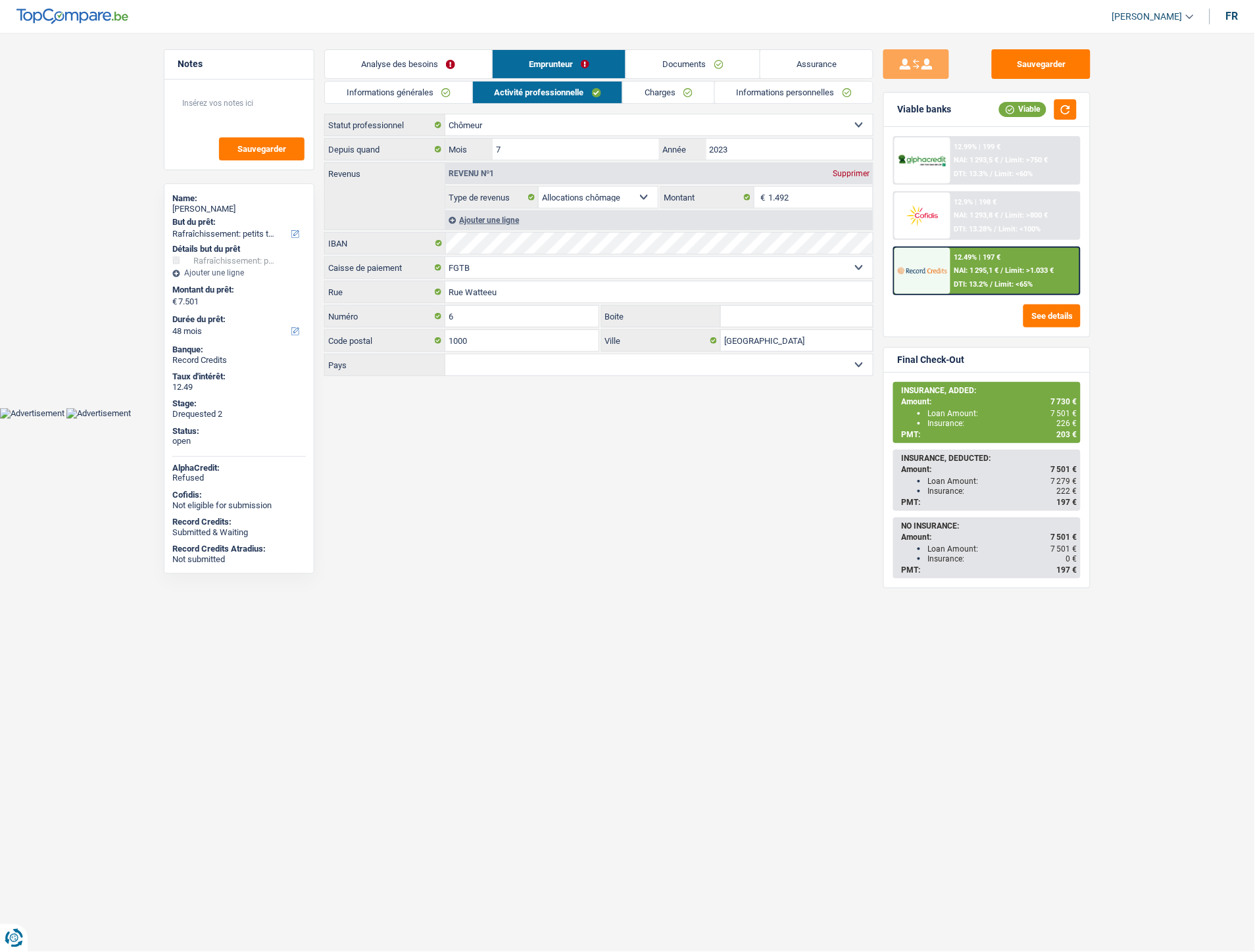
click at [405, 70] on link "Analyse des besoins" at bounding box center [408, 64] width 167 height 28
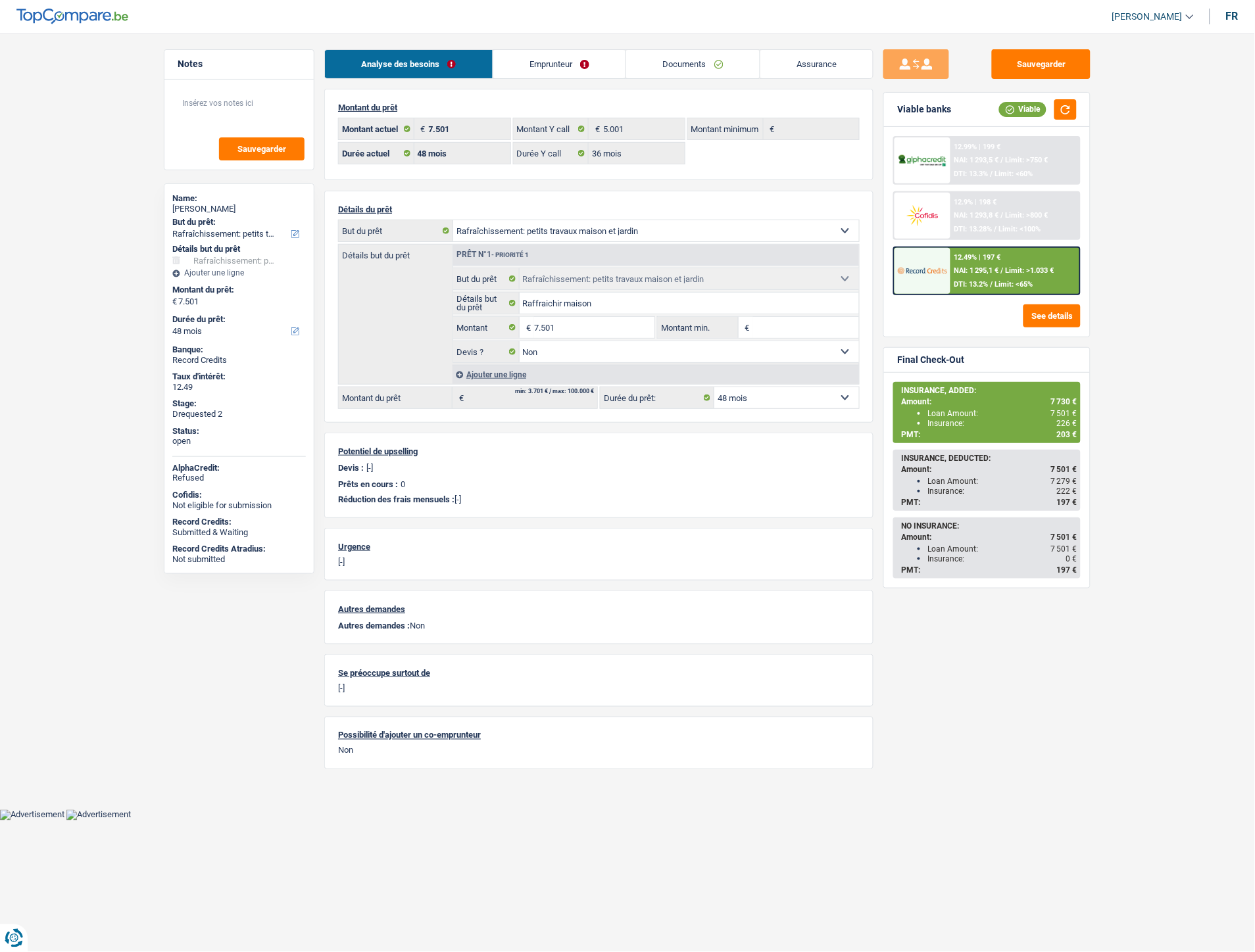
click at [676, 72] on link "Documents" at bounding box center [693, 64] width 134 height 28
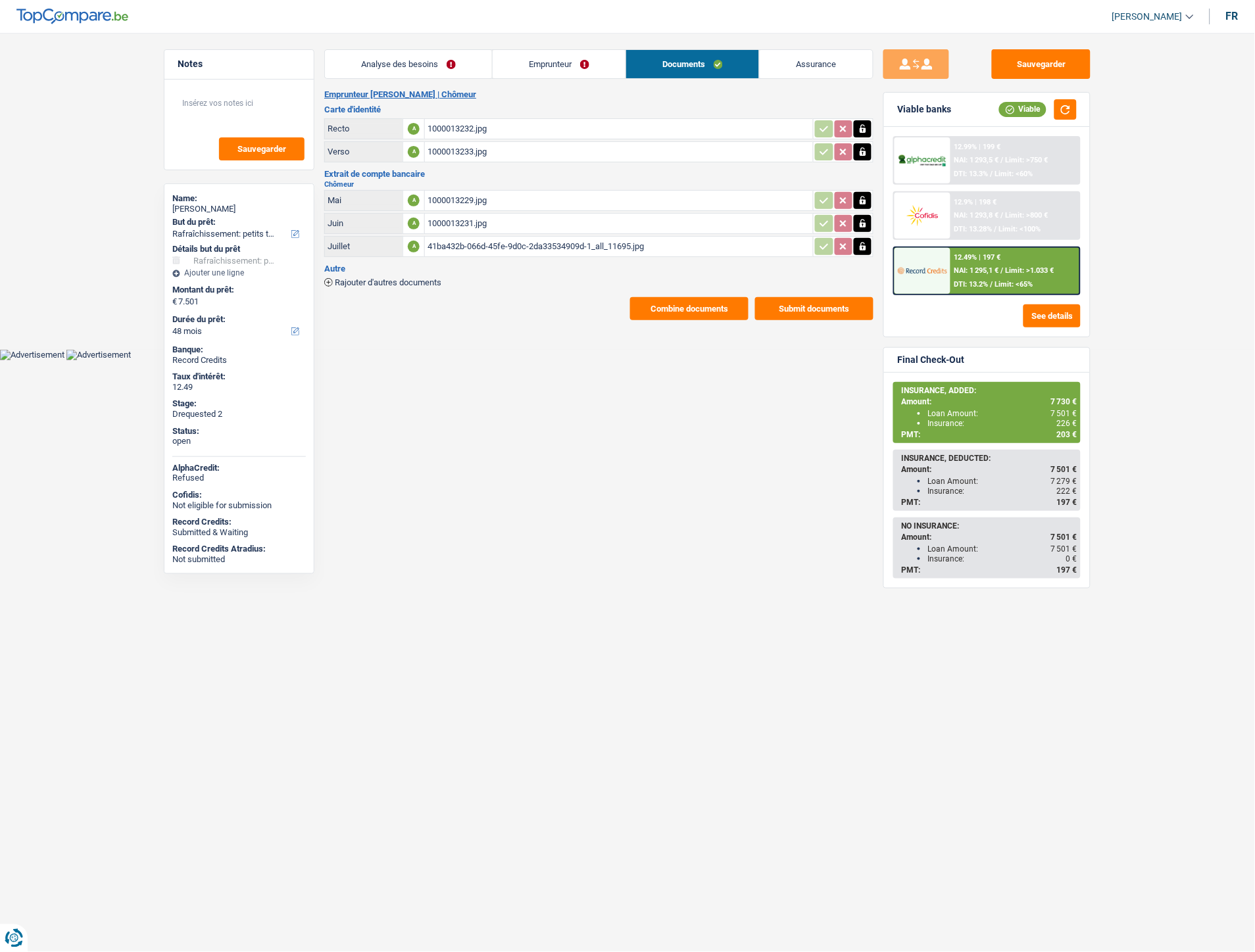
click at [472, 205] on div "1000013229.jpg" at bounding box center [619, 200] width 383 height 20
click at [478, 241] on div "41ba432b-066d-45fe-9d0c-2da33534909d-1_all_11695.jpg" at bounding box center [619, 246] width 383 height 20
click at [571, 57] on link "Emprunteur" at bounding box center [559, 64] width 133 height 28
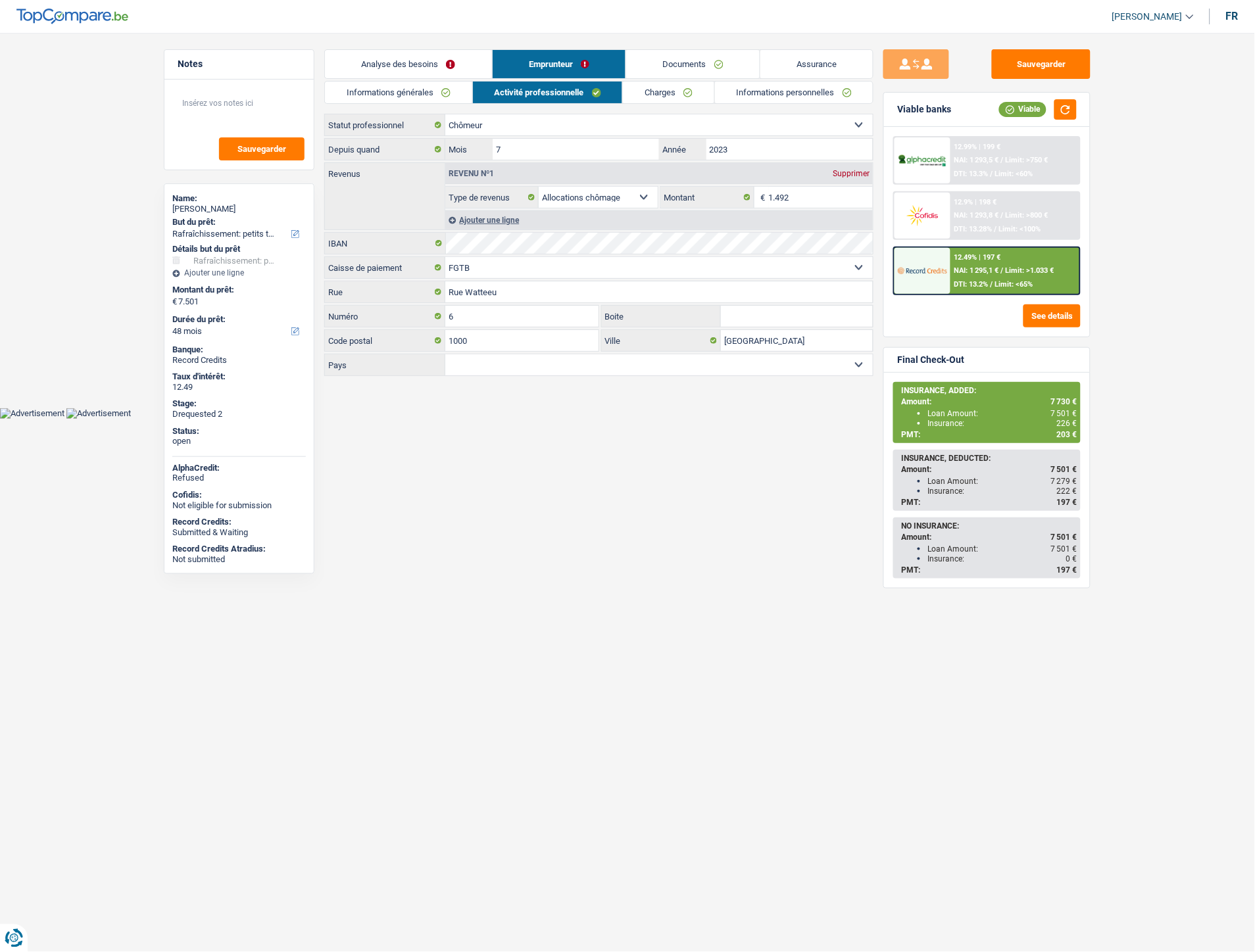
click at [669, 95] on link "Charges" at bounding box center [668, 93] width 91 height 22
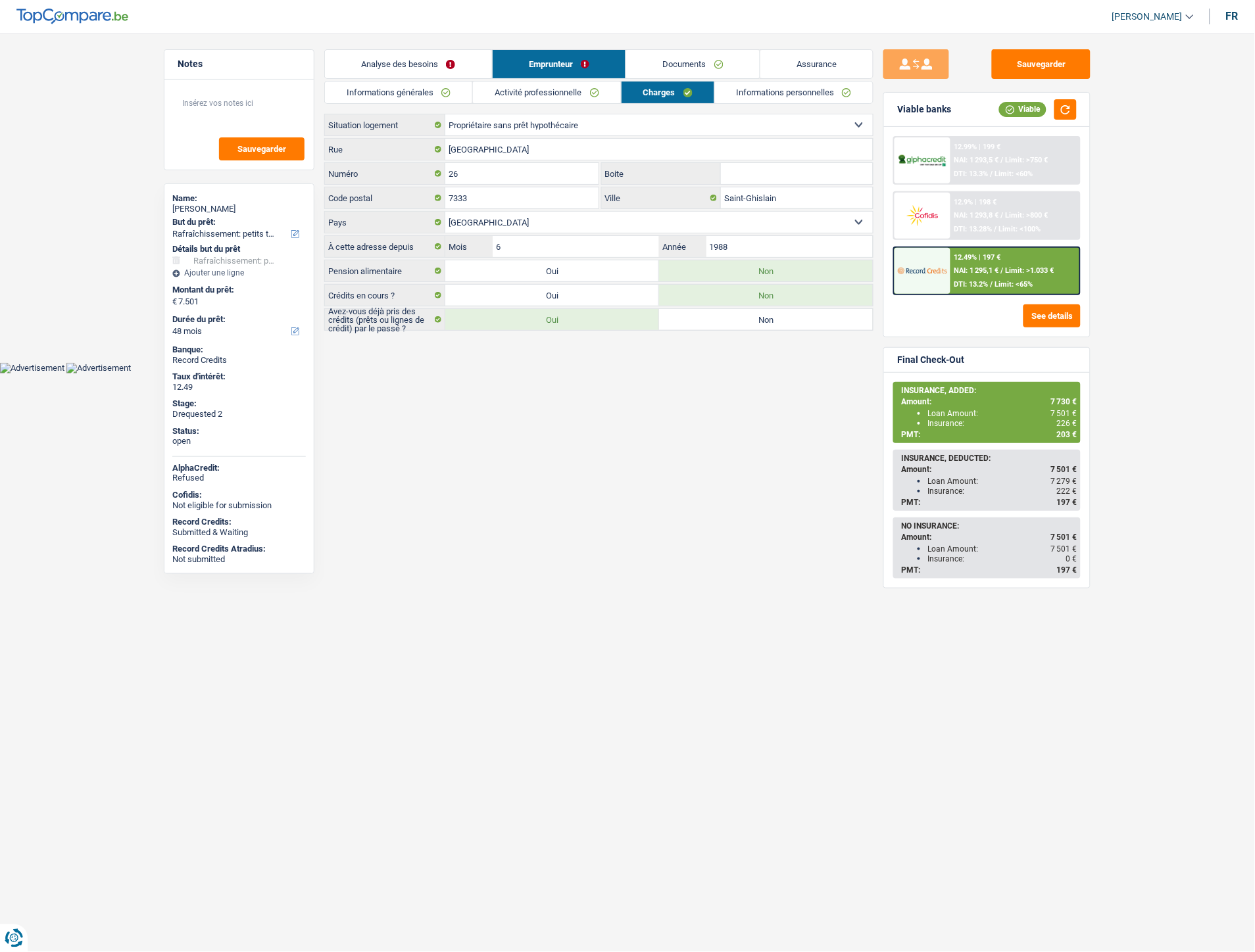
click at [751, 97] on link "Informations personnelles" at bounding box center [794, 93] width 159 height 22
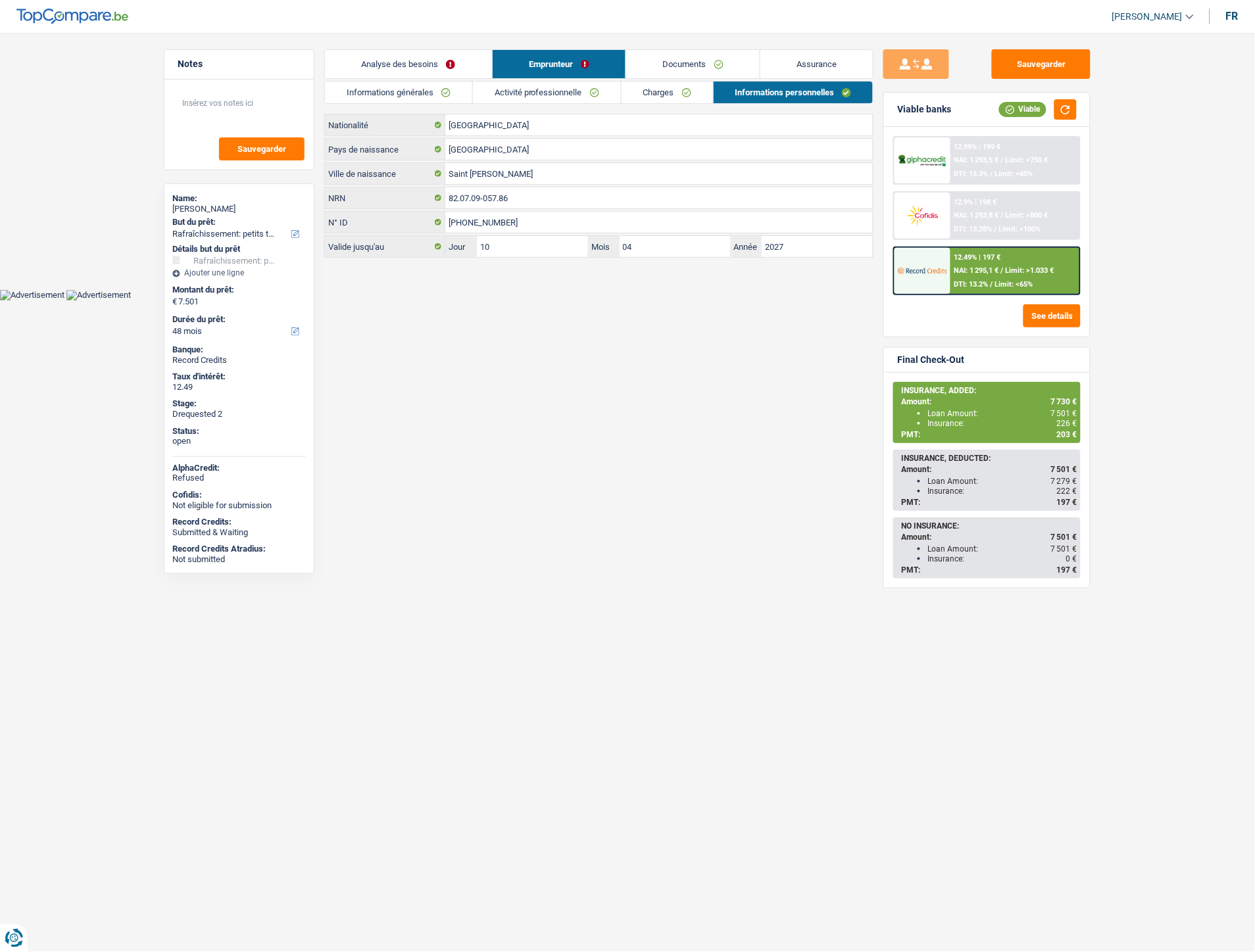
click at [710, 93] on link "Charges" at bounding box center [667, 93] width 91 height 22
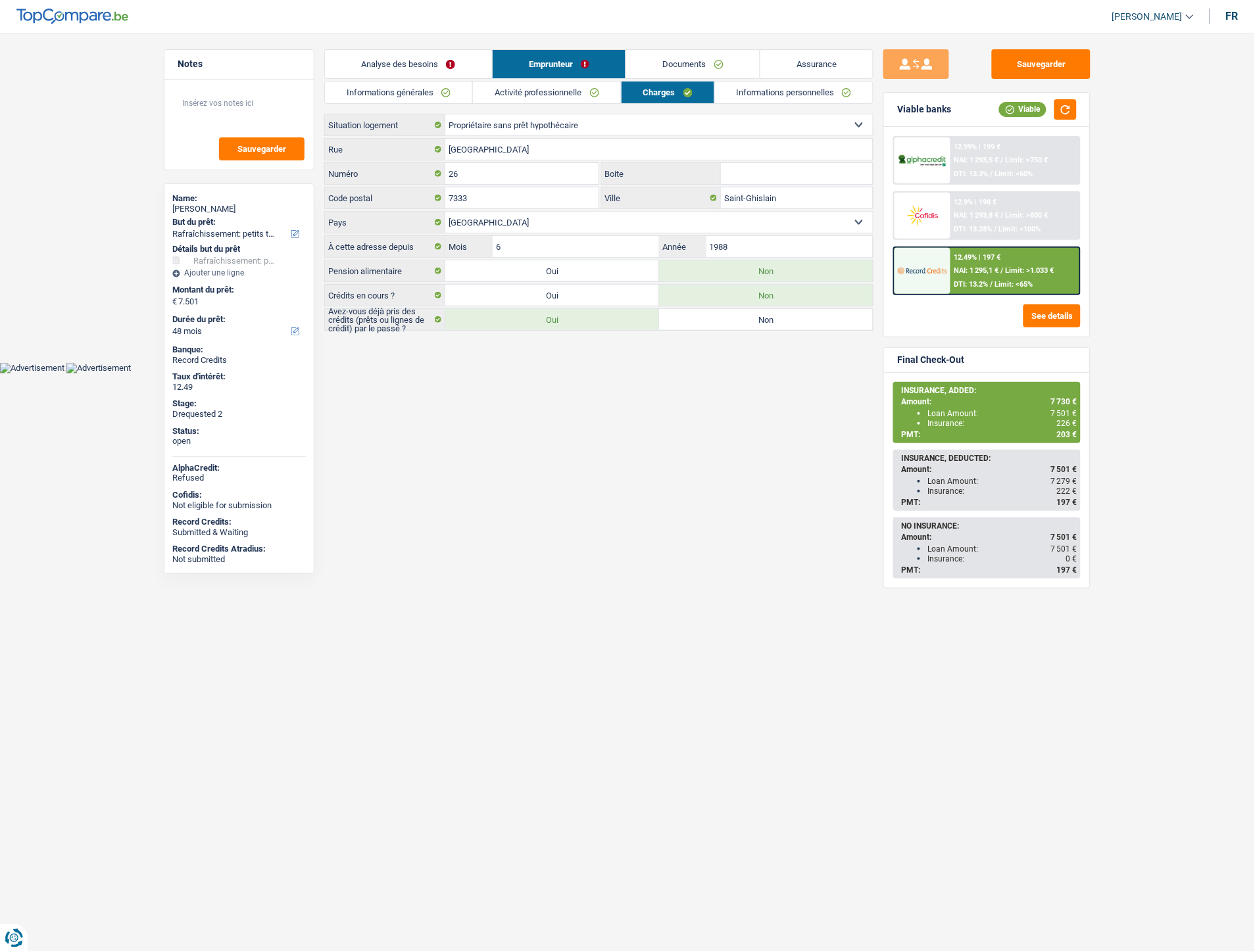
click at [416, 68] on link "Analyse des besoins" at bounding box center [408, 64] width 167 height 28
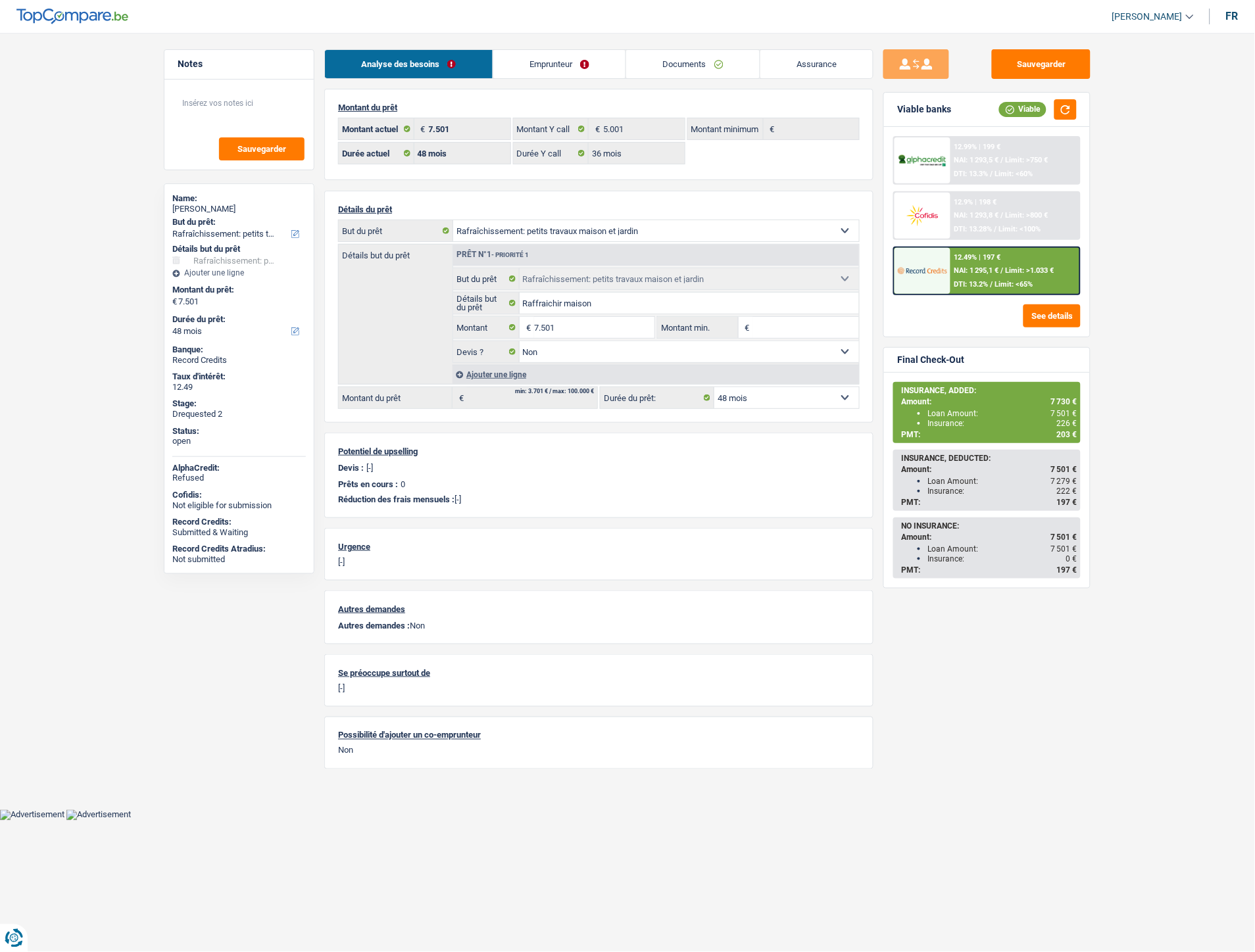
click at [527, 61] on link "Emprunteur" at bounding box center [560, 64] width 133 height 28
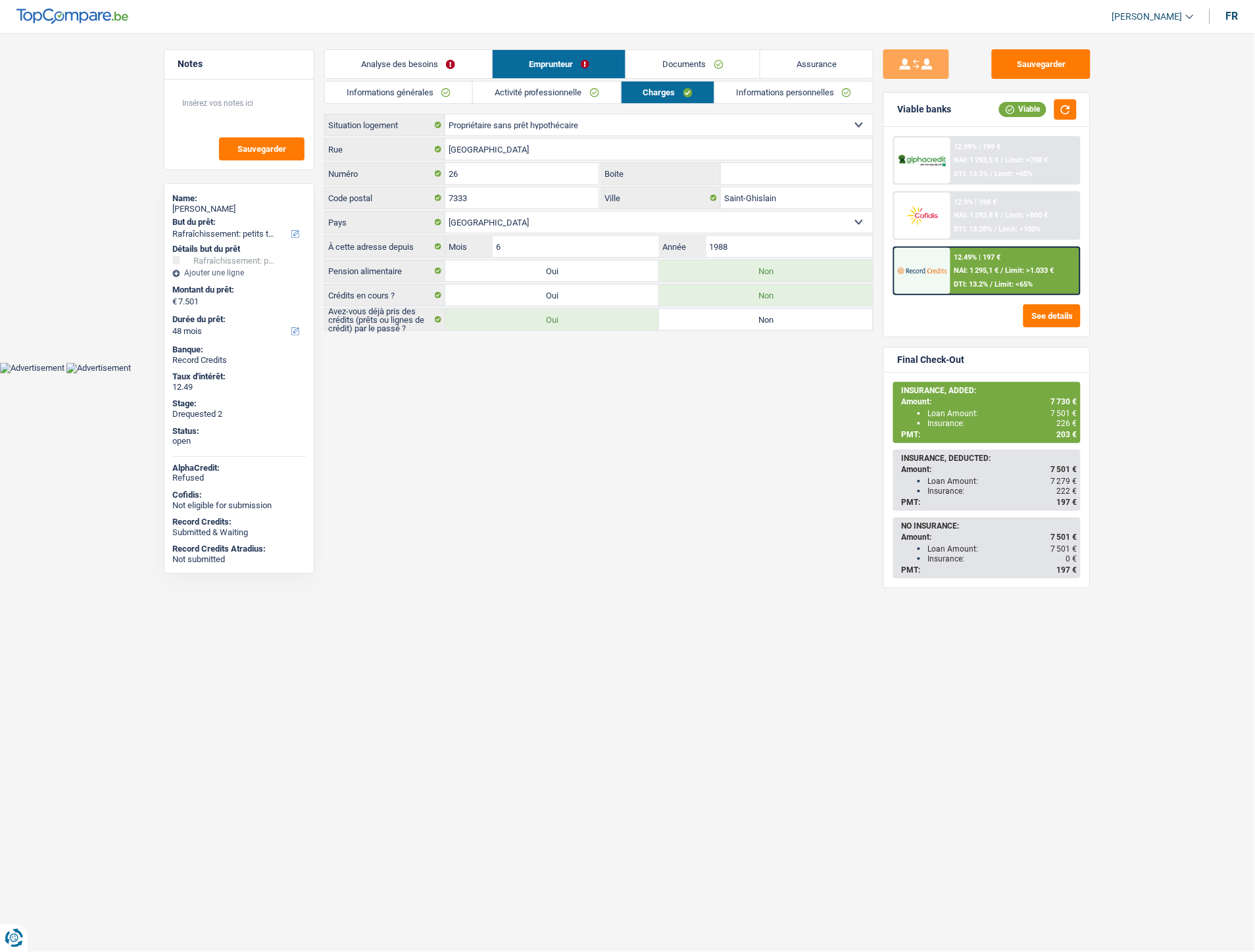
click at [426, 81] on li "Informations générales" at bounding box center [398, 93] width 148 height 23
click at [425, 68] on link "Analyse des besoins" at bounding box center [408, 64] width 167 height 28
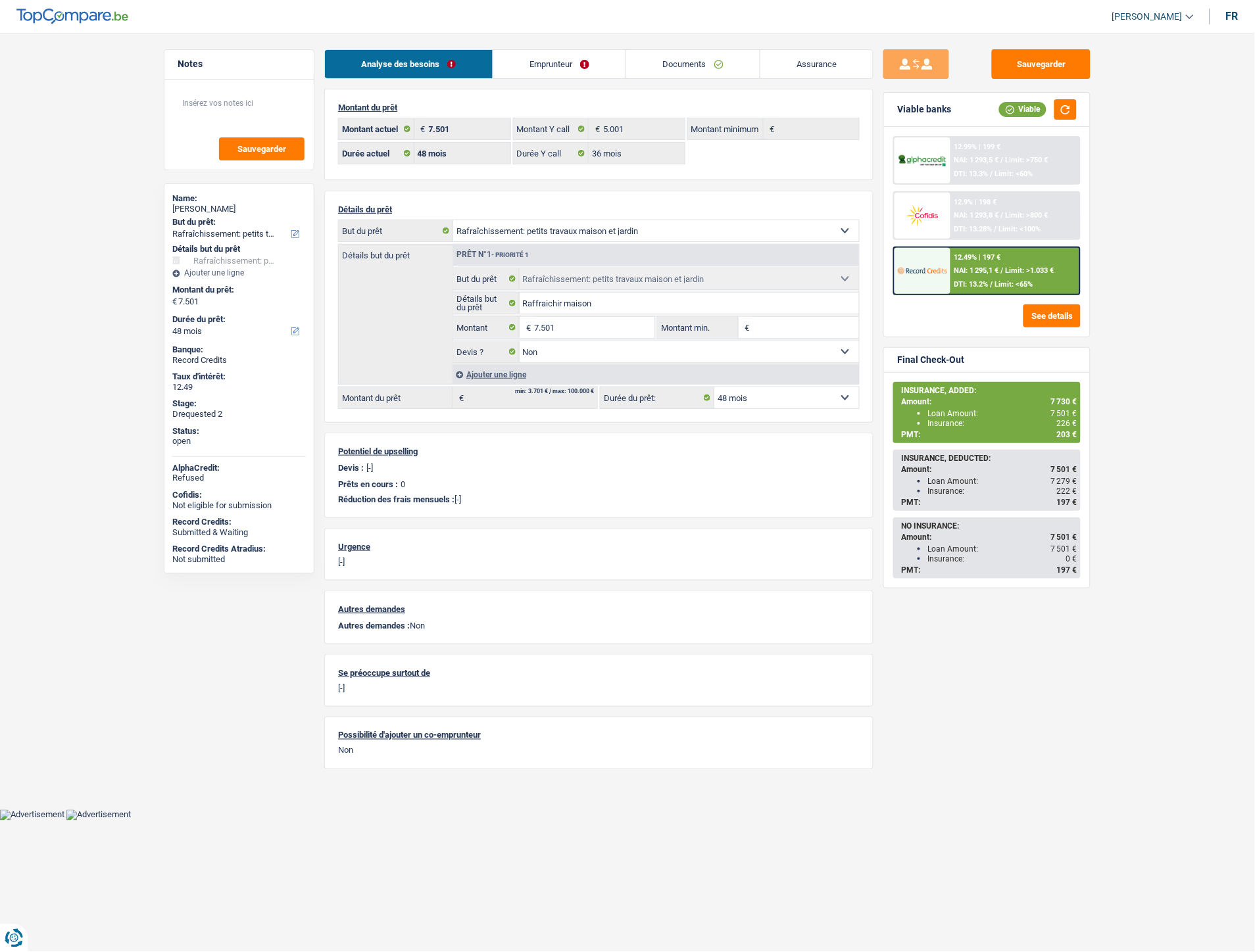
click at [687, 60] on link "Documents" at bounding box center [693, 64] width 134 height 28
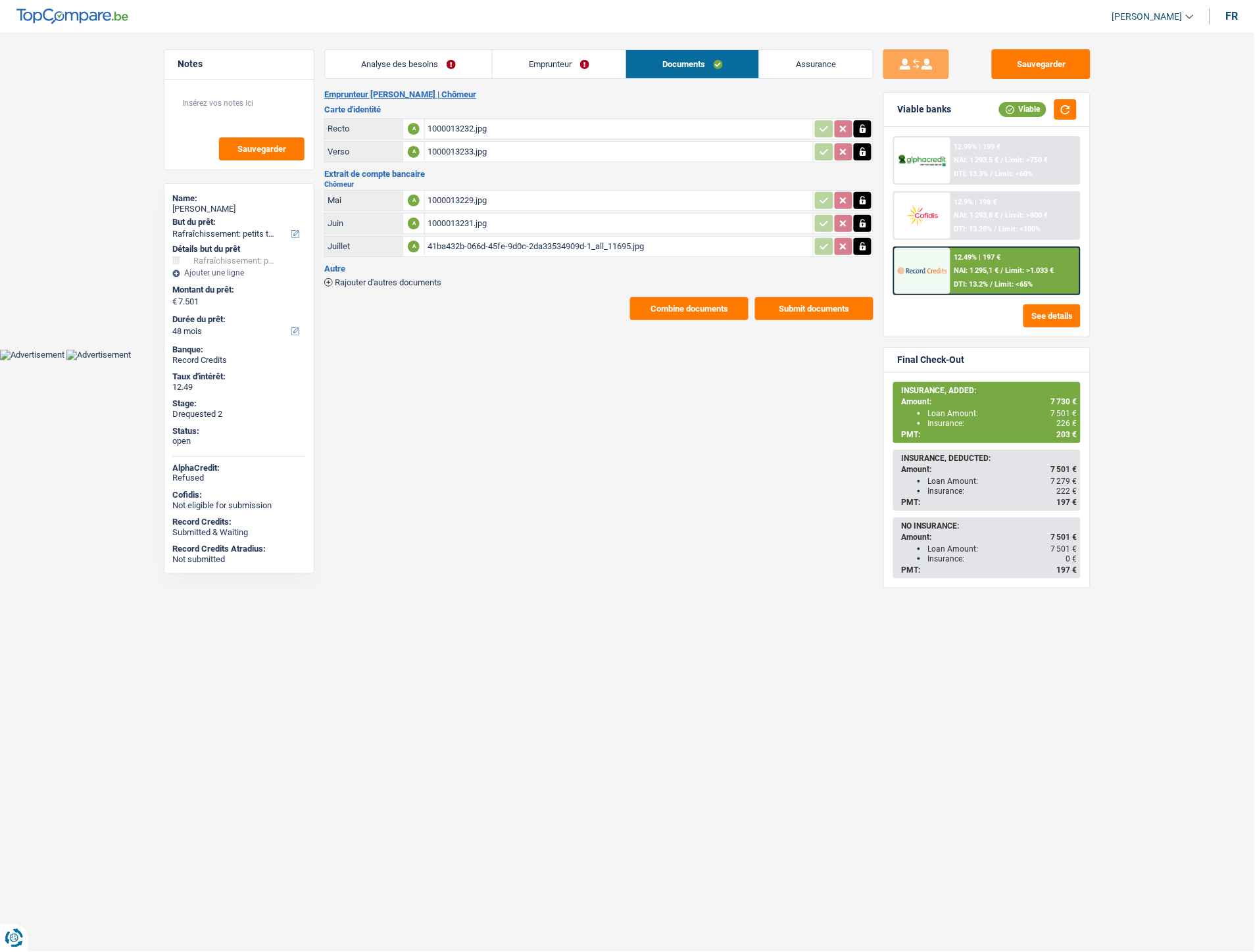
click at [395, 283] on span "Rajouter d'autres documents" at bounding box center [388, 282] width 107 height 9
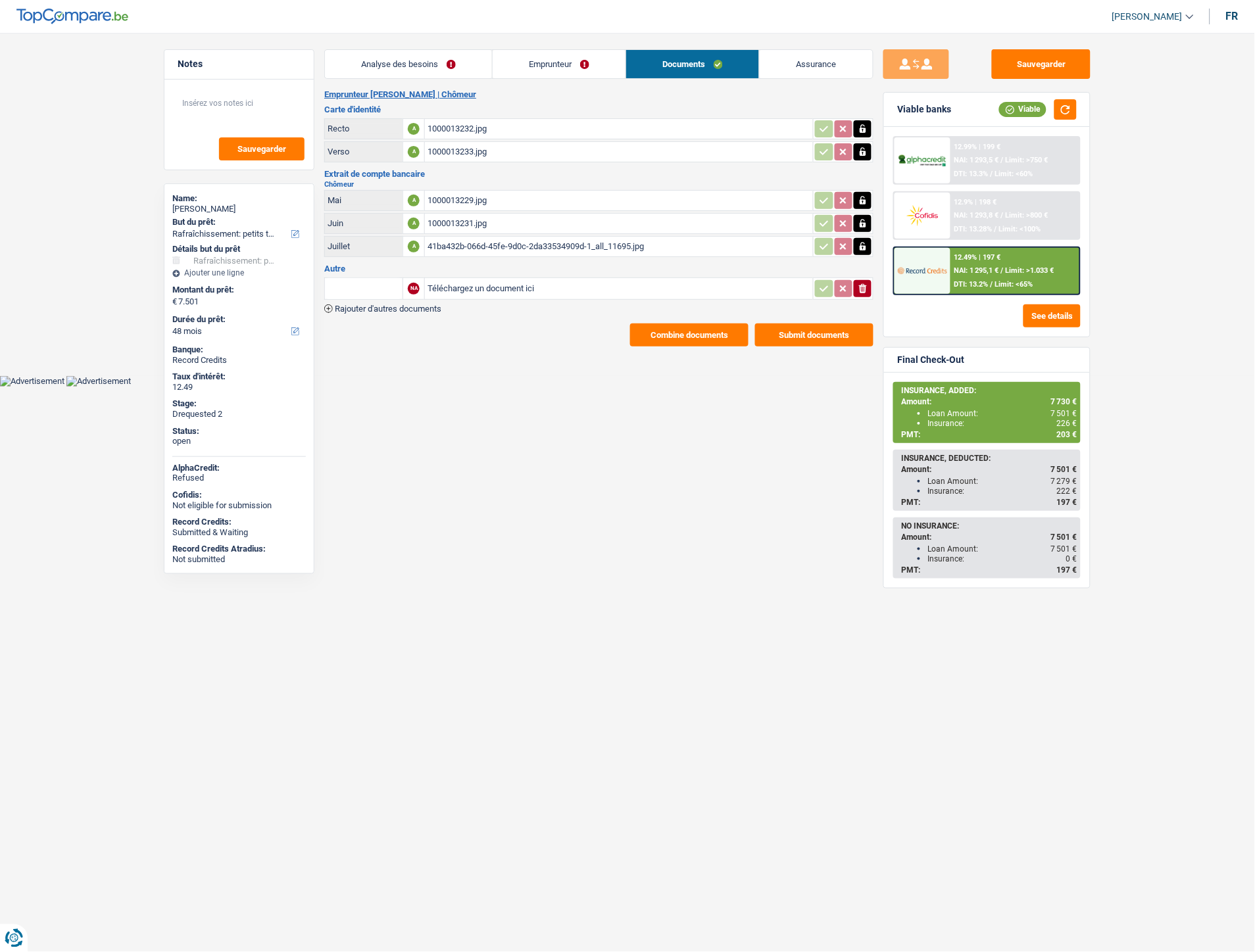
click at [451, 280] on input "Téléchargez un document ici" at bounding box center [619, 289] width 383 height 20
type input "C:\fakepath\CB Pollet Frederic.jpg"
click at [373, 278] on input "text" at bounding box center [364, 289] width 72 height 21
click at [389, 307] on li "Carte bancaire" at bounding box center [399, 315] width 135 height 16
type input "Carte bancaire"
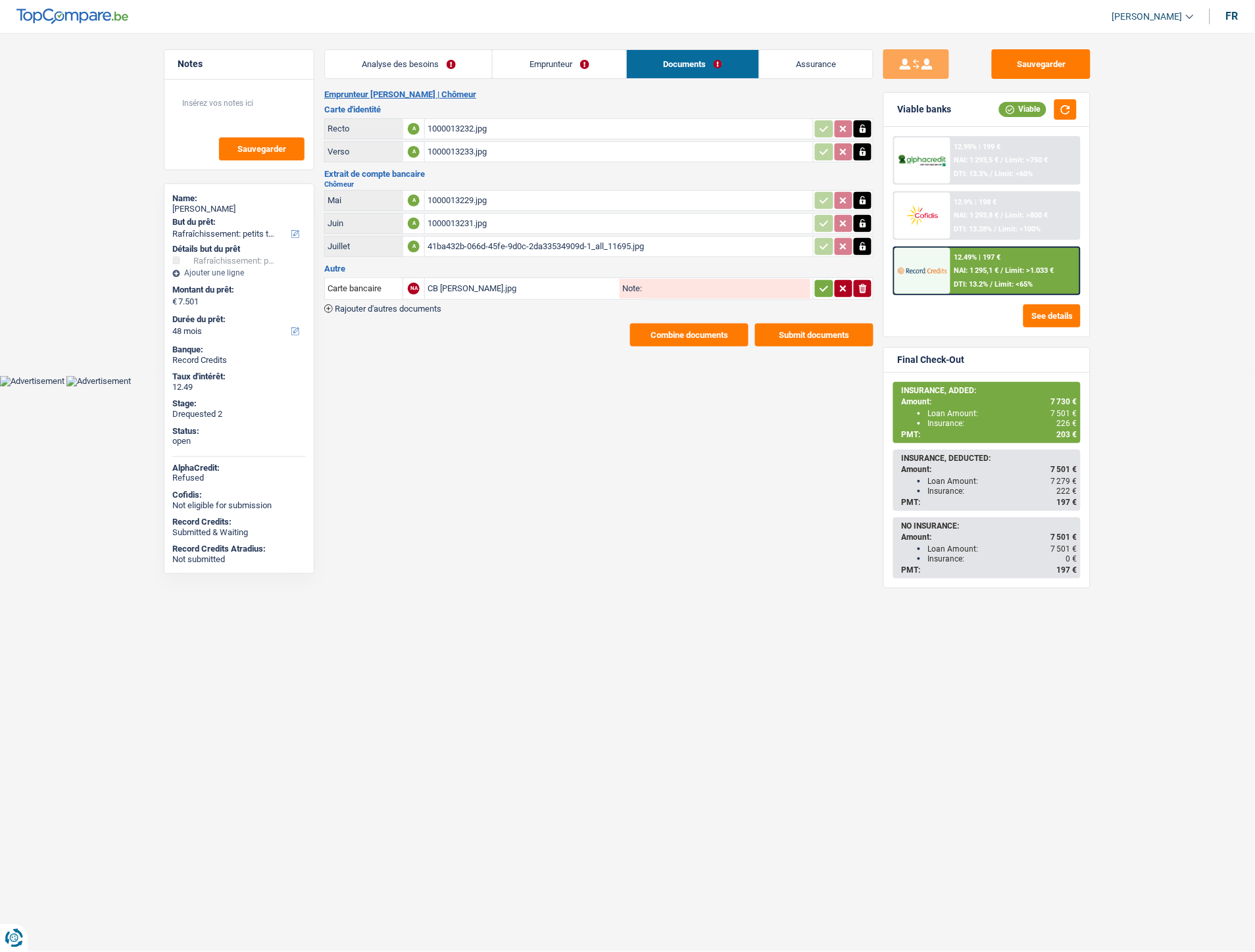
click at [825, 287] on icon "button" at bounding box center [825, 289] width 11 height 13
click at [399, 307] on span "Rajouter d'autres documents" at bounding box center [388, 309] width 107 height 9
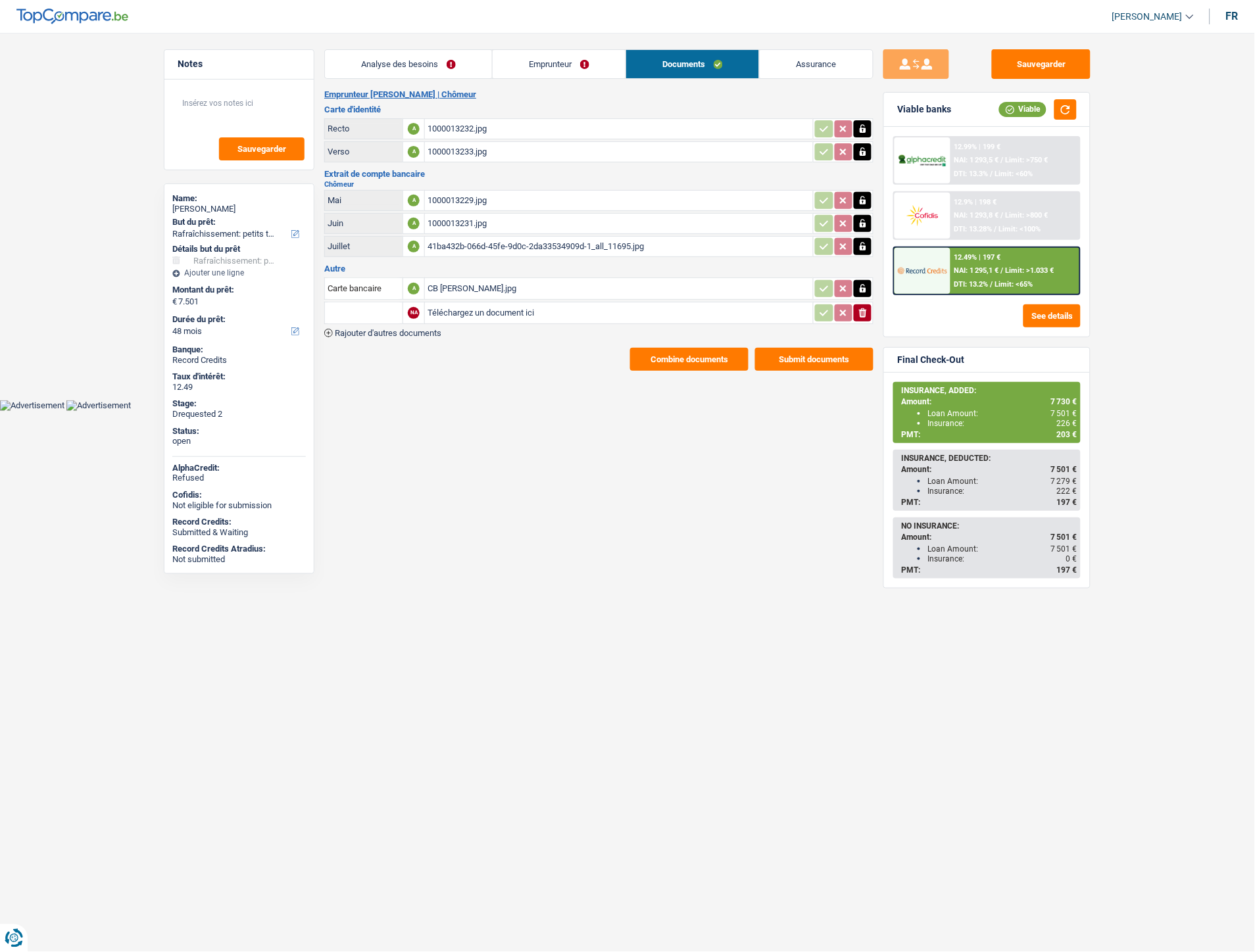
click at [476, 311] on input "Téléchargez un document ici" at bounding box center [619, 313] width 383 height 20
type input "C:\fakepath\1000013843.jpg"
click at [369, 306] on input "text" at bounding box center [364, 313] width 72 height 21
click at [376, 331] on li "Précompte immobilier" at bounding box center [399, 339] width 135 height 16
type input "Précompte immobilier"
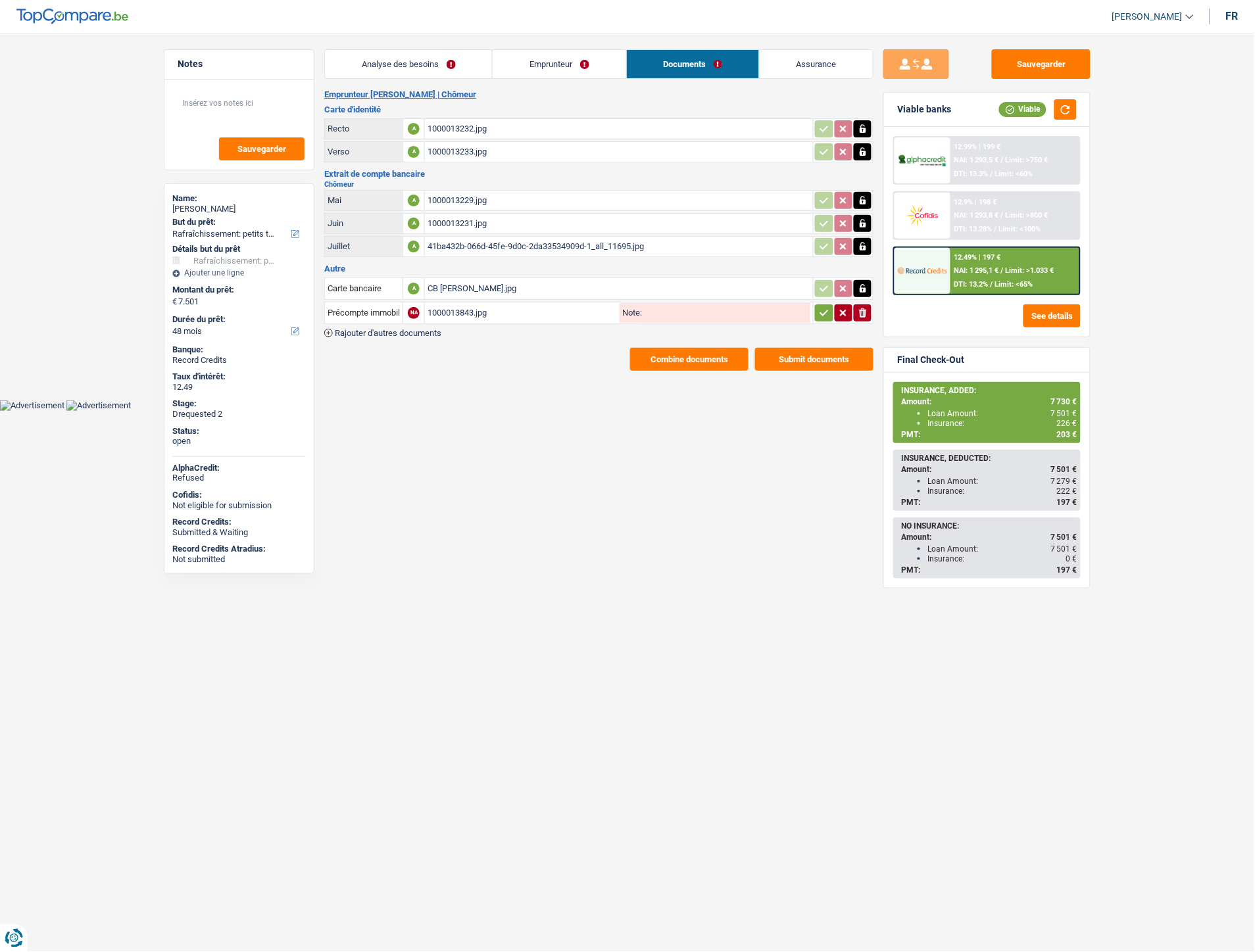
click at [825, 311] on icon "button" at bounding box center [825, 313] width 11 height 13
click at [430, 329] on span "Rajouter d'autres documents" at bounding box center [388, 333] width 107 height 9
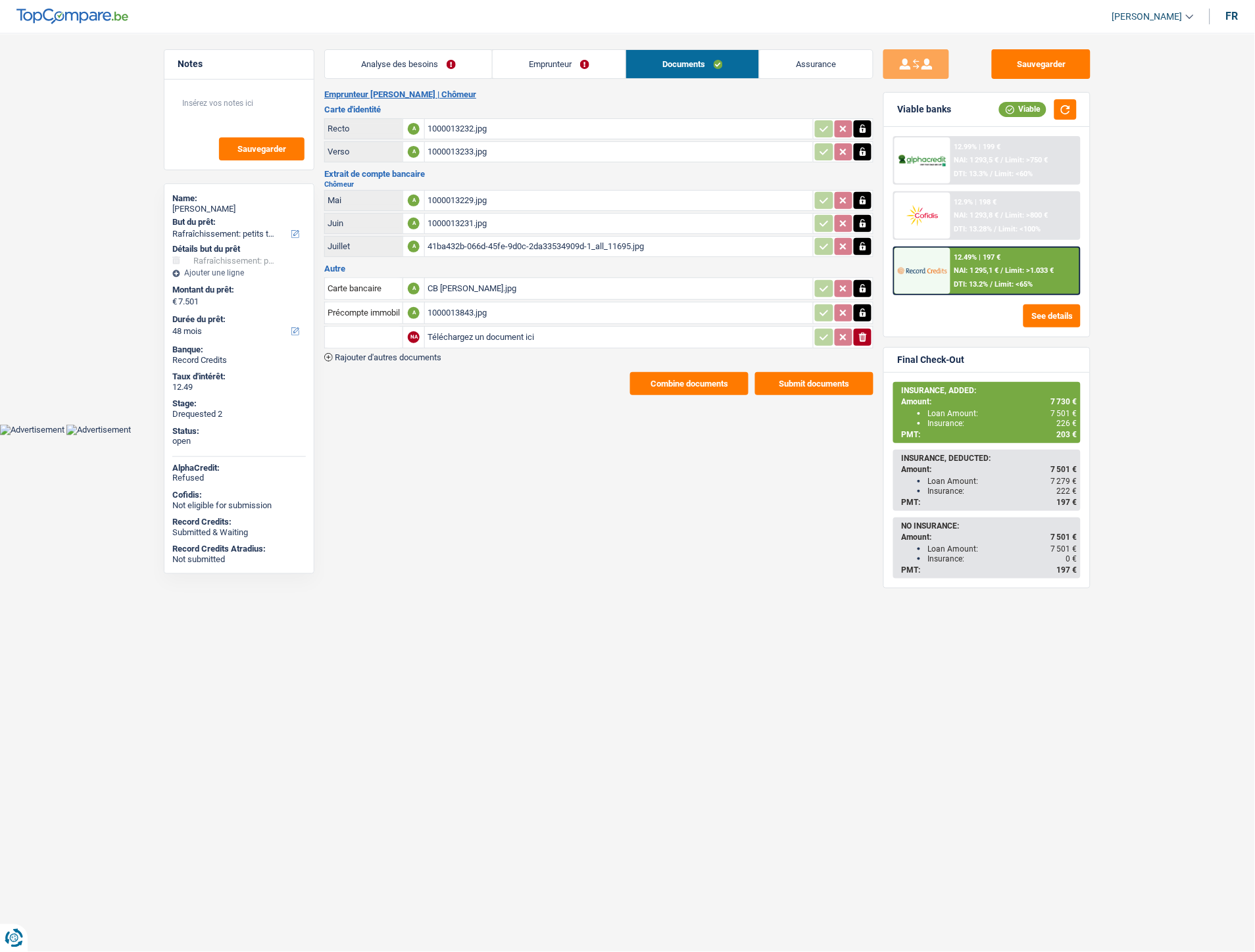
click at [500, 336] on input "Téléchargez un document ici" at bounding box center [619, 337] width 383 height 20
type input "C:\fakepath\Pollet Frederic.jpg"
click at [369, 335] on input "text" at bounding box center [364, 337] width 72 height 21
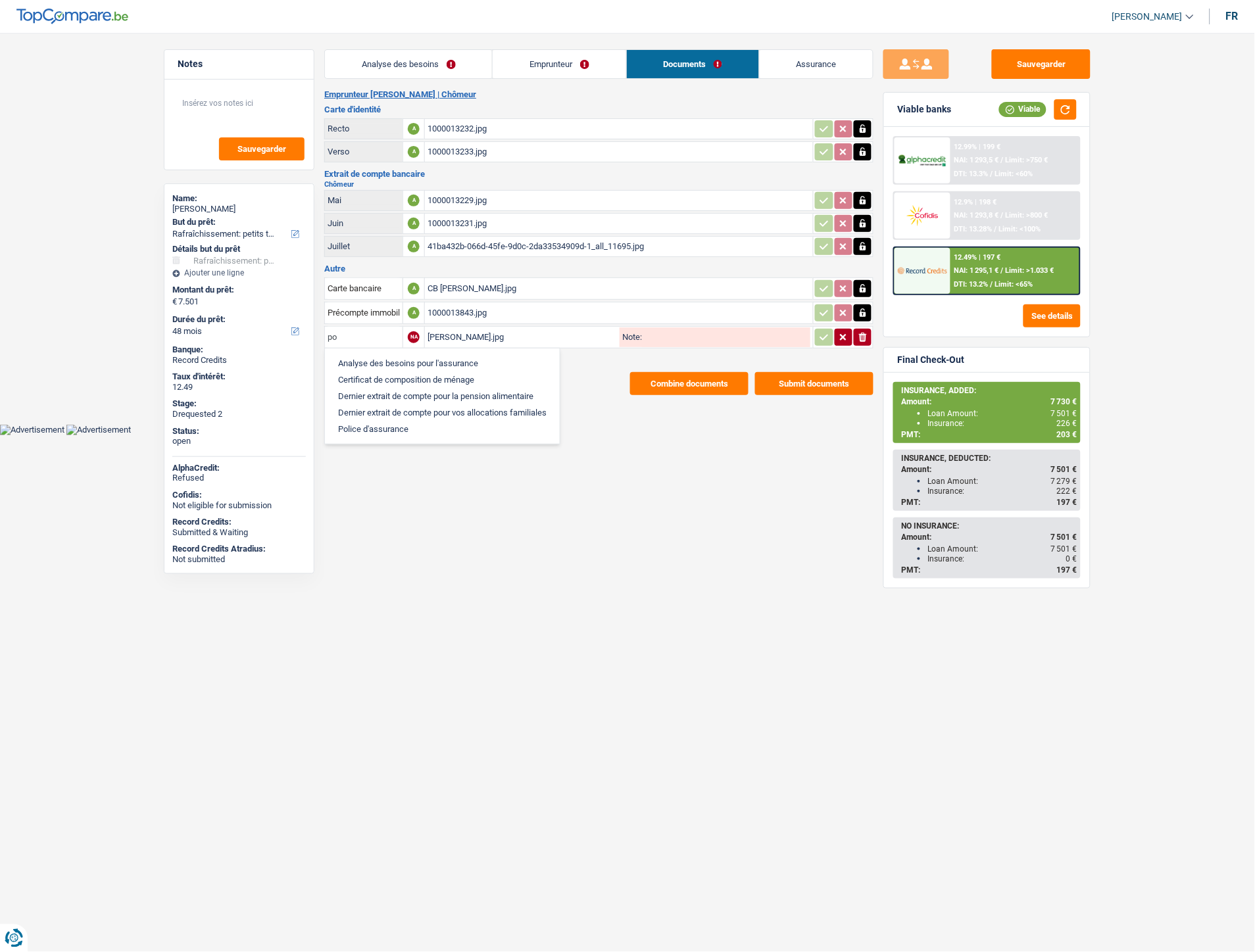
type input "p"
click at [378, 366] on li "Précompte immobilier" at bounding box center [399, 364] width 135 height 16
type input "Précompte immobilier"
click at [819, 336] on icon "button" at bounding box center [825, 337] width 11 height 13
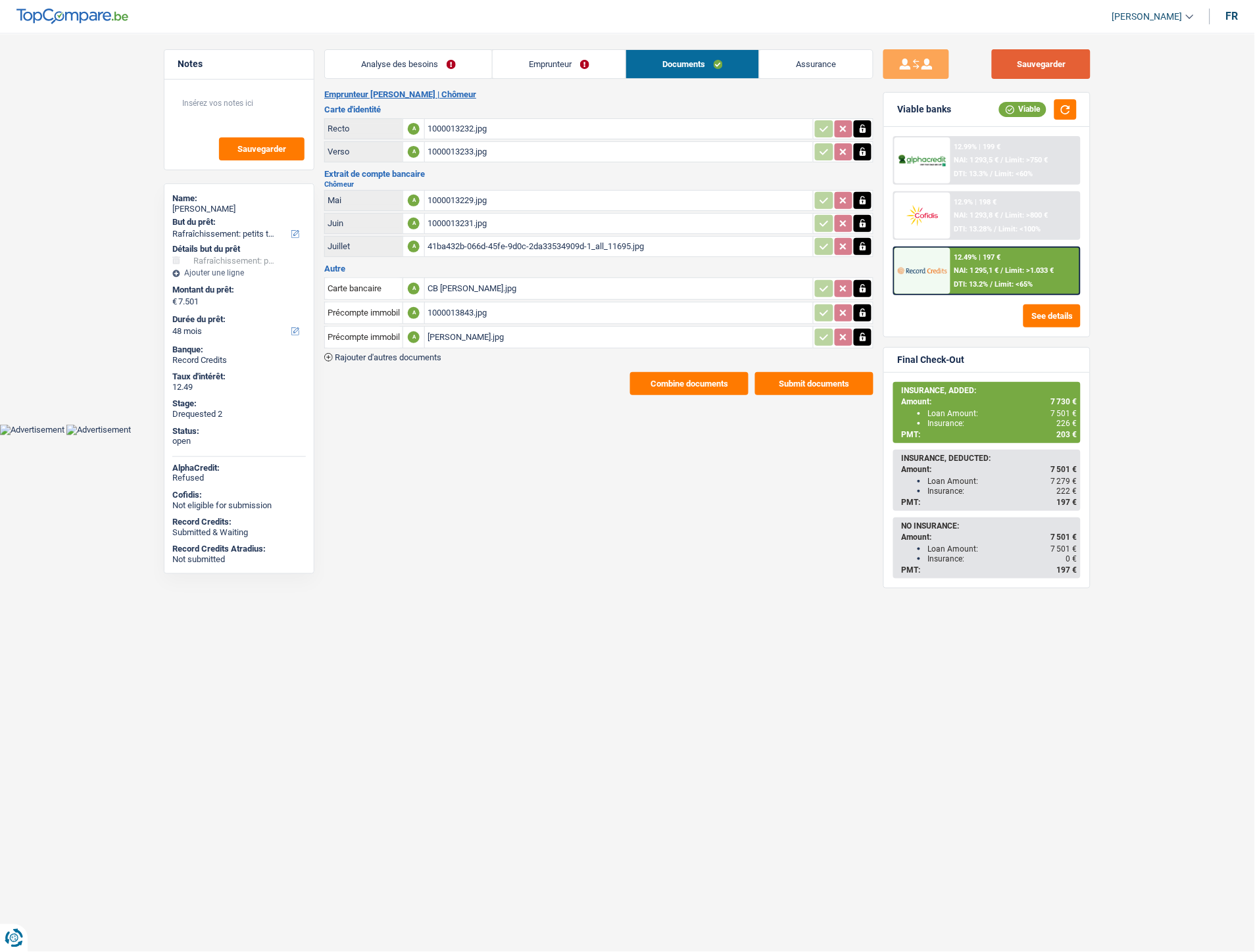
click at [1068, 61] on button "Sauvegarder" at bounding box center [1041, 64] width 99 height 30
click at [699, 395] on main "Notes Sauvegarder Name: Frédéric Pollet But du prêt: Confort maison: meubles, t…" at bounding box center [627, 222] width 1255 height 405
click at [694, 382] on button "Combine documents" at bounding box center [689, 384] width 118 height 23
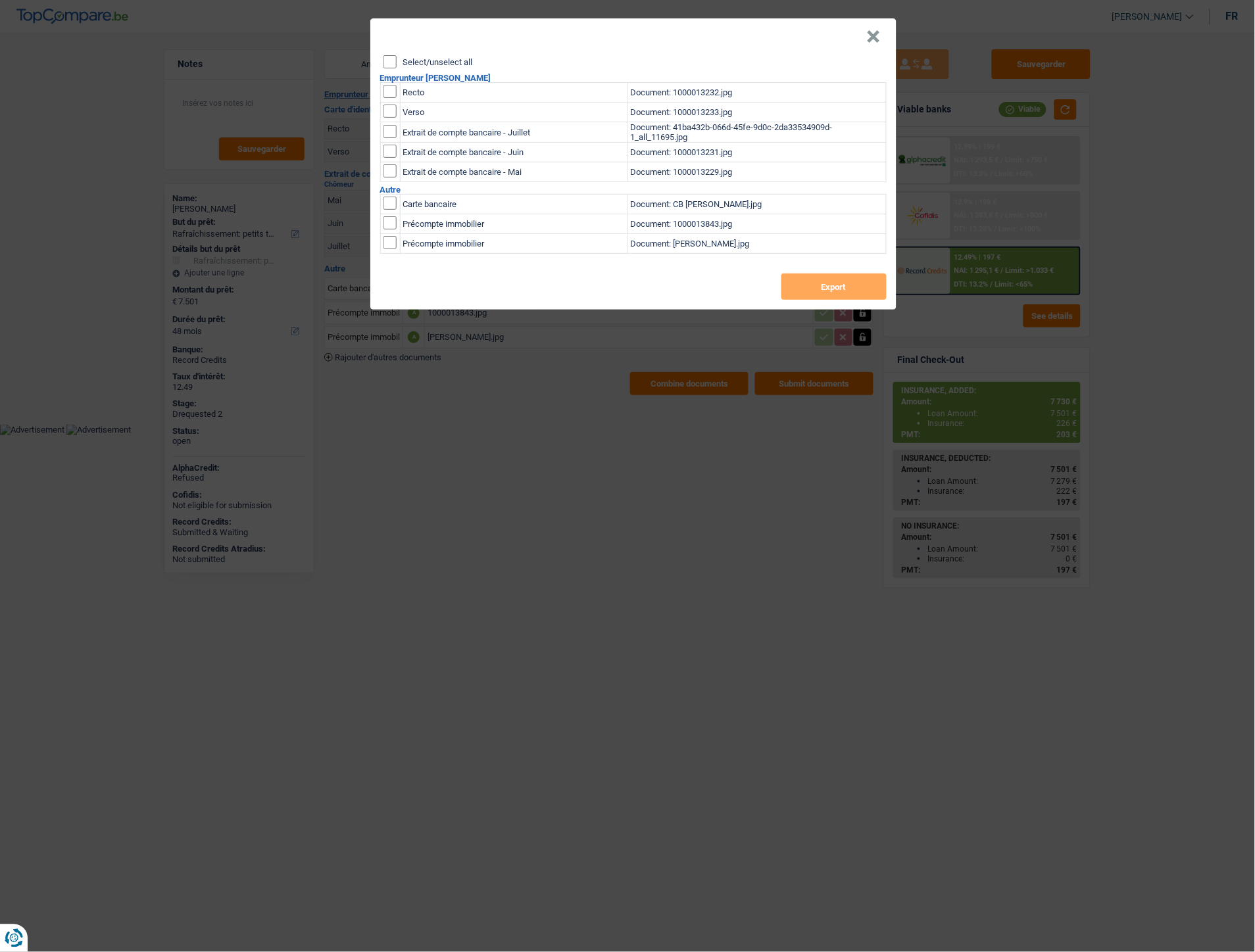
click at [404, 59] on label "Select/unselect all" at bounding box center [438, 62] width 70 height 9
click at [397, 59] on input "Select/unselect all" at bounding box center [389, 61] width 13 height 13
checkbox input "true"
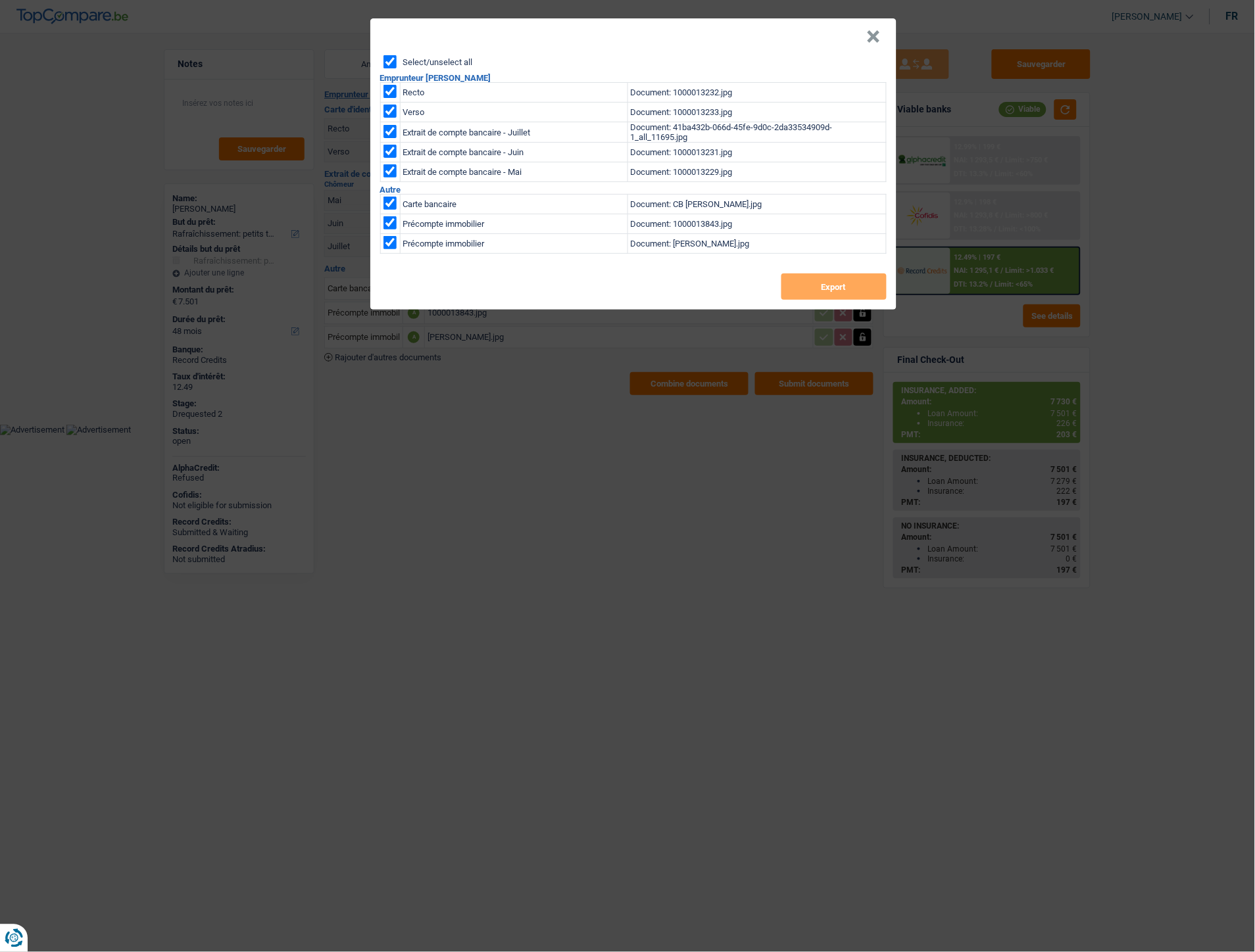
checkbox input "true"
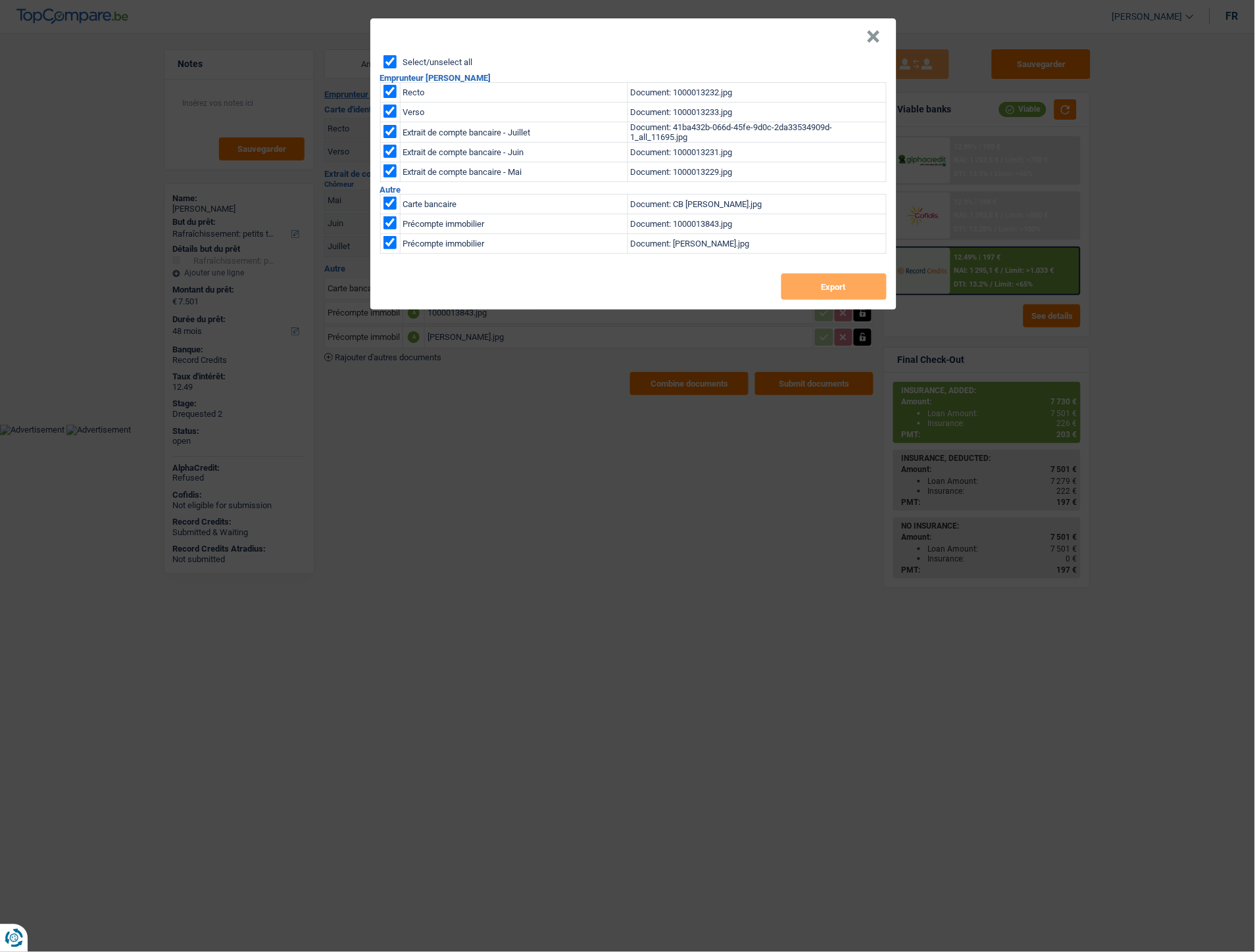
checkbox input "true"
click at [818, 284] on button "Export" at bounding box center [834, 286] width 105 height 26
click at [874, 36] on button "×" at bounding box center [874, 36] width 14 height 13
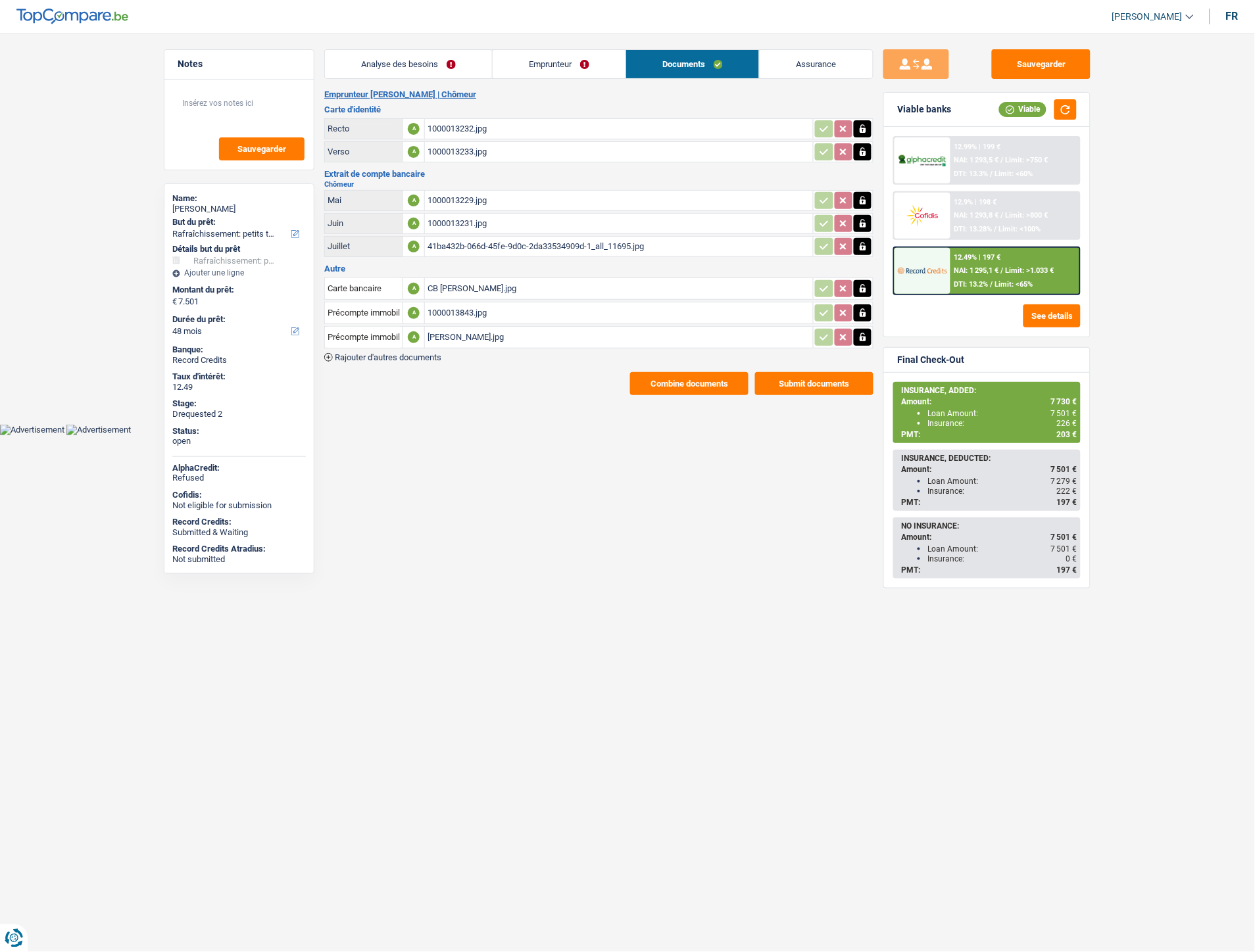
click at [992, 266] on span "NAI: 1 295,1 €" at bounding box center [977, 270] width 45 height 9
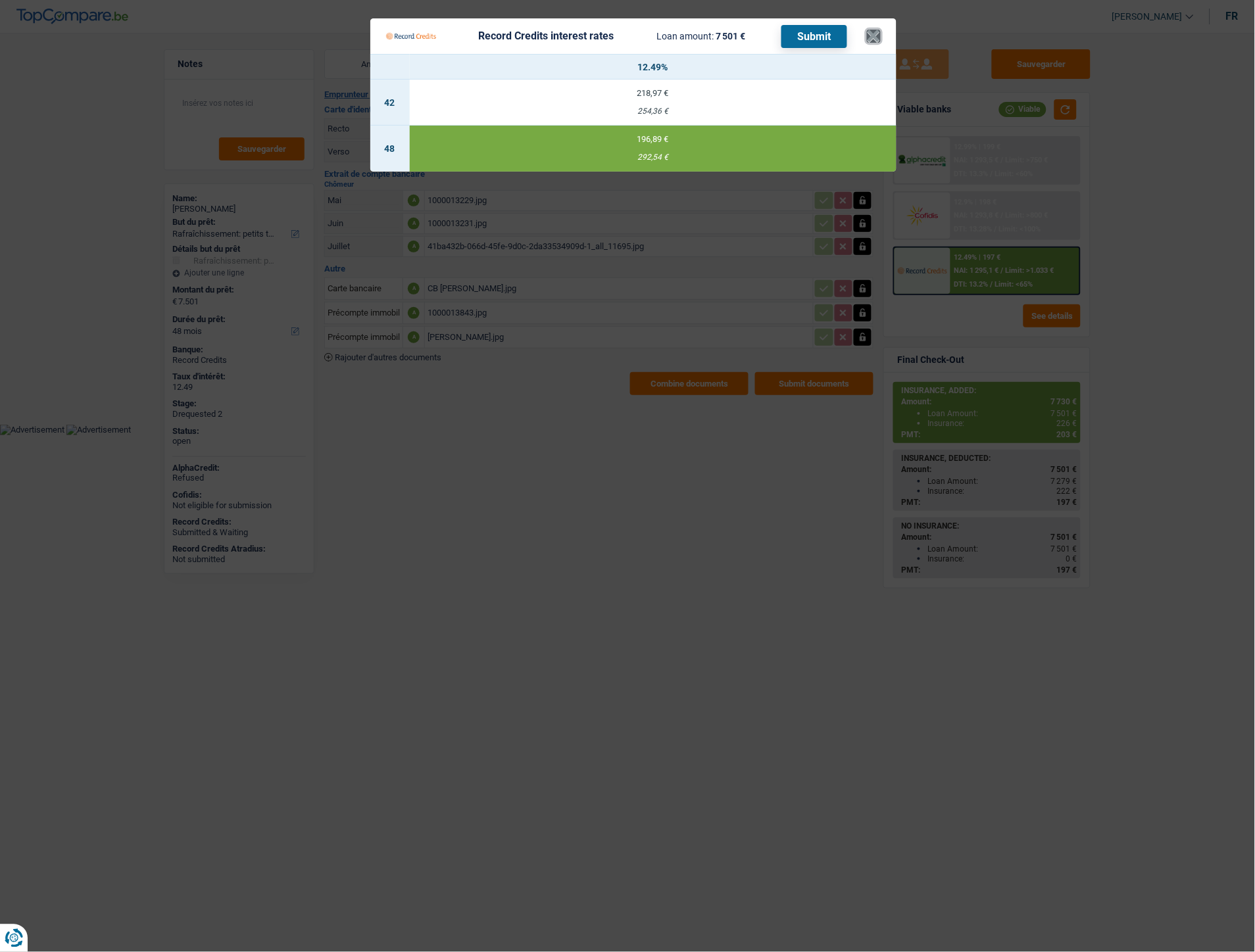
click at [879, 35] on button "×" at bounding box center [874, 36] width 14 height 13
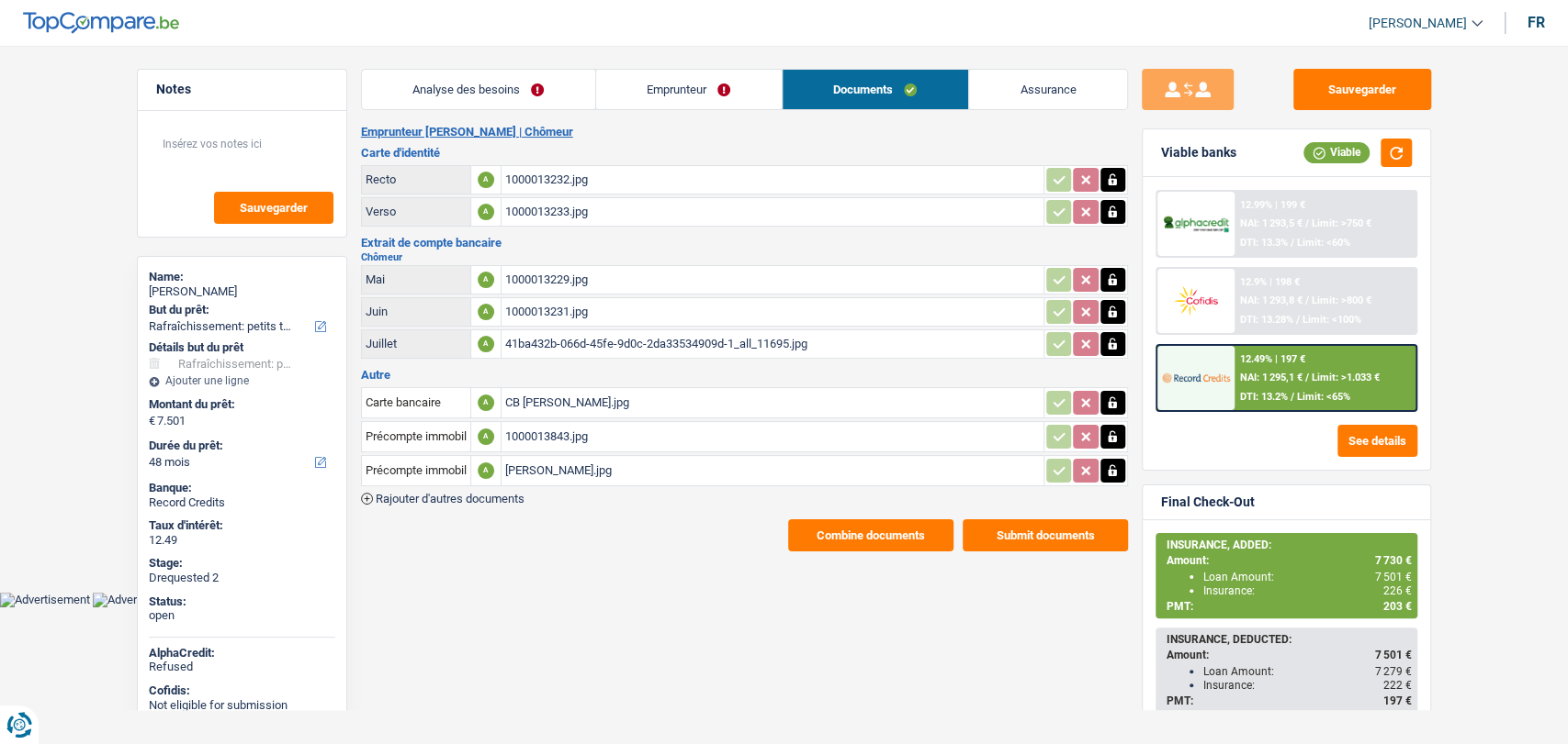
click at [723, 92] on link "Emprunteur" at bounding box center [689, 90] width 186 height 40
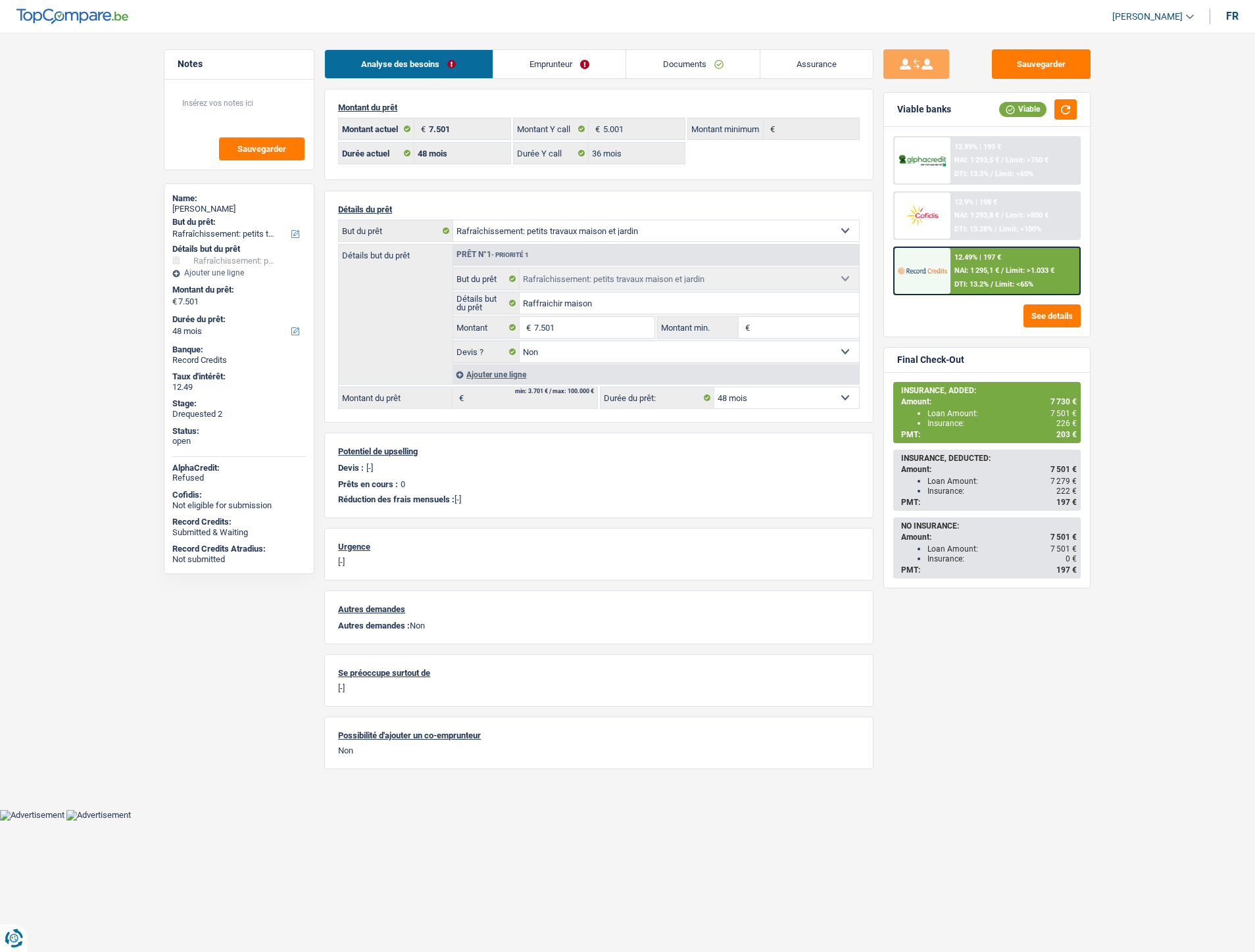
select select "houseOrGarden"
select select "48"
select select "36"
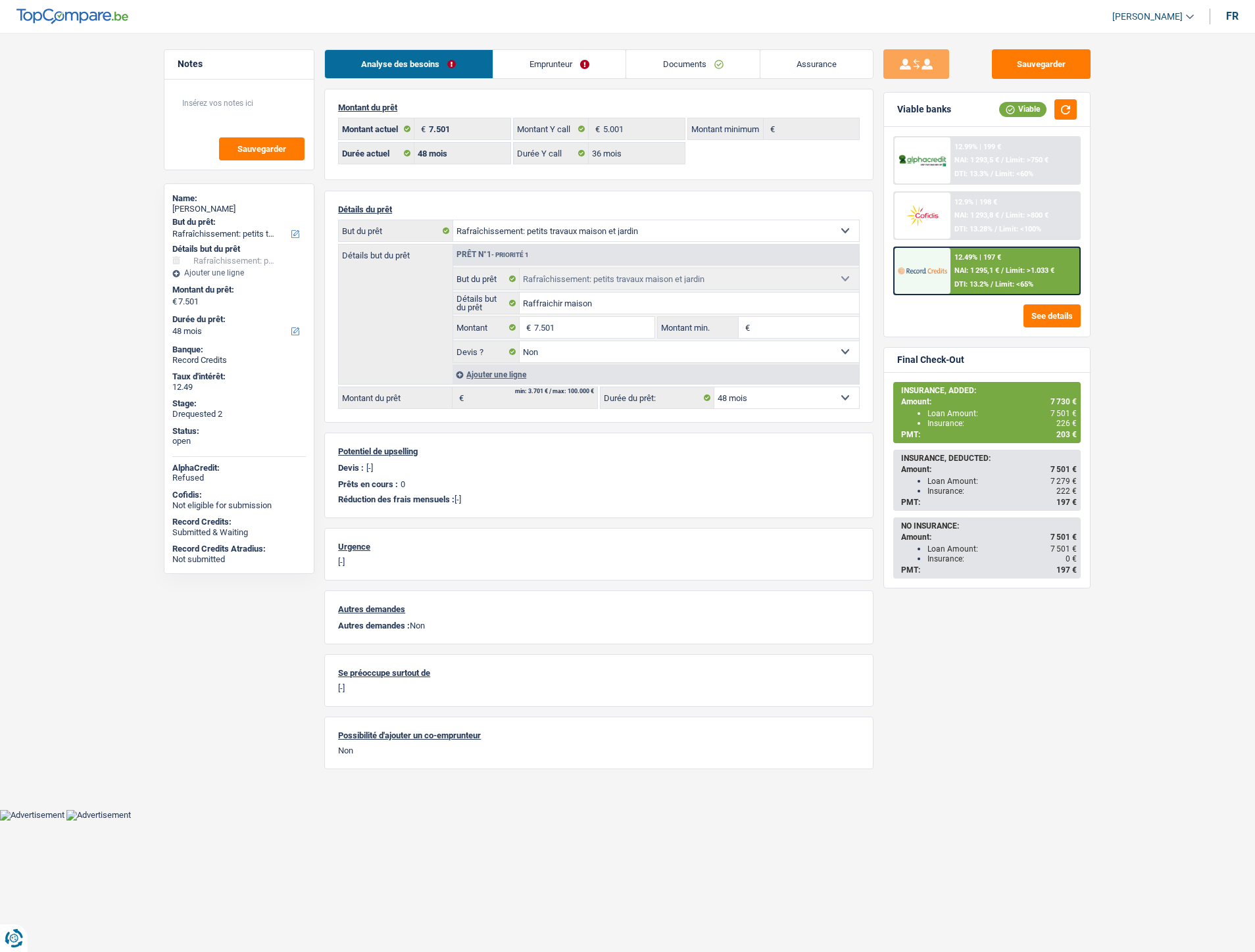
select select "houseOrGarden"
select select "false"
select select "48"
drag, startPoint x: 0, startPoint y: 0, endPoint x: 831, endPoint y: 61, distance: 833.2
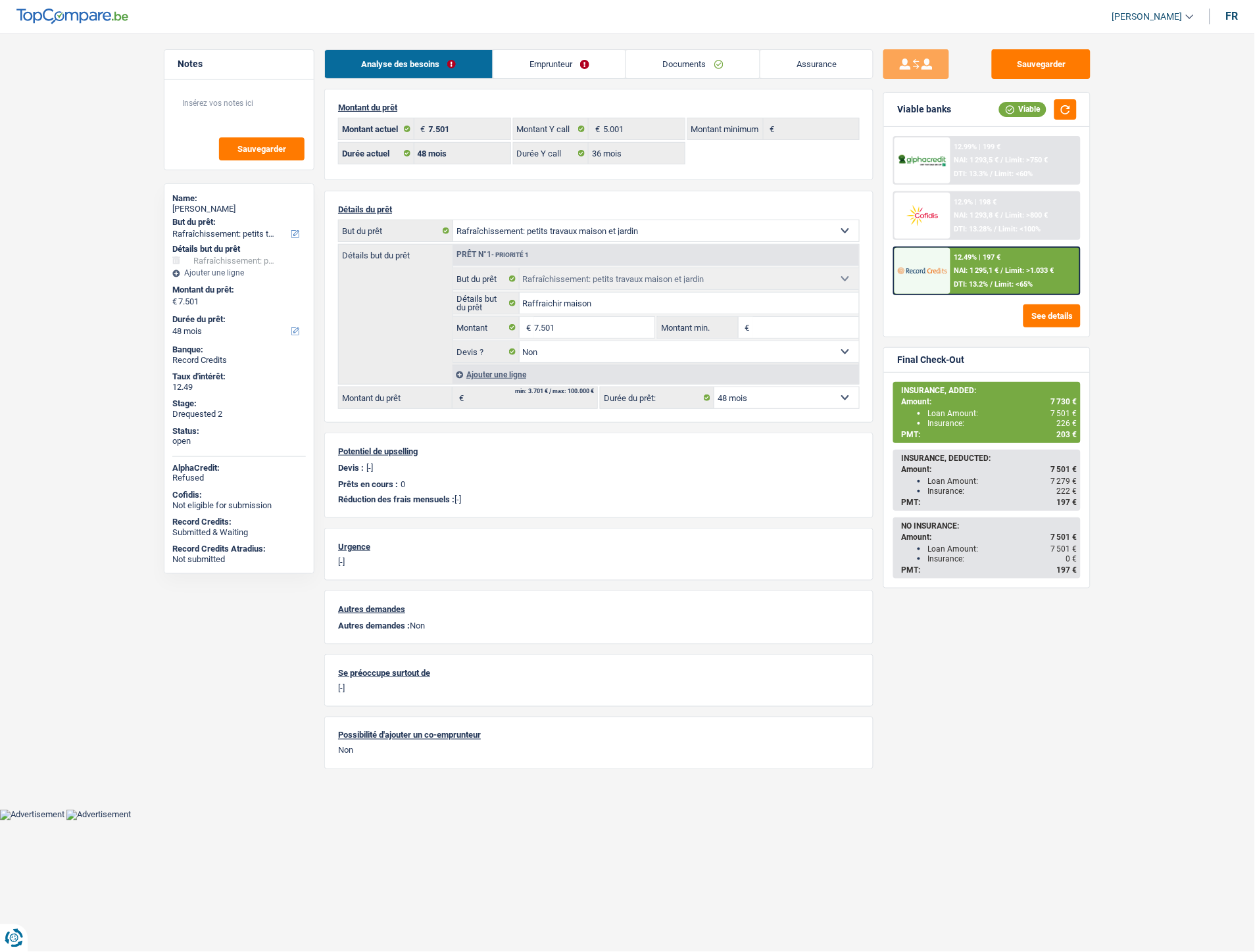
click at [831, 61] on link "Assurance" at bounding box center [816, 64] width 113 height 28
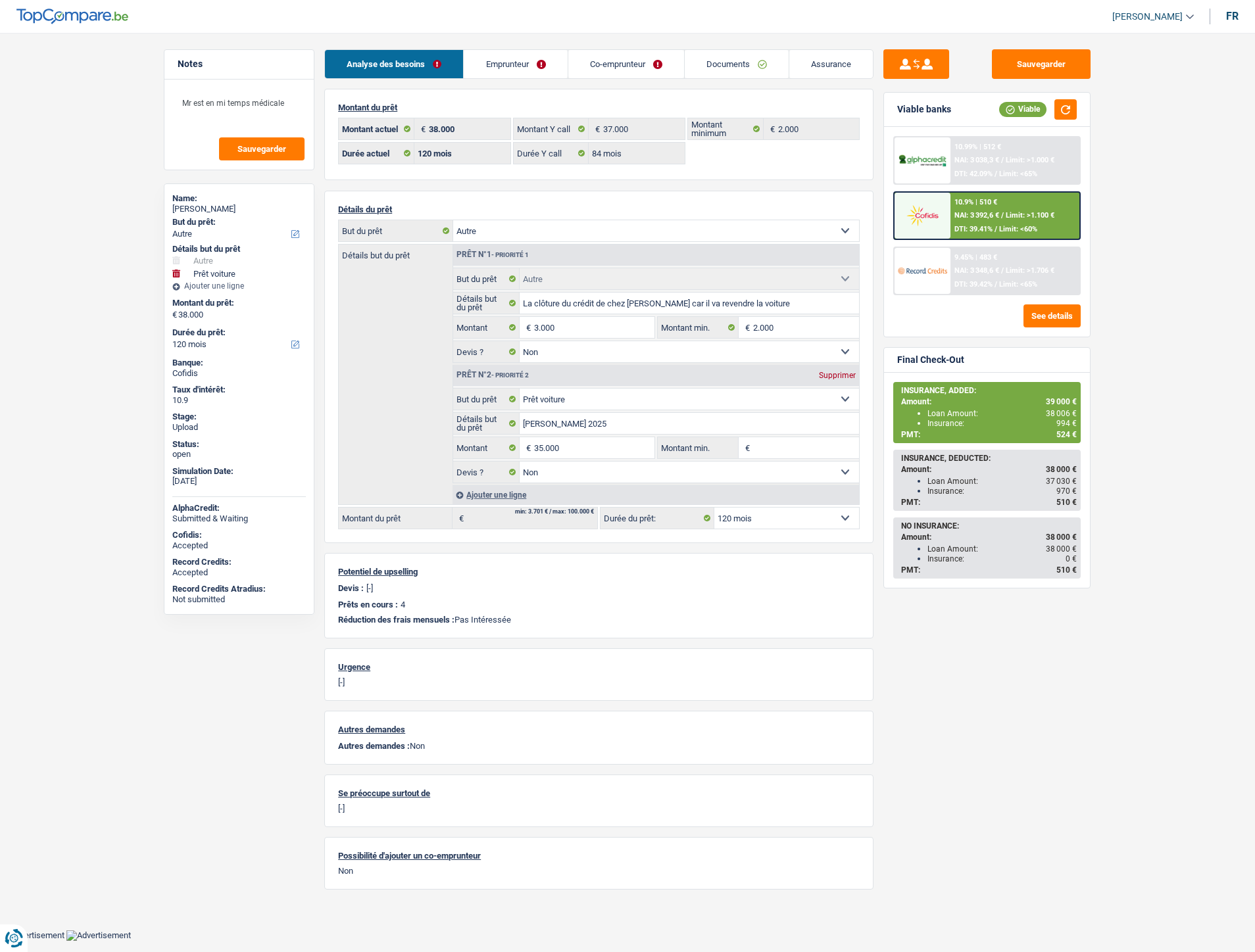
select select "other"
select select "car"
select select "120"
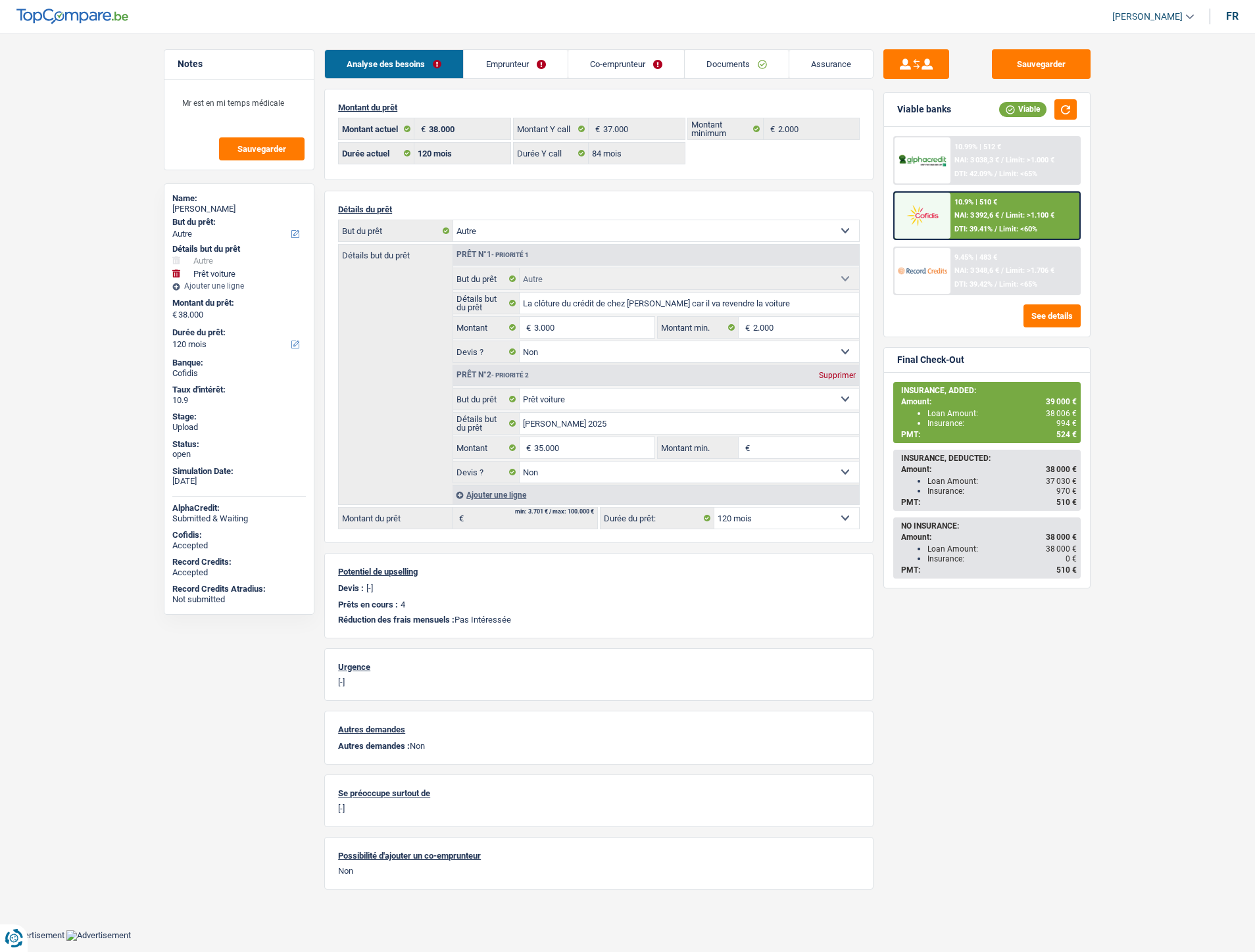
select select "84"
select select "other"
select select "false"
select select "car"
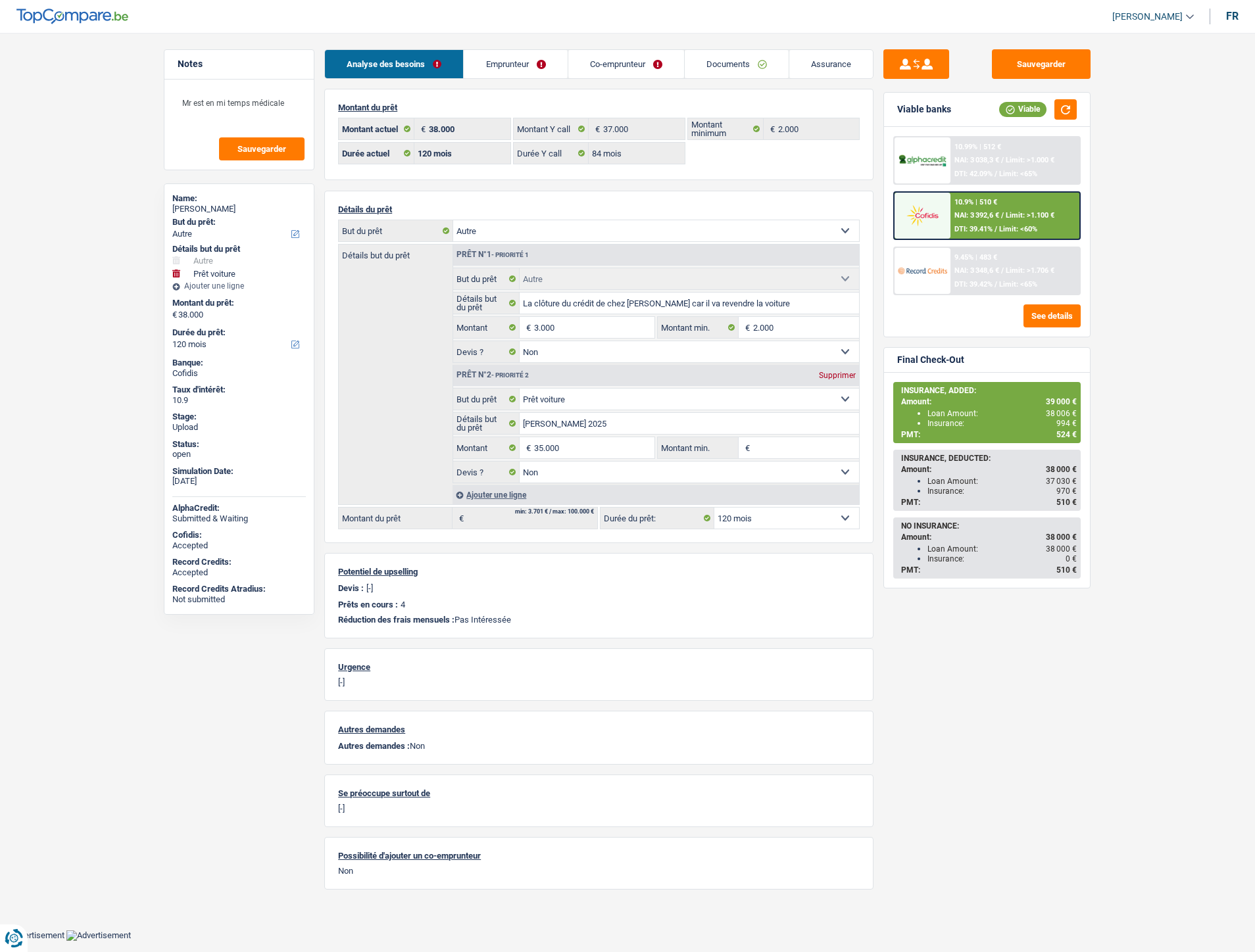
select select "false"
select select "120"
click at [504, 67] on link "Emprunteur" at bounding box center [515, 64] width 103 height 28
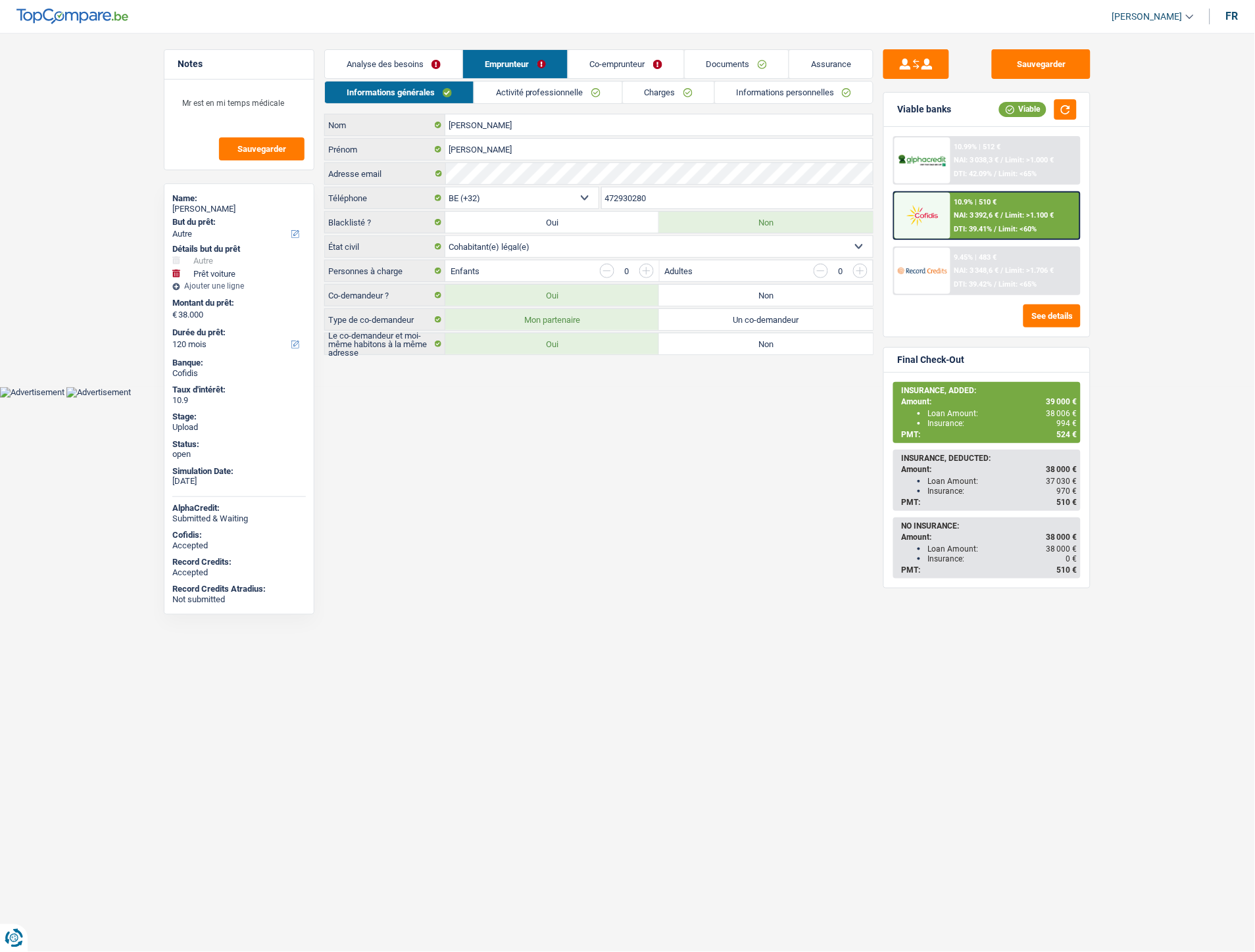
click at [817, 93] on link "Informations personnelles" at bounding box center [794, 93] width 159 height 22
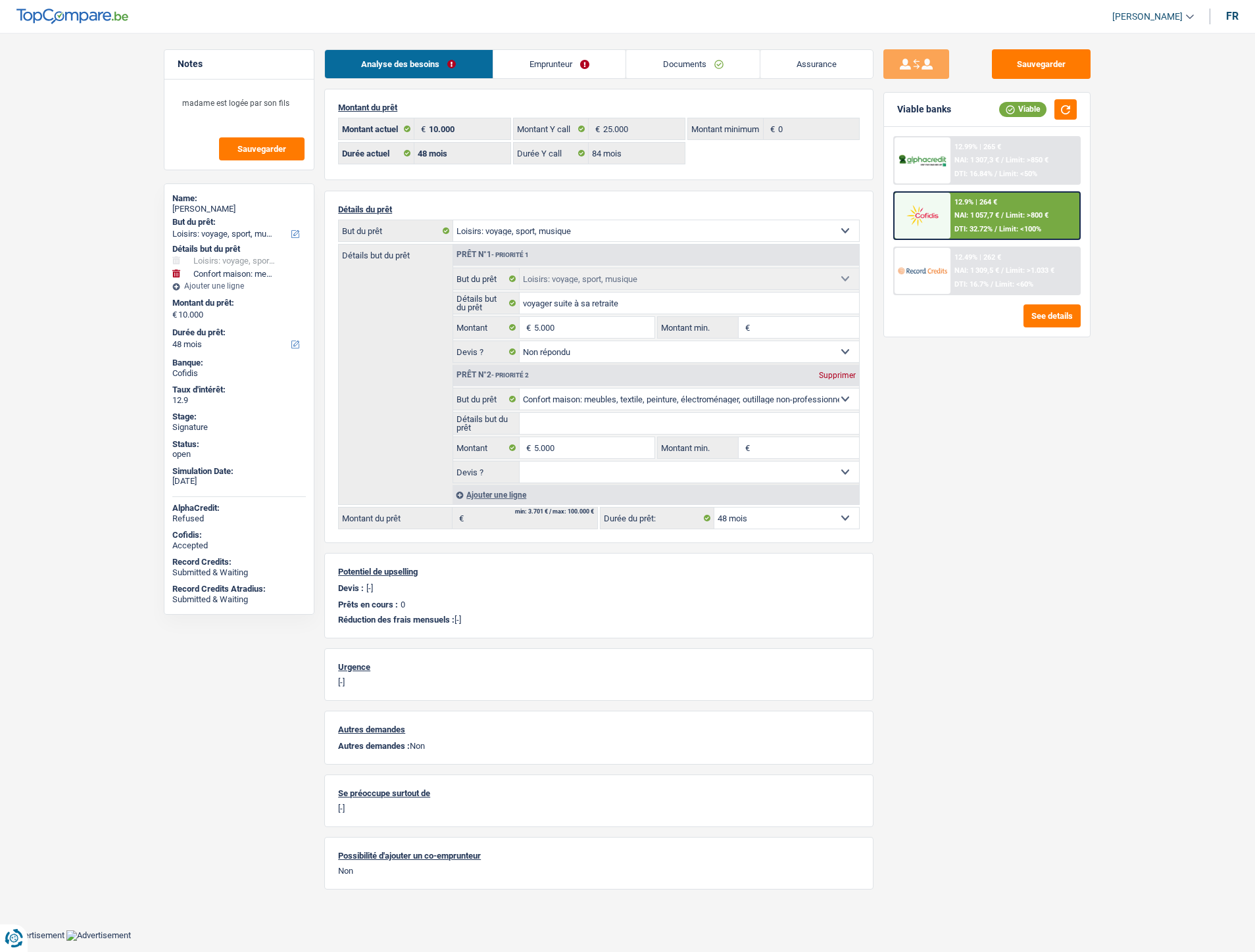
select select "hobbies"
select select "household"
select select "48"
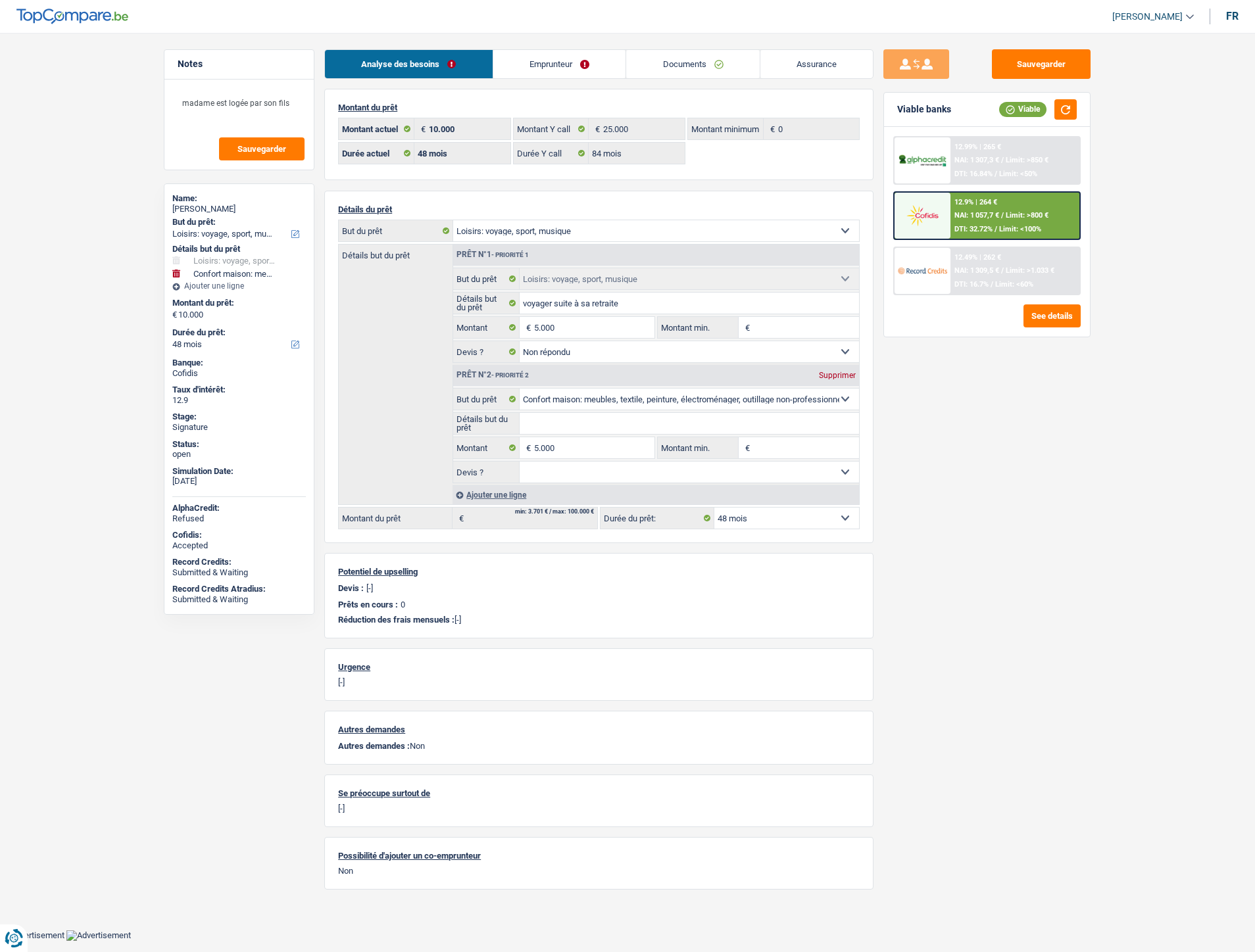
select select "84"
select select "hobbies"
select select "not_answered"
select select "household"
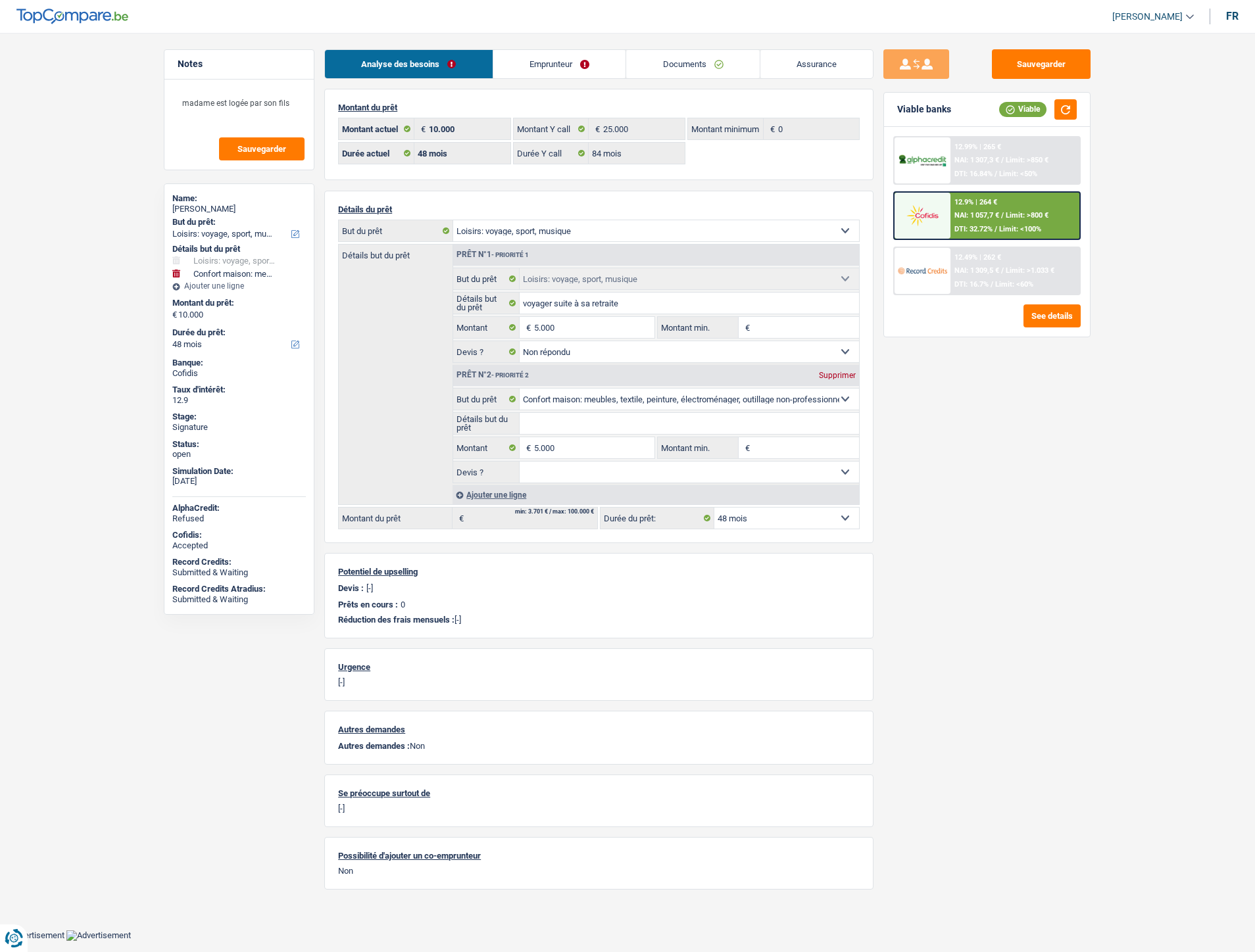
select select "48"
click at [687, 72] on link "Documents" at bounding box center [693, 64] width 134 height 28
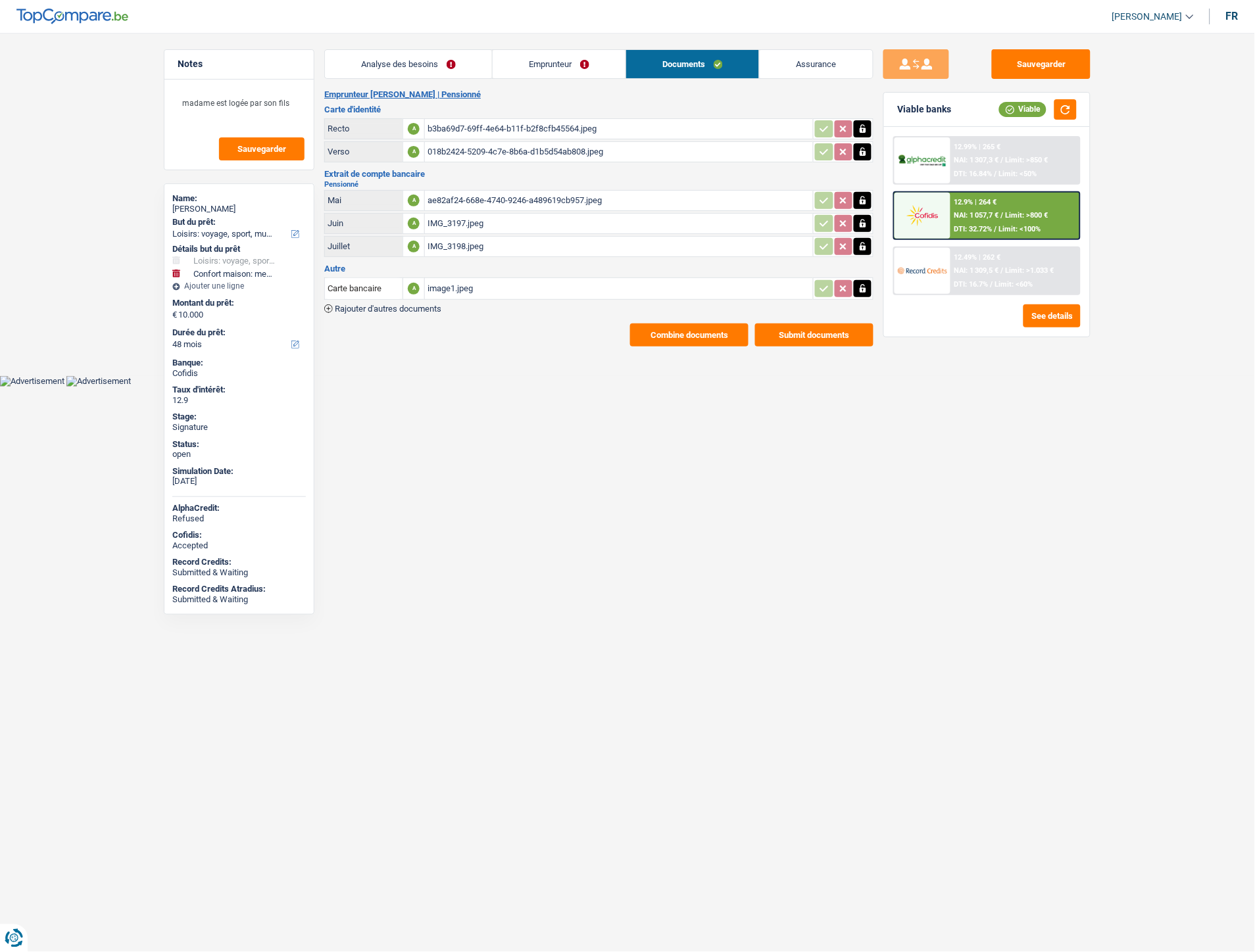
click at [456, 286] on div "image1.jpeg" at bounding box center [619, 289] width 383 height 20
